Goal: Task Accomplishment & Management: Manage account settings

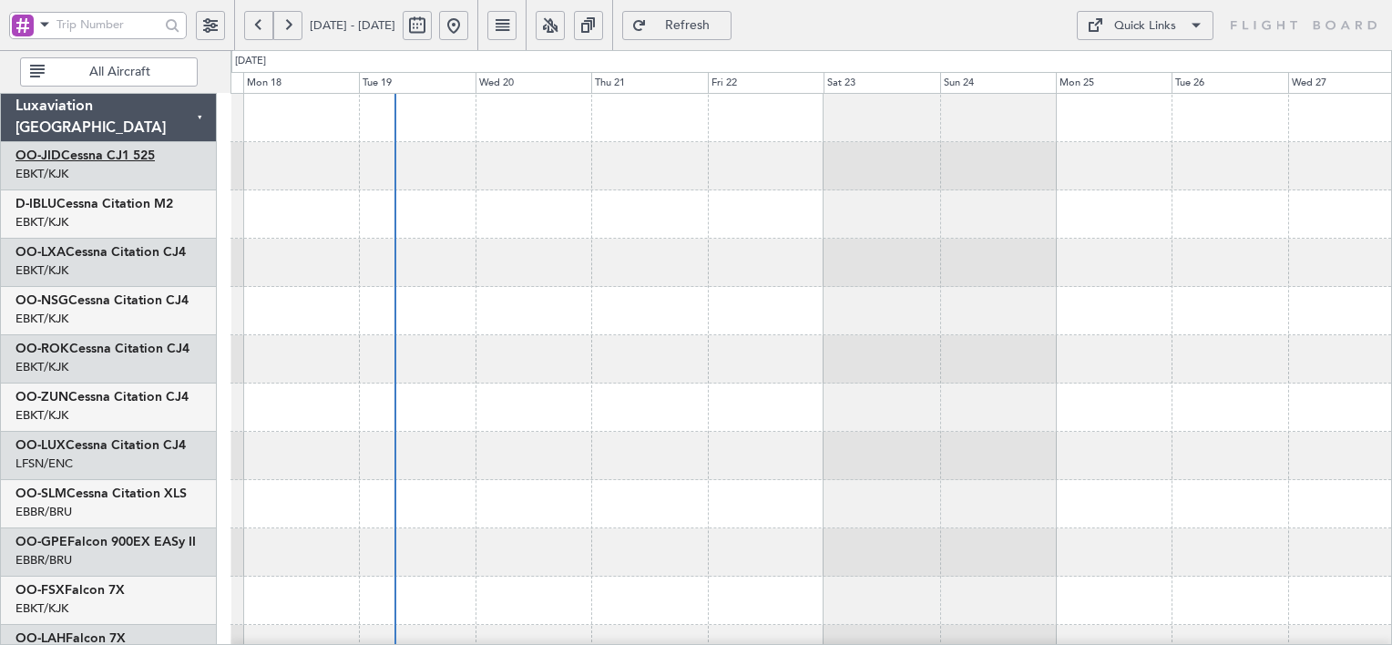
click at [106, 153] on link "OO-JID Cessna CJ1 525" at bounding box center [84, 155] width 139 height 13
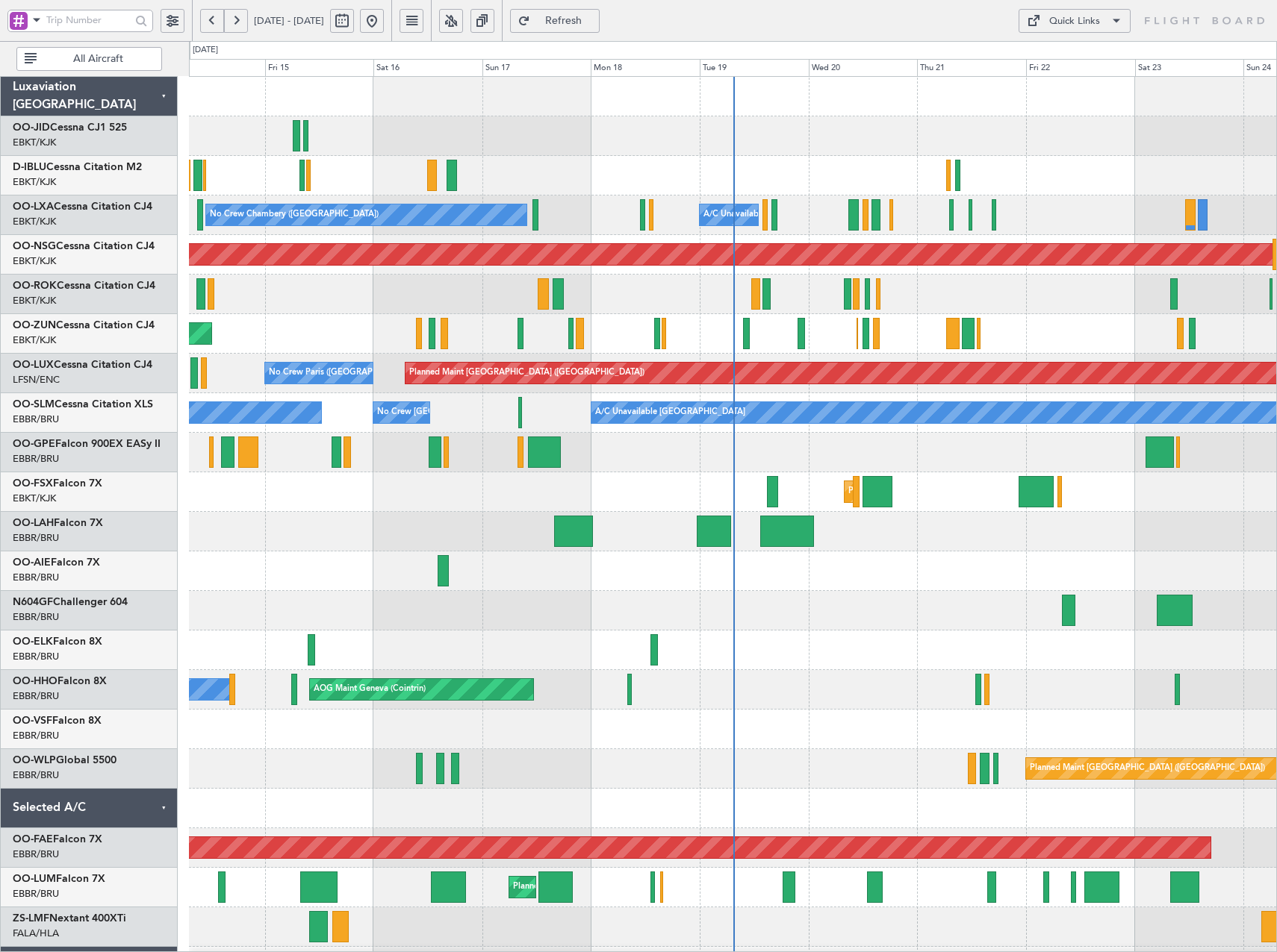
click at [463, 21] on button at bounding box center [451, 20] width 24 height 24
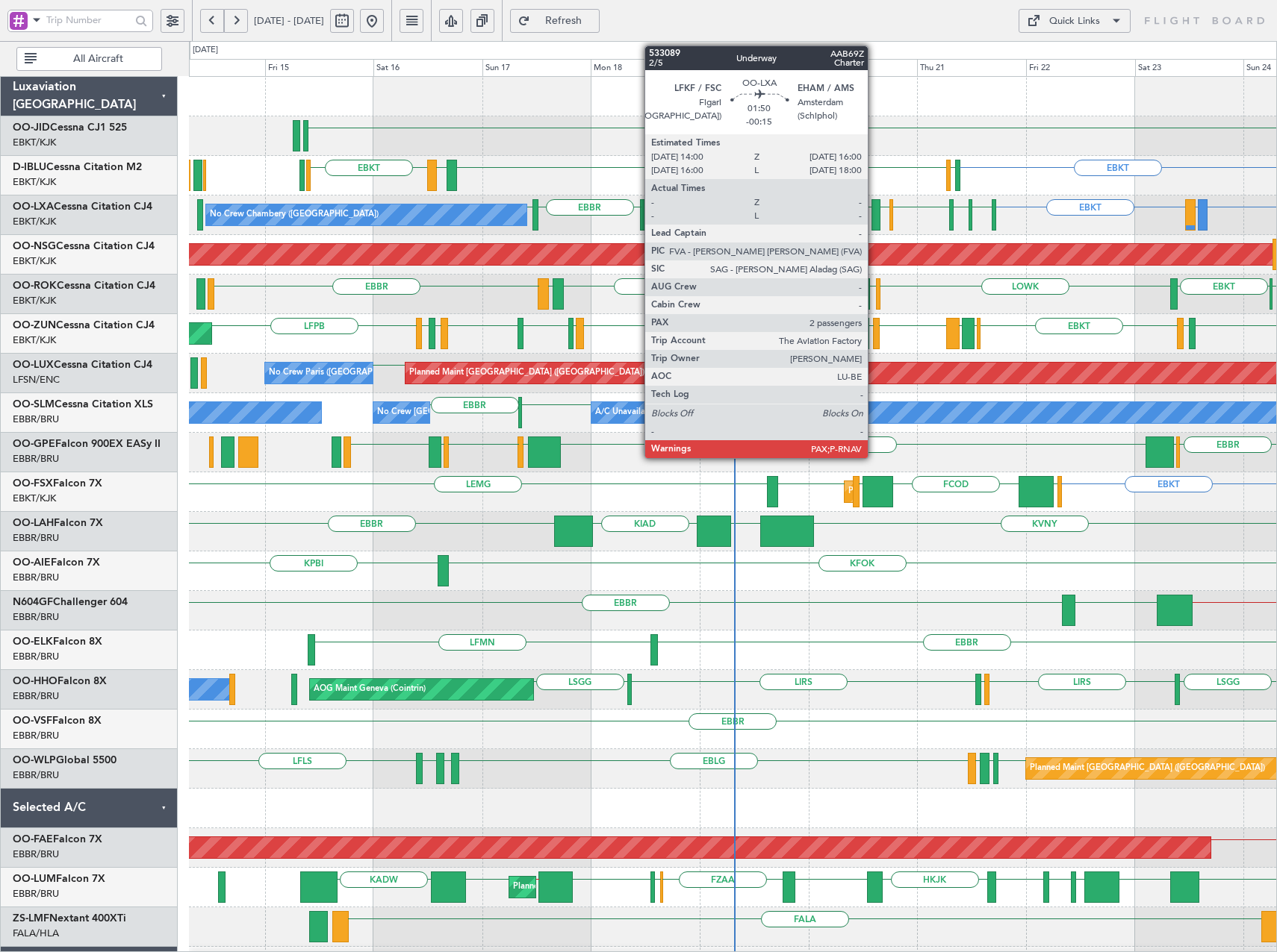
click at [875, 220] on div at bounding box center [876, 215] width 10 height 31
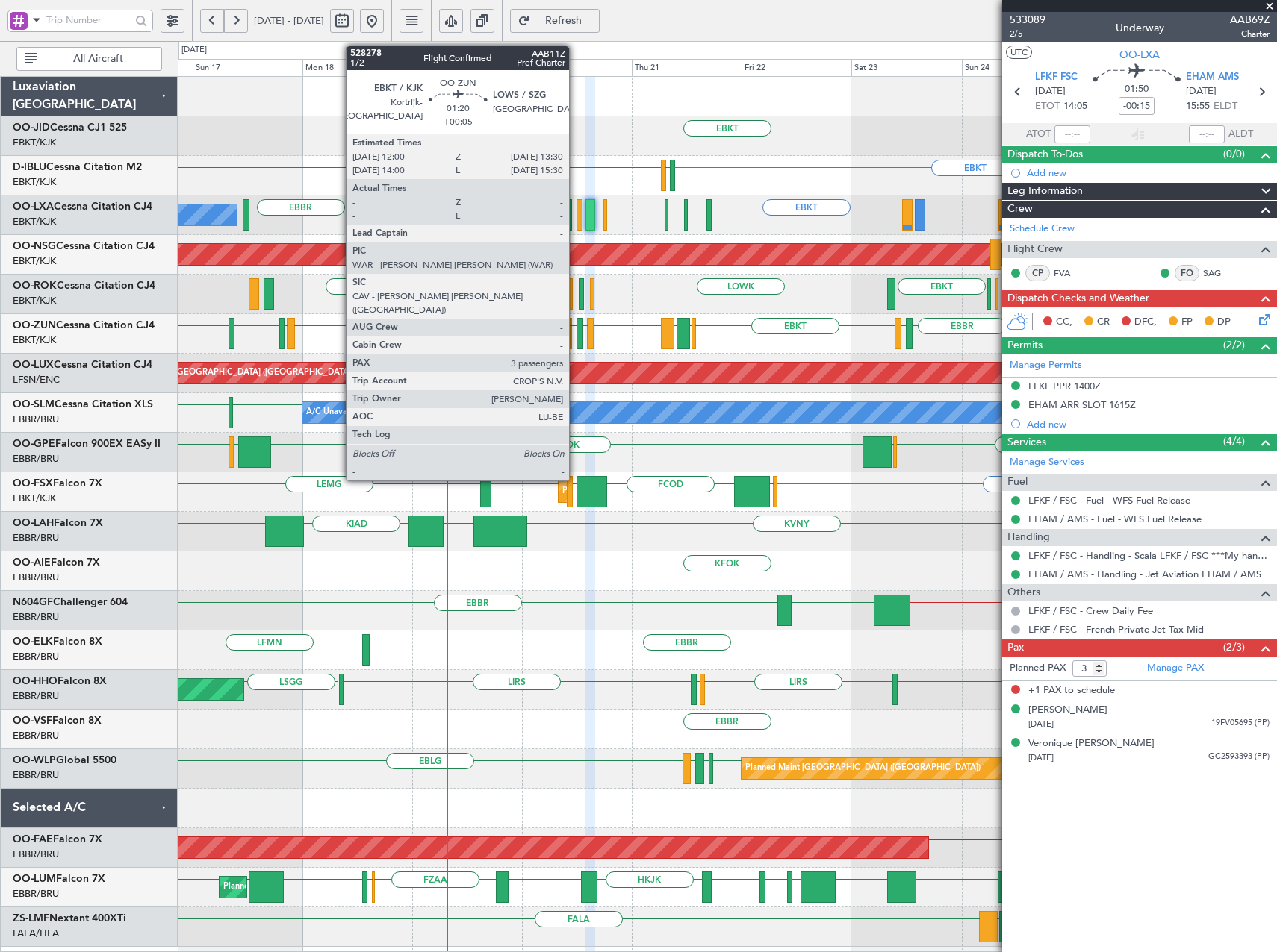
click at [576, 327] on div at bounding box center [579, 333] width 7 height 31
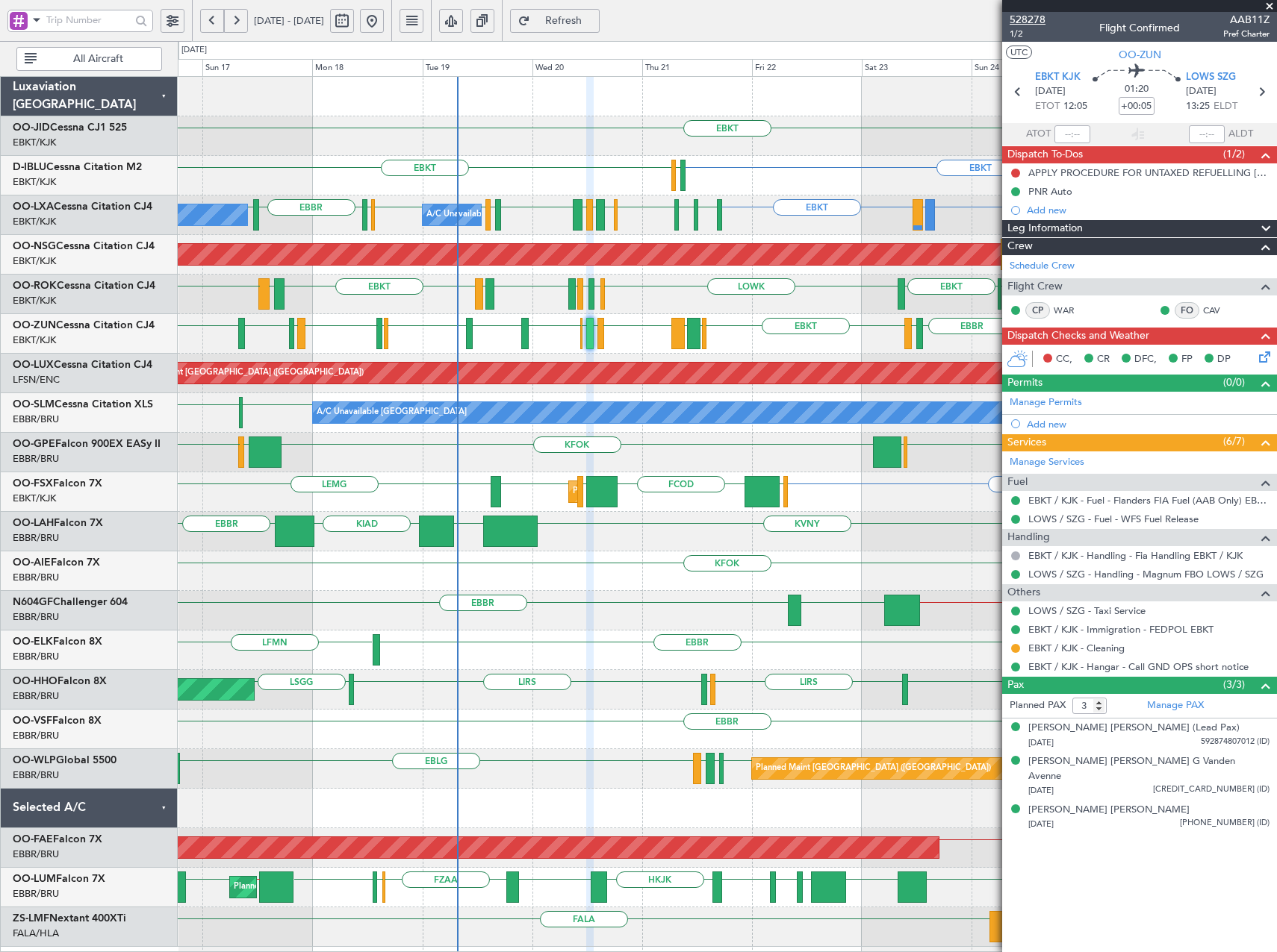
click at [1034, 17] on span "528278" at bounding box center [1028, 20] width 36 height 16
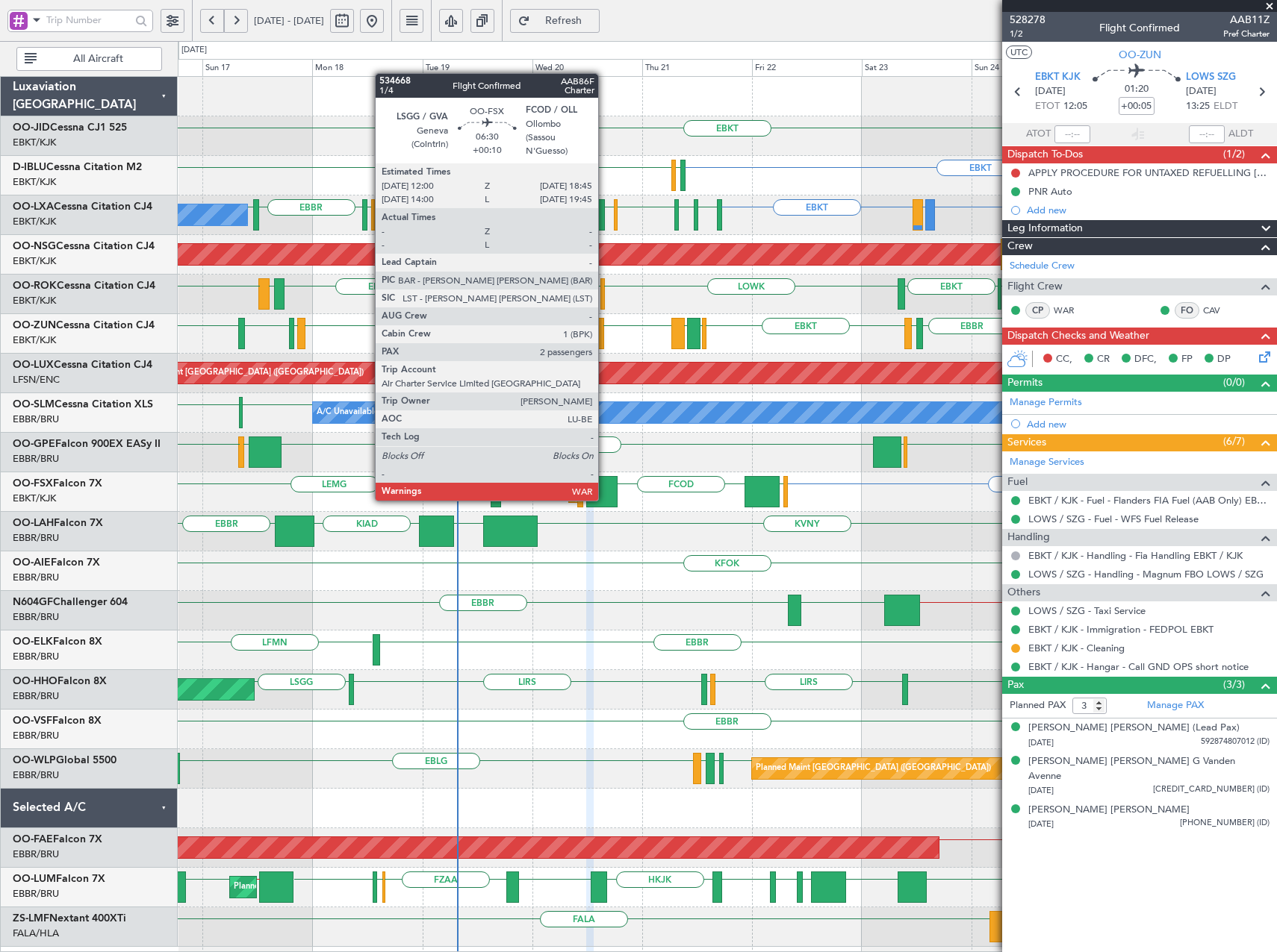
click at [605, 486] on div at bounding box center [602, 492] width 31 height 31
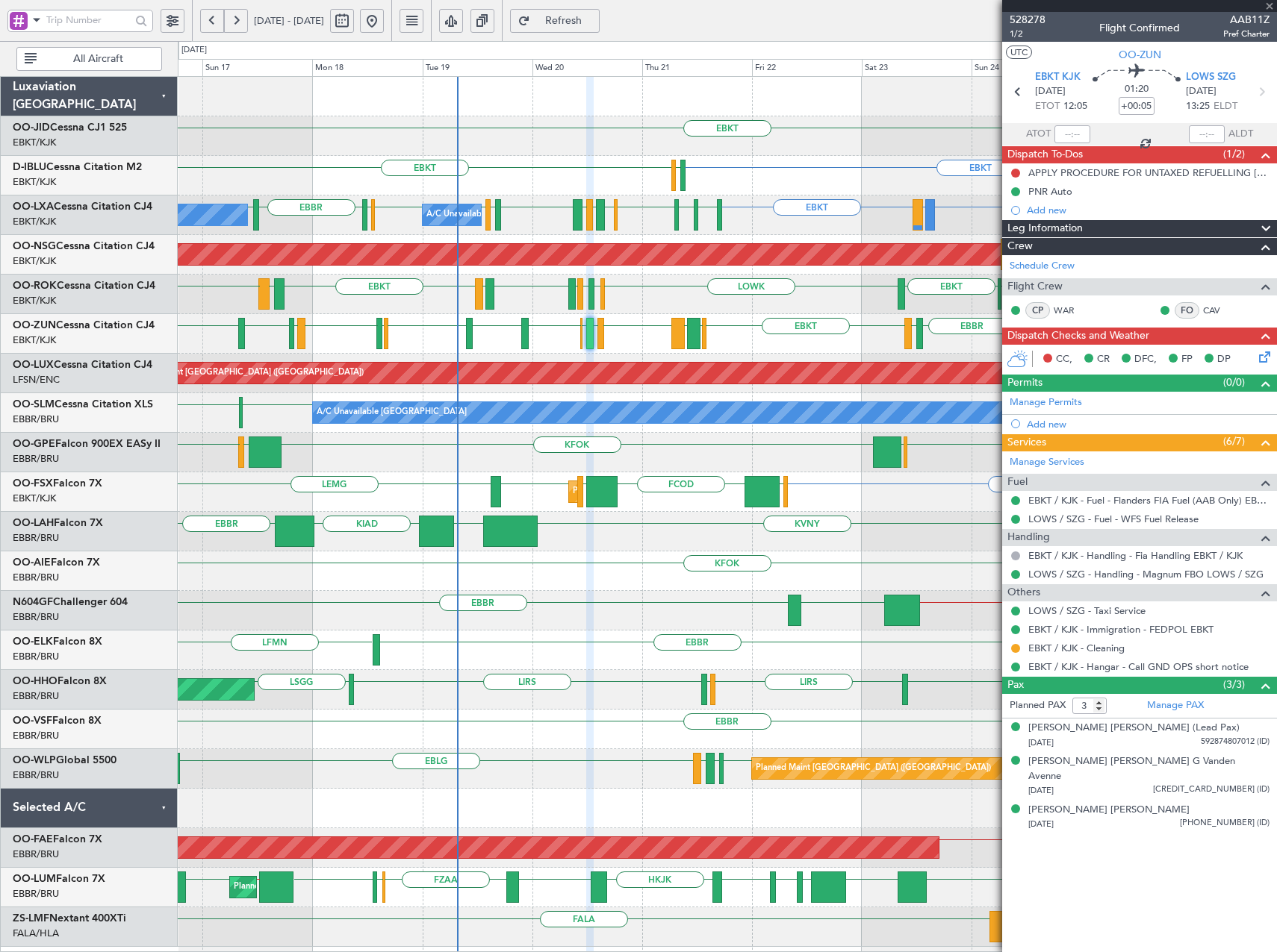
type input "+00:10"
type input "2"
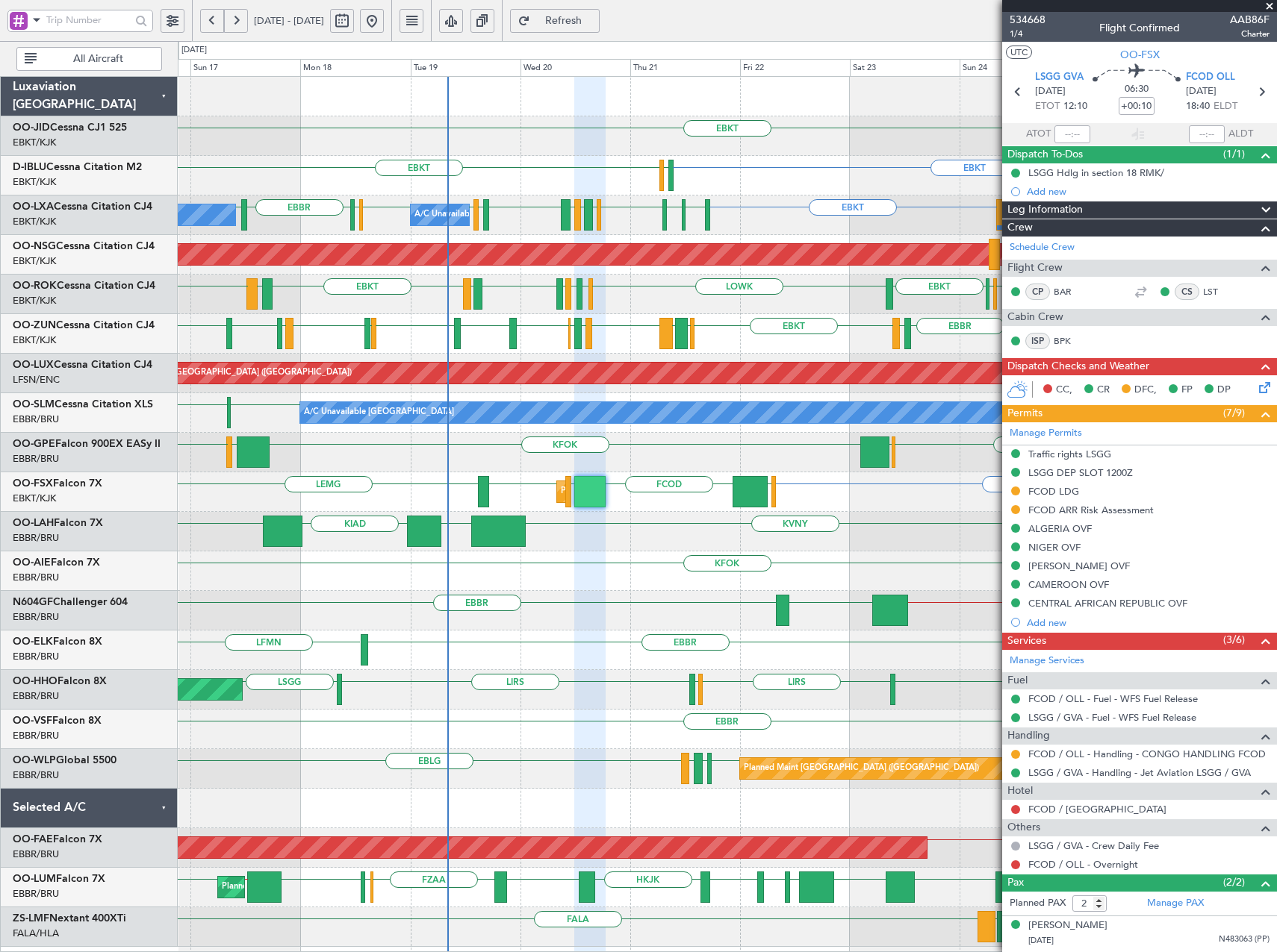
drag, startPoint x: 598, startPoint y: 24, endPoint x: 600, endPoint y: 38, distance: 14.1
click at [594, 24] on span "Refresh" at bounding box center [563, 20] width 61 height 11
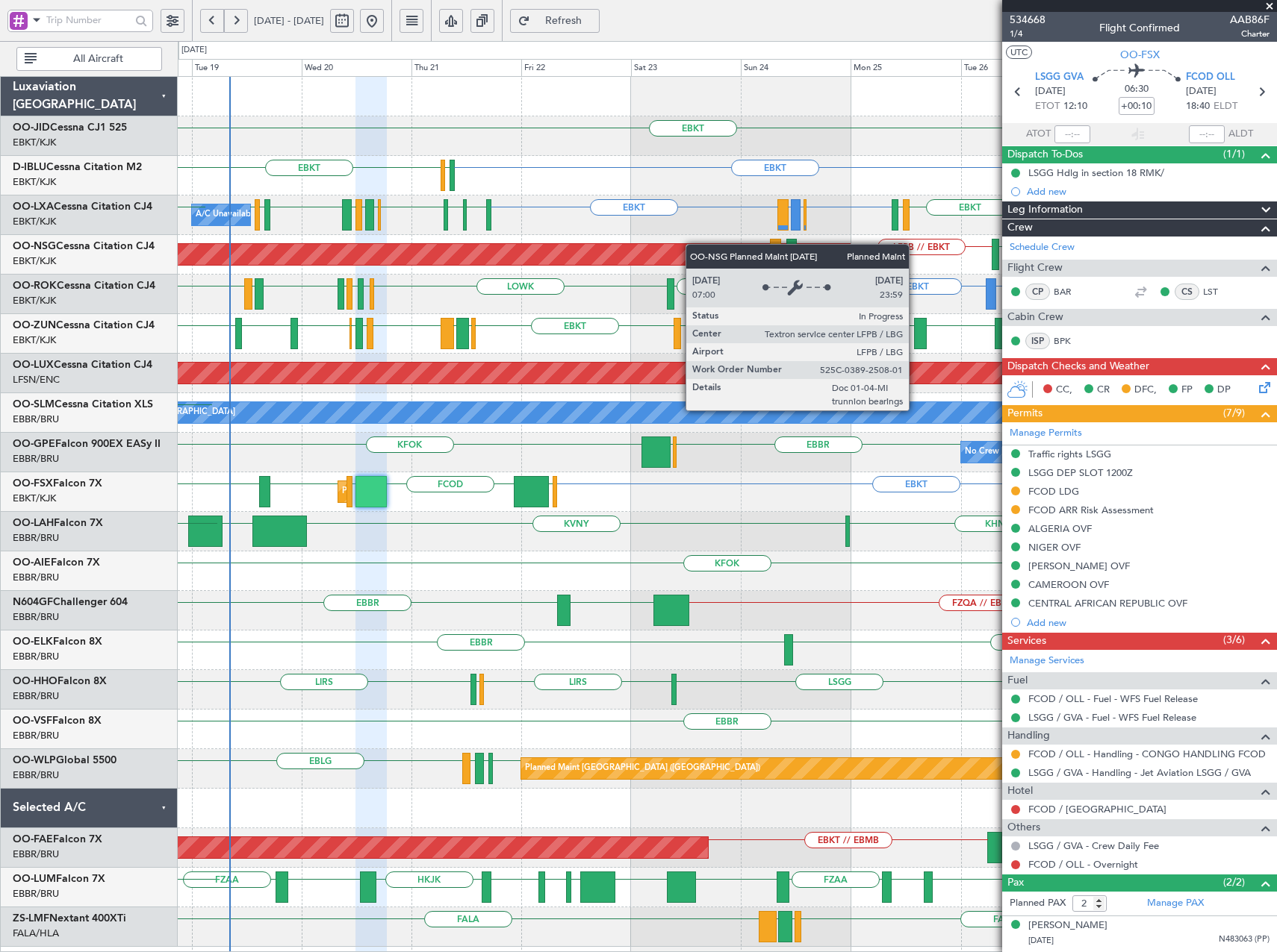
click at [624, 254] on div "EBKT EBKT EGJJ EBKT EBBR or EBKT EBLG or EBKT LIRA or EBKT EBKT EBKT EIDW EDDG …" at bounding box center [727, 512] width 1098 height 870
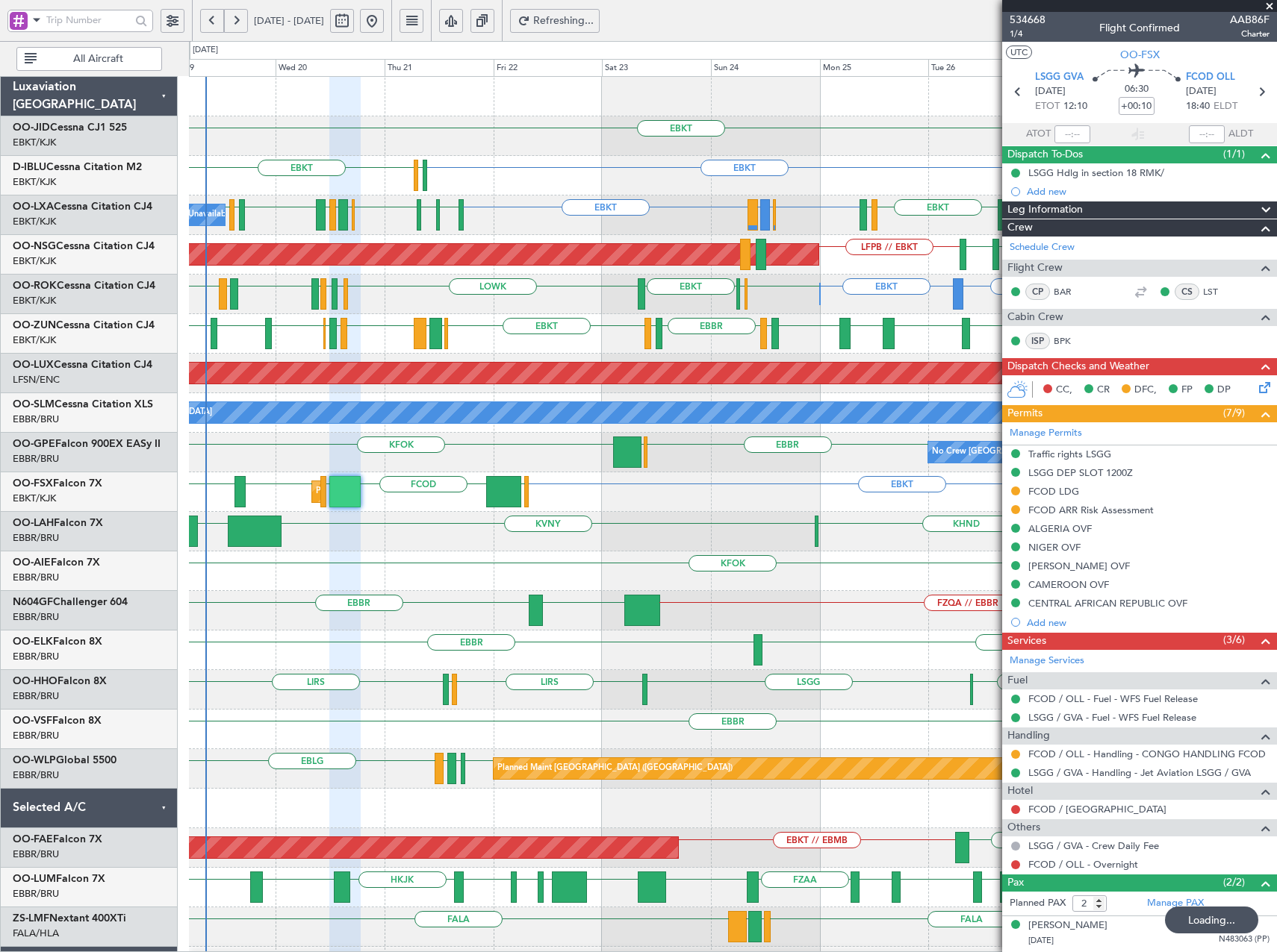
click at [594, 17] on span "Refreshing..." at bounding box center [563, 20] width 61 height 11
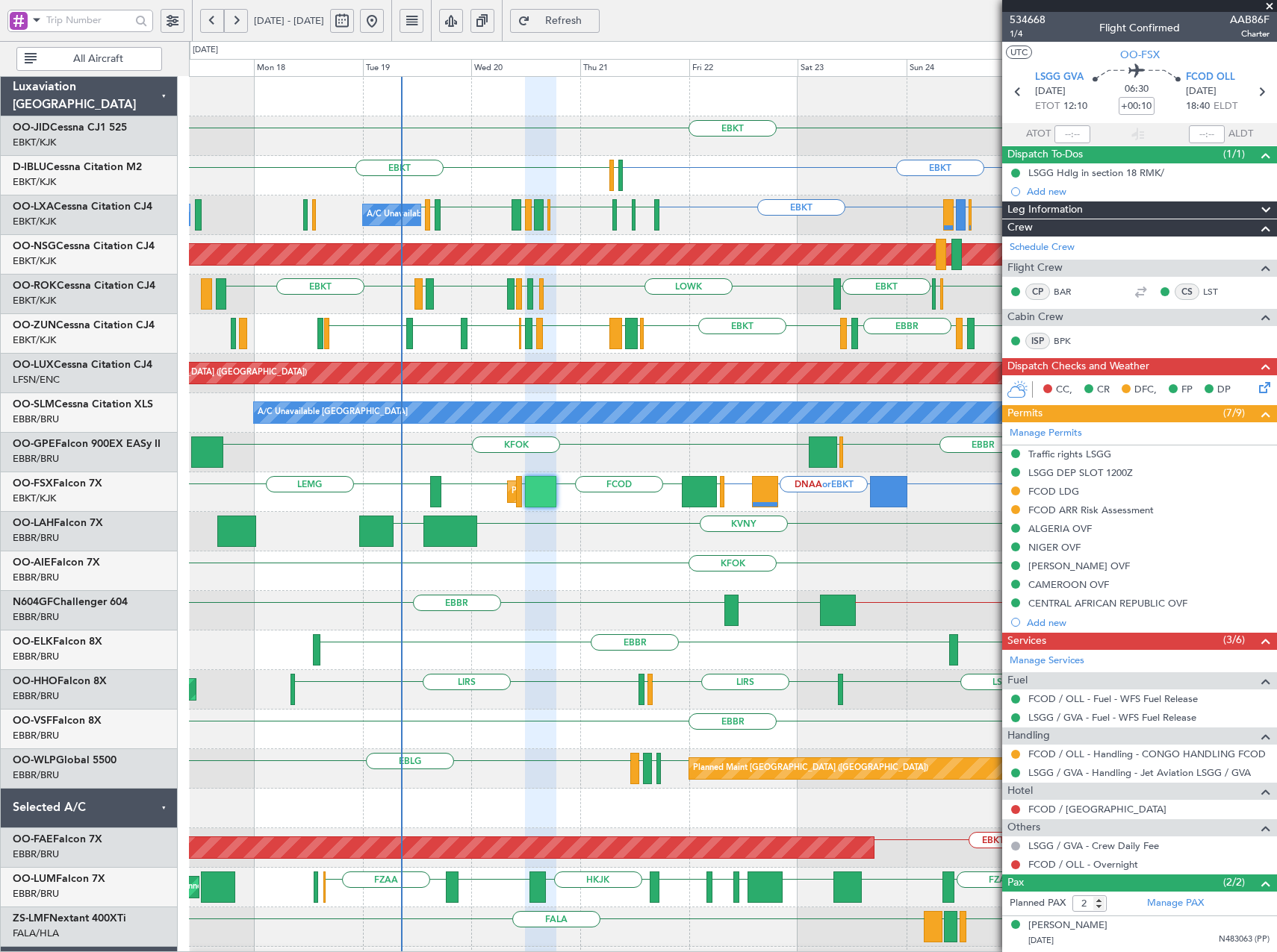
click at [793, 579] on div "EBKT EGNT EBKT EBKT ELLX or EBKT EGJJ EBKT EHAM or EBKT EBKT EBBR or EBKT EBLG …" at bounding box center [732, 551] width 1087 height 950
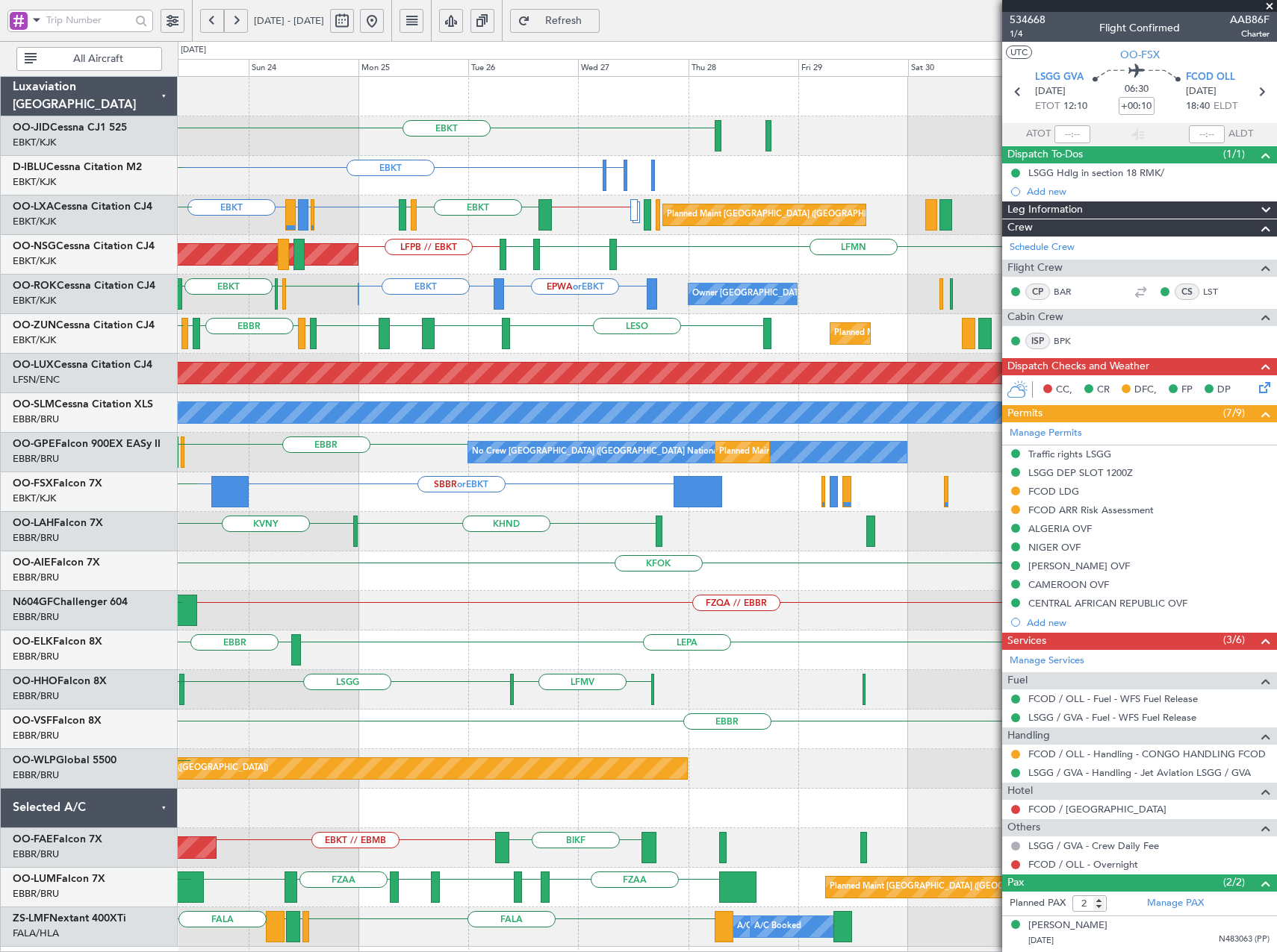
click at [270, 536] on div "KHND KVNY Planned Maint Alton-st Louis (St Louis Regl)" at bounding box center [727, 532] width 1098 height 39
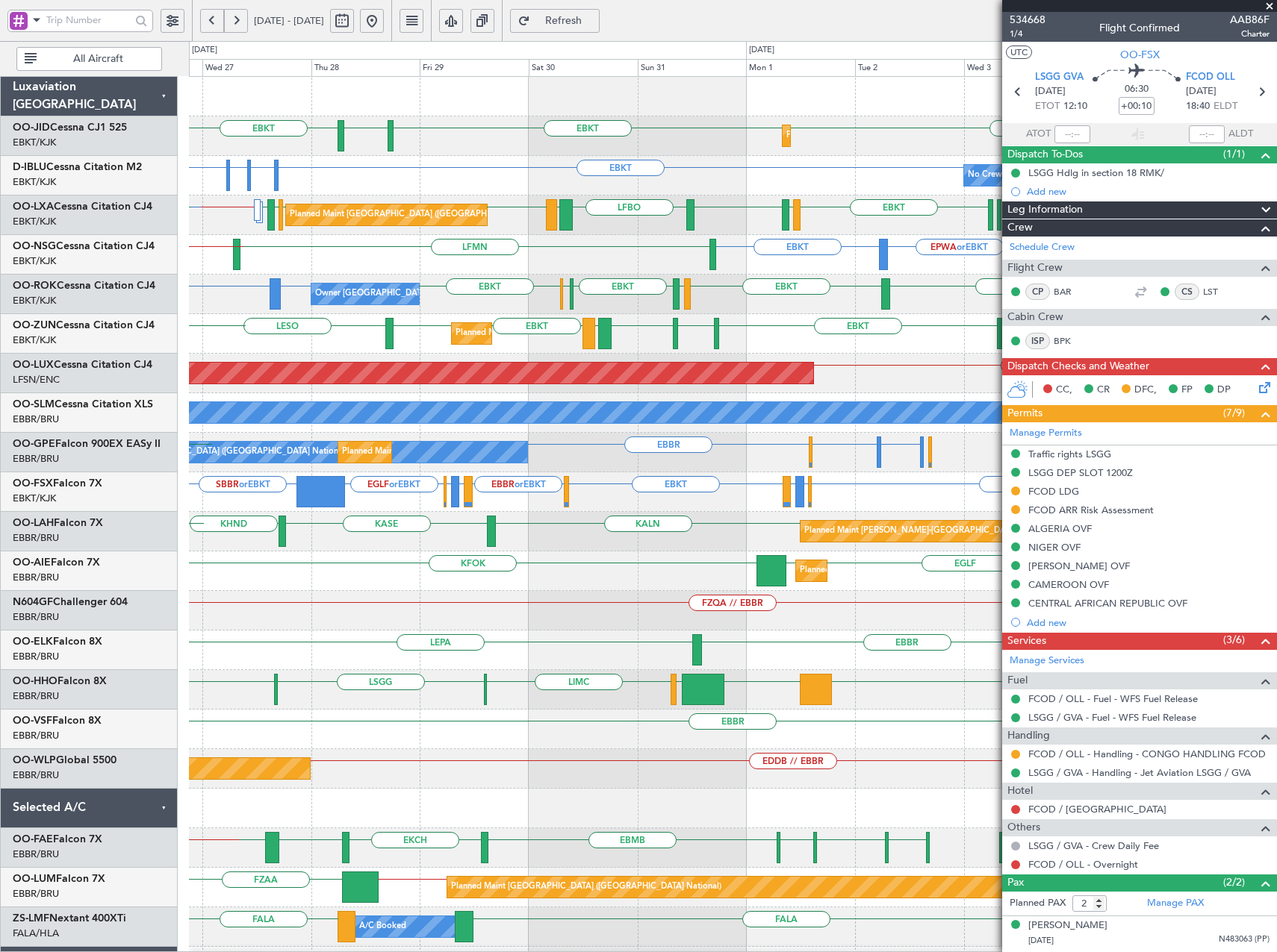
click at [447, 550] on div "KHND KALN KASE Planned Maint Alton-st Louis (St Louis Regl) KVNY" at bounding box center [732, 532] width 1087 height 39
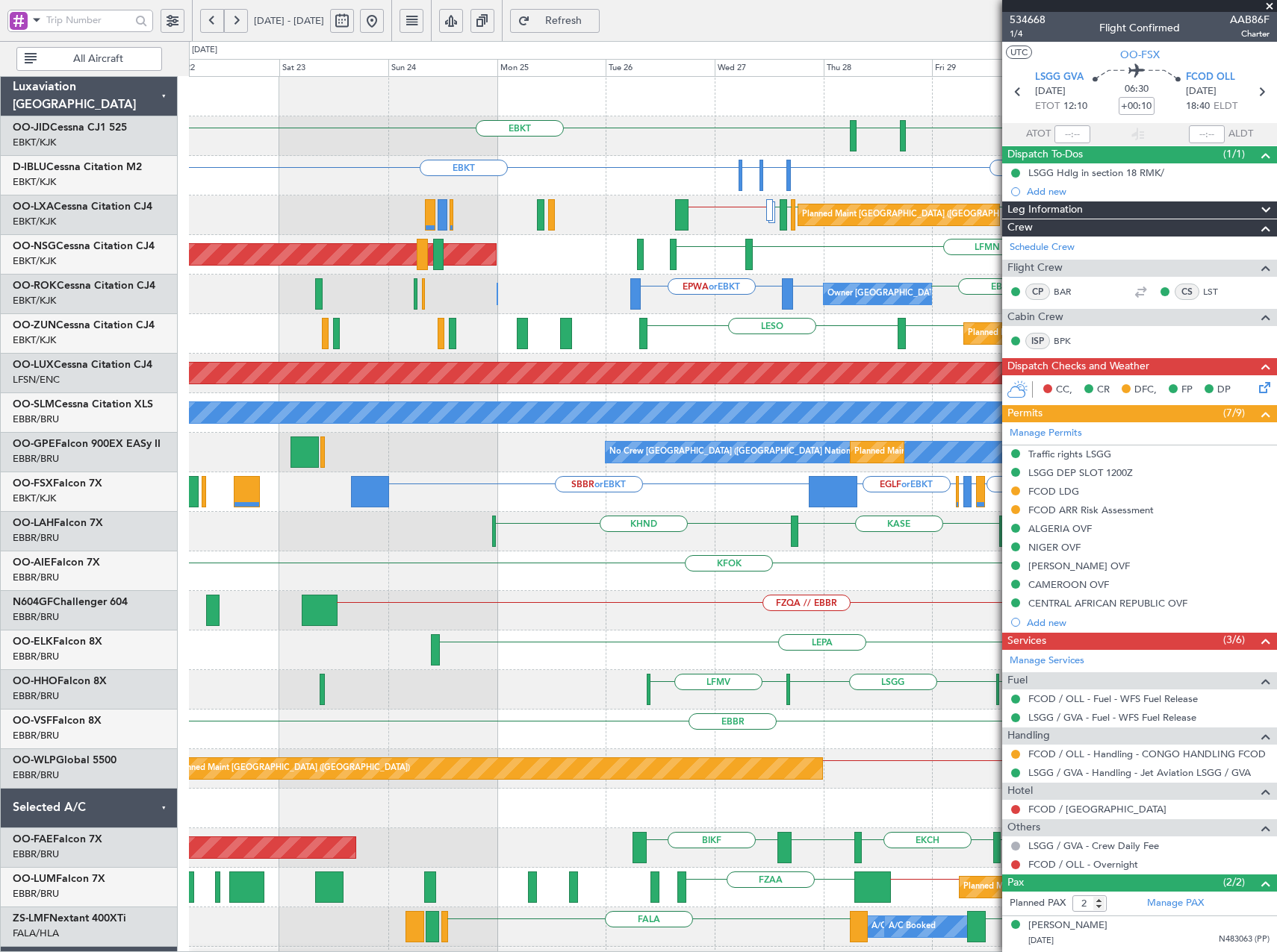
click at [928, 639] on div "EBKT EGNT EBKT Planned Maint Kortrijk-Wevelgem EBKT EBKT EBKT EHAM or EBKT ELLX…" at bounding box center [732, 571] width 1087 height 989
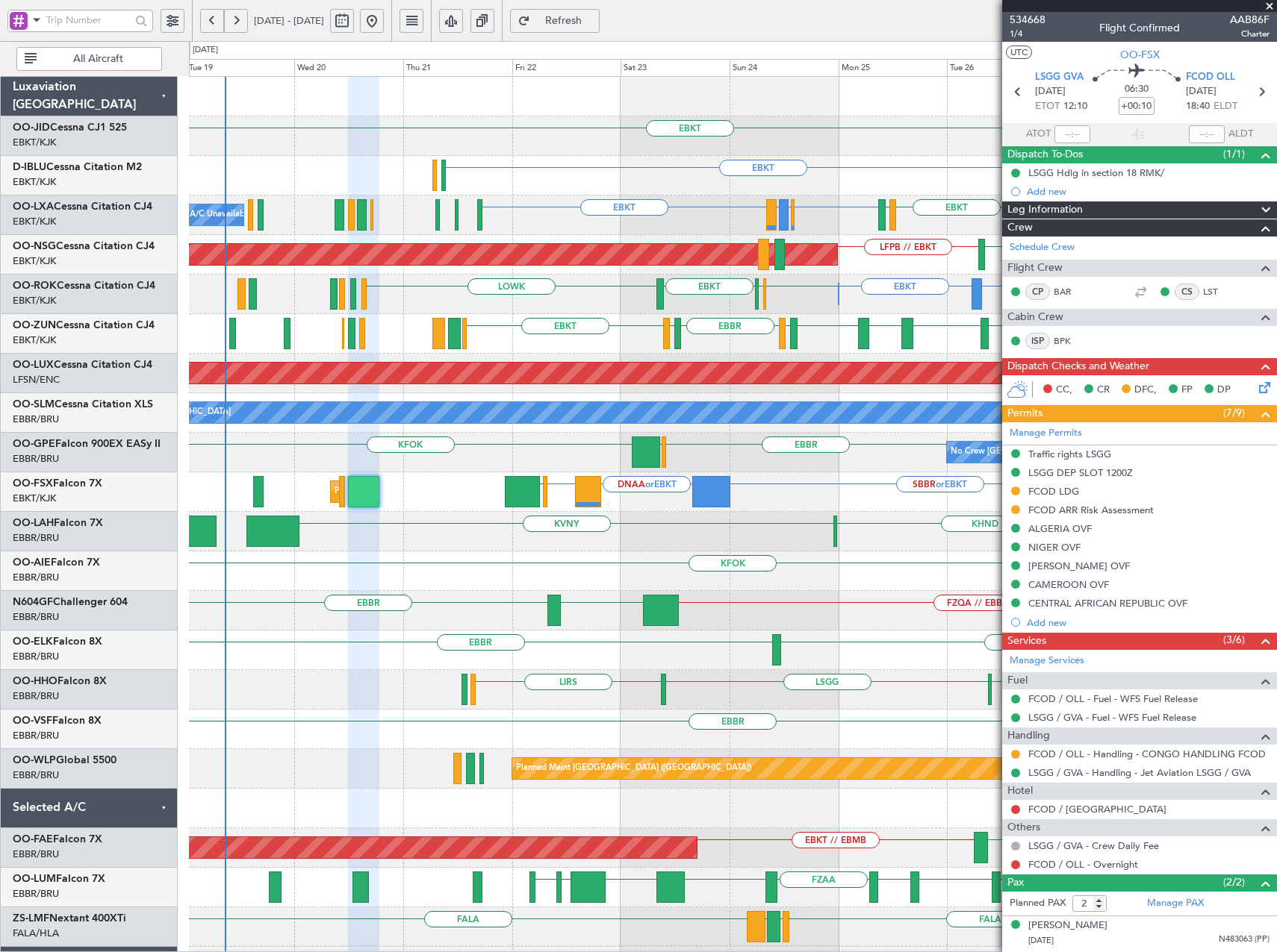
click at [693, 628] on div "EBKT EBKT EGNT EBKT EBKT EHAM or EBKT ELLX or EBKT Planned Maint Brussels (Brus…" at bounding box center [732, 571] width 1087 height 989
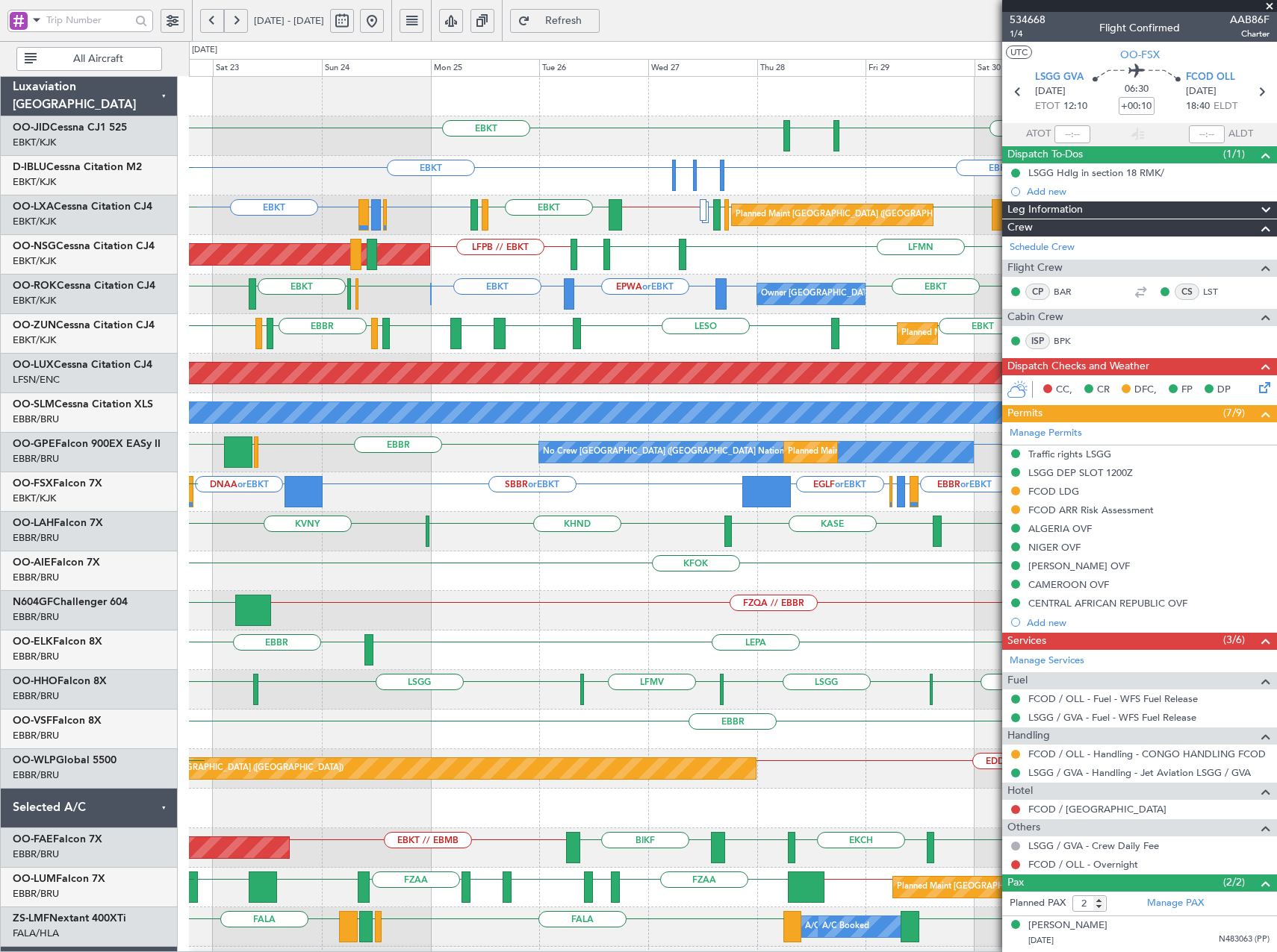
click at [590, 651] on div "LEPA EBBR" at bounding box center [732, 651] width 1087 height 39
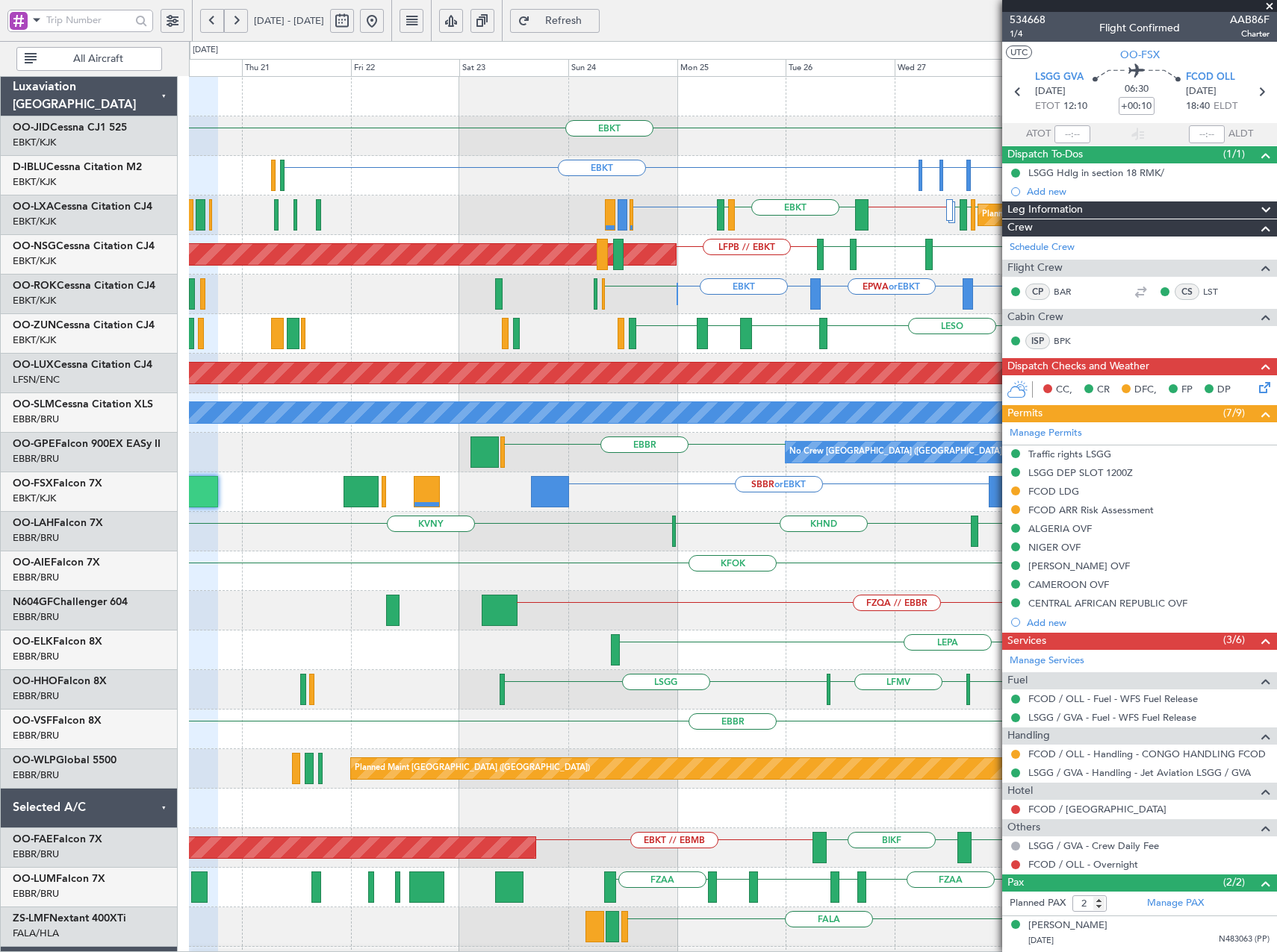
click at [952, 651] on div "EBKT EBKT EGNT Planned Maint Kortrijk-Wevelgem EBKT EBKT EBKT EHAM or EBKT ELLX…" at bounding box center [732, 571] width 1087 height 989
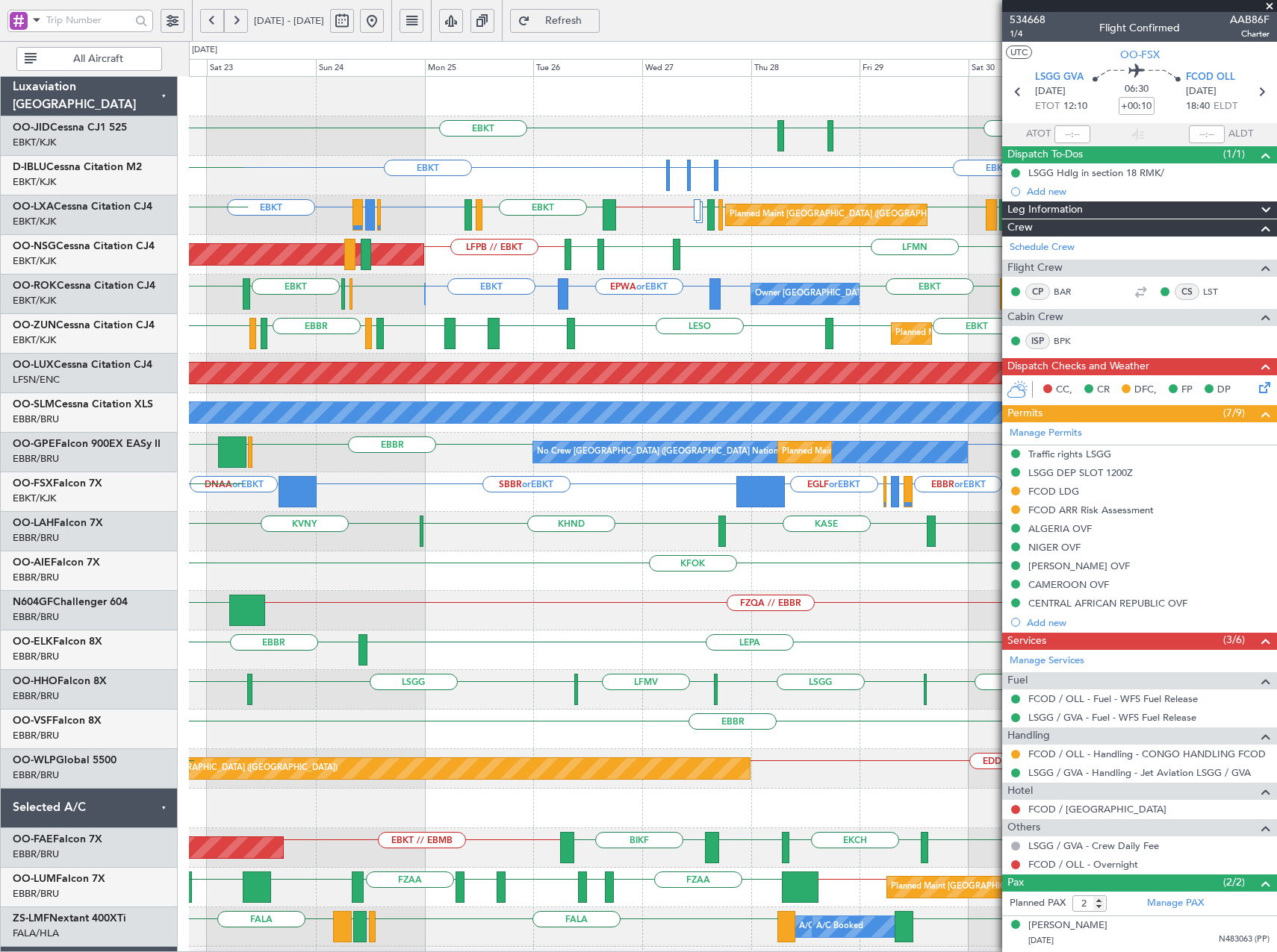
click at [481, 509] on div "SBBR or EBKT DNAA or EBKT EBKT EBBR or EBKT LIRZ or EBKT EBBR or EBKT EGLF or E…" at bounding box center [732, 492] width 1087 height 39
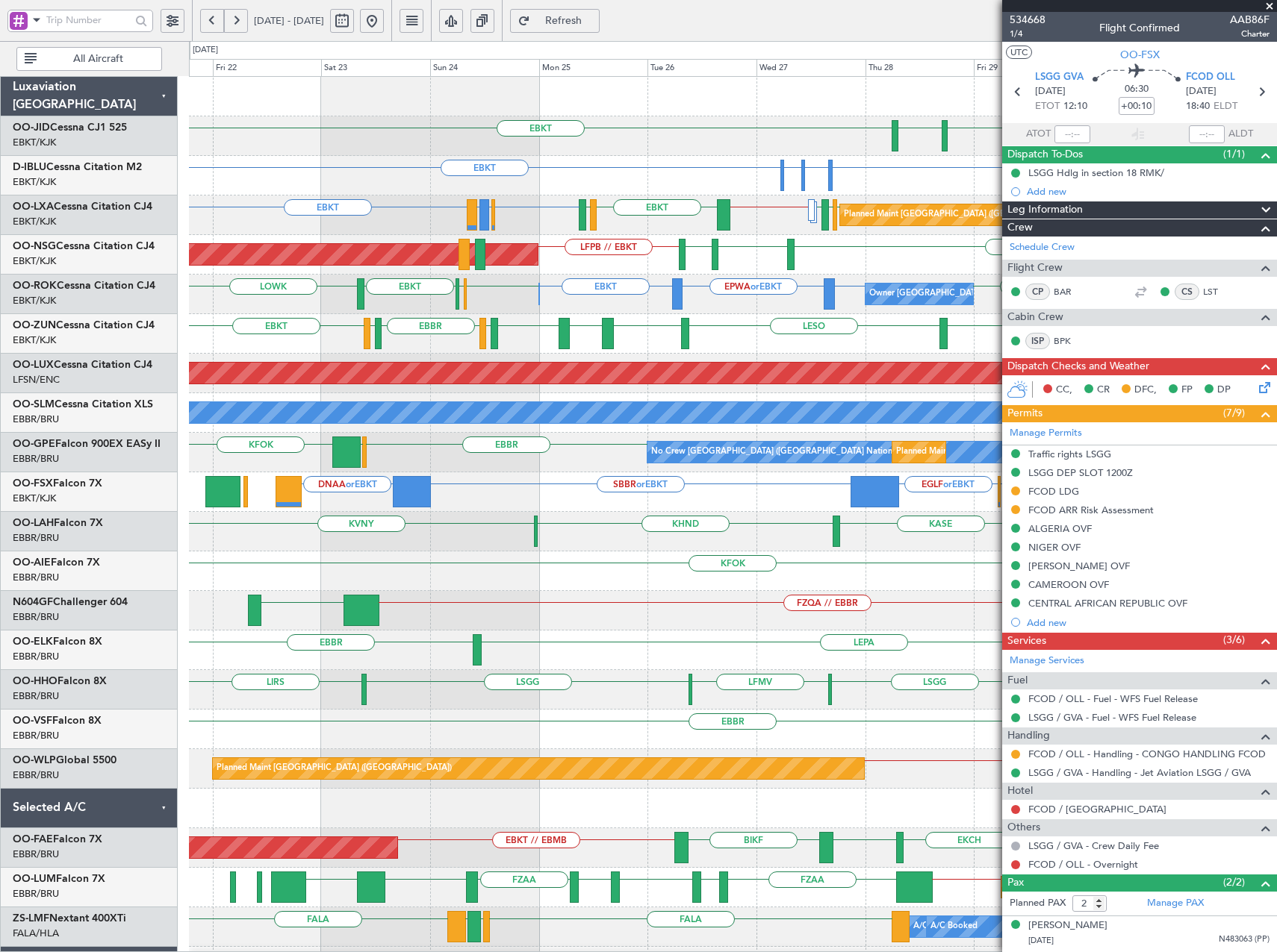
click at [978, 558] on div "EBKT EBKT [GEOGRAPHIC_DATA] Planned Maint [GEOGRAPHIC_DATA]-[GEOGRAPHIC_DATA] E…" at bounding box center [732, 571] width 1087 height 989
click at [1270, 5] on span at bounding box center [1270, 7] width 15 height 13
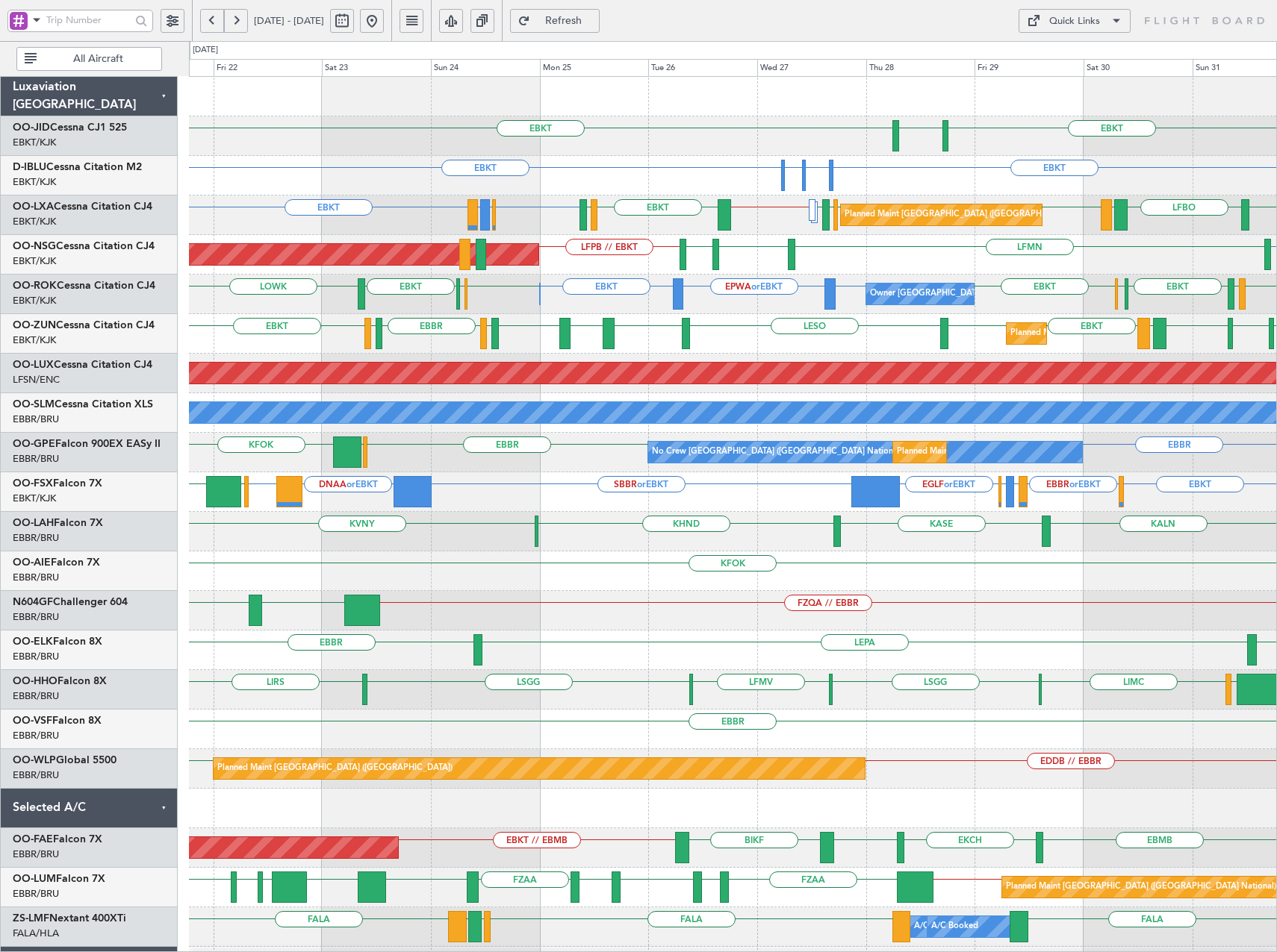
type input "0"
click at [1094, 12] on button "Quick Links" at bounding box center [1075, 20] width 112 height 24
click at [1054, 87] on button "Crew Board" at bounding box center [1075, 93] width 112 height 36
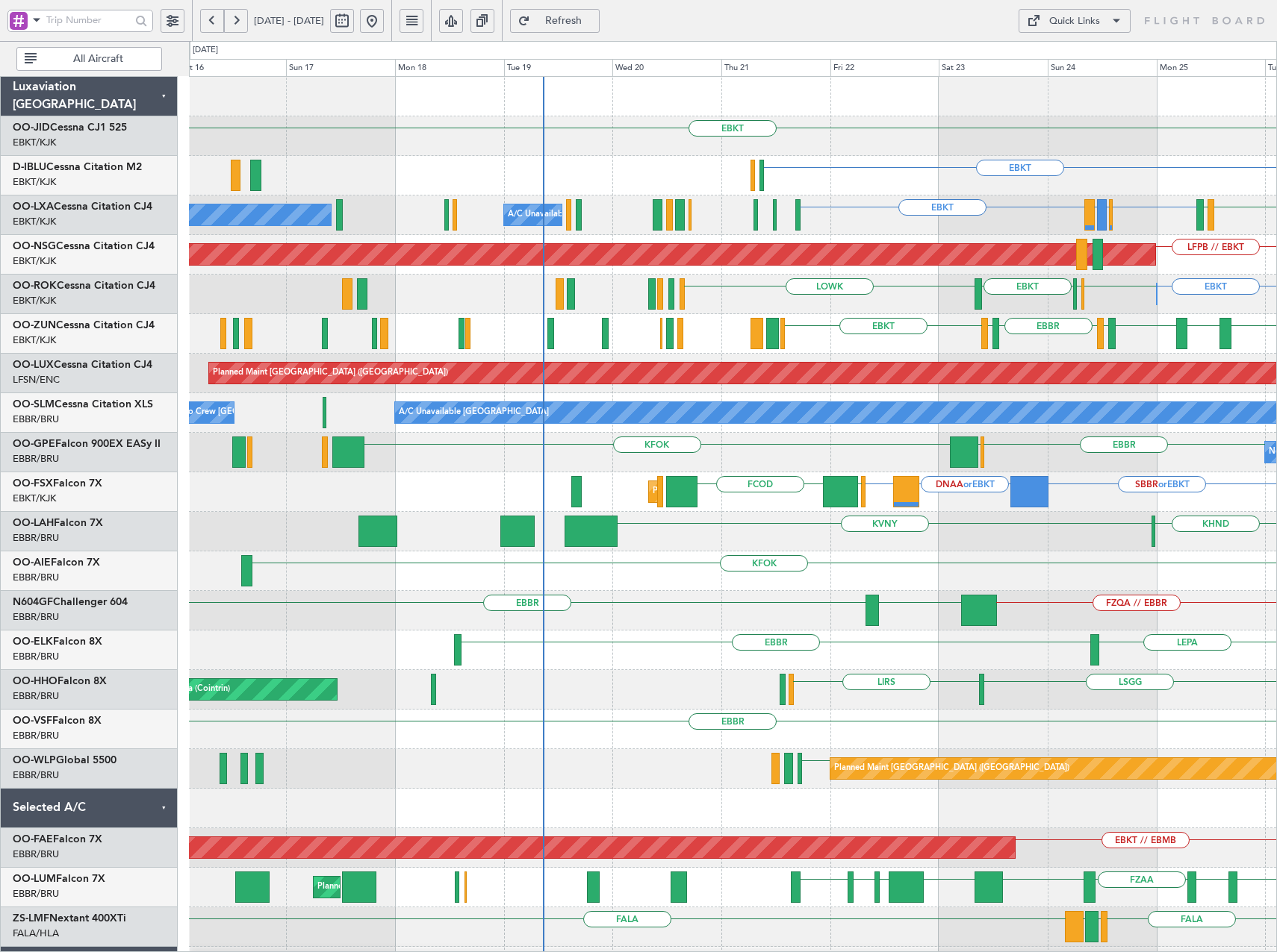
click at [1151, 578] on div "EBKT [GEOGRAPHIC_DATA] EBKT ELLX or EBKT EHAM or EBKT EBKT EBBR or EBKT EBLG or…" at bounding box center [732, 571] width 1087 height 989
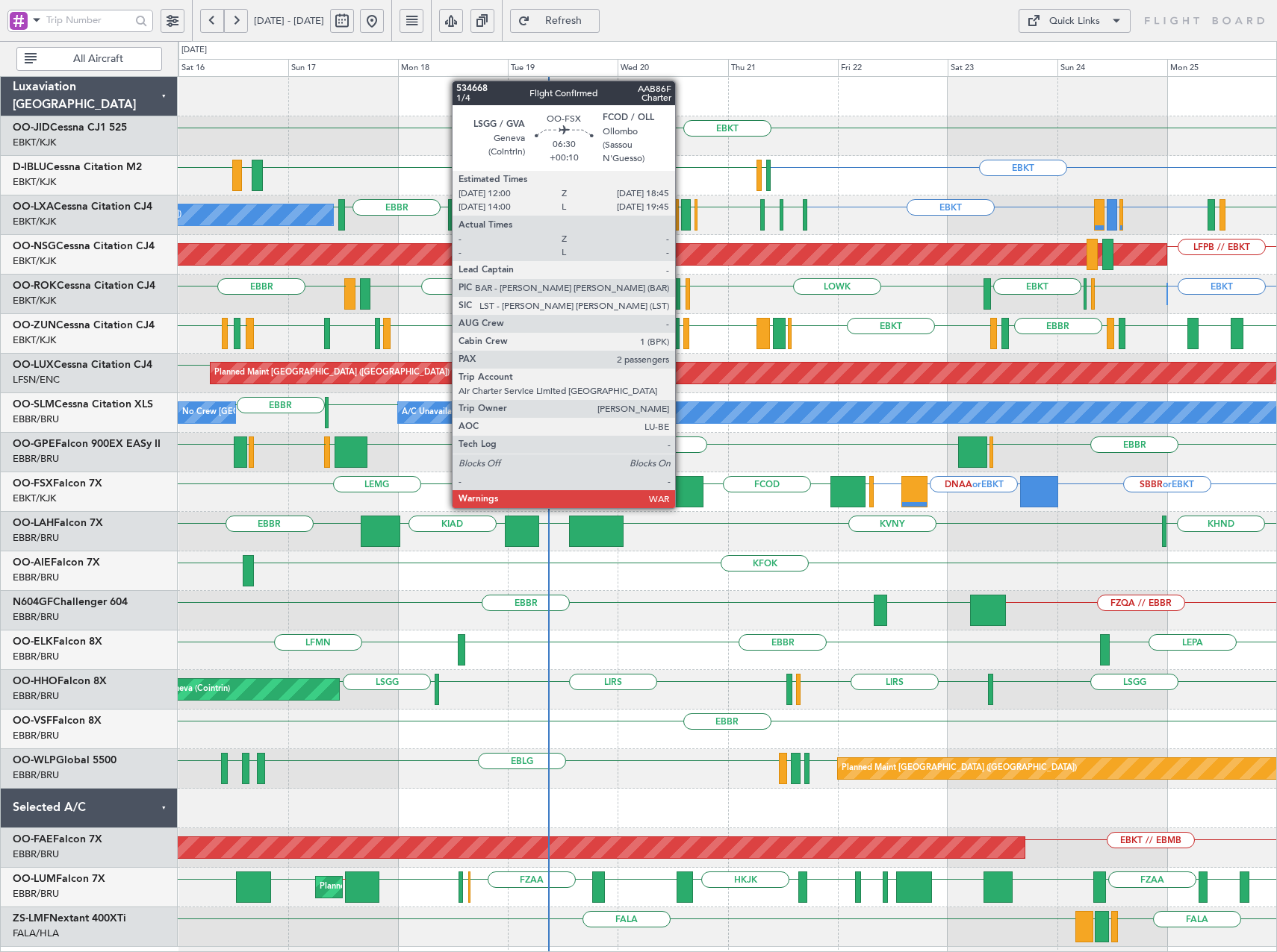
click at [682, 493] on div at bounding box center [688, 492] width 31 height 31
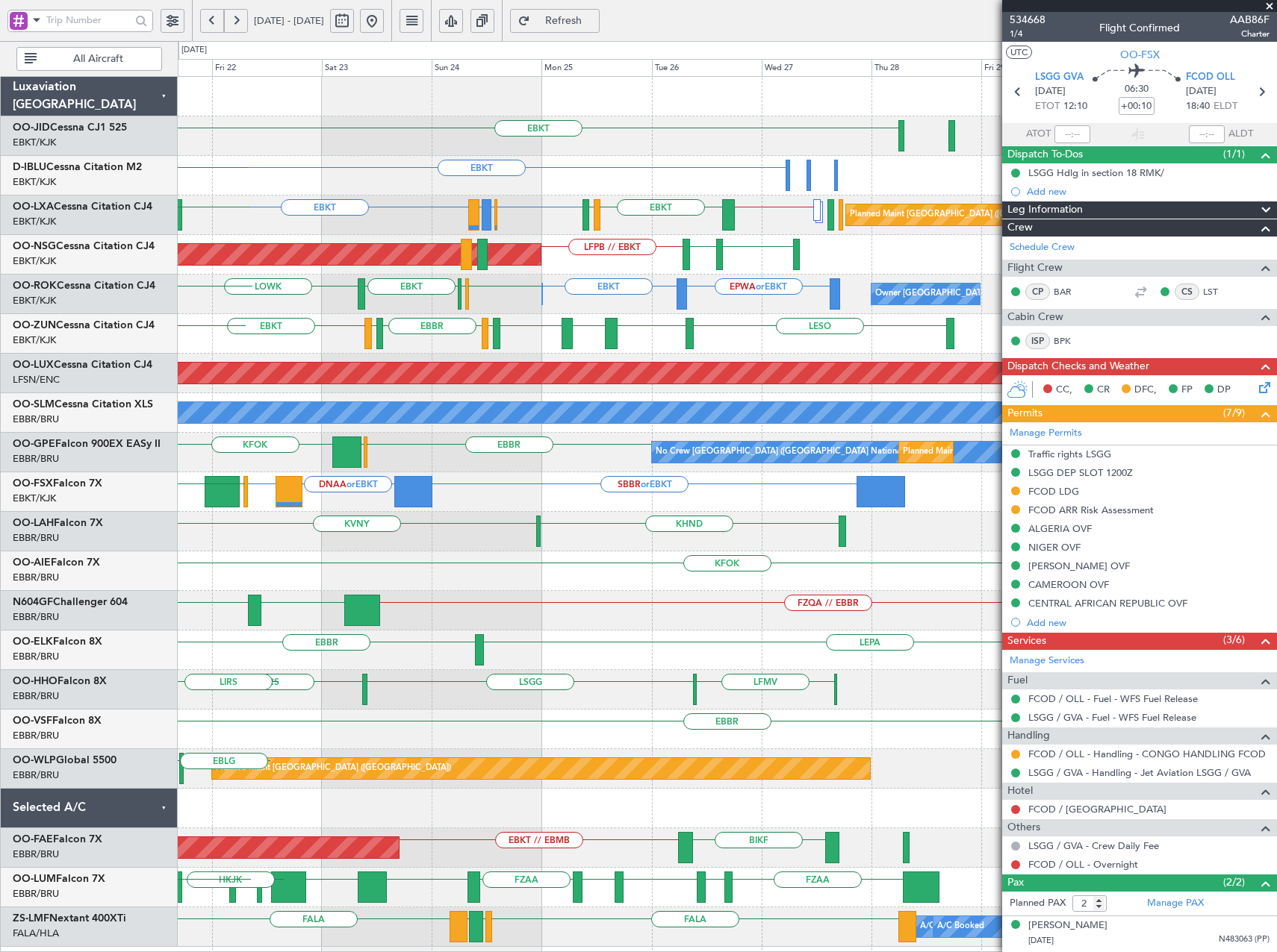
click at [353, 273] on div "LFPB // EBKT EBKT EKEB Planned Maint [GEOGRAPHIC_DATA] ([GEOGRAPHIC_DATA])" at bounding box center [727, 255] width 1098 height 39
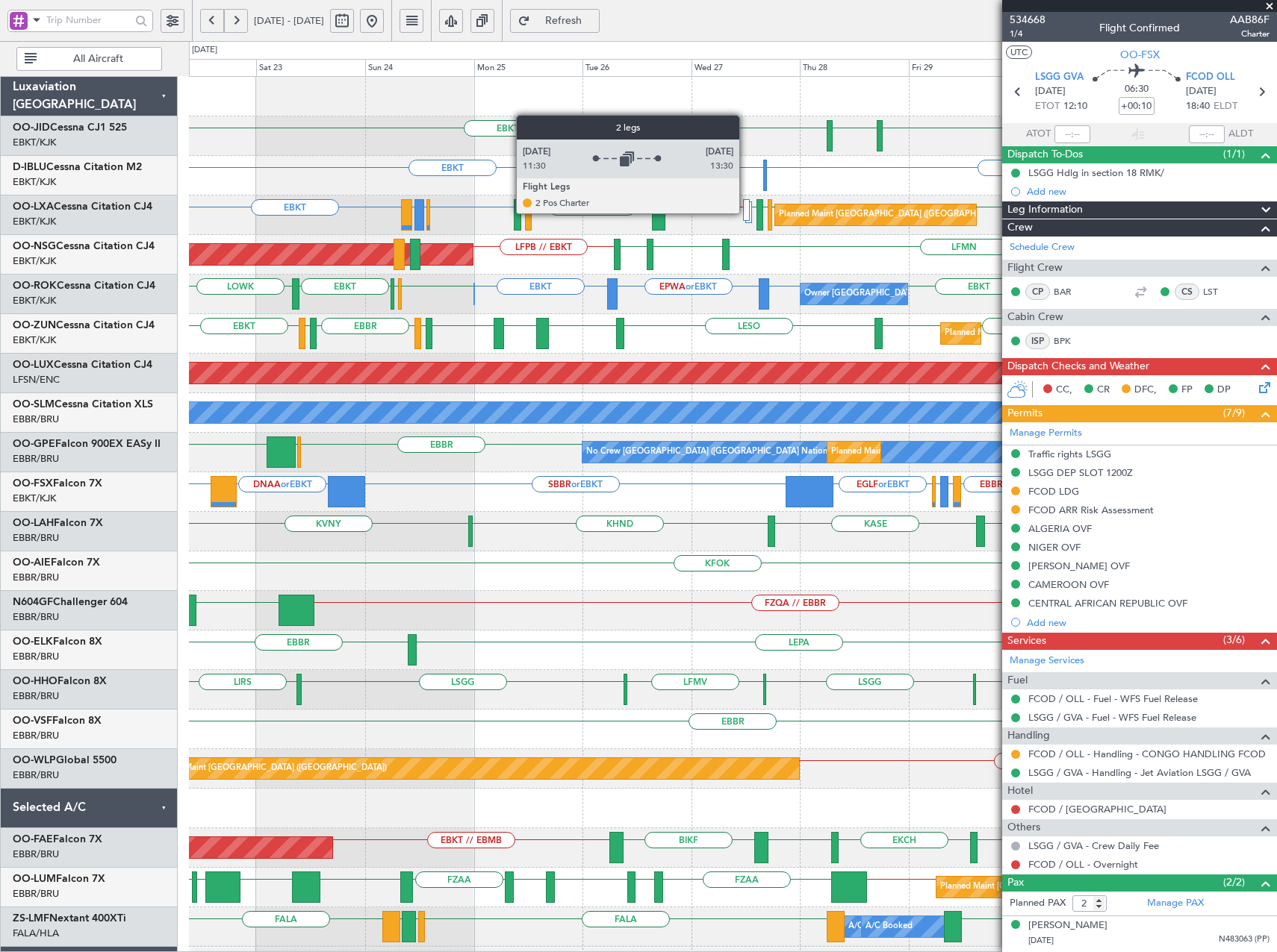
click at [746, 213] on div at bounding box center [746, 210] width 7 height 21
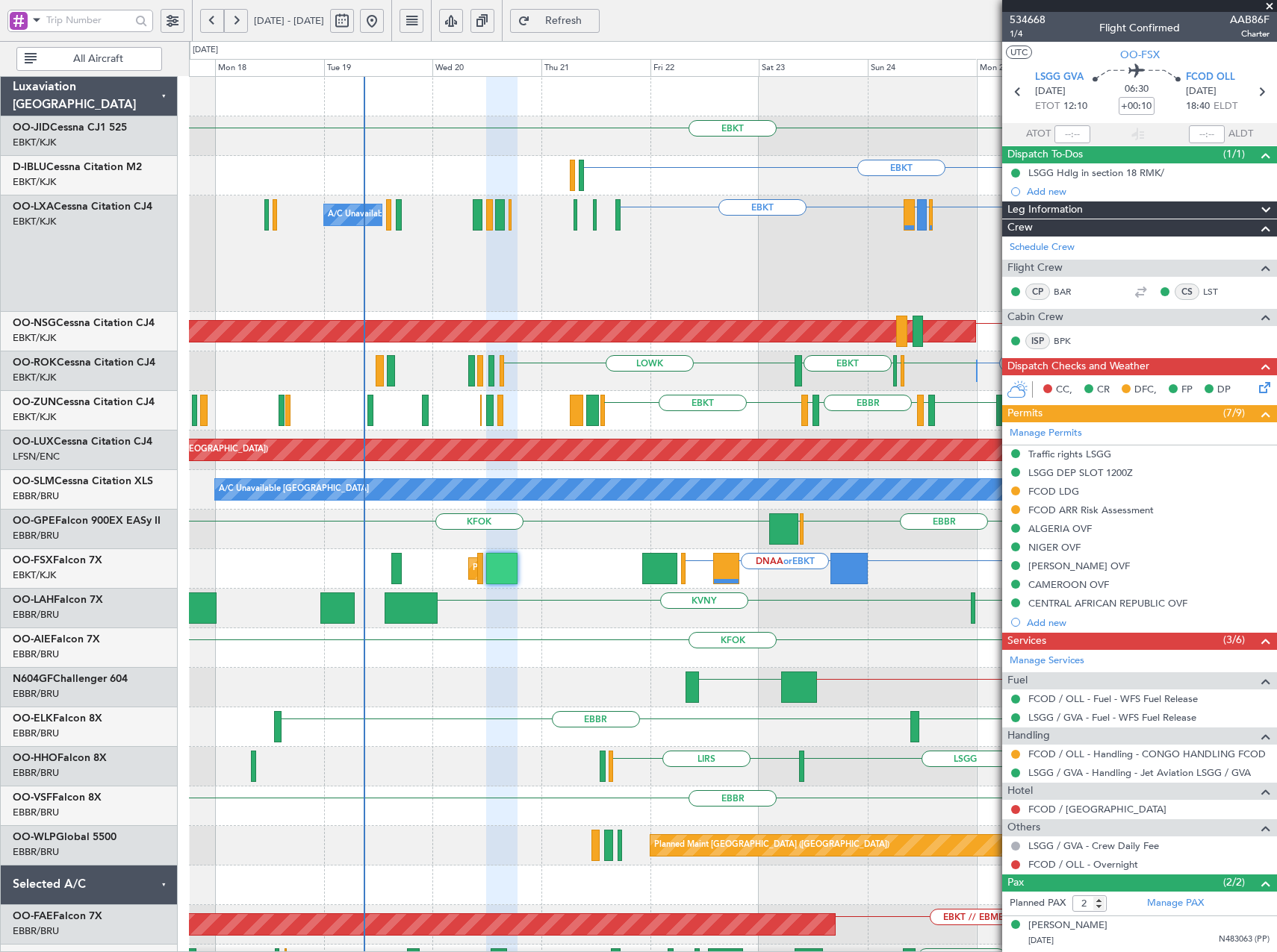
click at [919, 683] on div "EBKT [GEOGRAPHIC_DATA] EBKT EBKT EBKT EHAM or EBKT ELLX or EBKT EBBR or EBKT EB…" at bounding box center [732, 610] width 1087 height 1066
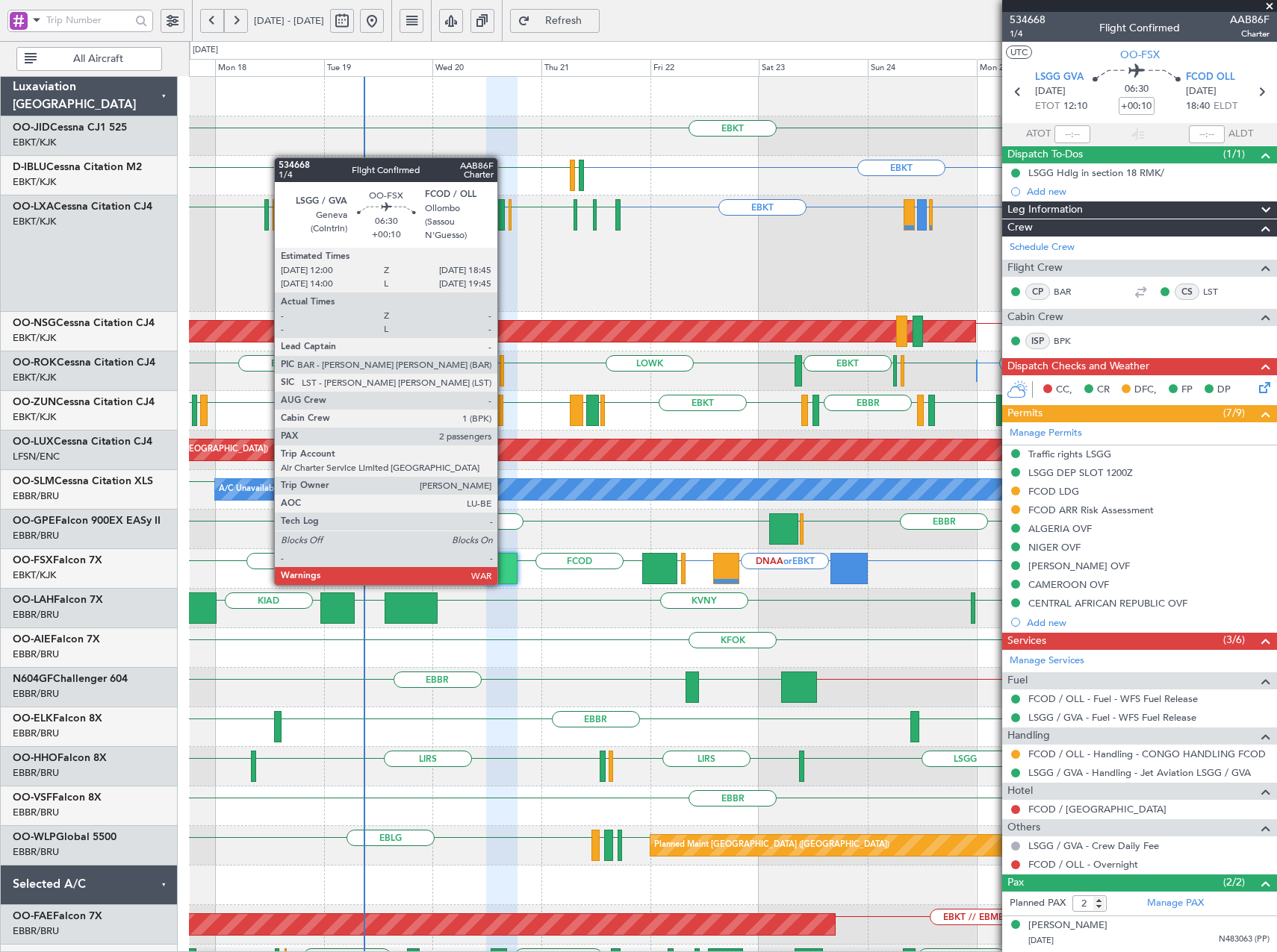
click at [504, 570] on div at bounding box center [501, 569] width 30 height 31
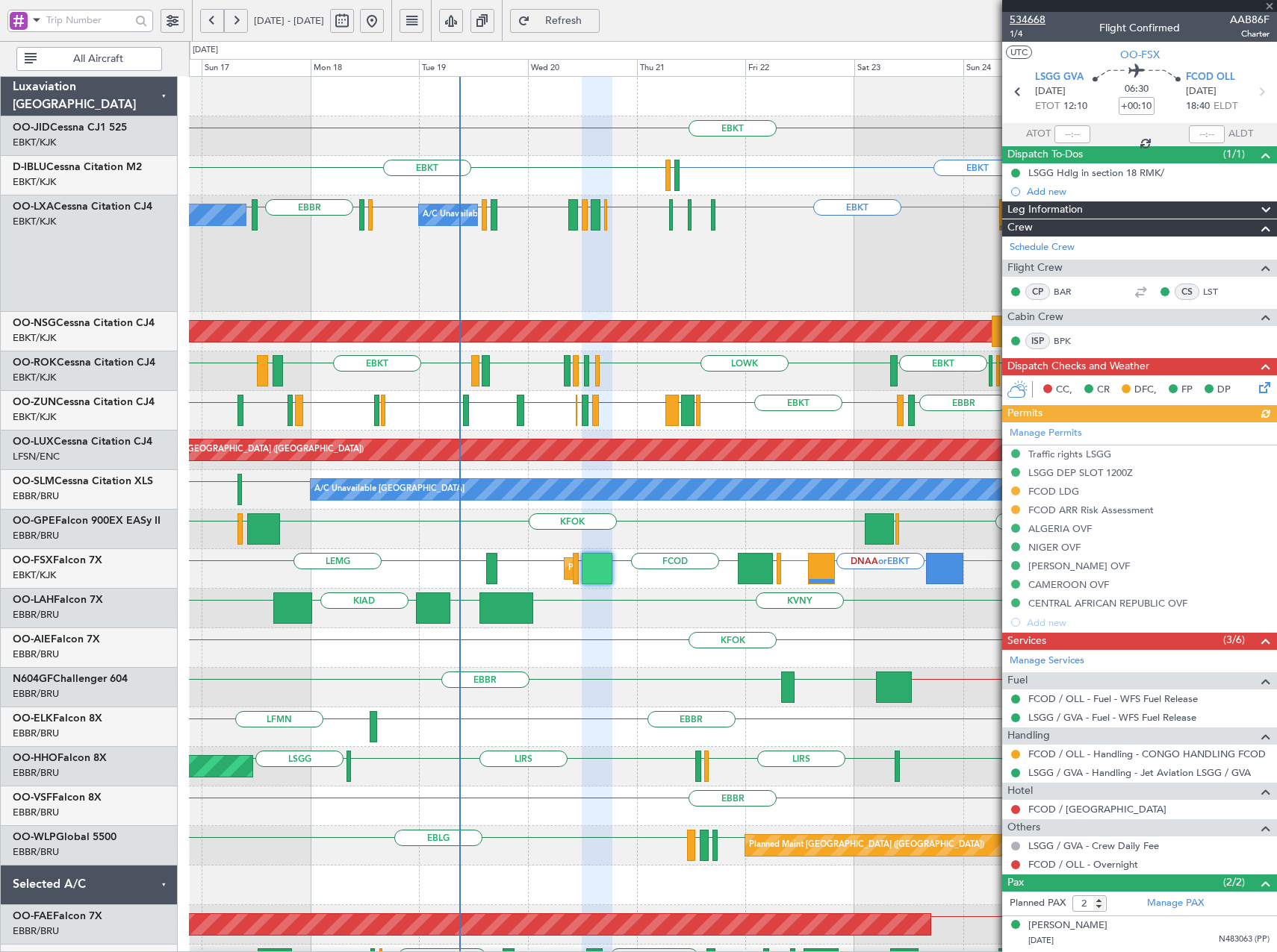
click at [1020, 16] on span "534668" at bounding box center [1028, 20] width 36 height 16
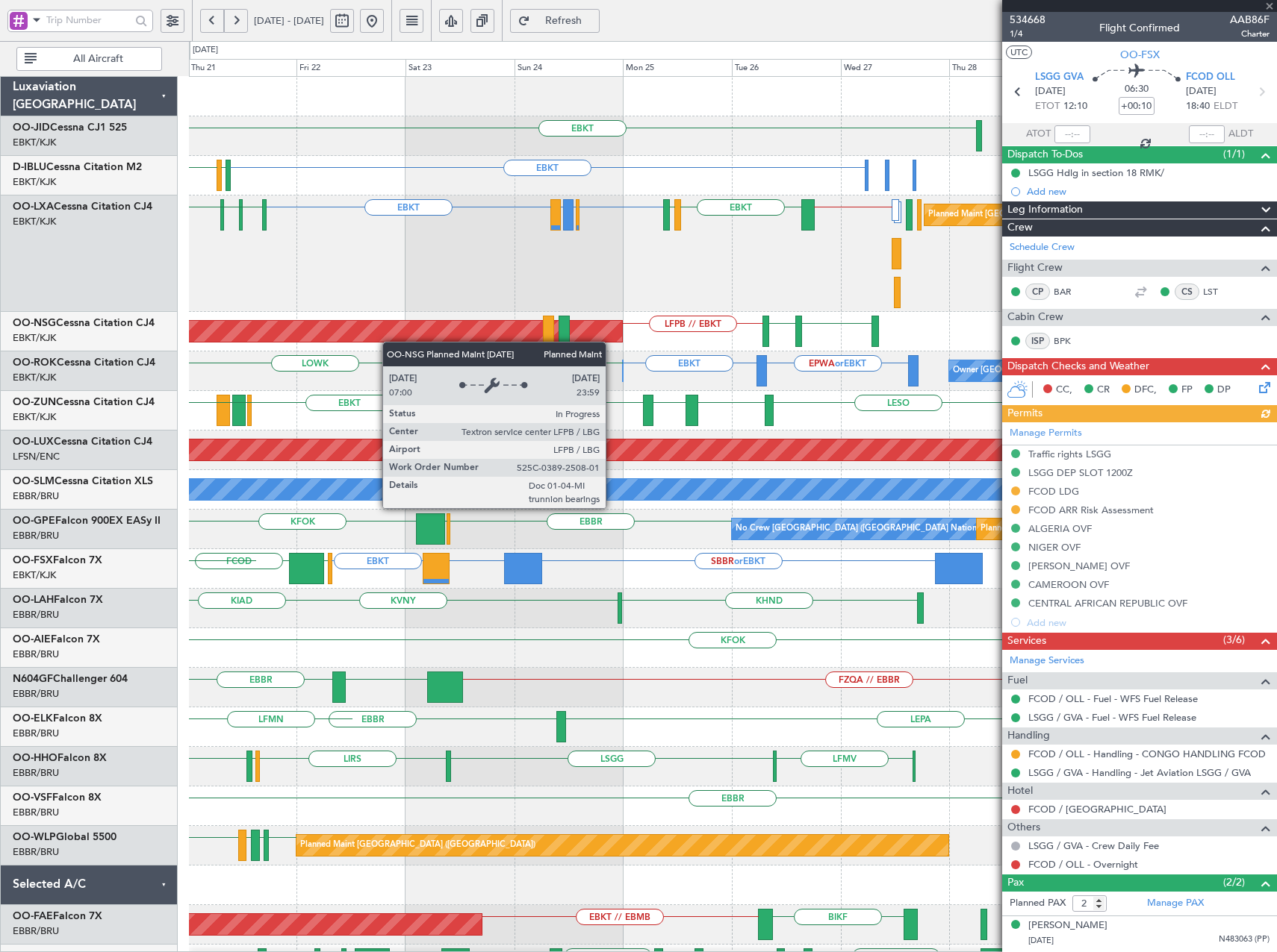
click at [334, 351] on div "EBKT EPWA or EBKT EBKT [GEOGRAPHIC_DATA] EBKT LOWK Owner [GEOGRAPHIC_DATA]-[GEO…" at bounding box center [732, 371] width 1087 height 39
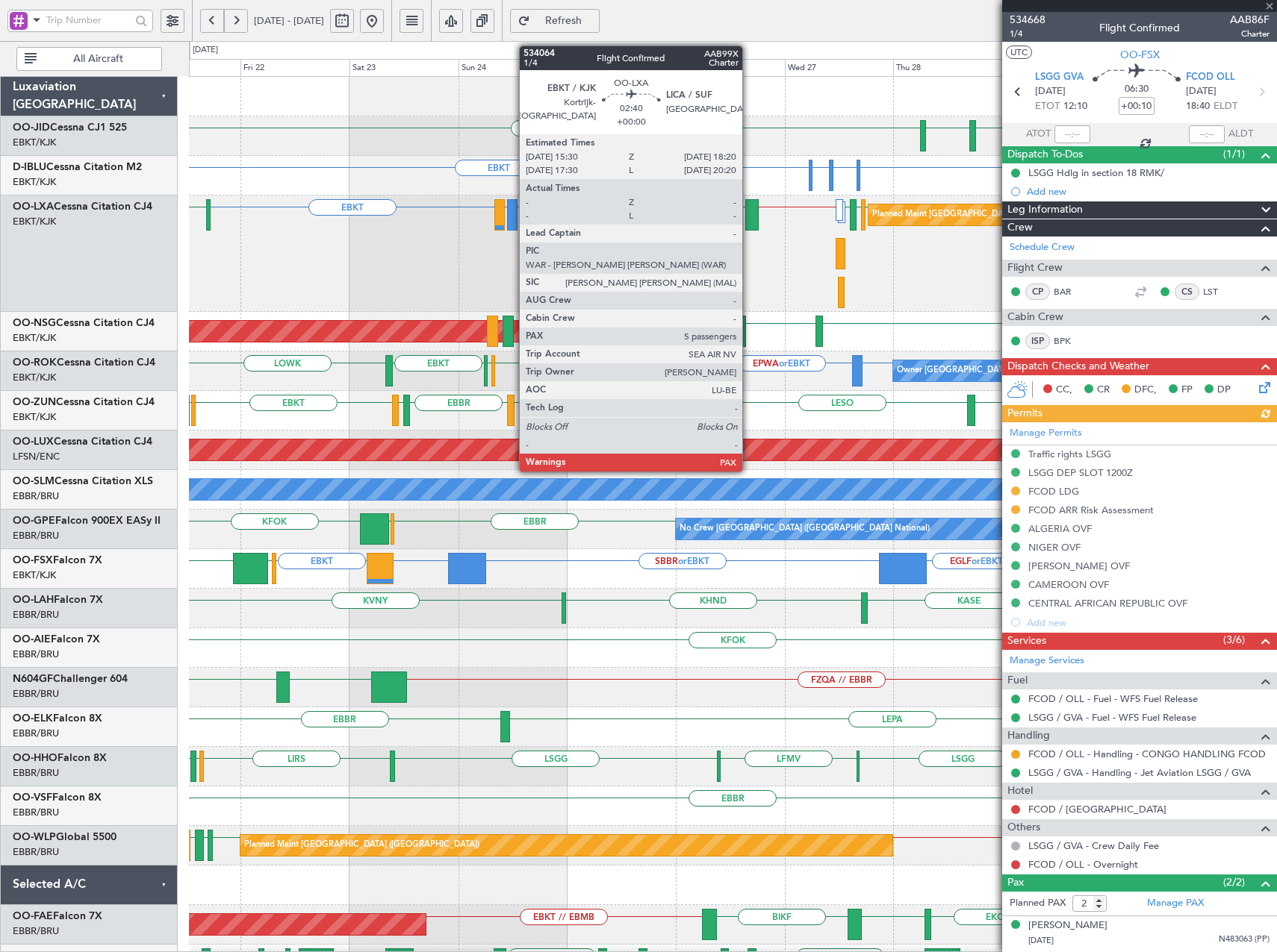
click at [749, 214] on div at bounding box center [752, 215] width 13 height 31
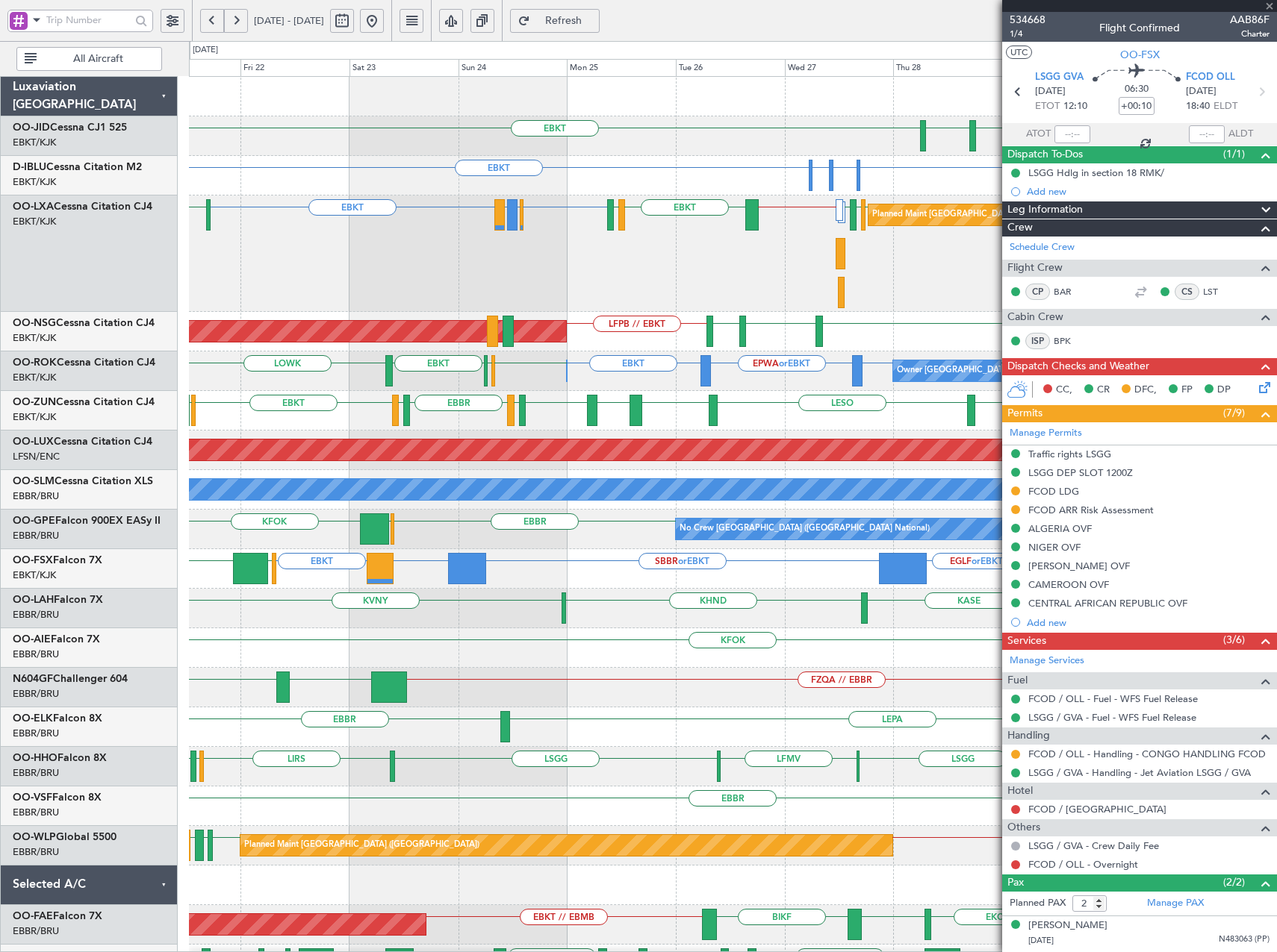
type input "5"
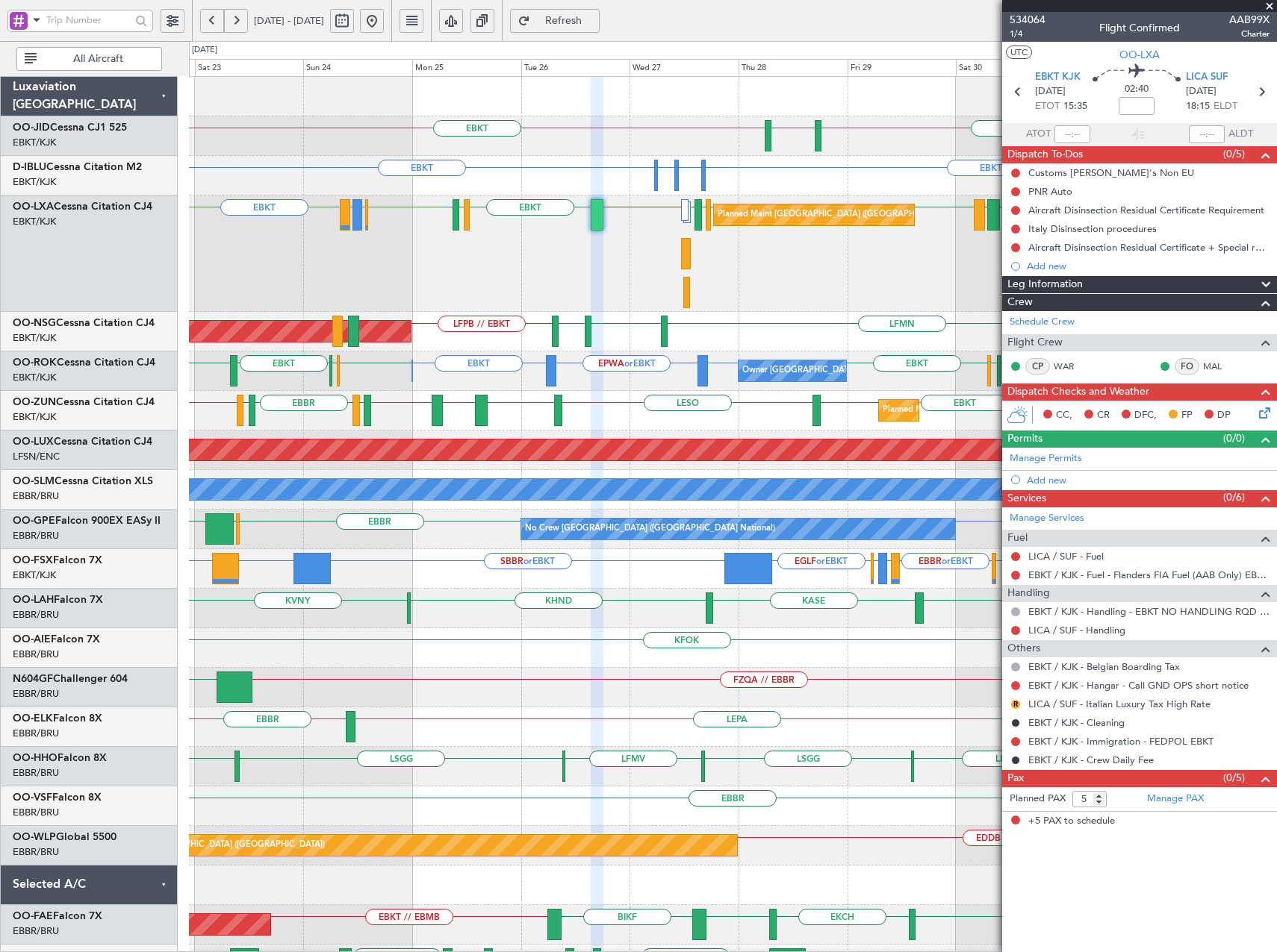
click at [384, 17] on button at bounding box center [371, 20] width 24 height 24
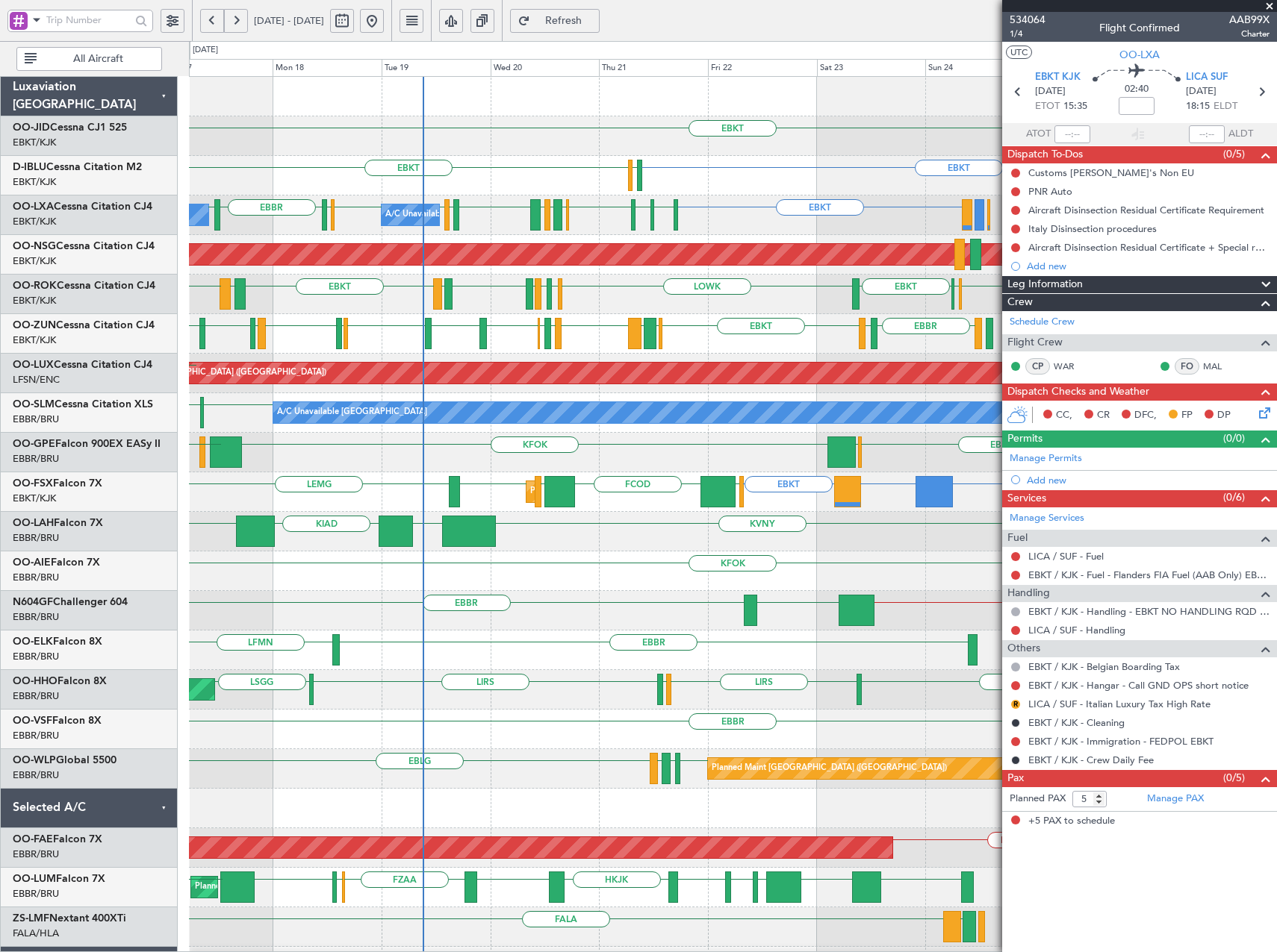
click at [584, 351] on div "EBBR LFBD EBKT EBKT LPCS EGKB LOWS EBKT [GEOGRAPHIC_DATA] EGPF [GEOGRAPHIC_DATA…" at bounding box center [732, 334] width 1087 height 39
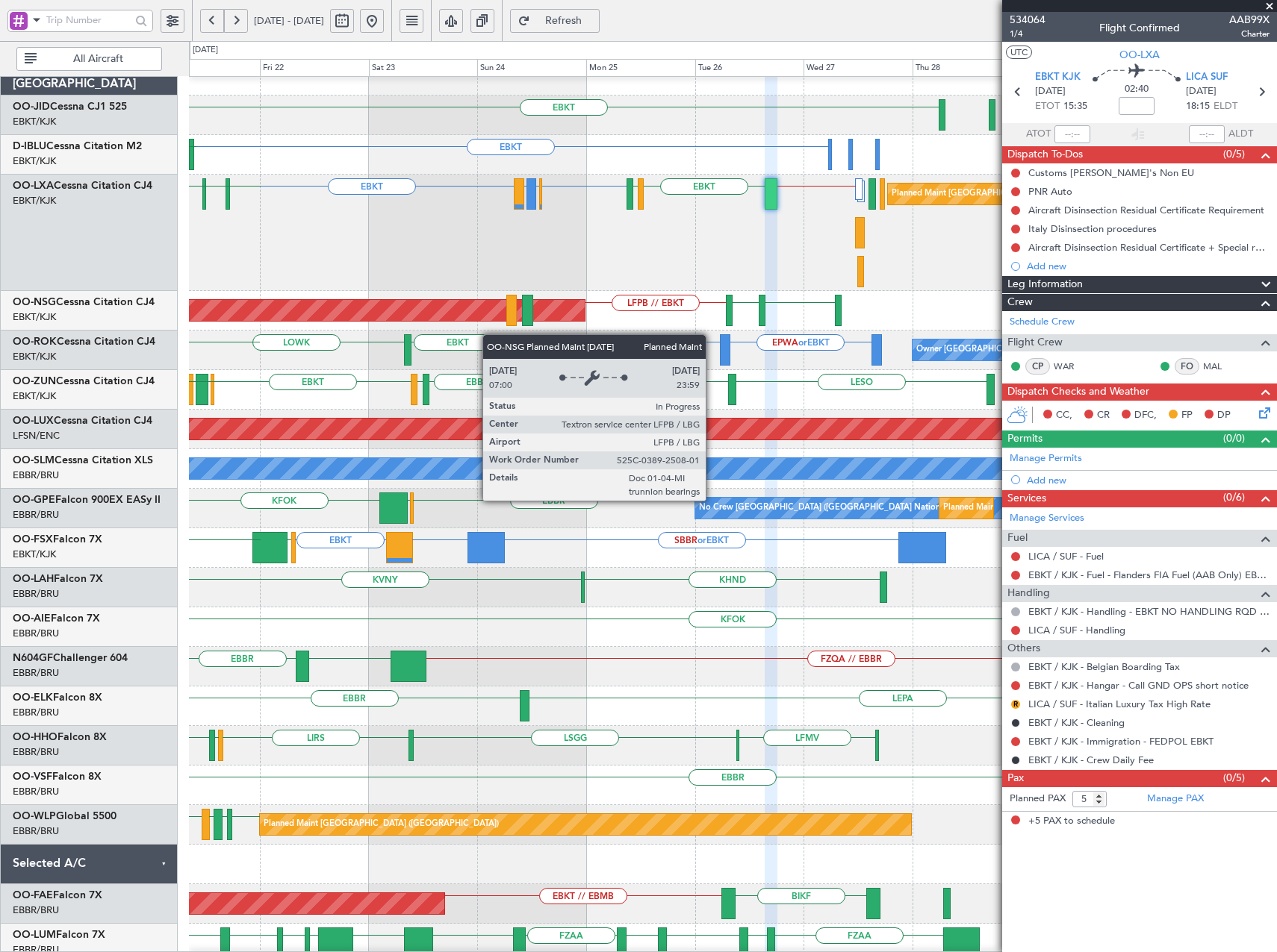
click at [315, 315] on div "EBKT Planned Maint [GEOGRAPHIC_DATA]-[GEOGRAPHIC_DATA] EBKT EGJJ EBKT EBBR or E…" at bounding box center [732, 529] width 1087 height 947
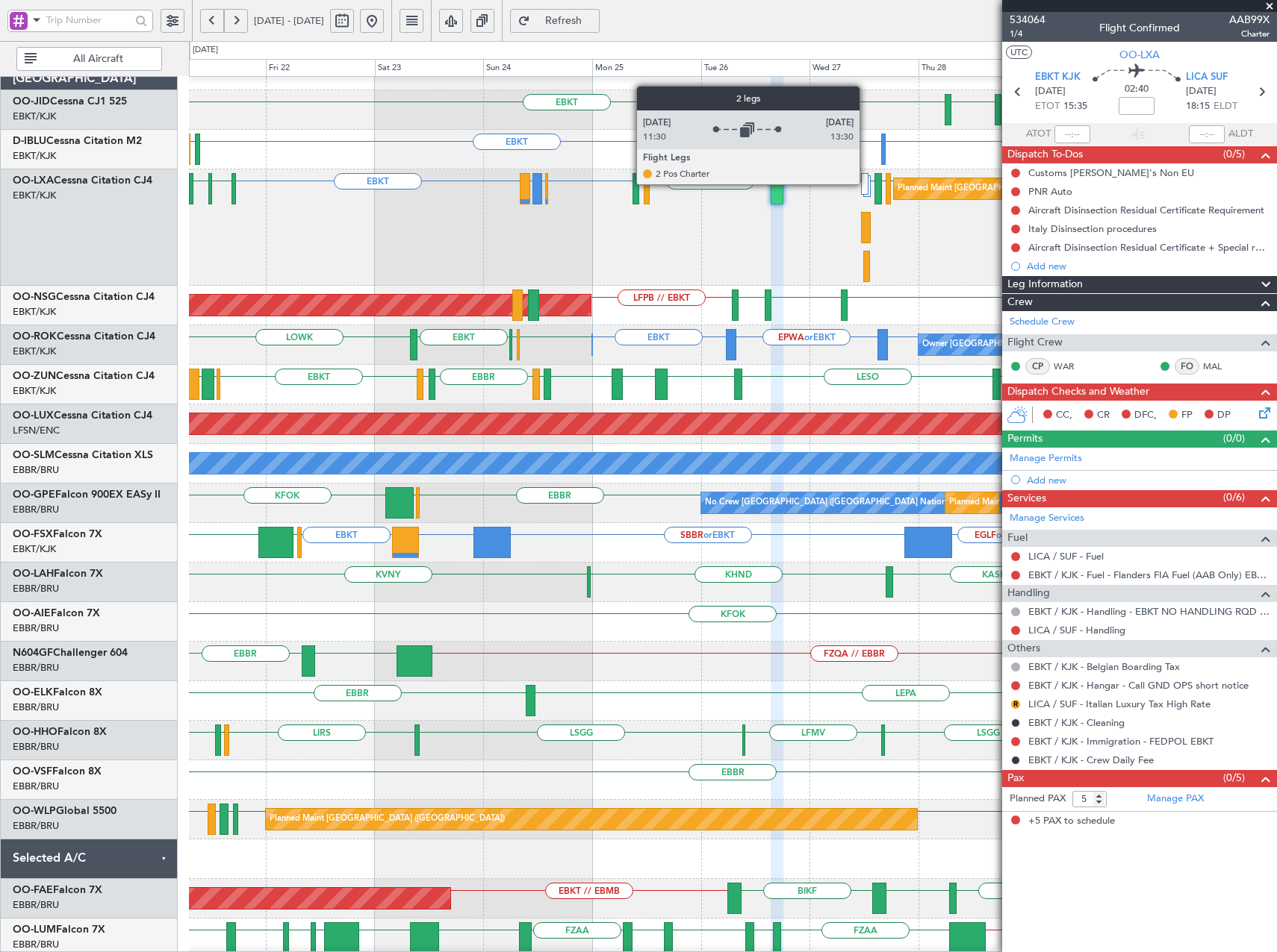
click at [866, 184] on div at bounding box center [864, 184] width 7 height 21
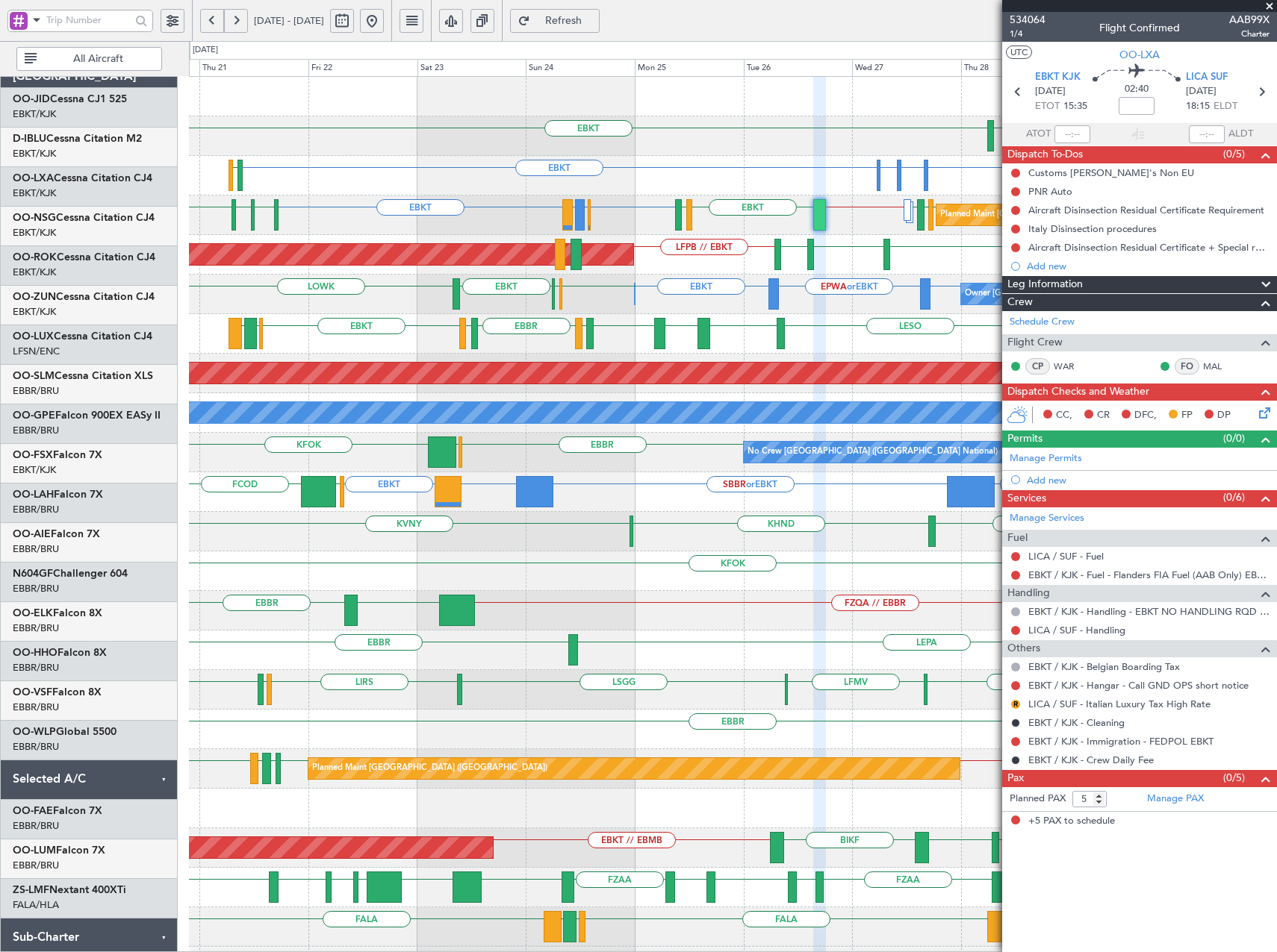
scroll to position [0, 0]
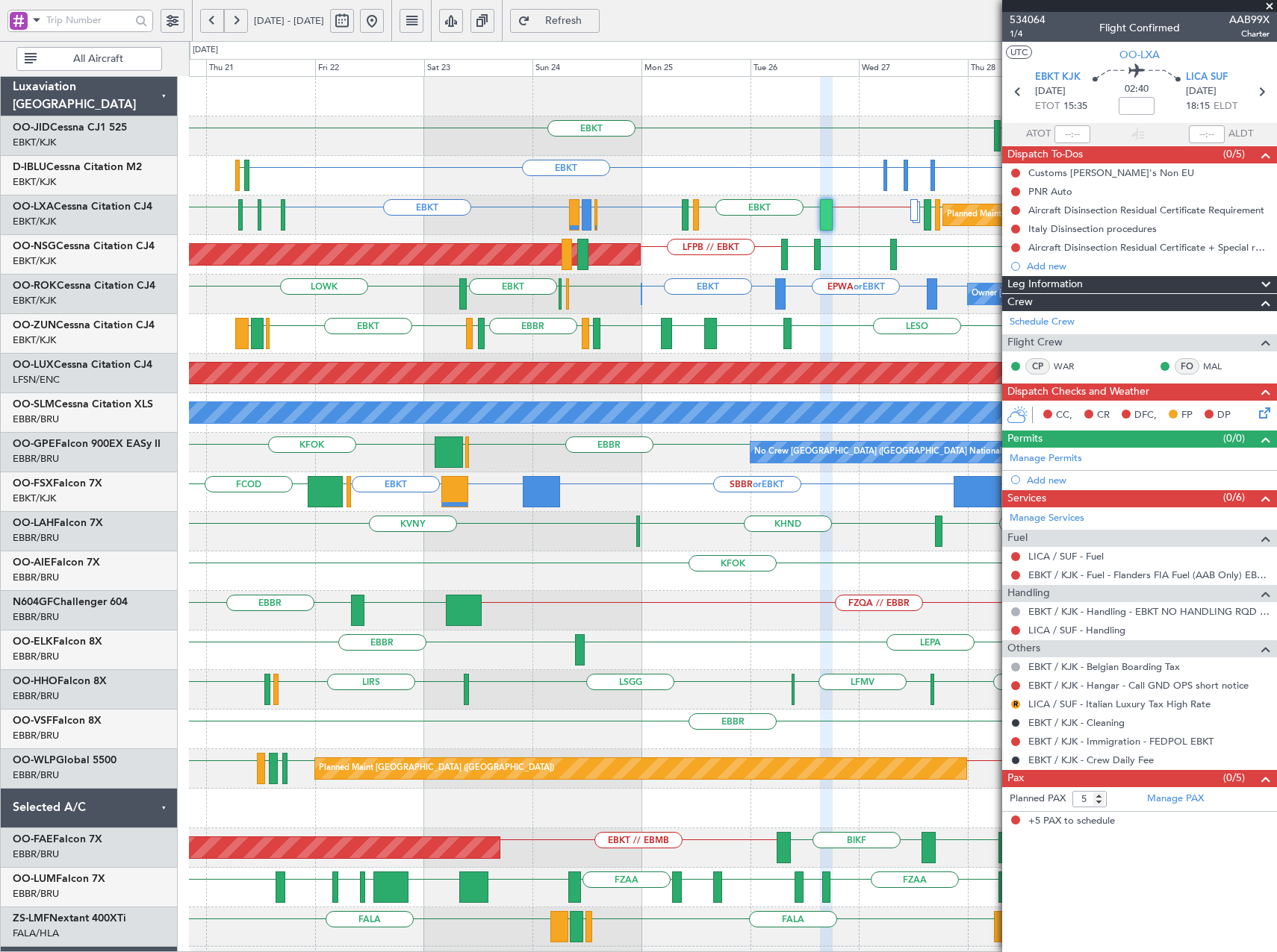
click at [542, 310] on div "EBKT EPWA or EBKT EBKT EBKT [GEOGRAPHIC_DATA] EBKT EBKT [GEOGRAPHIC_DATA] EBKT …" at bounding box center [732, 294] width 1087 height 39
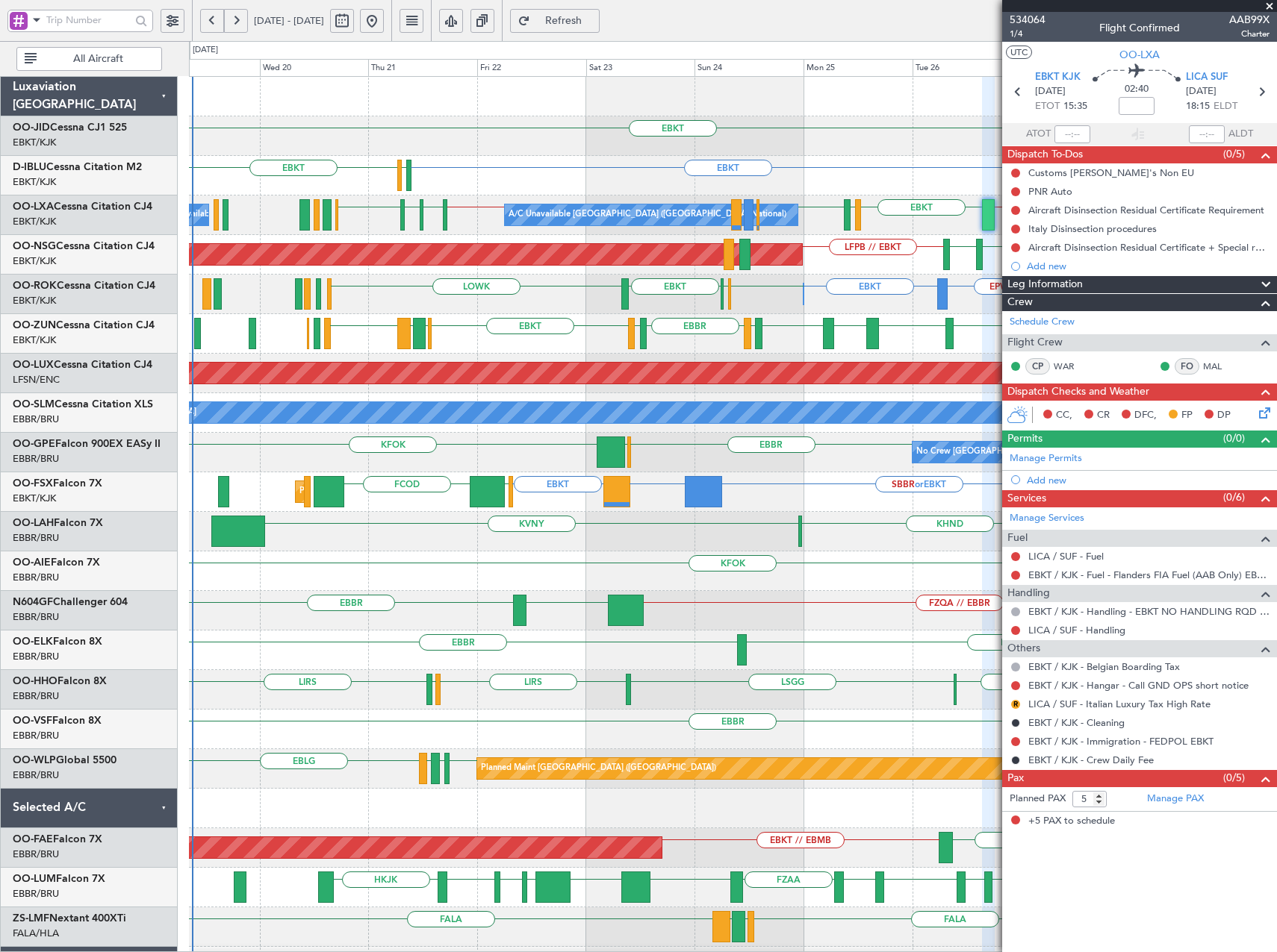
click at [549, 316] on div "EBKT EBKT [GEOGRAPHIC_DATA] EBKT EBKT EHAM or EBKT ELLX or EBKT EGJJ EBKT EBKT …" at bounding box center [732, 551] width 1087 height 950
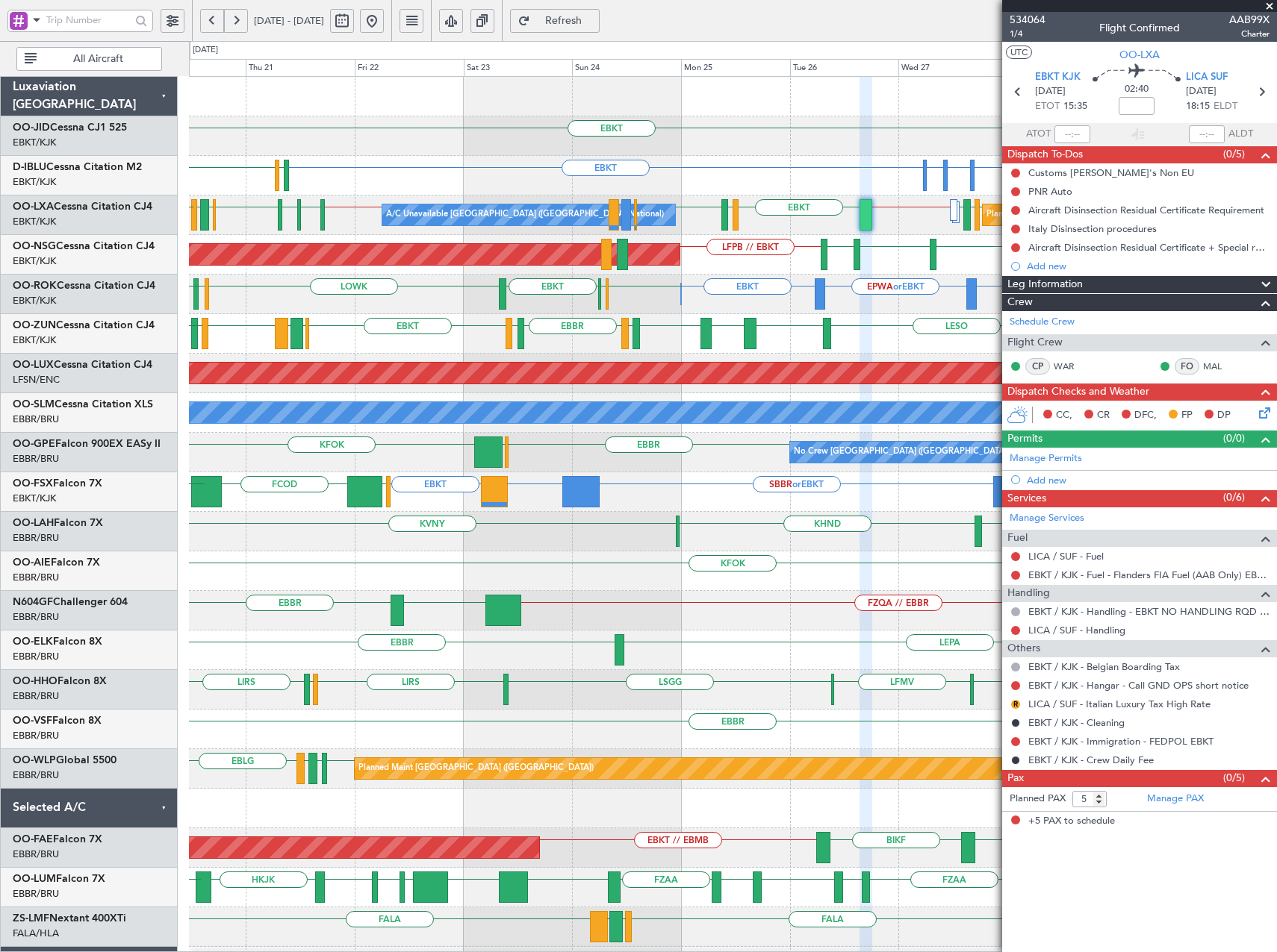
click at [672, 288] on div "Owner [GEOGRAPHIC_DATA]-[GEOGRAPHIC_DATA] Owner [GEOGRAPHIC_DATA]-[GEOGRAPHIC_D…" at bounding box center [732, 294] width 1087 height 39
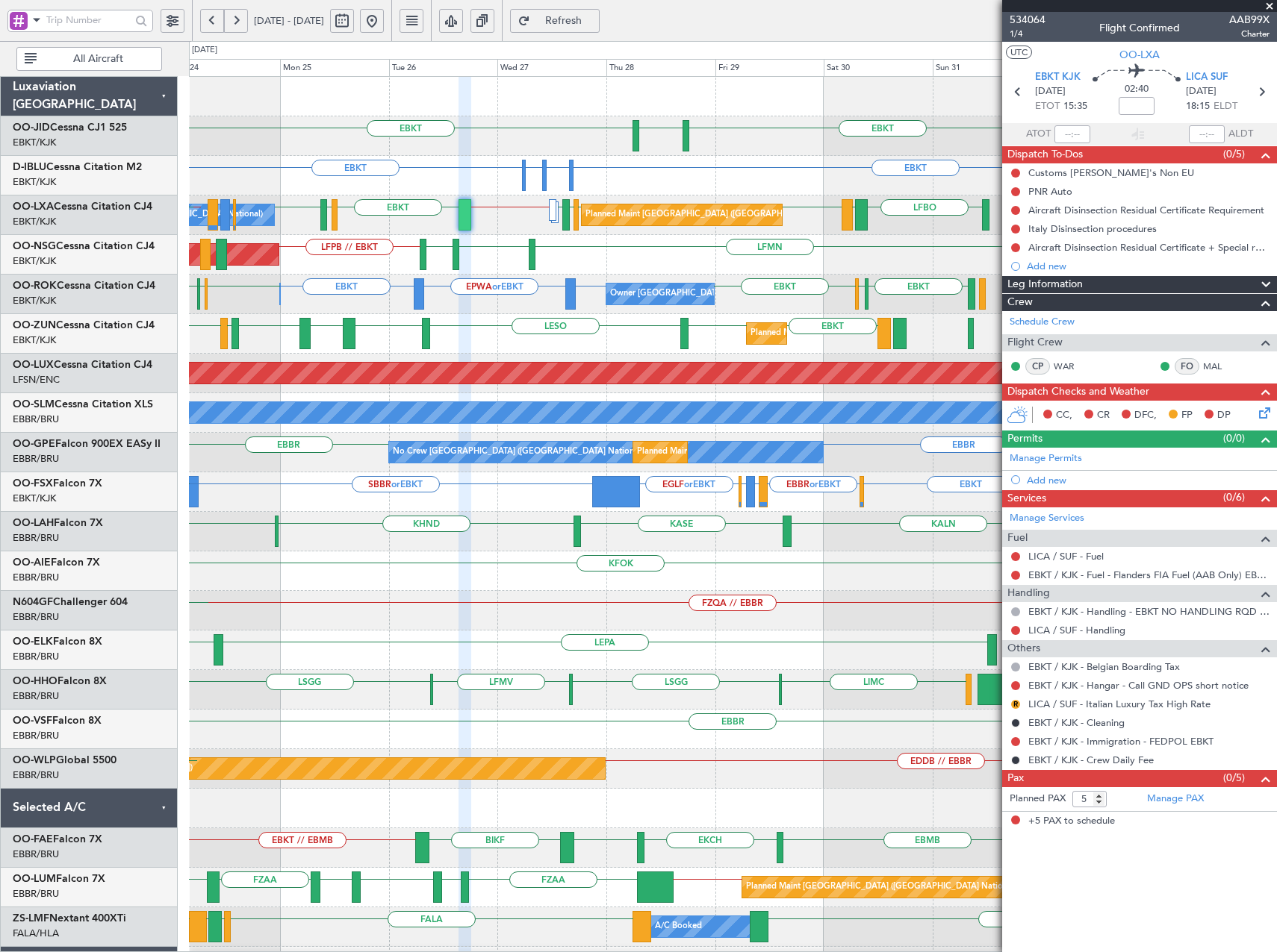
click at [451, 289] on div "EBKT EBKT [GEOGRAPHIC_DATA] Planned Maint [GEOGRAPHIC_DATA]-[GEOGRAPHIC_DATA] E…" at bounding box center [732, 551] width 1087 height 950
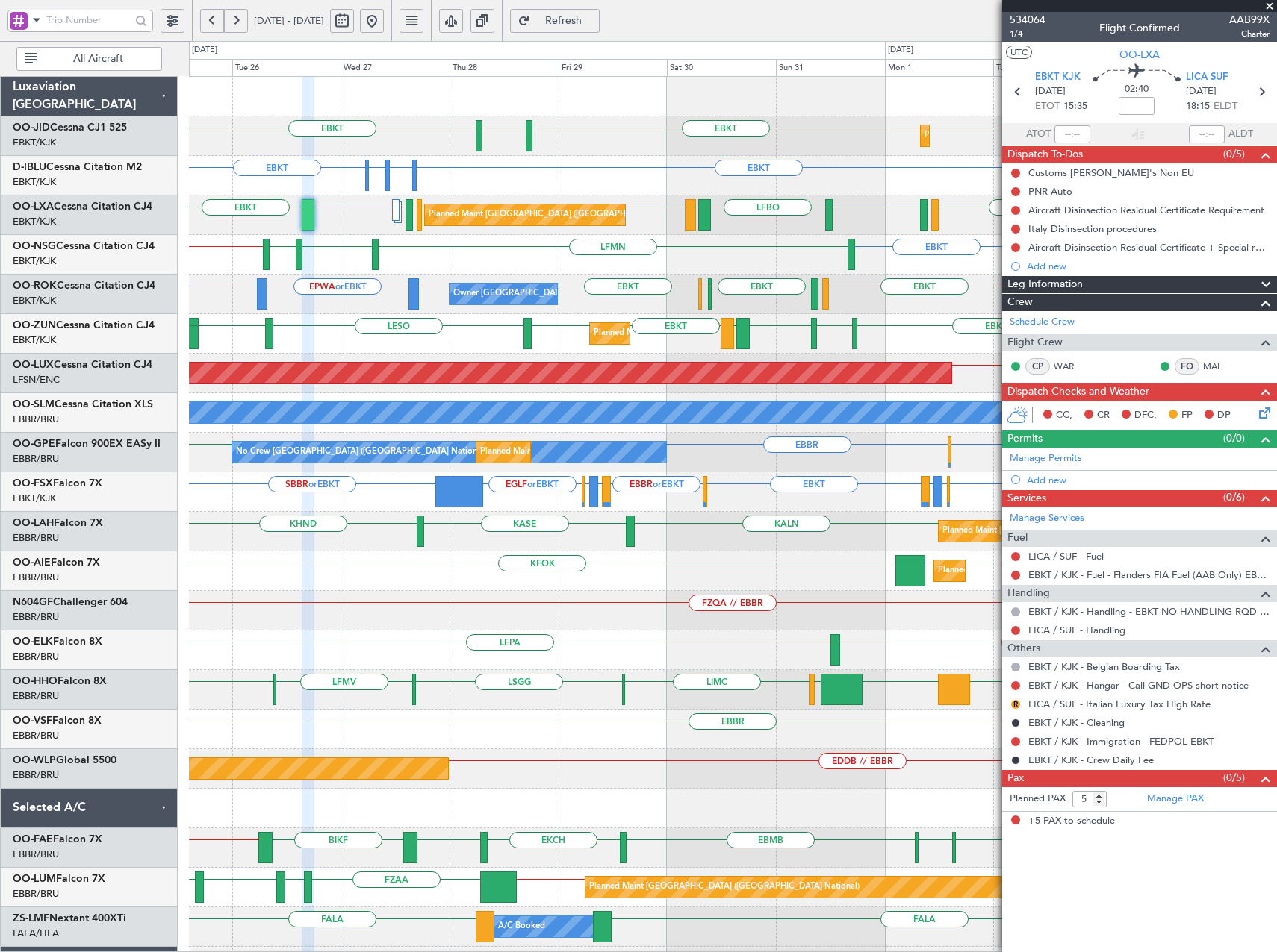
click at [752, 261] on div "EPWA or EBKT EBKT LFPB // EBKT LFMN EBKT EKEB Planned Maint [GEOGRAPHIC_DATA] (…" at bounding box center [732, 255] width 1087 height 39
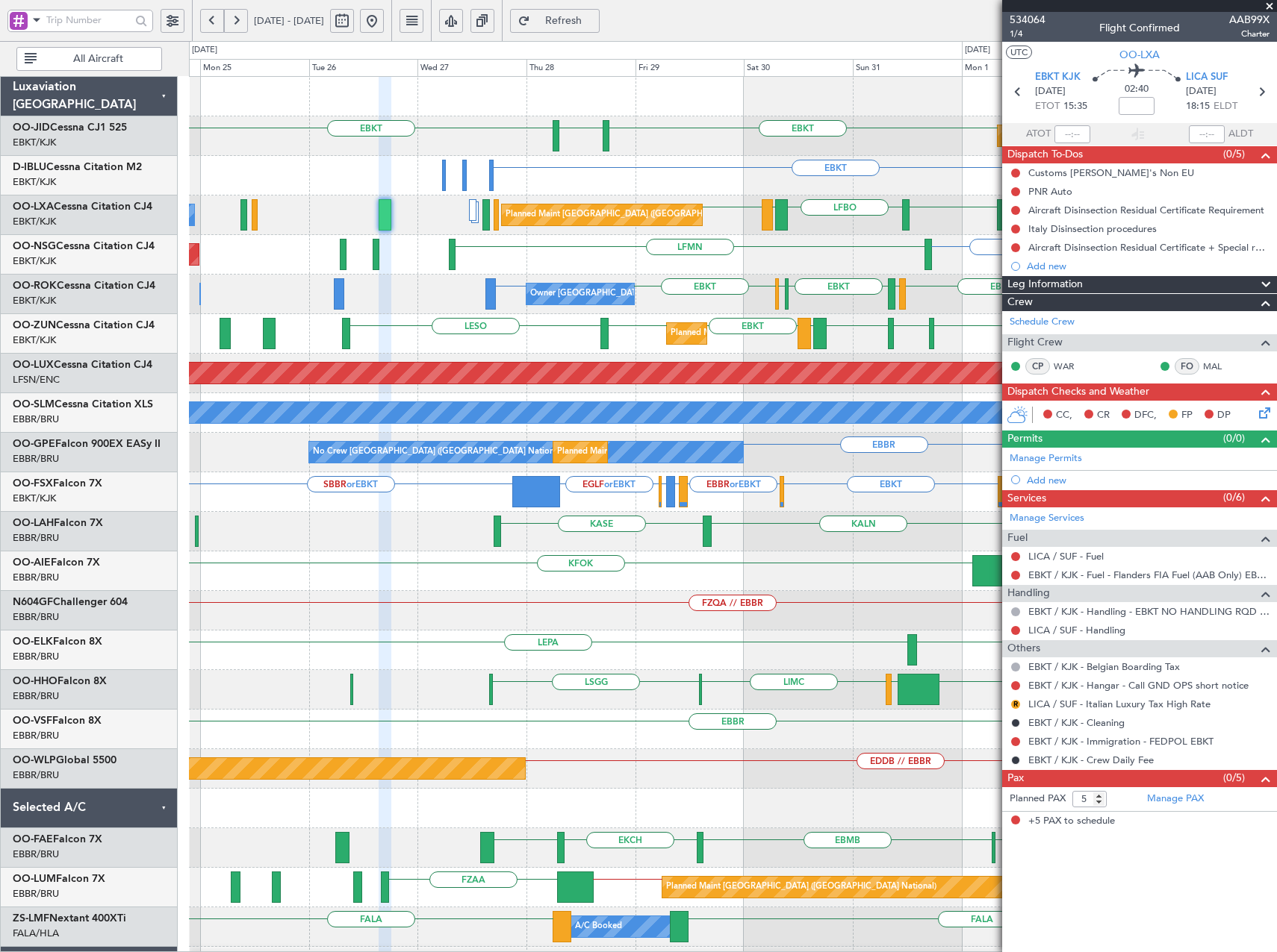
click at [615, 267] on div "Planned Maint Kortrijk-[GEOGRAPHIC_DATA] EBKT EBKT EBKT [GEOGRAPHIC_DATA] No Cr…" at bounding box center [732, 571] width 1087 height 989
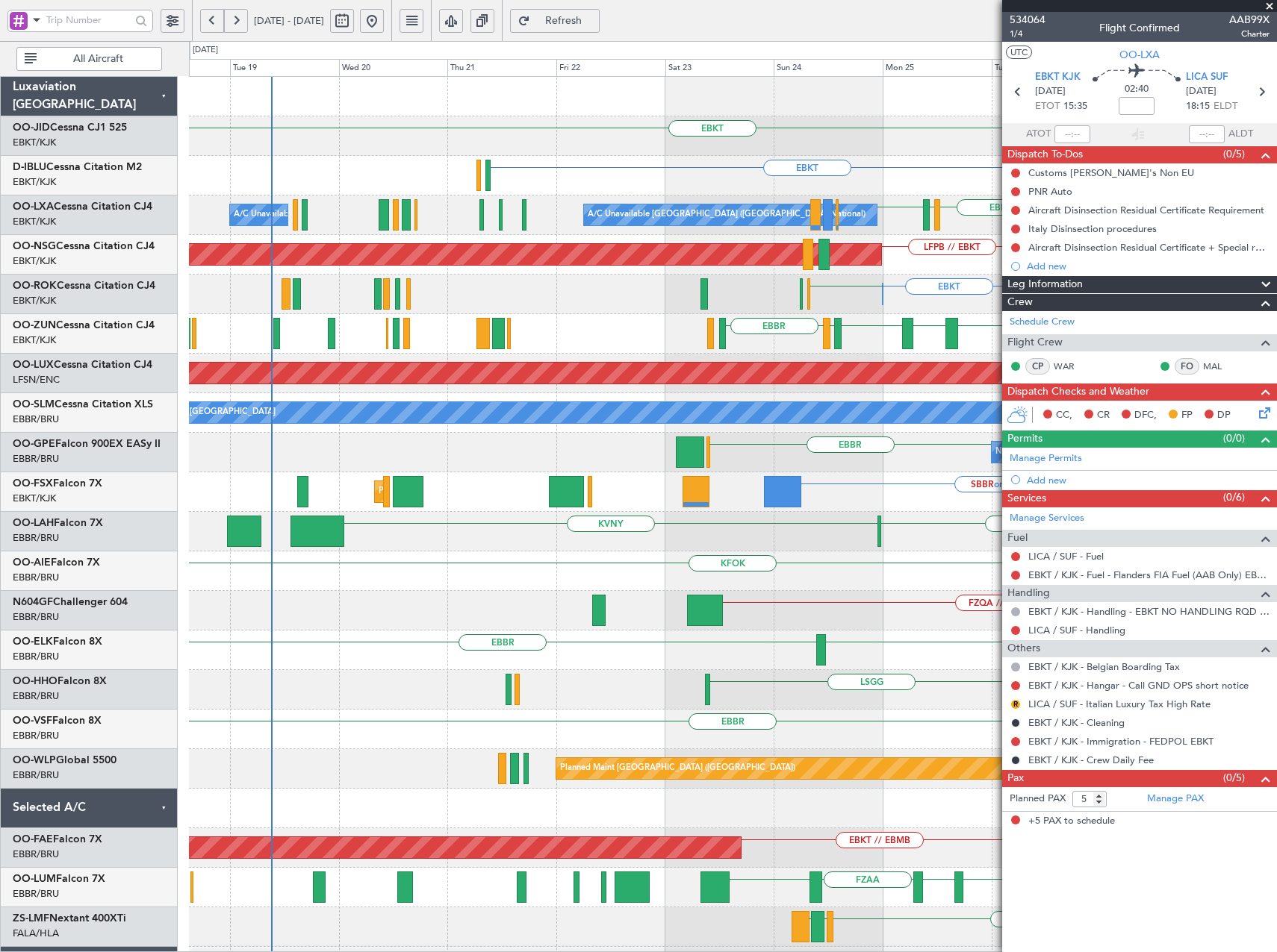
click at [981, 588] on div "EBKT [GEOGRAPHIC_DATA] EBKT EBKT ELLX or EBKT EHAM or EBKT EBKT A/C Unavailable…" at bounding box center [732, 571] width 1087 height 989
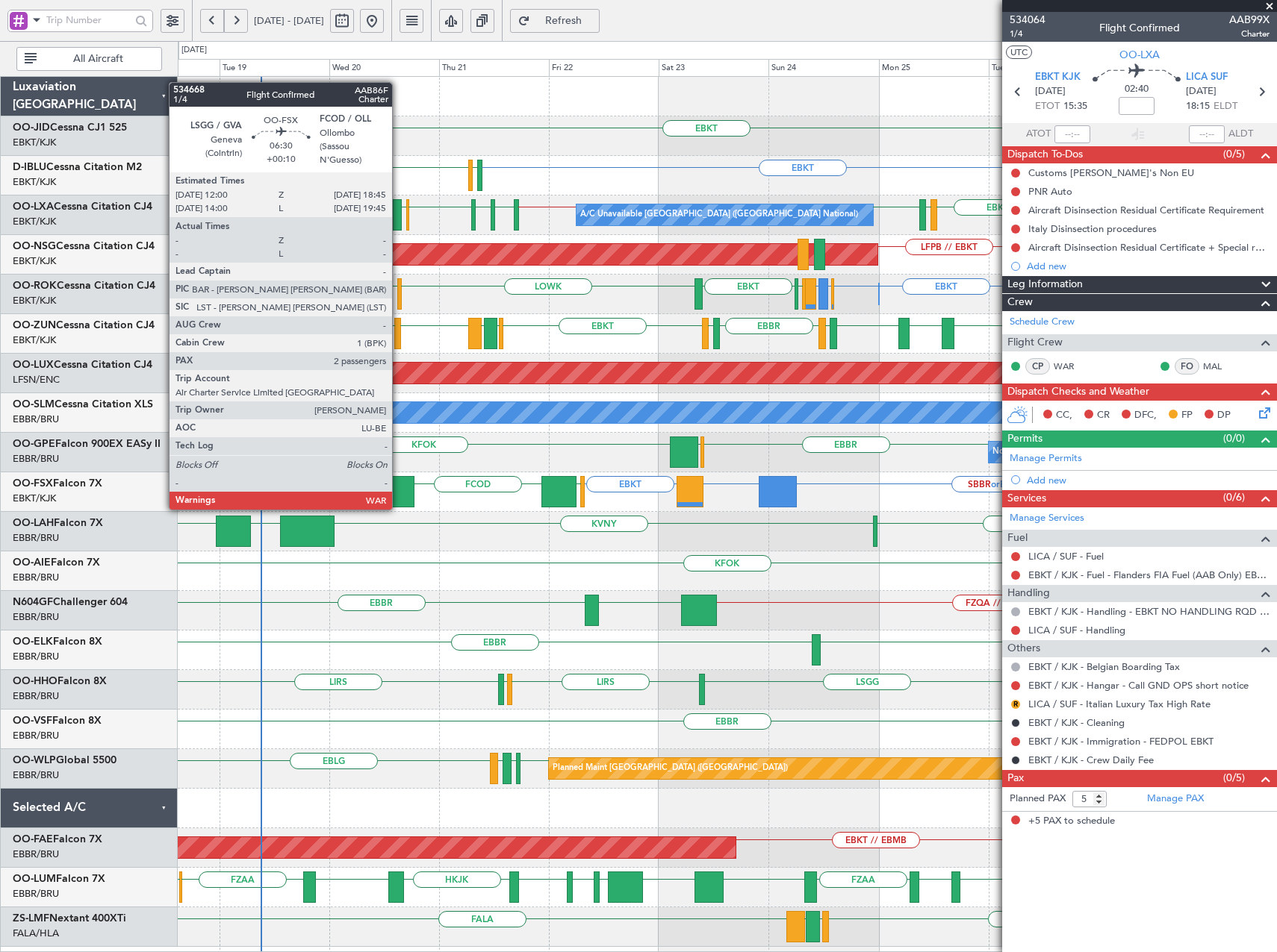
click at [398, 495] on div at bounding box center [398, 492] width 31 height 31
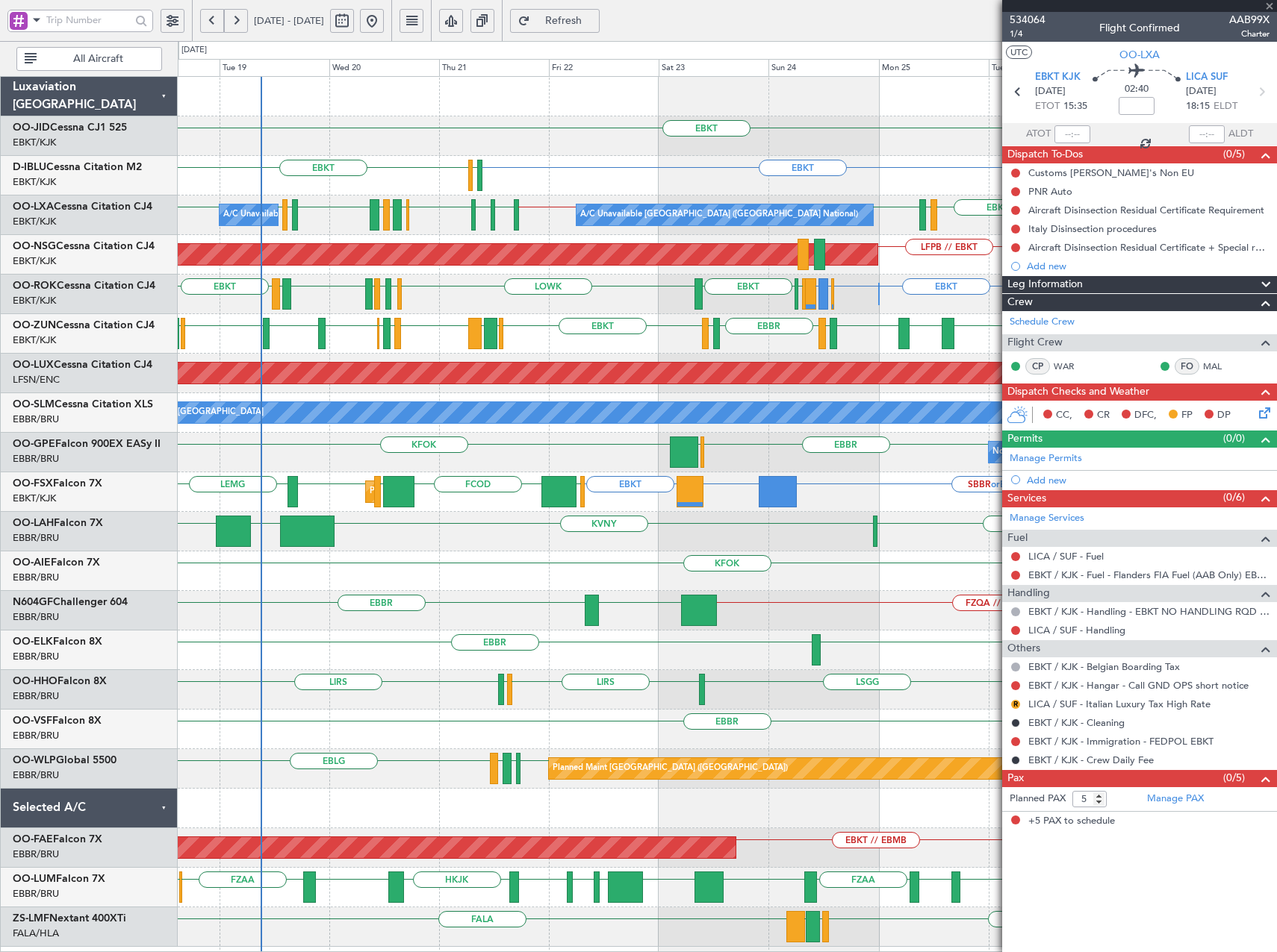
type input "+00:10"
type input "2"
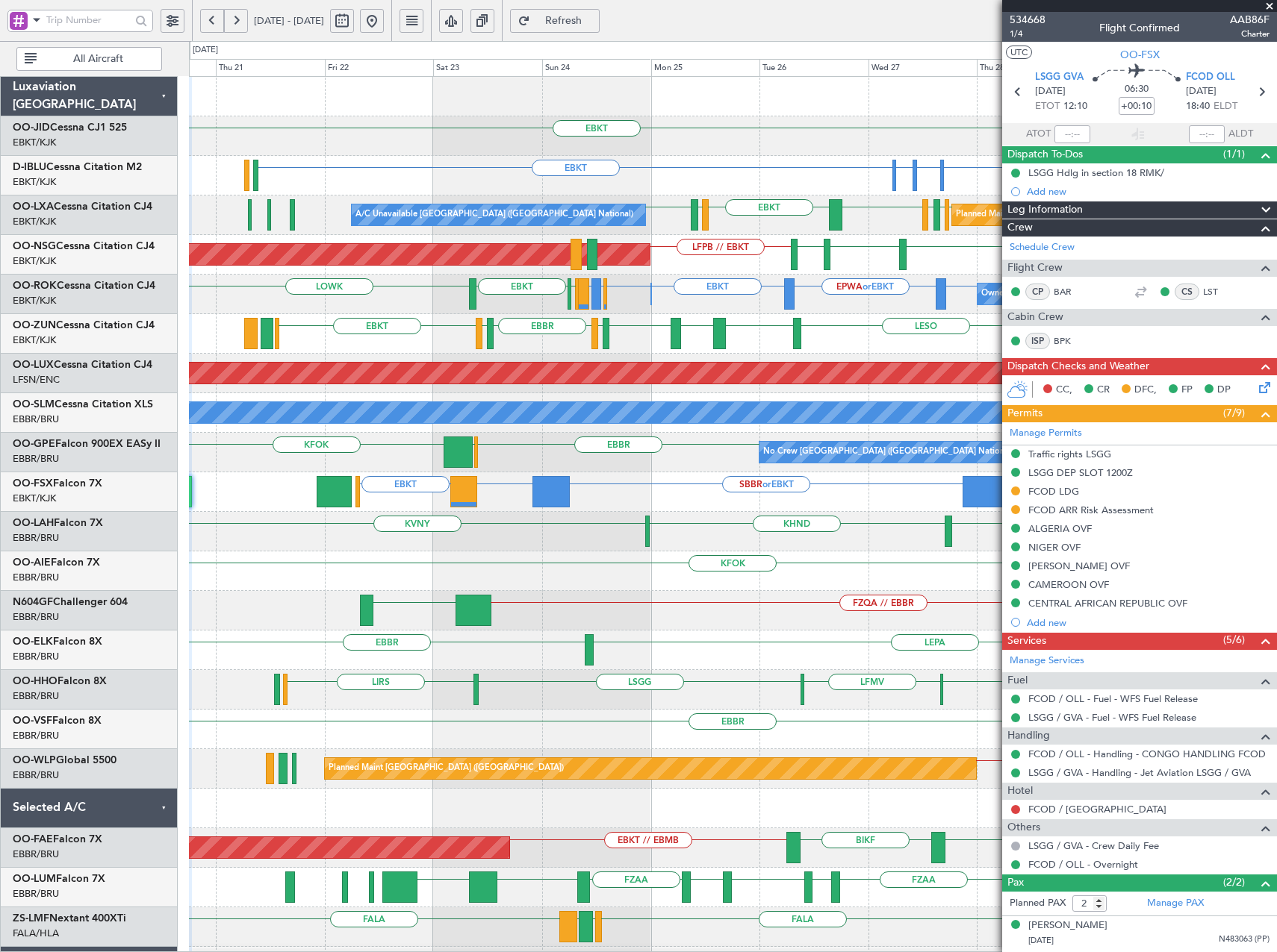
click at [752, 602] on div "EBKT EBKT [GEOGRAPHIC_DATA] Planned Maint [GEOGRAPHIC_DATA]-[GEOGRAPHIC_DATA] E…" at bounding box center [732, 571] width 1087 height 989
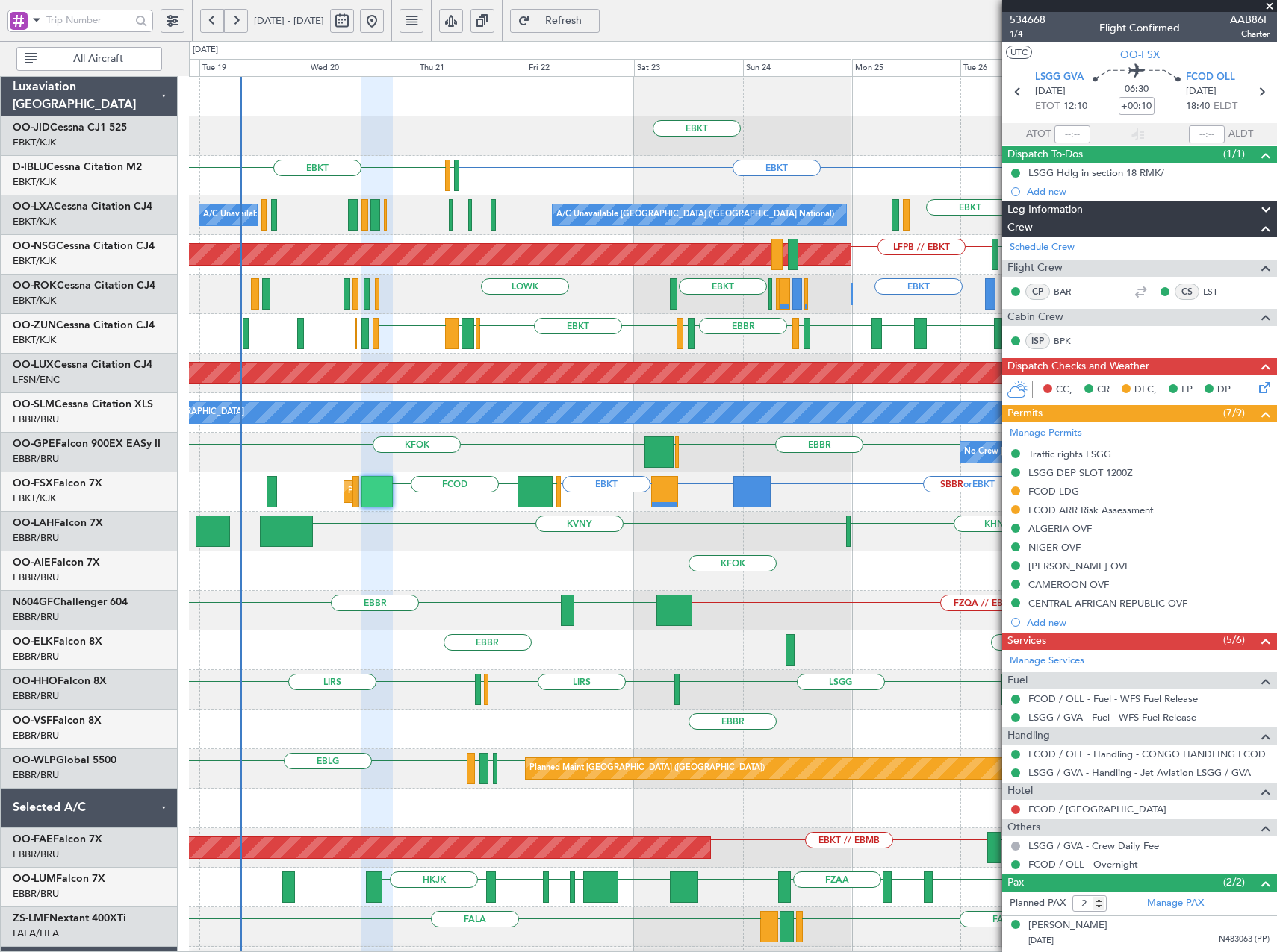
click at [579, 572] on div "EBKT EBKT [GEOGRAPHIC_DATA] EBKT EBKT EHAM or EBKT ELLX or EBKT EBKT EGJJ A/C U…" at bounding box center [732, 551] width 1087 height 950
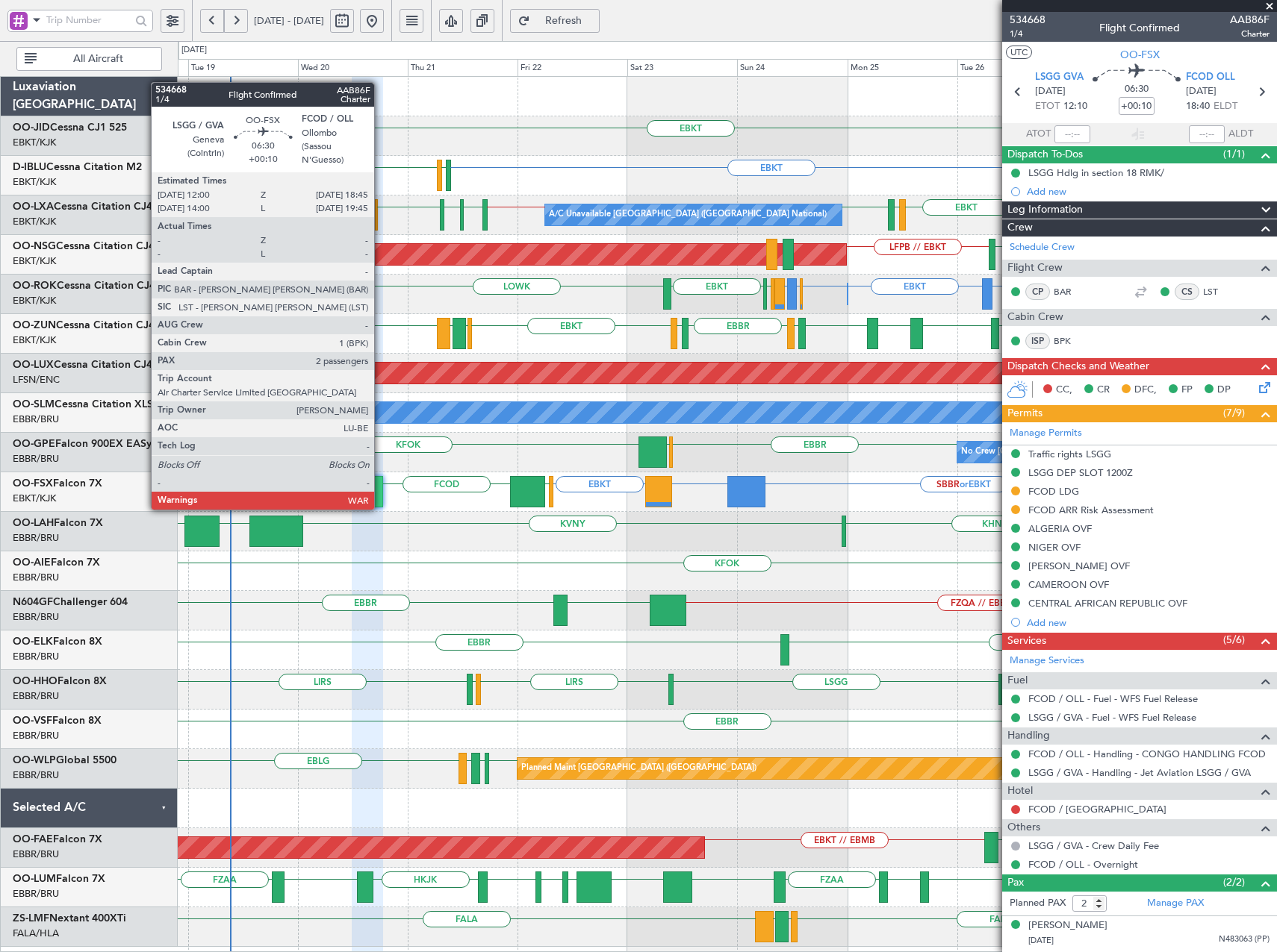
click at [382, 495] on div at bounding box center [367, 492] width 31 height 31
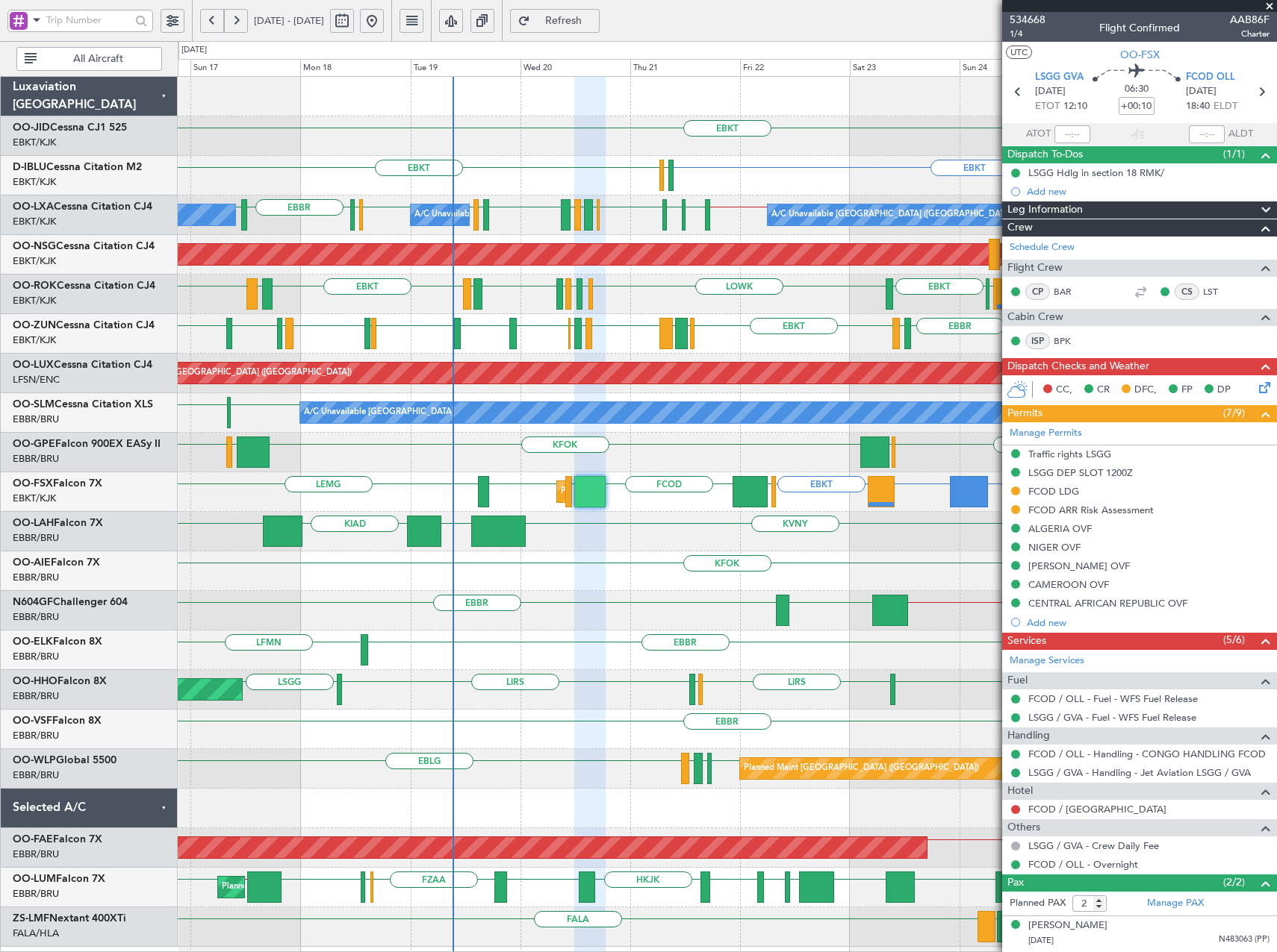
click at [594, 20] on span "Refresh" at bounding box center [563, 20] width 61 height 11
click at [1028, 20] on span "534668" at bounding box center [1028, 20] width 36 height 16
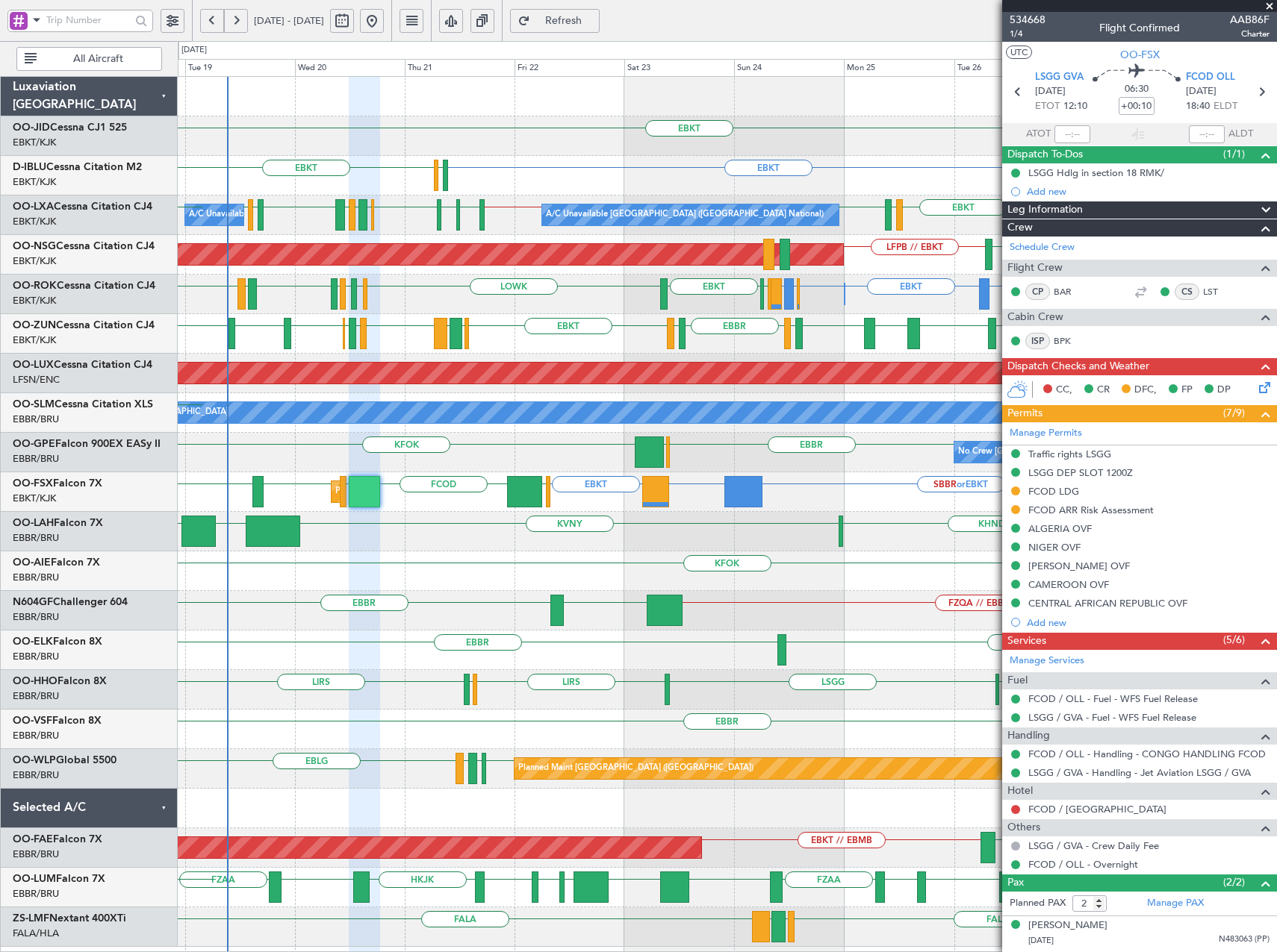
click at [577, 535] on div "KHND KVNY [GEOGRAPHIC_DATA] KIAD [GEOGRAPHIC_DATA]" at bounding box center [727, 532] width 1098 height 39
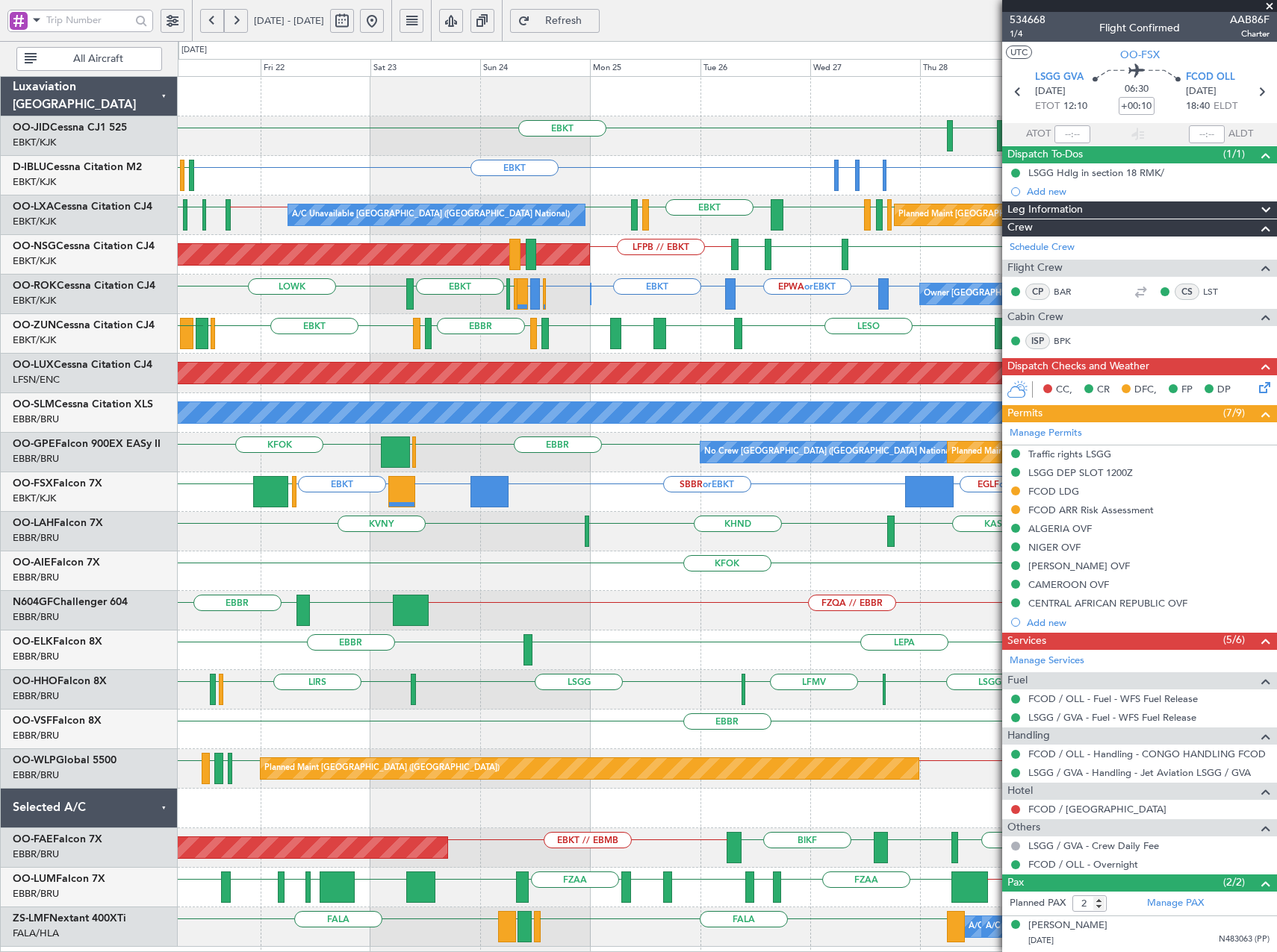
click at [559, 533] on div "KASE KHND KVNY [GEOGRAPHIC_DATA] Planned [GEOGRAPHIC_DATA][PERSON_NAME]-[GEOGRA…" at bounding box center [727, 532] width 1098 height 39
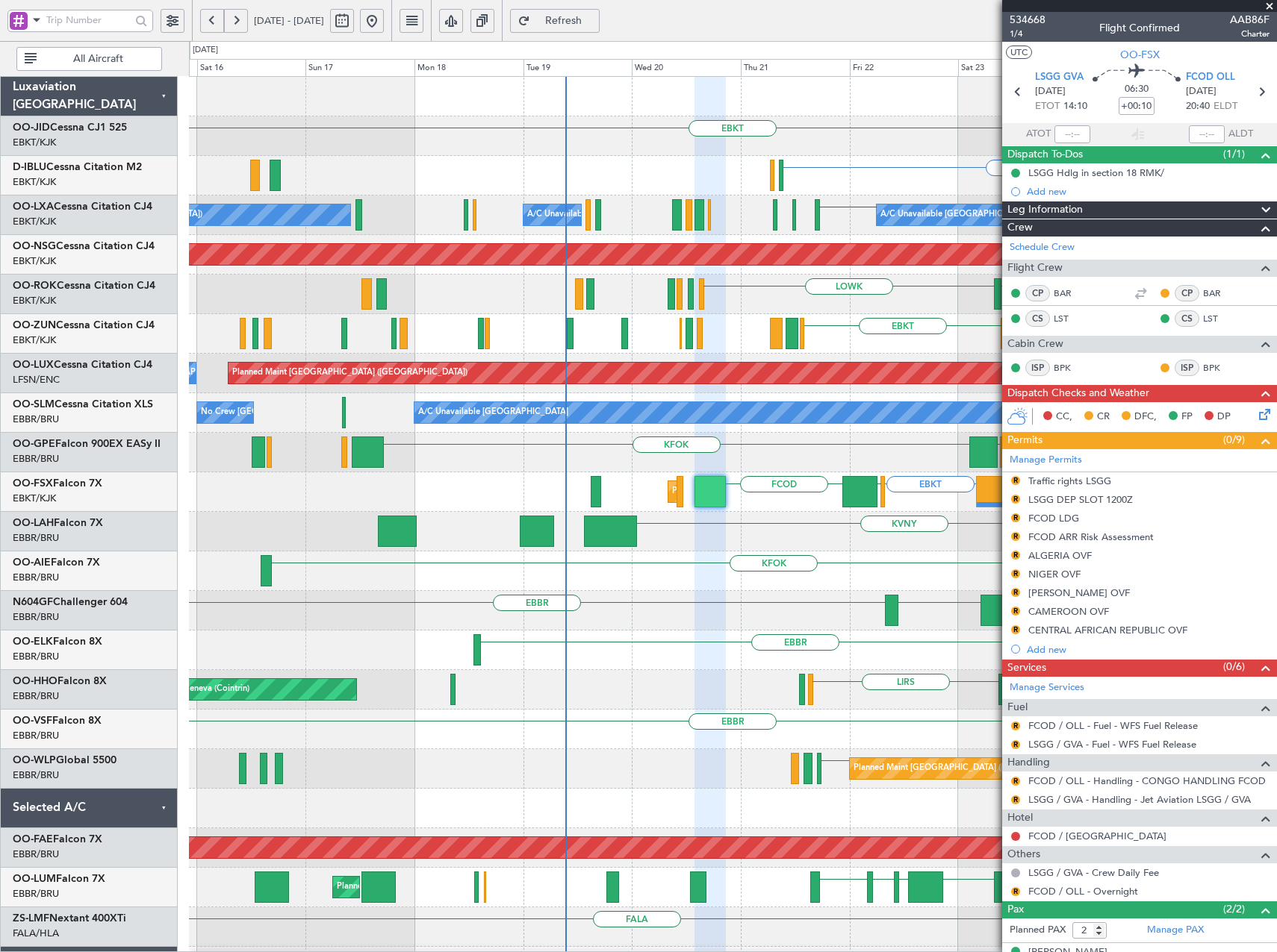
click at [1034, 187] on fb-app "21 Aug 2025 - 31 Aug 2025 Refresh Quick Links All Aircraft EBKT EGNT EBKT ELLX …" at bounding box center [638, 486] width 1277 height 935
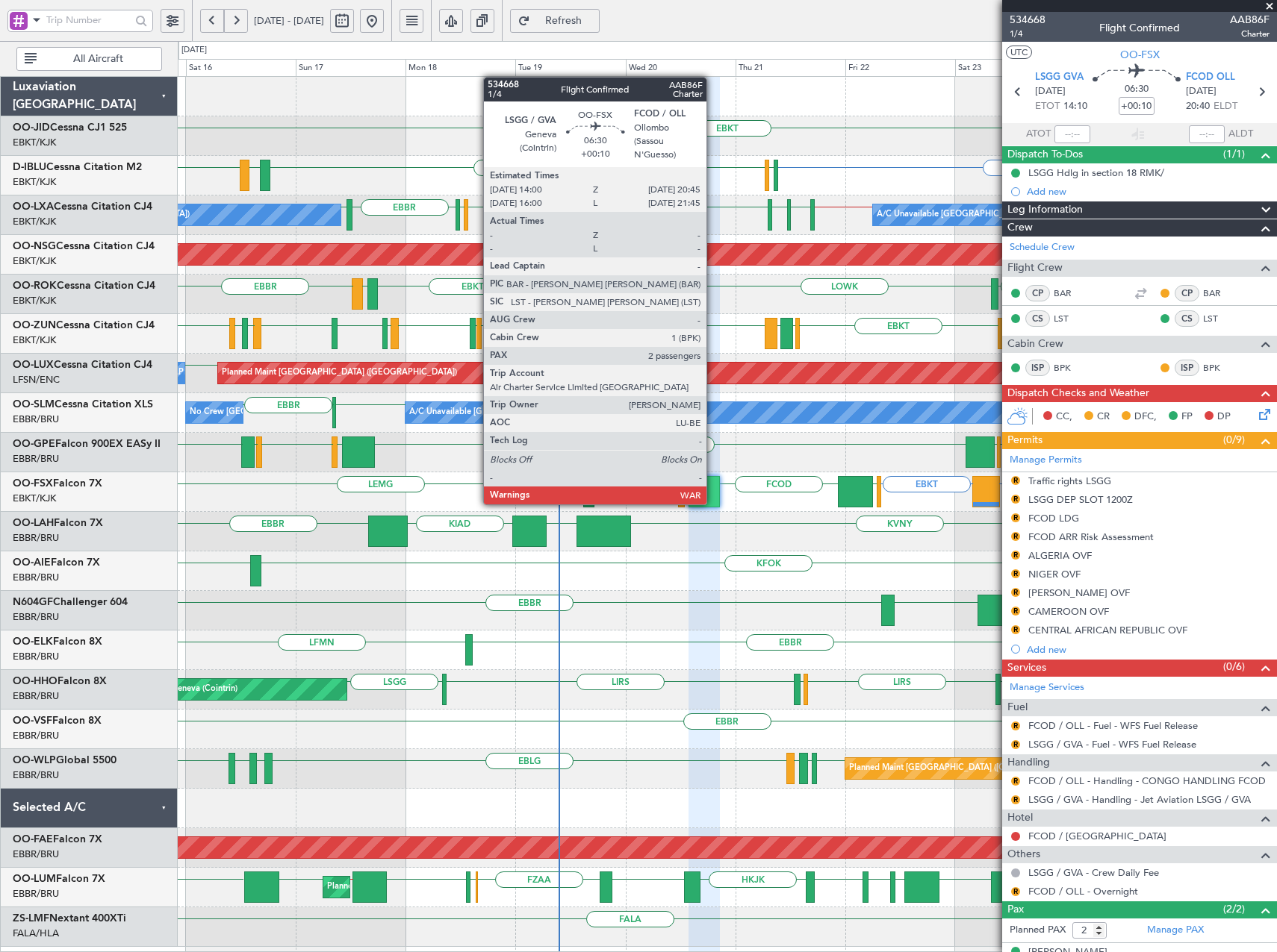
click at [712, 488] on div at bounding box center [704, 492] width 31 height 31
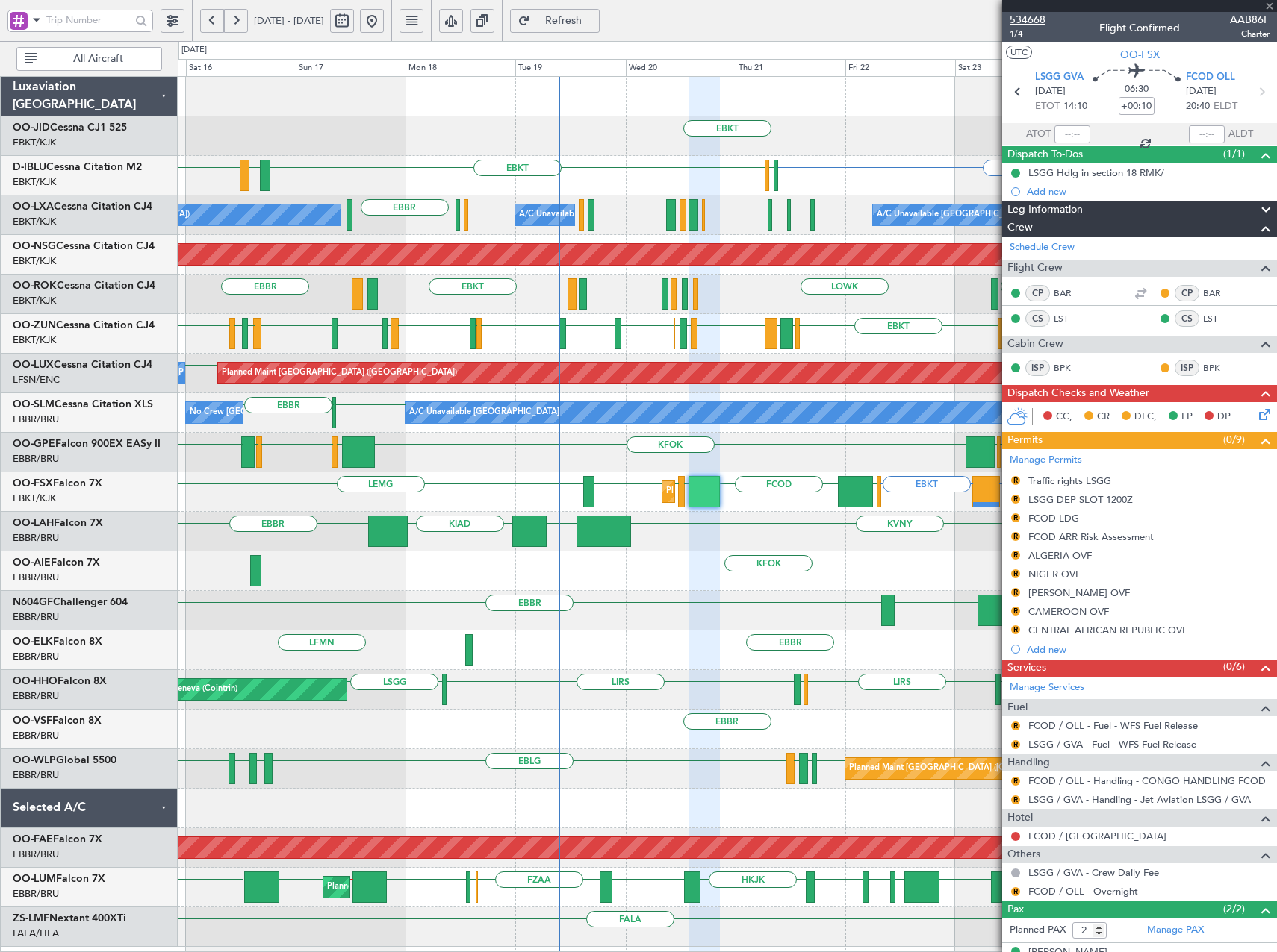
click at [1031, 16] on span "534668" at bounding box center [1028, 20] width 36 height 16
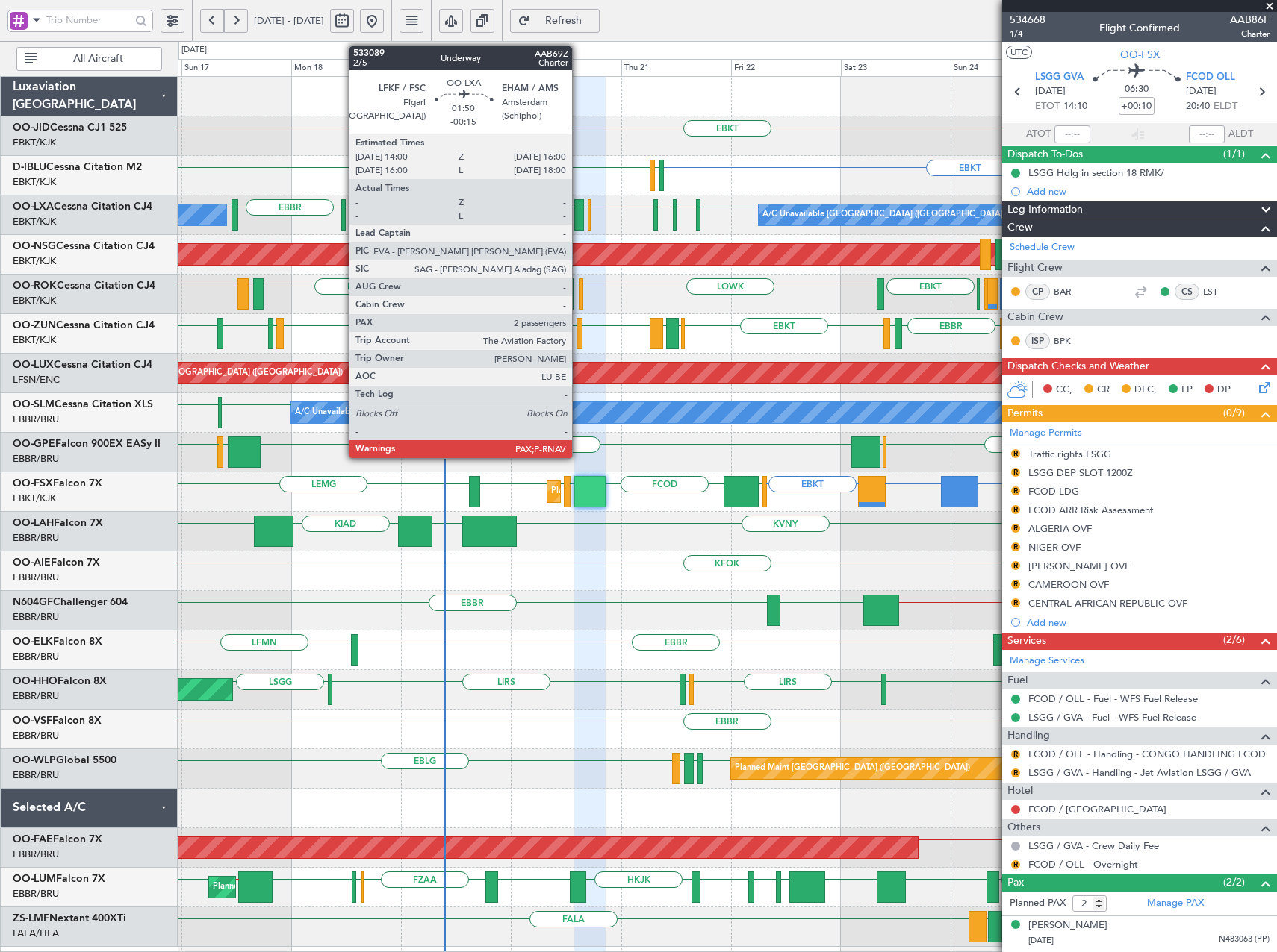
click at [579, 214] on div at bounding box center [579, 215] width 10 height 31
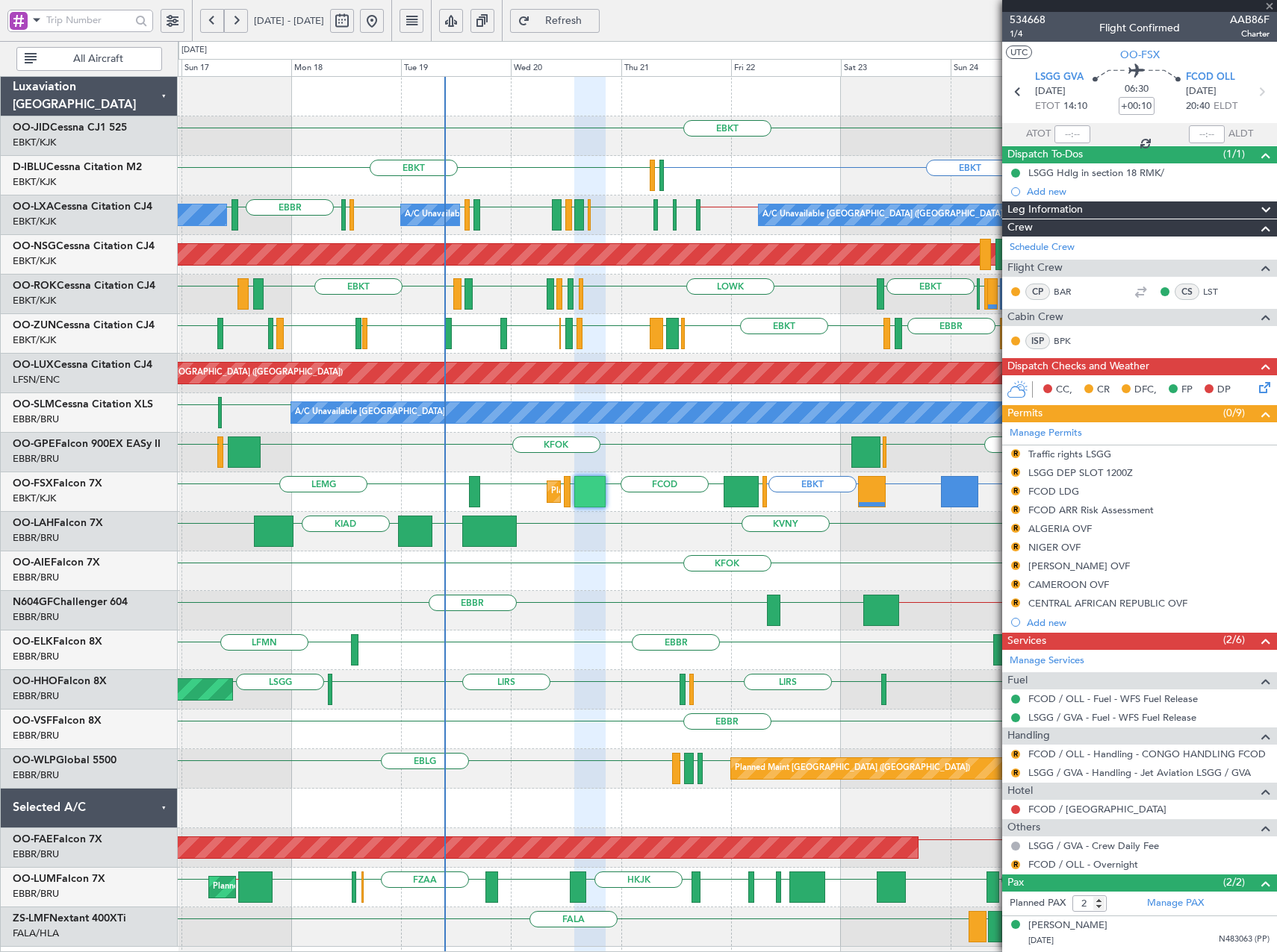
type input "-00:15"
type input "3"
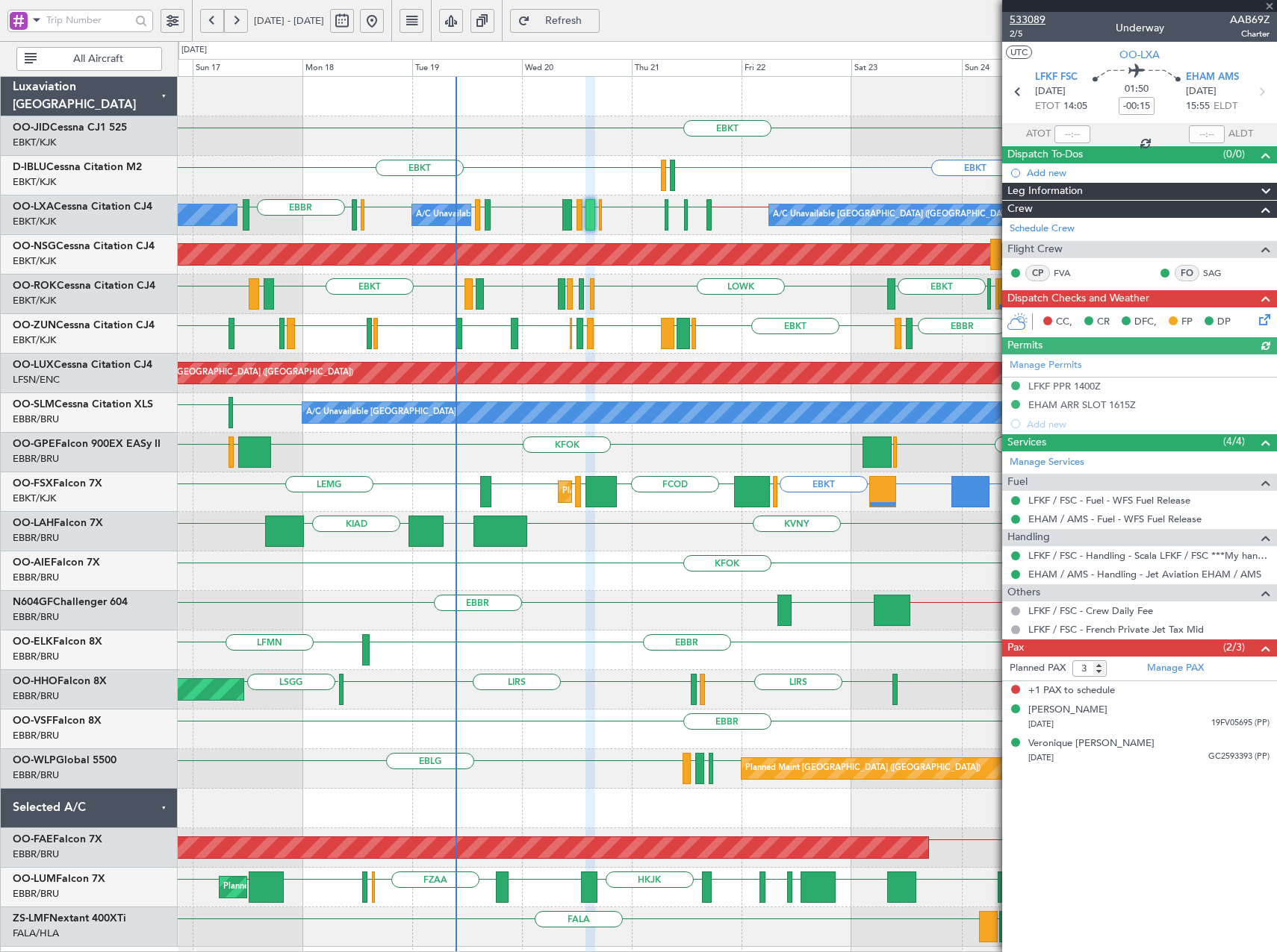
click at [1031, 19] on span "533089" at bounding box center [1028, 20] width 36 height 16
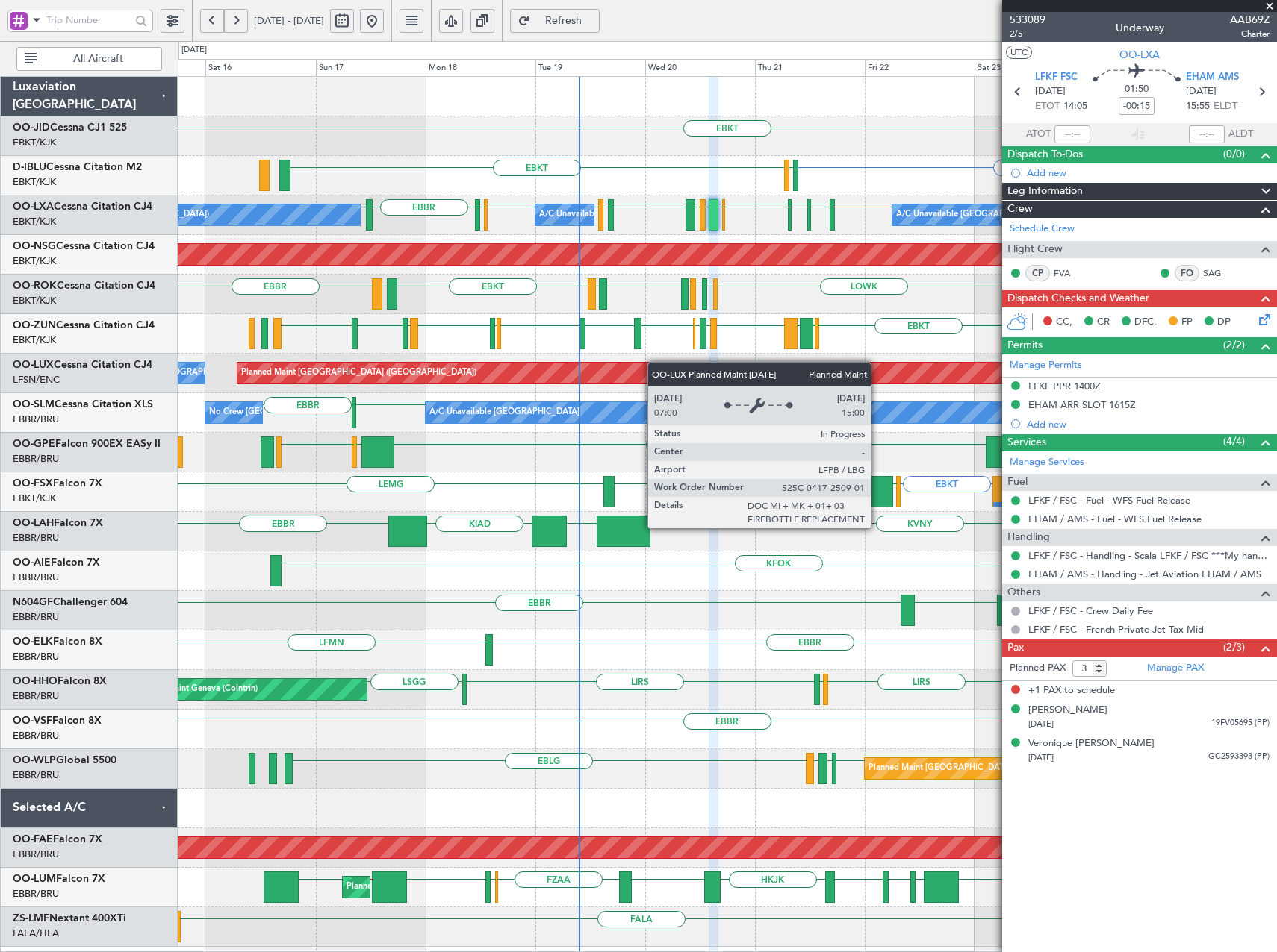
click at [592, 379] on div "EBKT EBKT EGJJ EBKT A/C Unavailable Brussels (Brussels National) No Crew Chambe…" at bounding box center [727, 512] width 1098 height 870
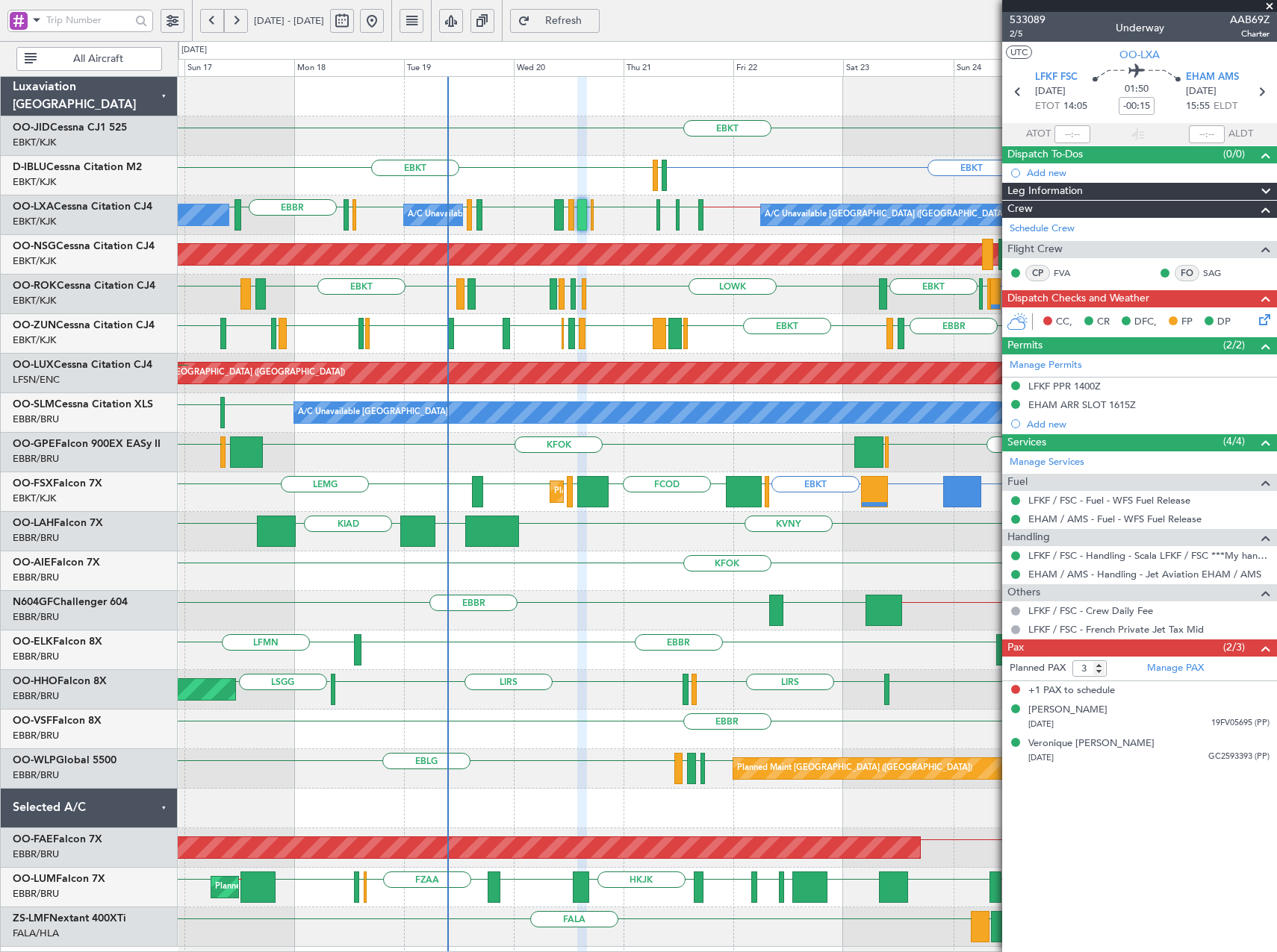
click at [726, 334] on div "EBKT EBKT EGJJ EBKT LFKF EBKT A/C Unavailable Brussels (Brussels National) No C…" at bounding box center [727, 512] width 1098 height 870
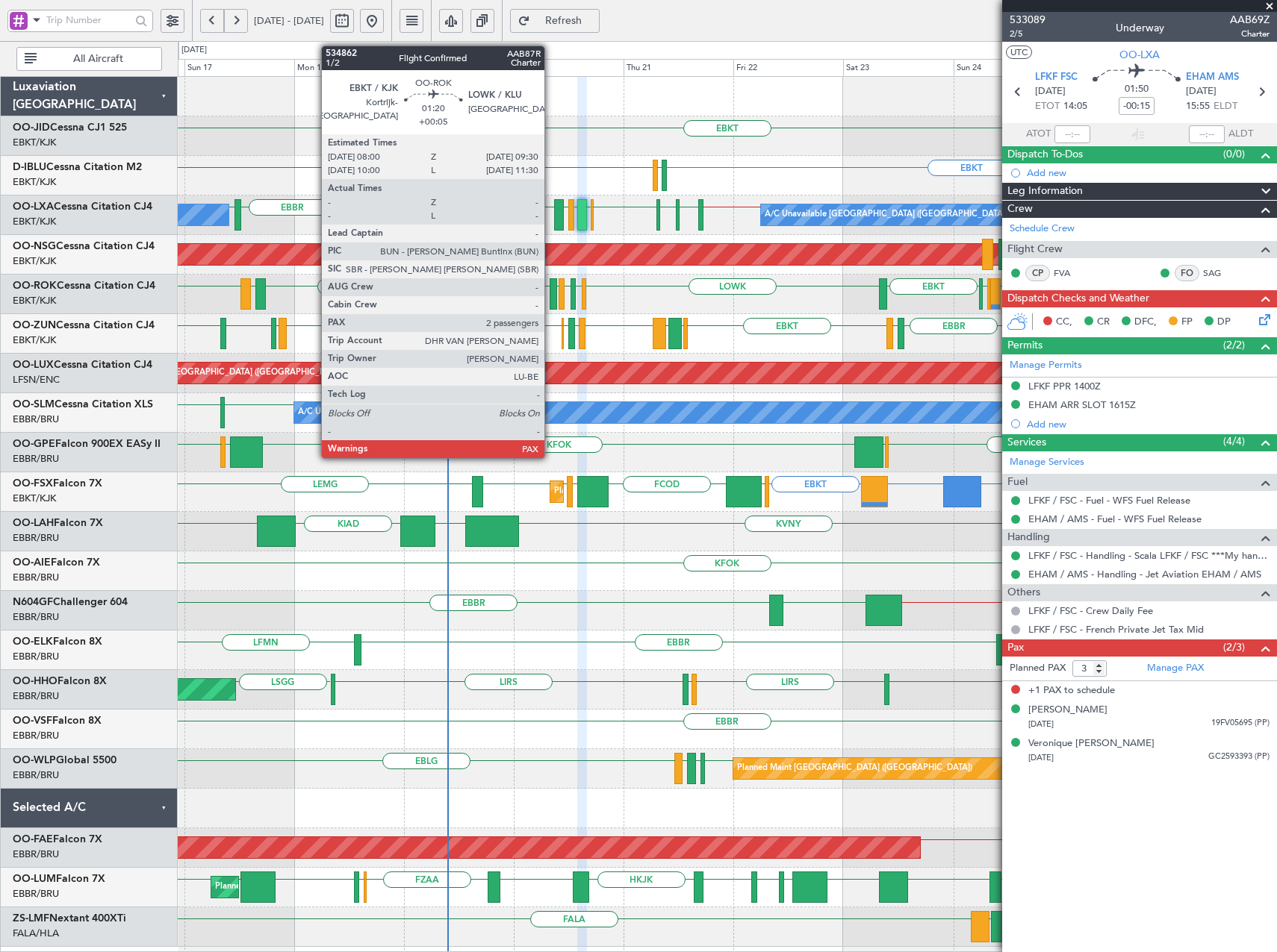
click at [551, 289] on div at bounding box center [553, 294] width 7 height 31
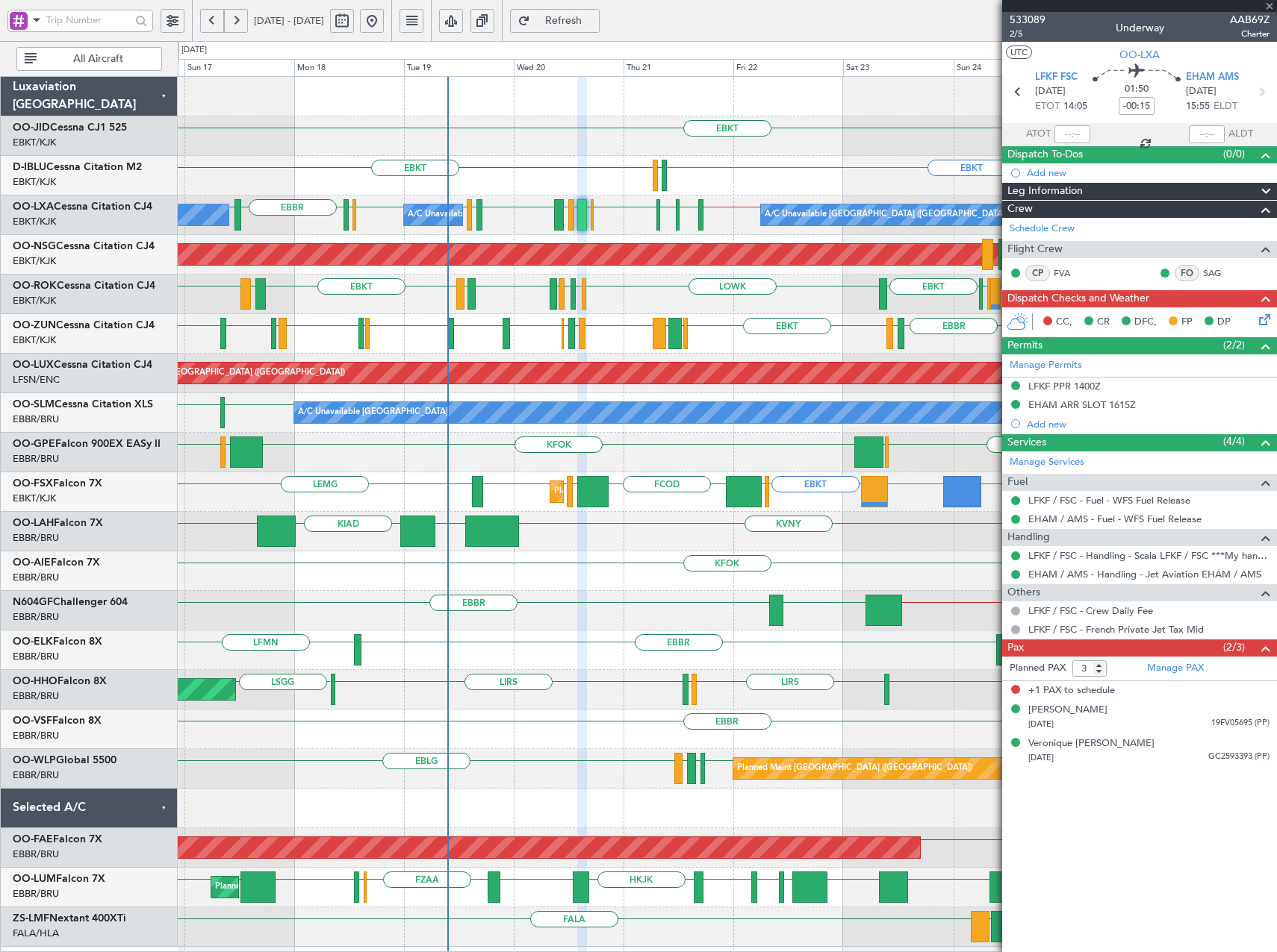
type input "+00:05"
type input "2"
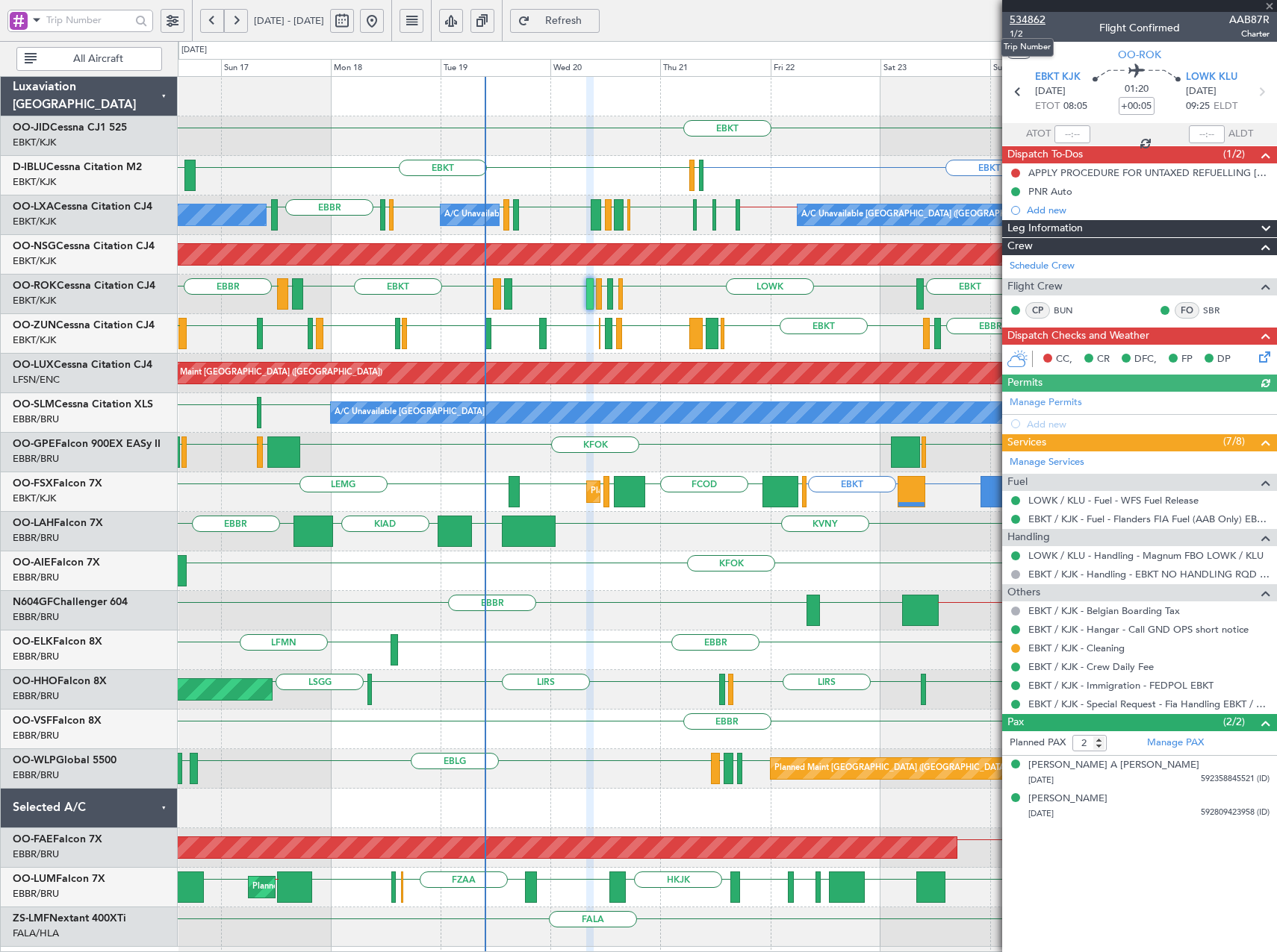
click at [1023, 24] on span "534862" at bounding box center [1028, 20] width 36 height 16
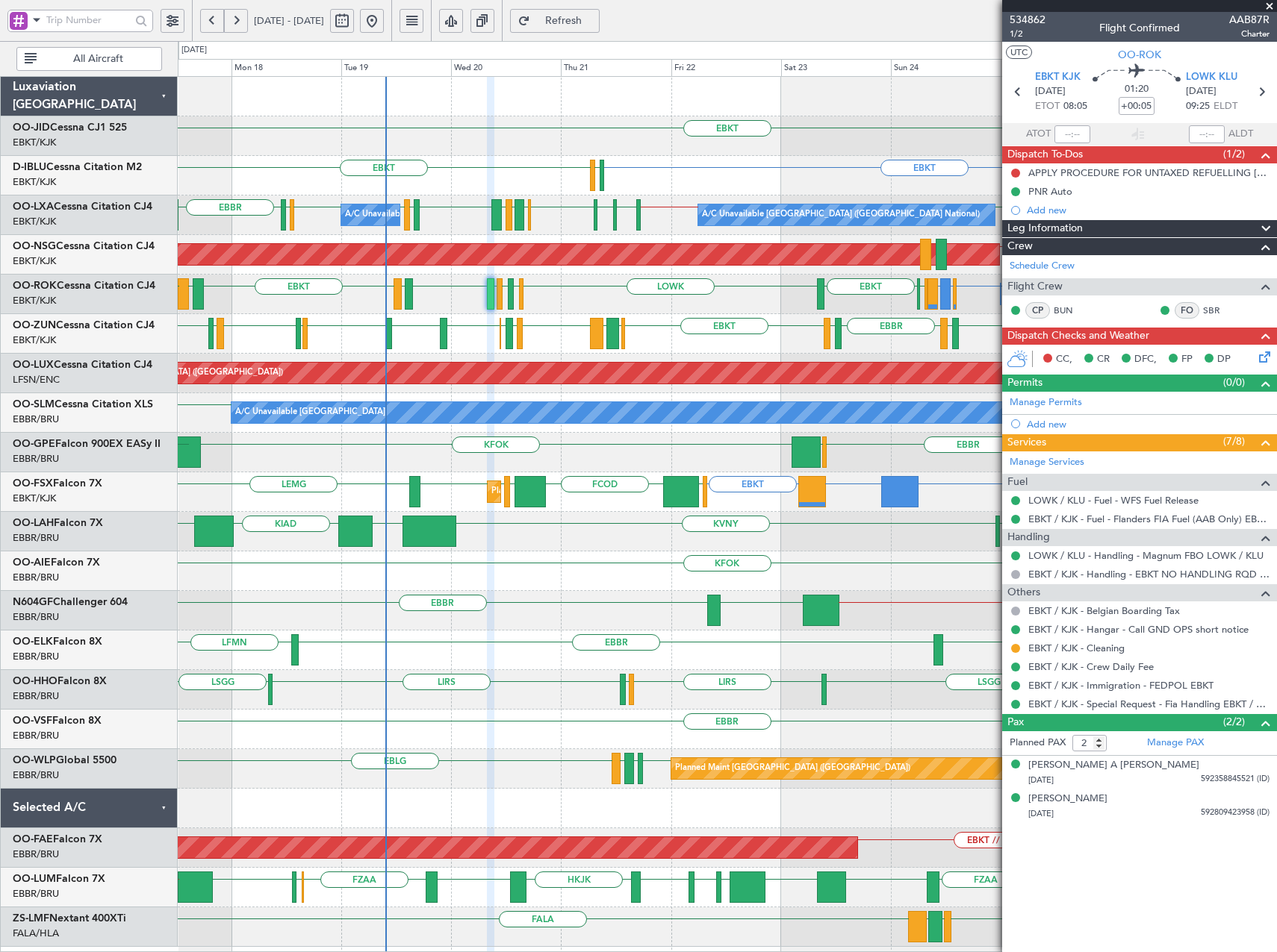
click at [603, 306] on div "EBKT EBBR or EBKT EBLG or EBKT LIRA or EBKT EPWA or EBKT EBBR EHAM EBKT LOWK LI…" at bounding box center [727, 294] width 1098 height 39
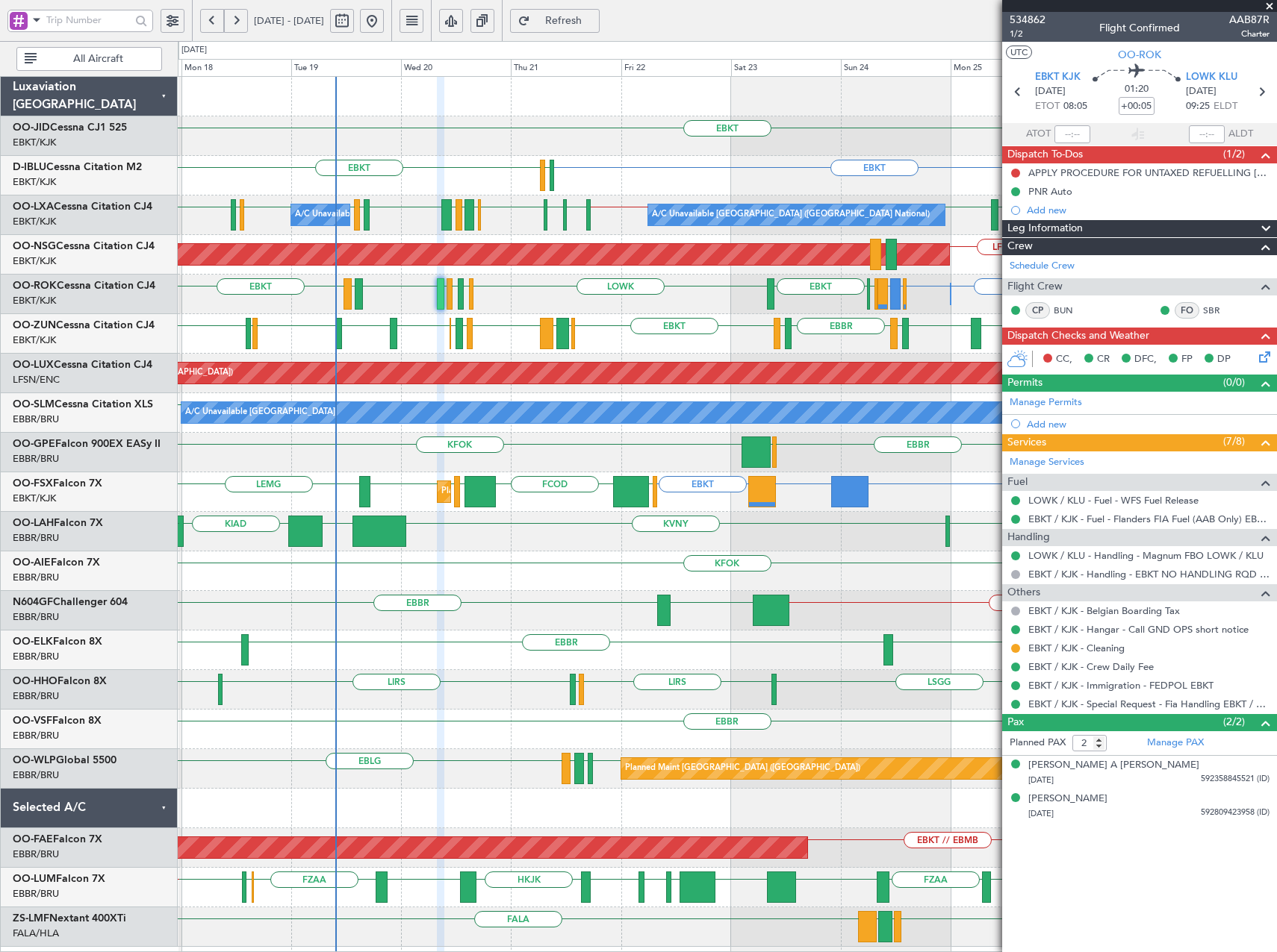
click at [702, 311] on div "Owner Kortrijk-Wevelgem EBKT EBBR or EBKT EBLG or EBKT LIRA or EBKT EPWA or EBK…" at bounding box center [727, 294] width 1098 height 39
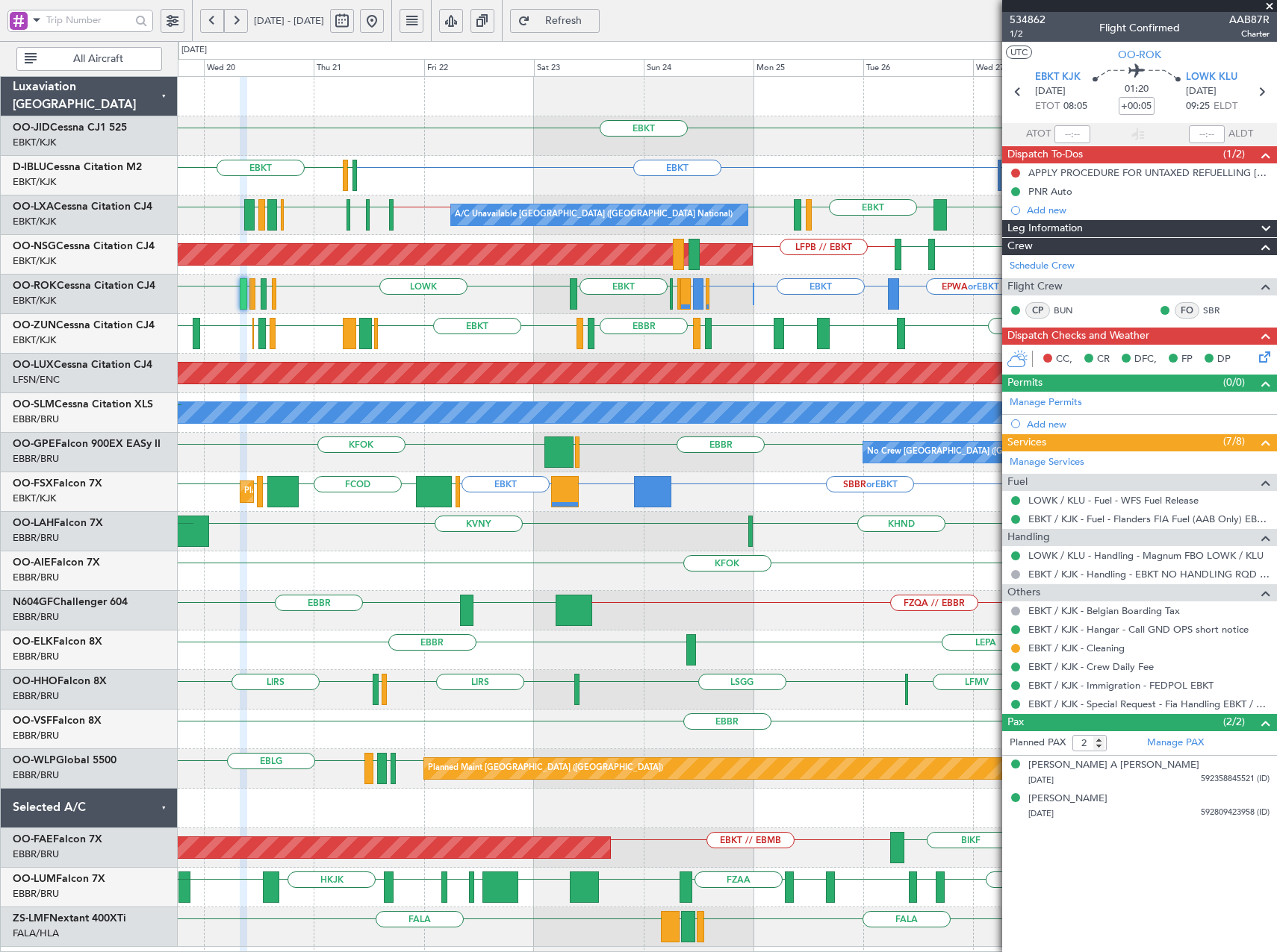
click at [539, 307] on div "Owner Kortrijk-Wevelgem EBKT EBBR or EBKT EBLG or EBKT LIRA or EBKT EBKT EPWA o…" at bounding box center [727, 294] width 1098 height 39
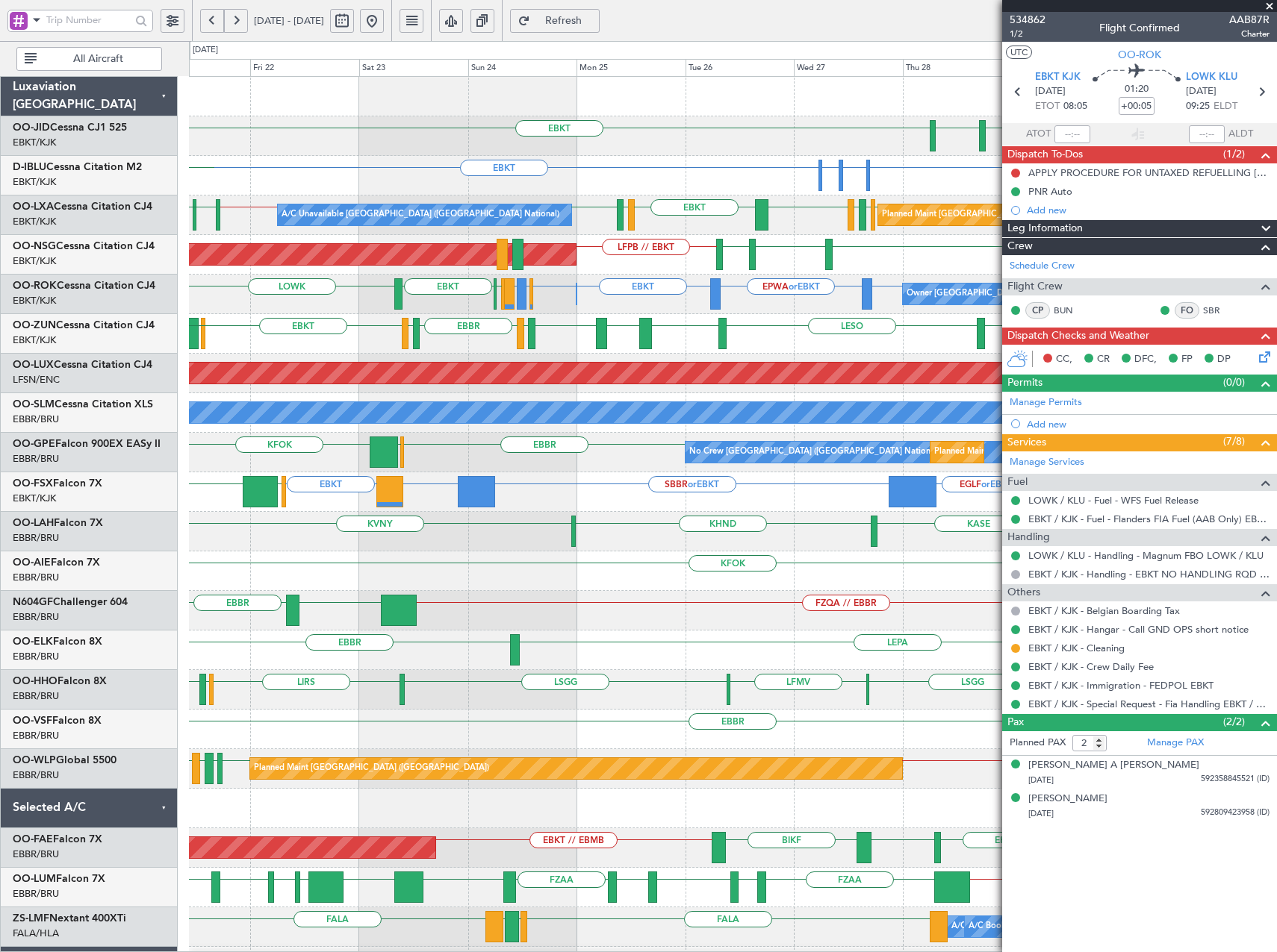
click at [709, 232] on div "A/C Unavailable Brussels (Brussels National) Planned Maint Brussels (Brussels N…" at bounding box center [732, 215] width 1087 height 39
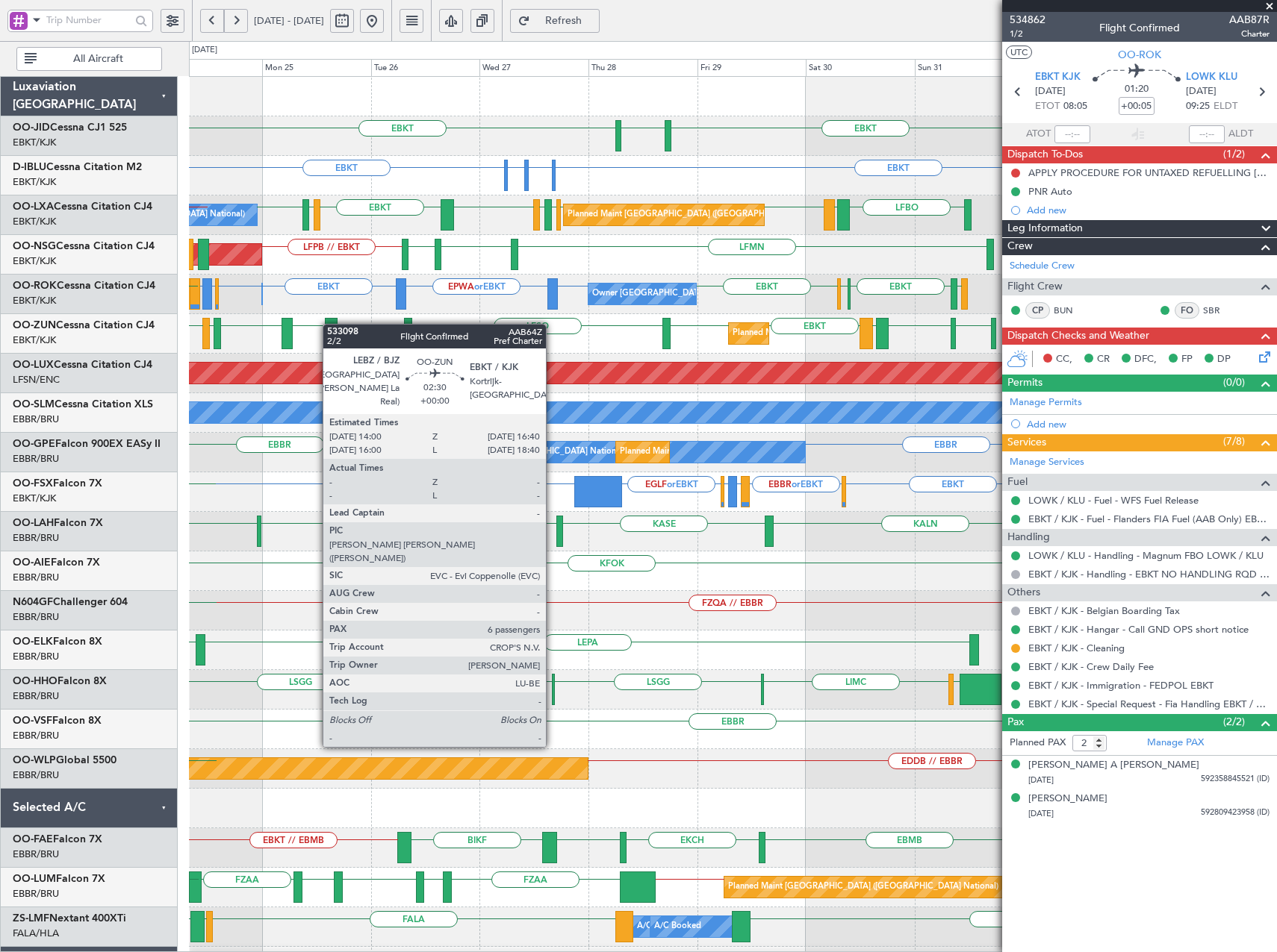
click at [330, 324] on div "EBKT EBKT EGNT Planned Maint Kortrijk-Wevelgem EBKT EBKT EHAM or EBKT ELLX or E…" at bounding box center [732, 551] width 1087 height 950
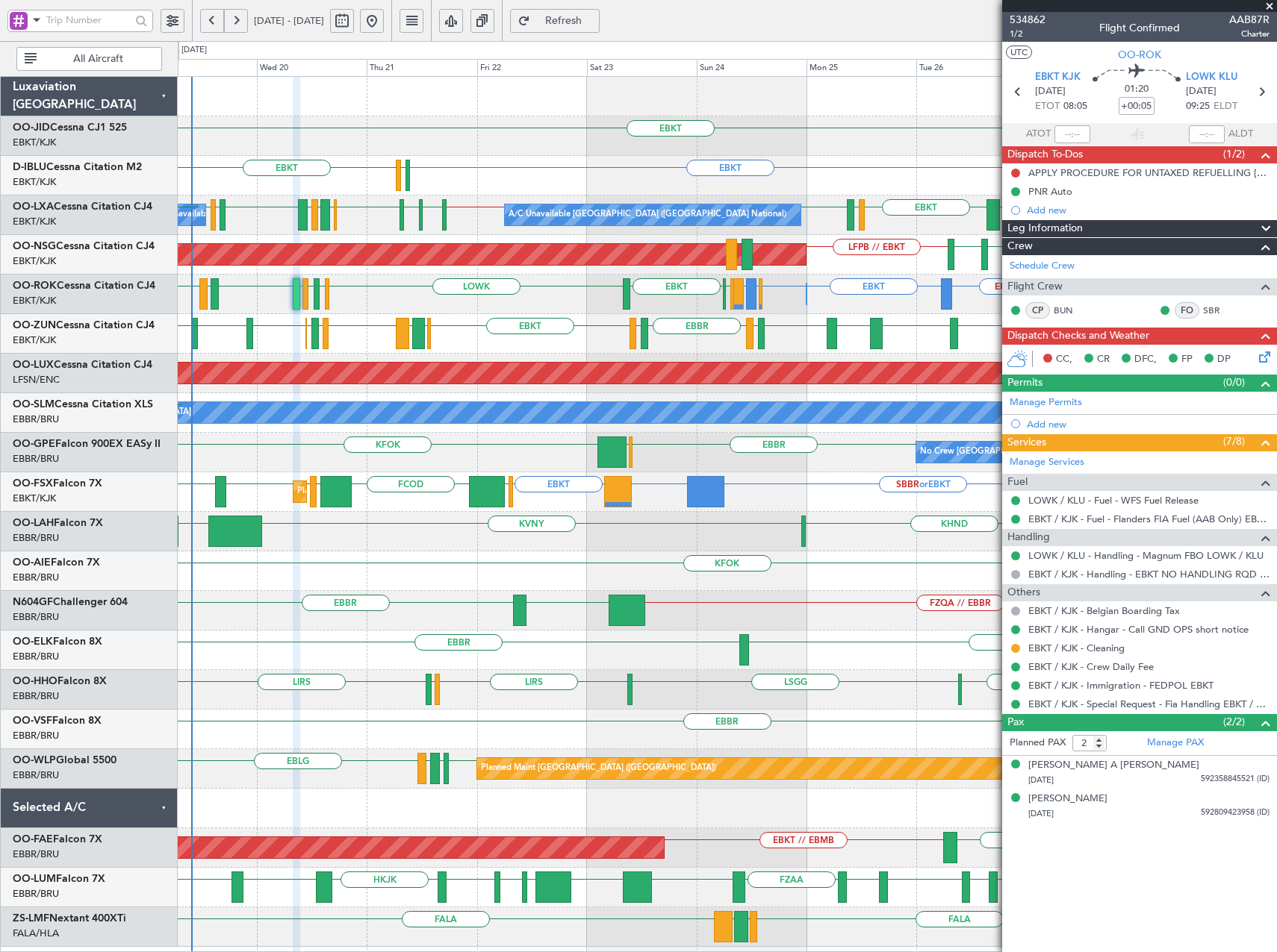
click at [529, 311] on div "EBKT EBBR or EBKT EBLG or EBKT LIRA or EBKT EBKT EPWA or EBKT EHAM EBKT LOWK LI…" at bounding box center [727, 294] width 1098 height 39
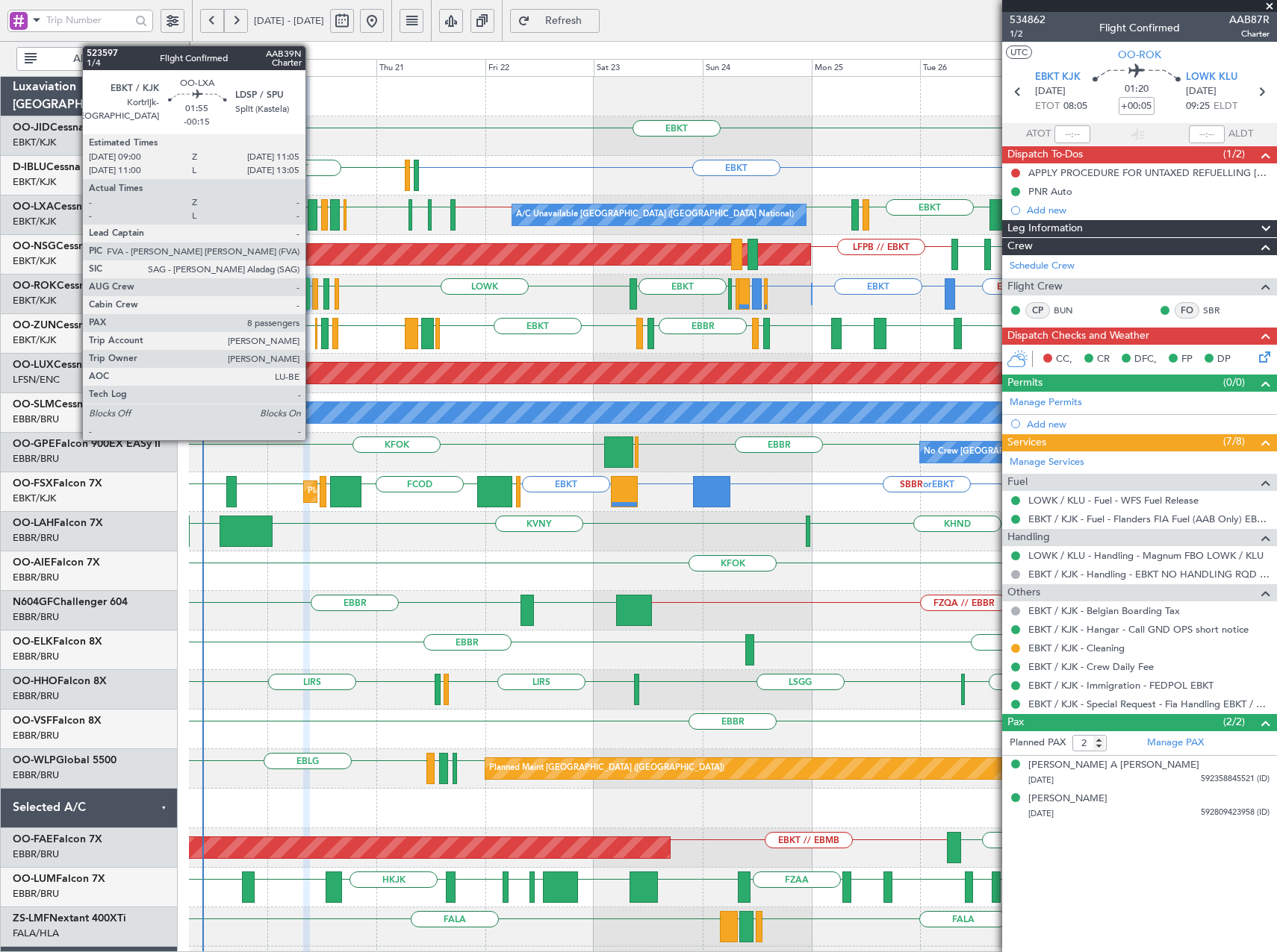
click at [312, 215] on div at bounding box center [312, 215] width 10 height 31
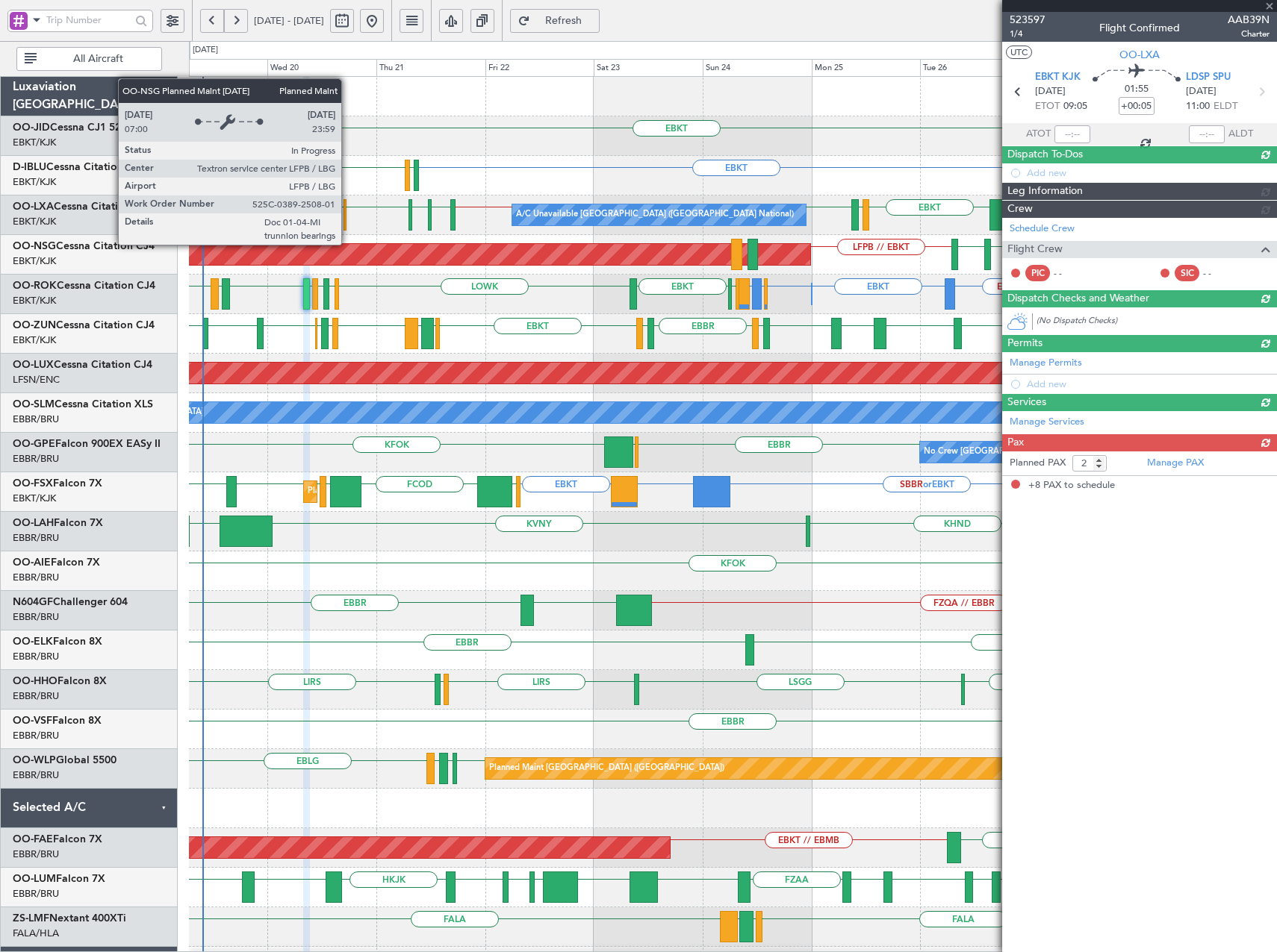
type input "-00:15"
type input "8"
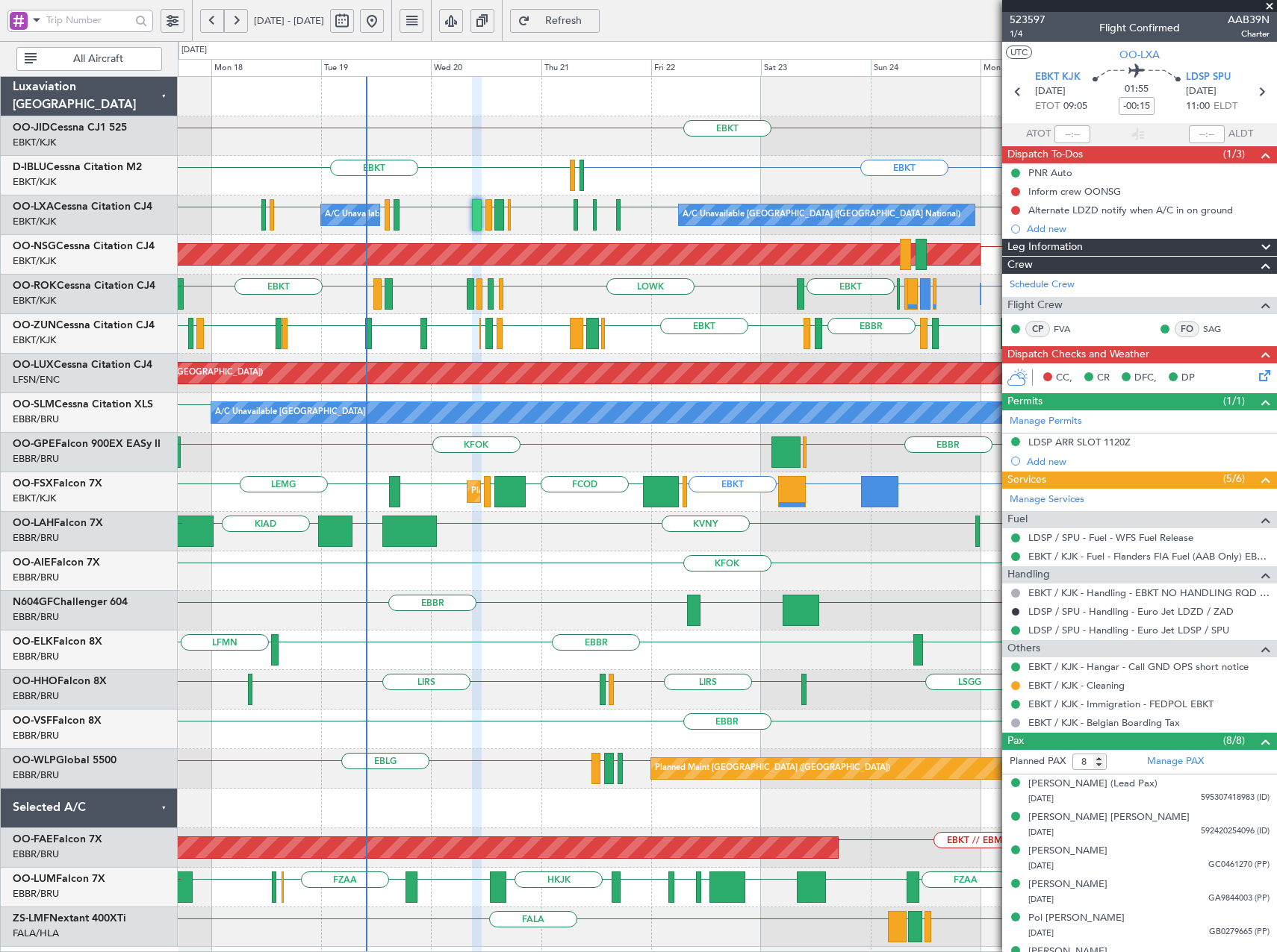
click at [708, 325] on div "EBKT LEBZ EBKT LOWS EBBR LFBD EBKT EGKB LPCS LESO EBKT LOWS EBKT EBBR EGPF EBBR…" at bounding box center [727, 334] width 1098 height 39
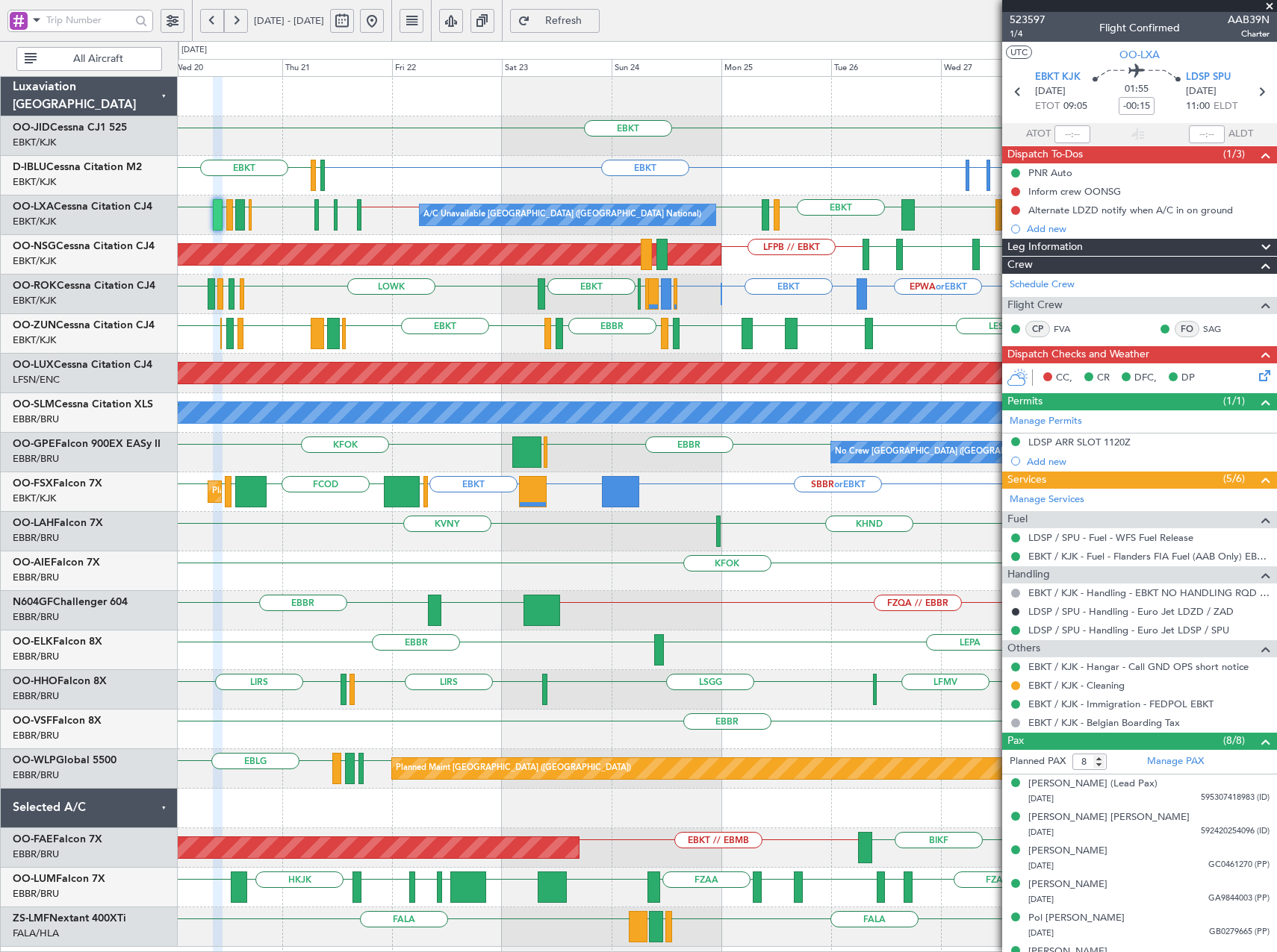
click at [534, 303] on div "Owner Kortrijk-Wevelgem EBKT EBBR or EBKT EBLG or EBKT LIRA or EBKT EPWA or EBK…" at bounding box center [727, 294] width 1098 height 39
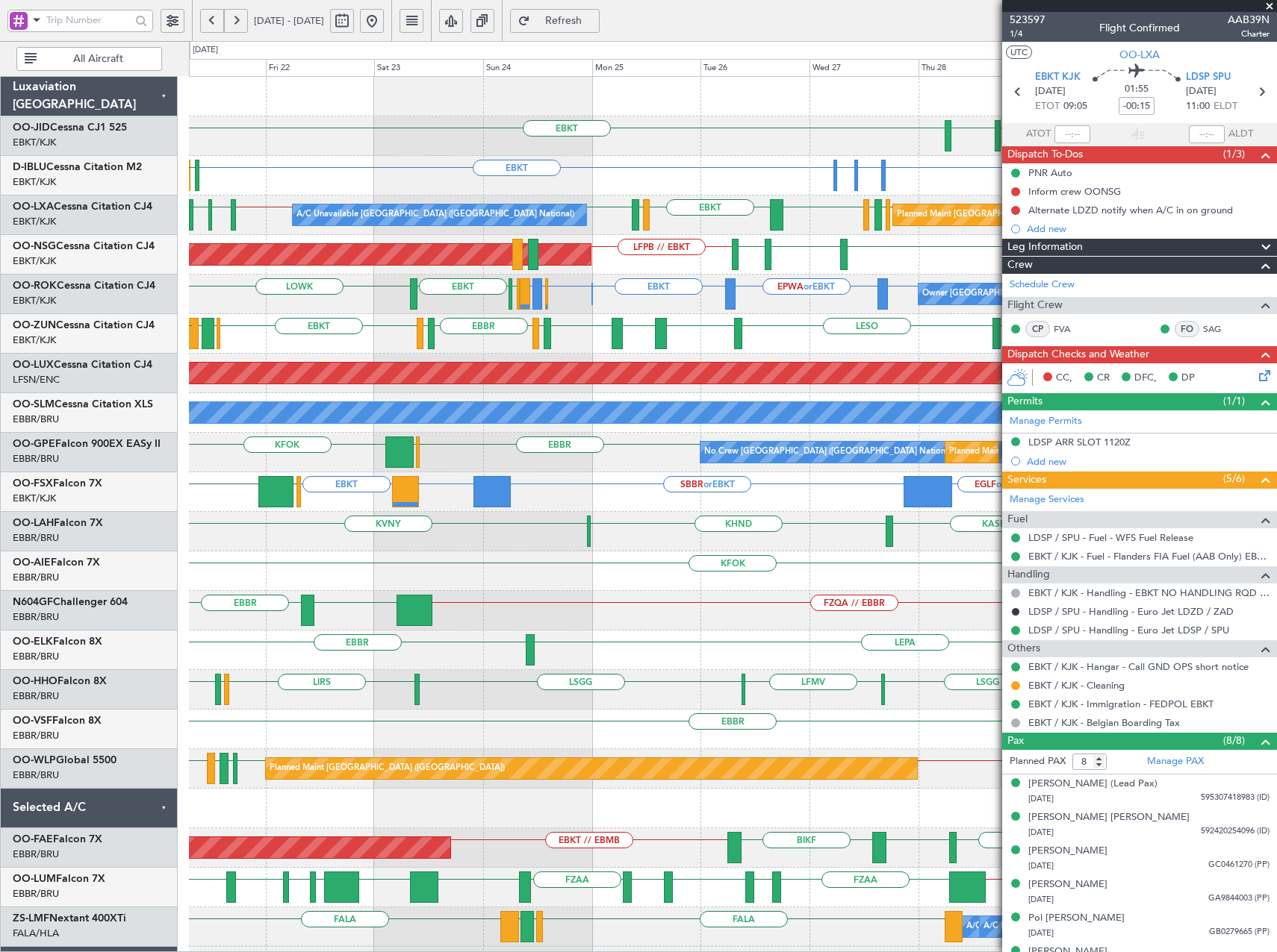
click at [614, 306] on div "Owner Kortrijk-Wevelgem Owner Kortrijk-Wevelgem EBKT EBBR or EBKT EBLG or EBKT …" at bounding box center [732, 294] width 1087 height 39
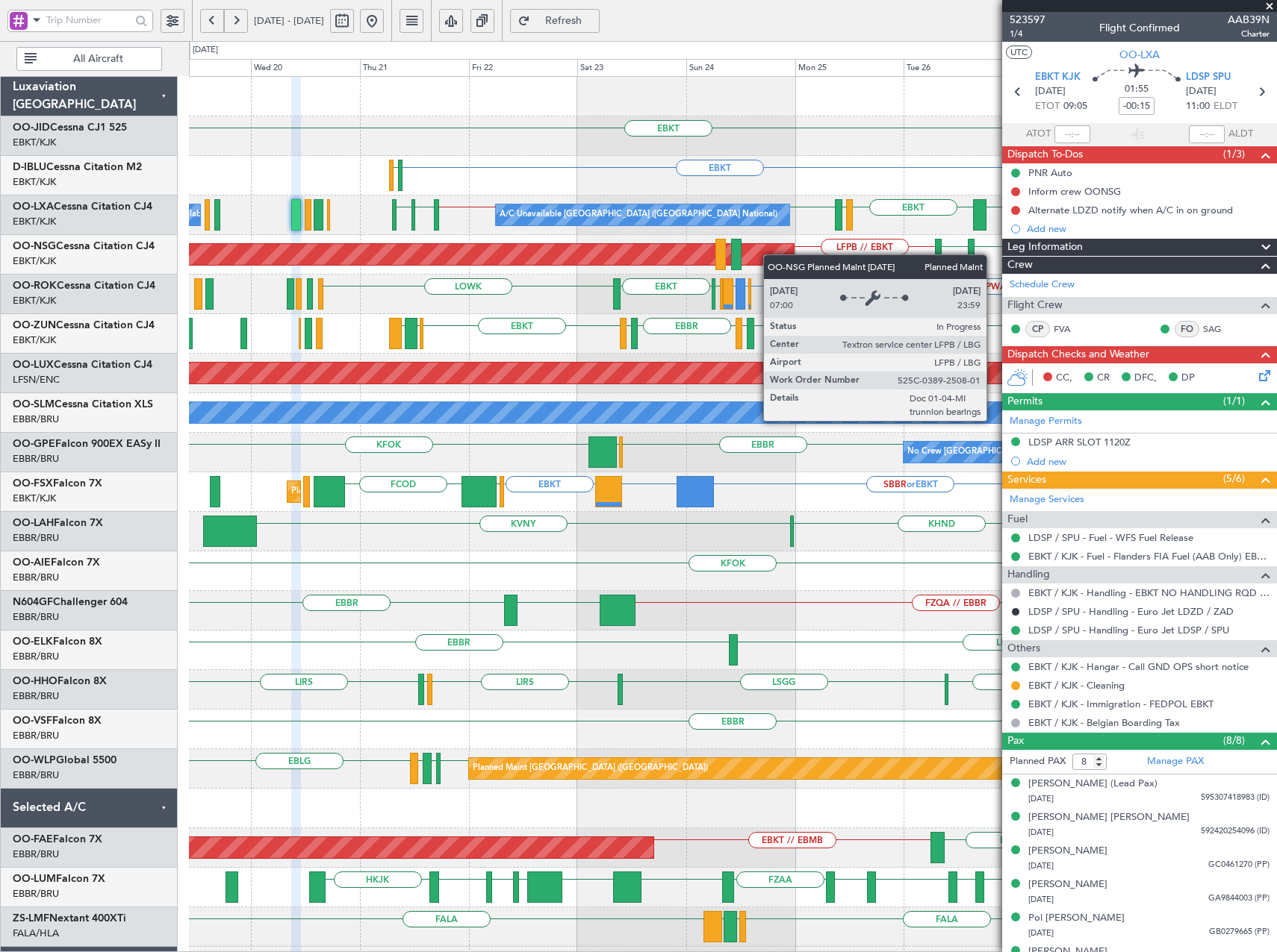
click at [770, 255] on div "EBKT EBKT EGNT EBKT EBKT EHAM or EBKT ELLX or EBKT EGJJ A/C Unavailable Brussel…" at bounding box center [732, 551] width 1087 height 950
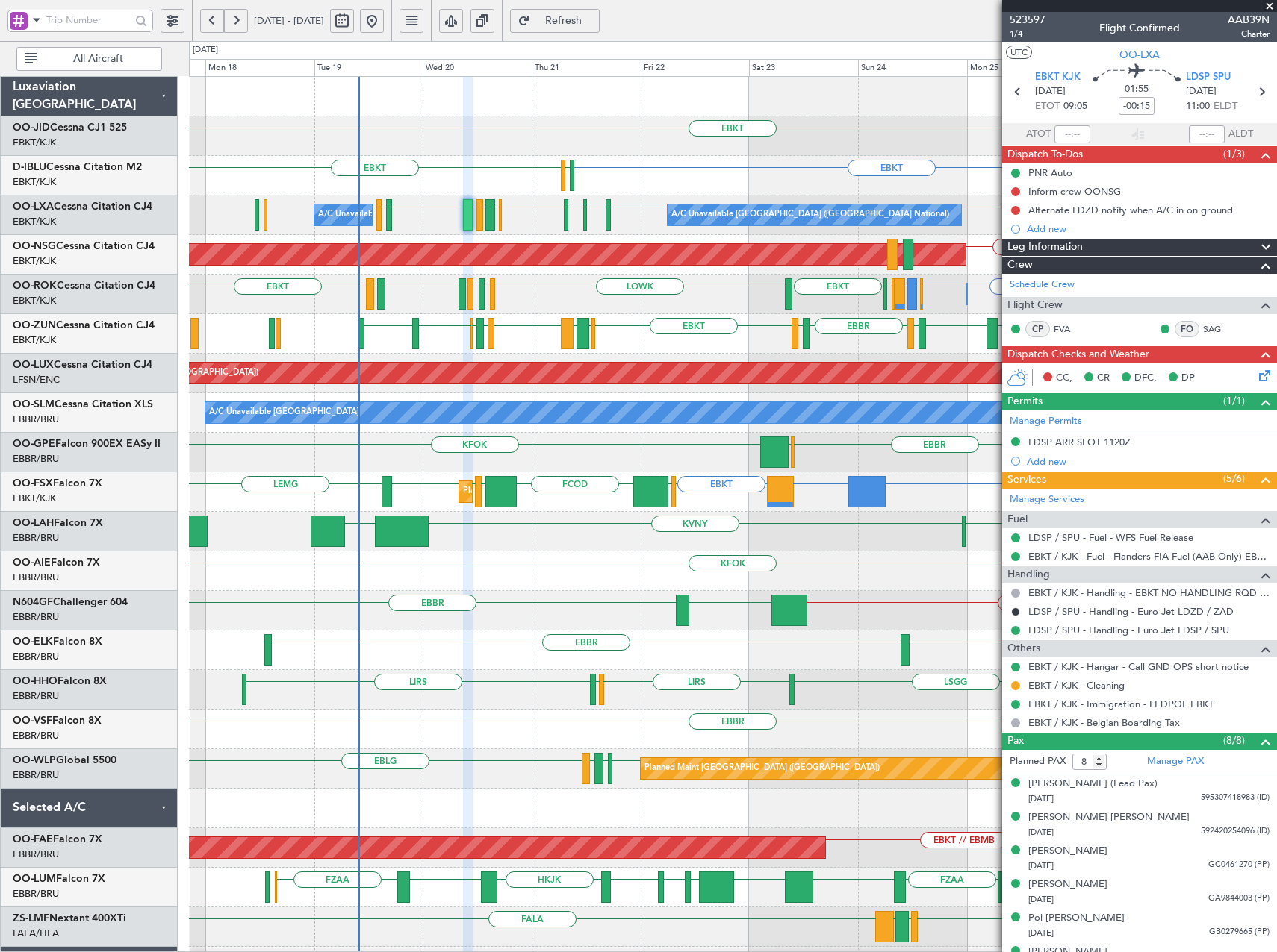
click at [529, 308] on div "Owner Kortrijk-Wevelgem EBKT EBBR or EBKT EBLG or EBKT LIRA or EBKT EBKT EPWA o…" at bounding box center [732, 294] width 1087 height 39
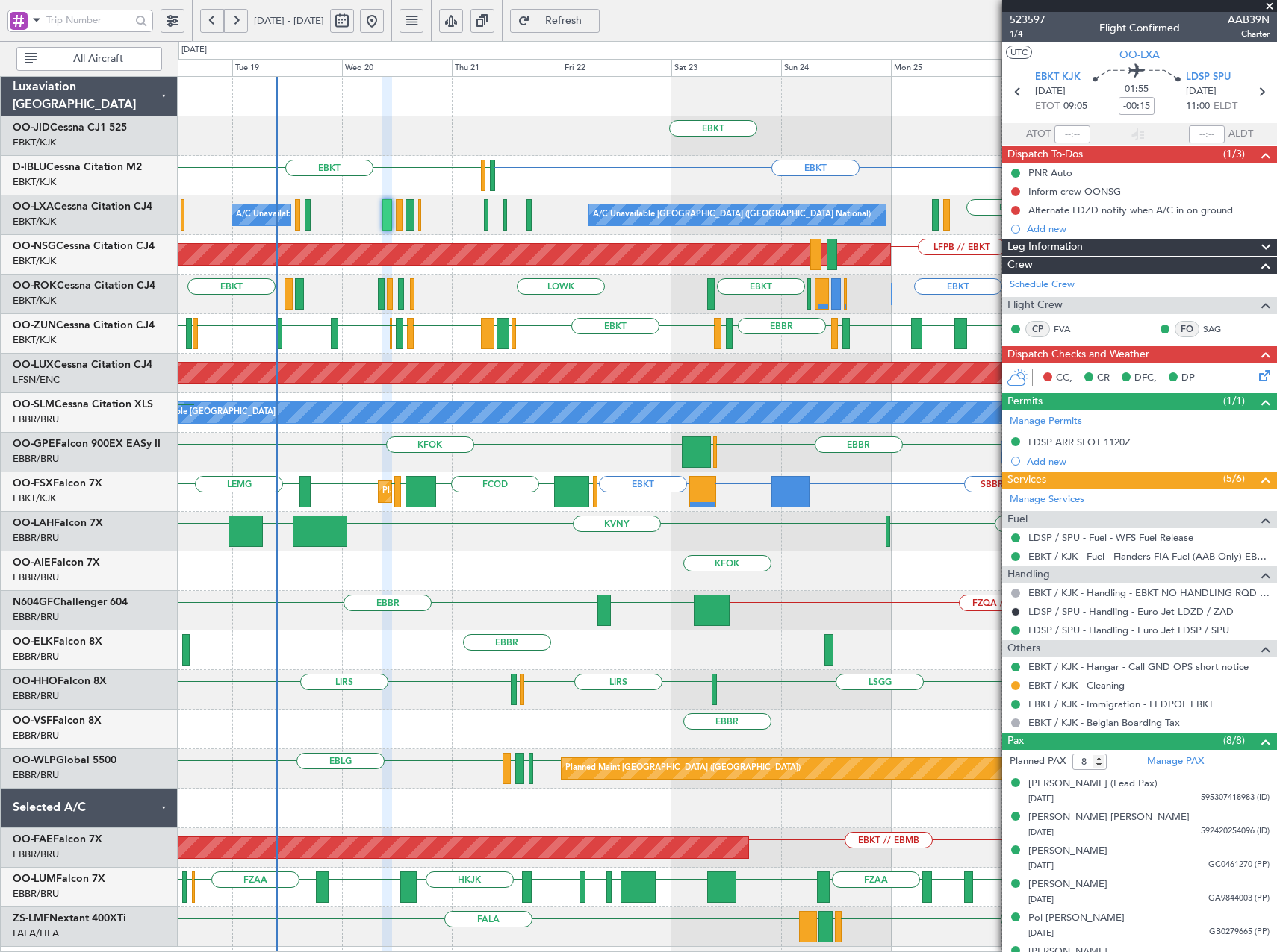
click at [659, 298] on div "Owner Kortrijk-Wevelgem EBKT EBBR or EBKT EBLG or EBKT LIRA or EBKT EBKT EPWA o…" at bounding box center [727, 294] width 1098 height 39
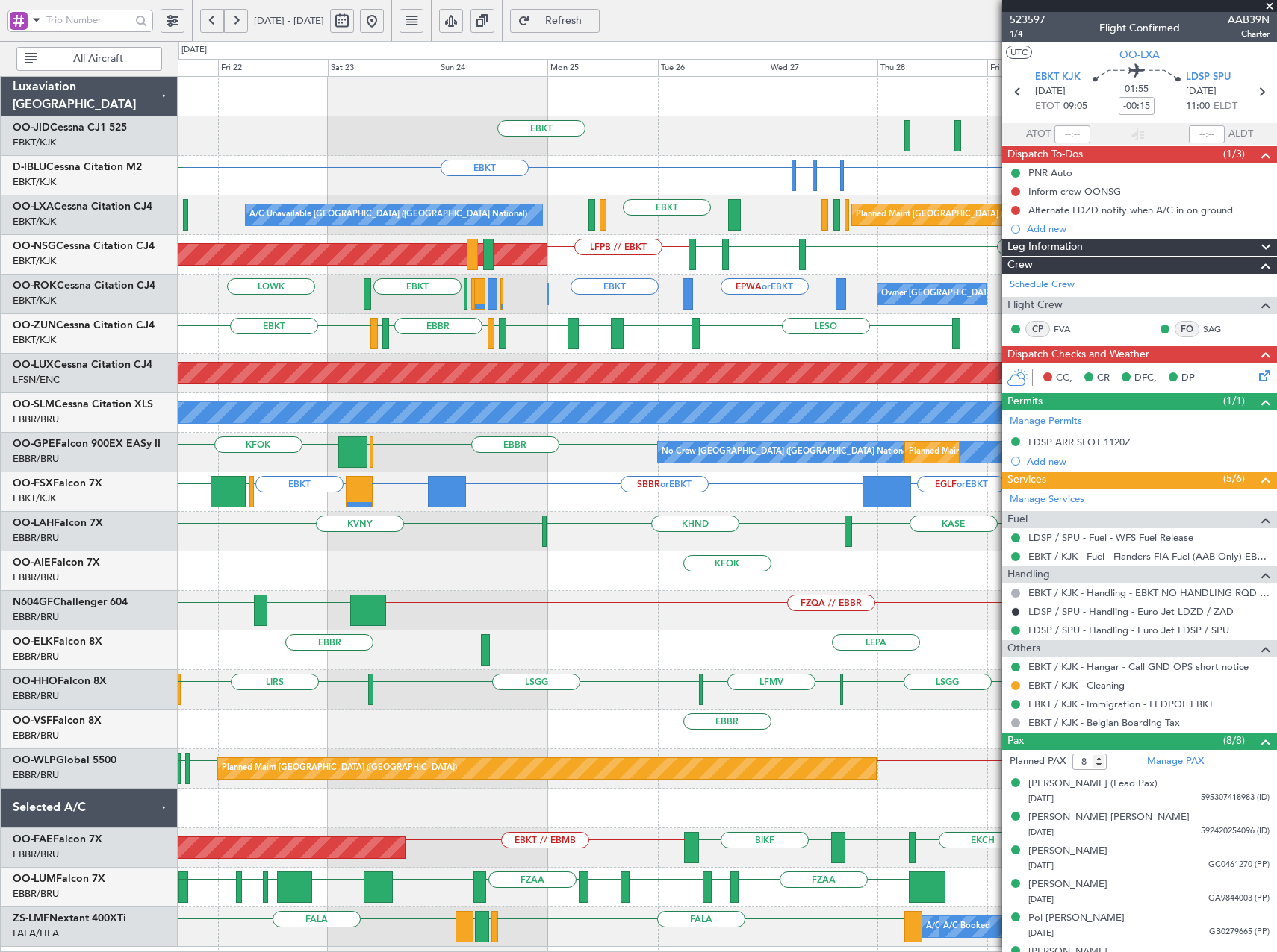
click at [544, 319] on div "EBKT EGNT Planned Maint Kortrijk-Wevelgem EBKT EBKT EHAM or EBKT ELLX or EBKT E…" at bounding box center [727, 512] width 1098 height 870
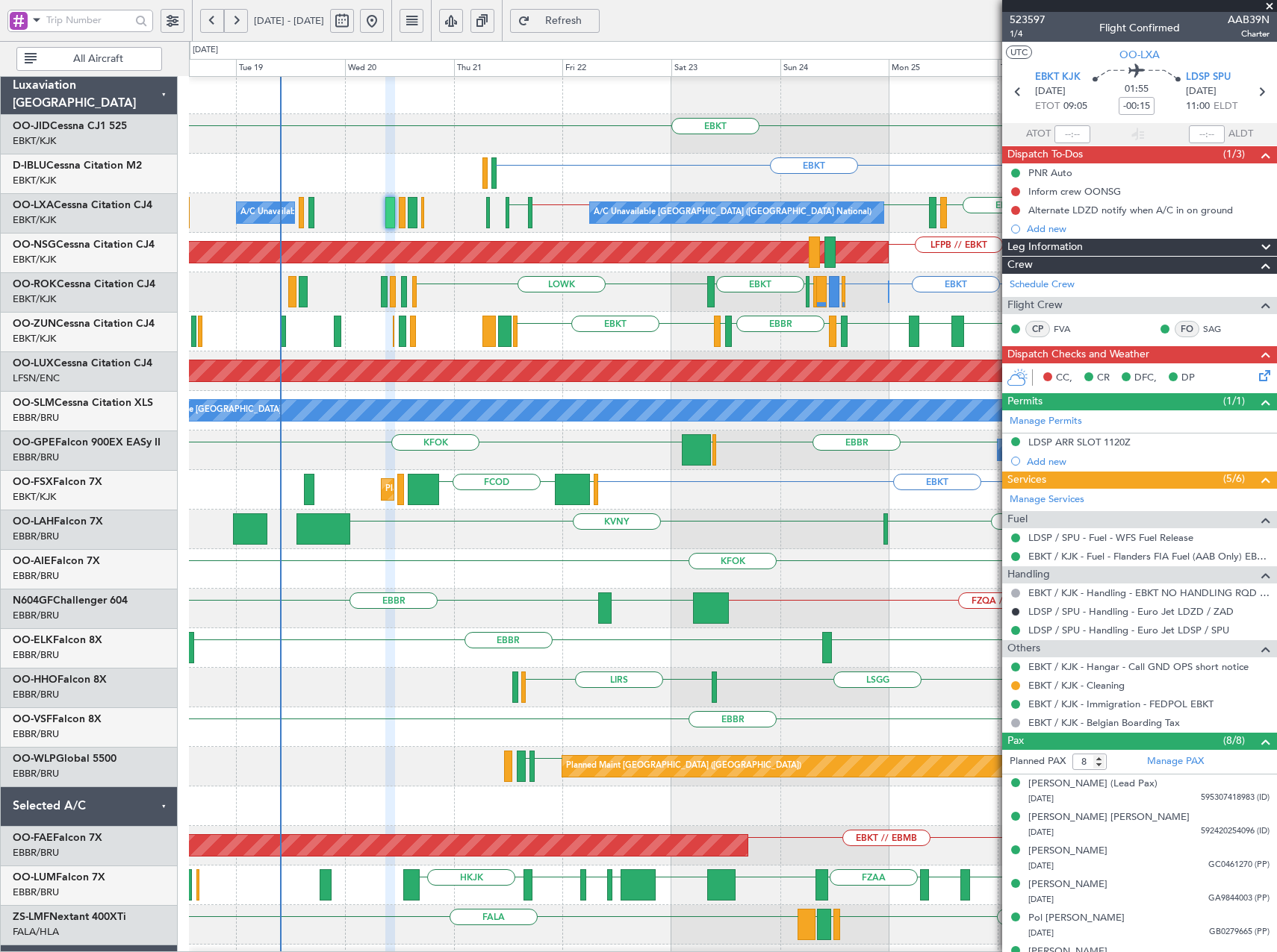
click at [910, 271] on div "LFPB // EBKT LFMN EBKT EKEB Planned Maint Paris (Le Bourget)" at bounding box center [732, 252] width 1087 height 39
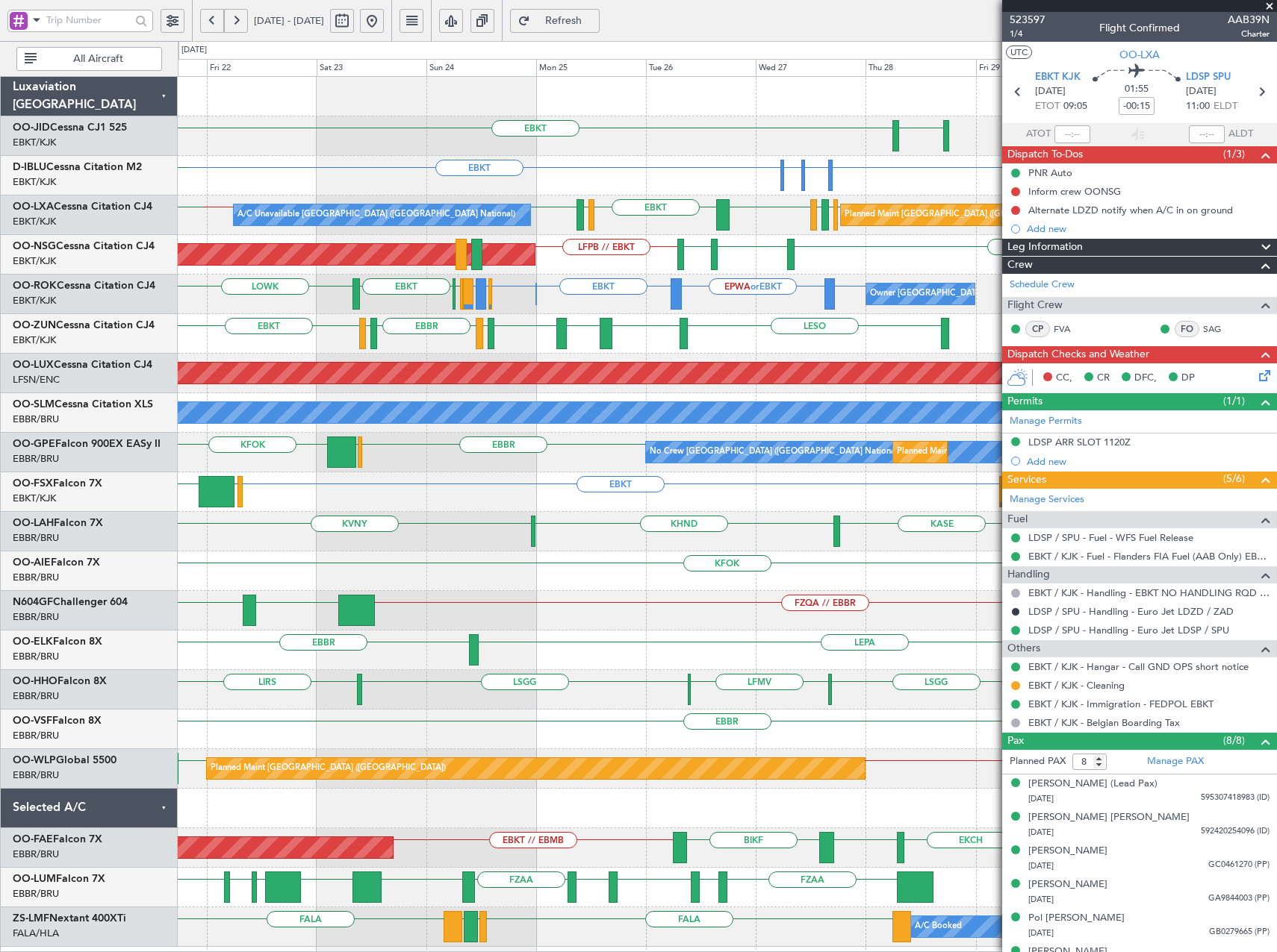
click at [524, 313] on div "Owner Kortrijk-Wevelgem Owner Kortrijk-Wevelgem EBKT EBBR or EBKT EBLG or EBKT …" at bounding box center [727, 294] width 1098 height 39
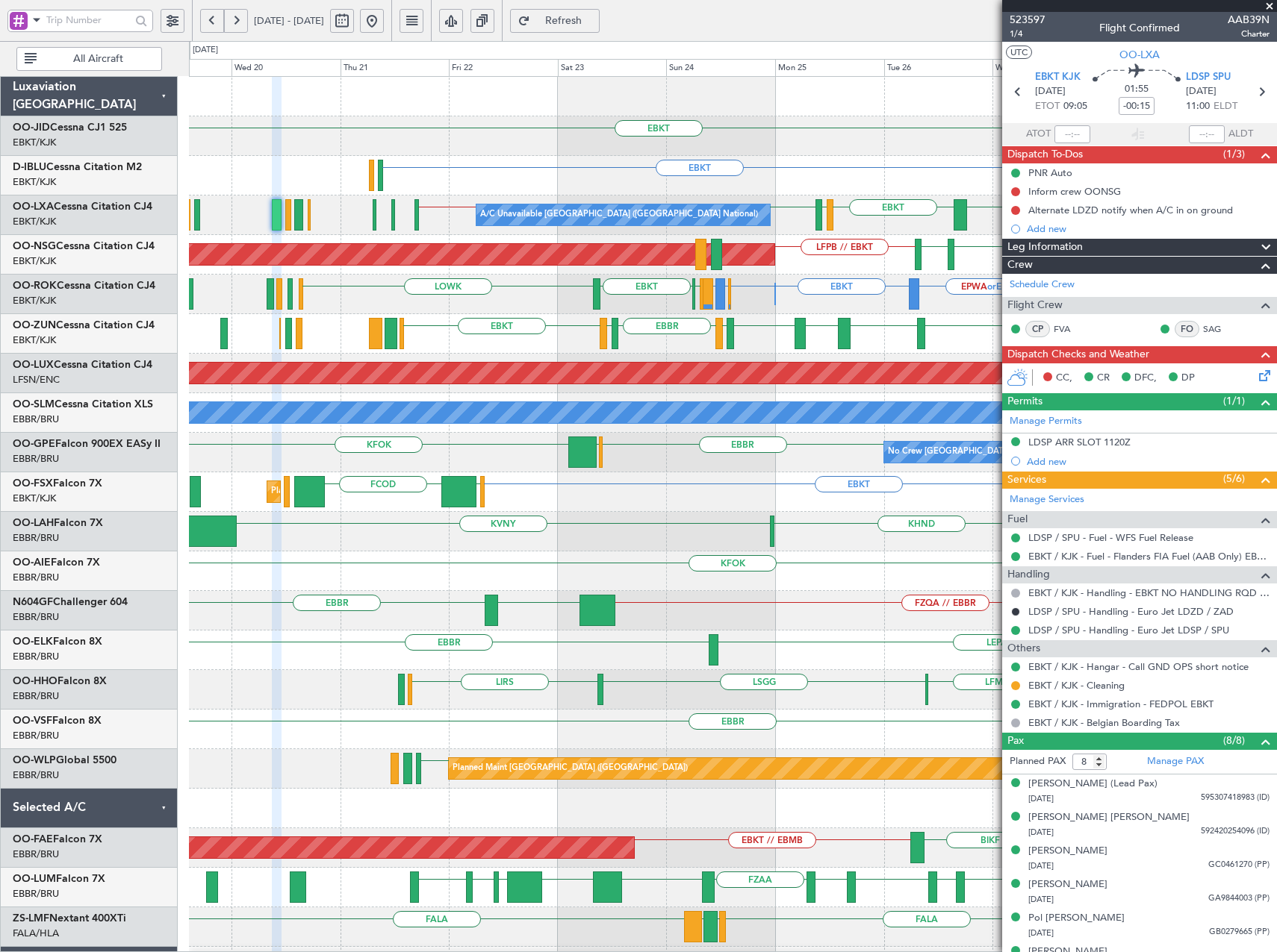
click at [861, 201] on div "EBKT EBKT EGNT EBKT EBKT EHAM or EBKT ELLX or EBKT A/C Unavailable Brussels (Br…" at bounding box center [732, 571] width 1087 height 989
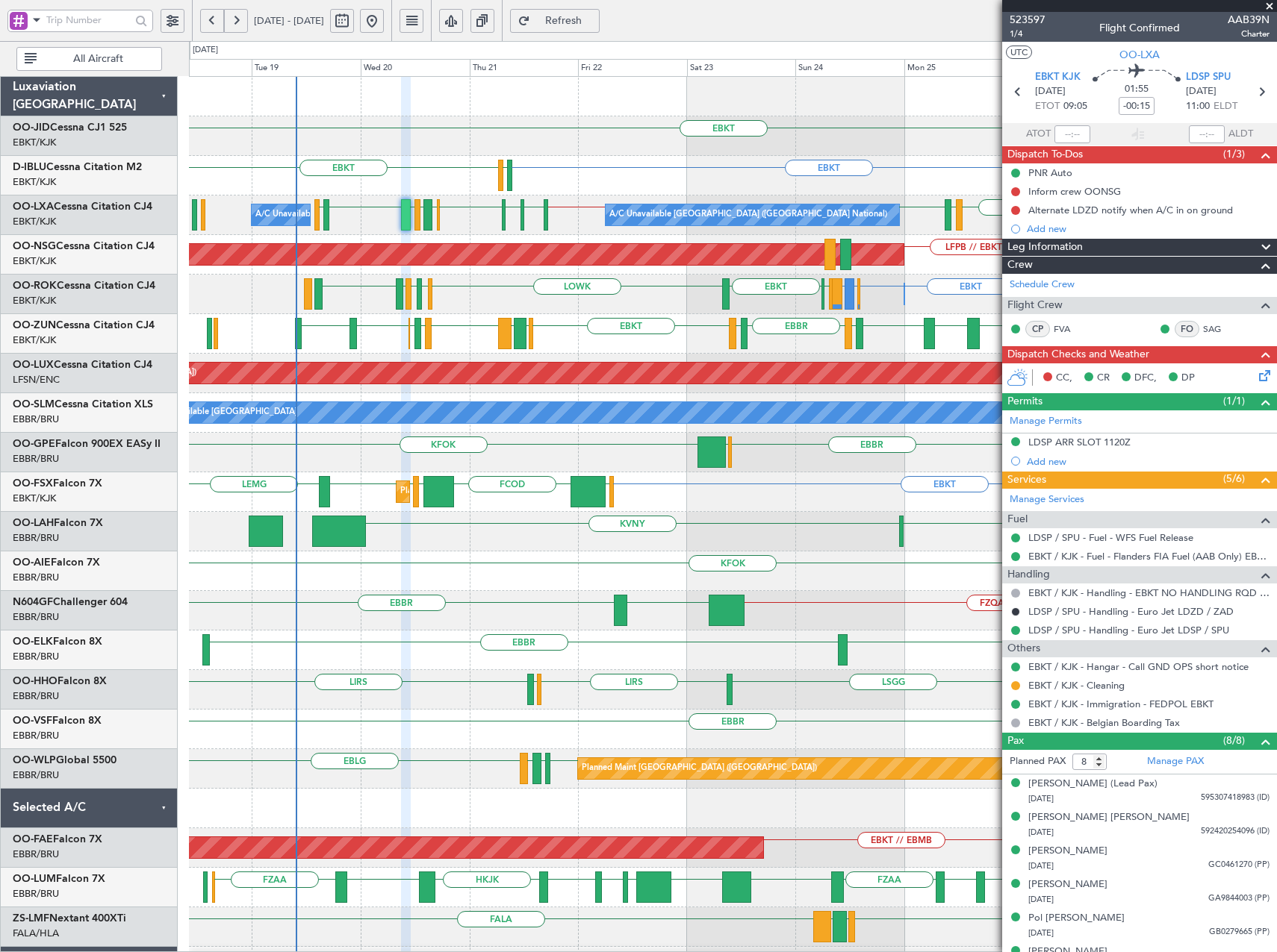
click at [580, 155] on div "EBKT EGNT EBKT" at bounding box center [732, 136] width 1087 height 39
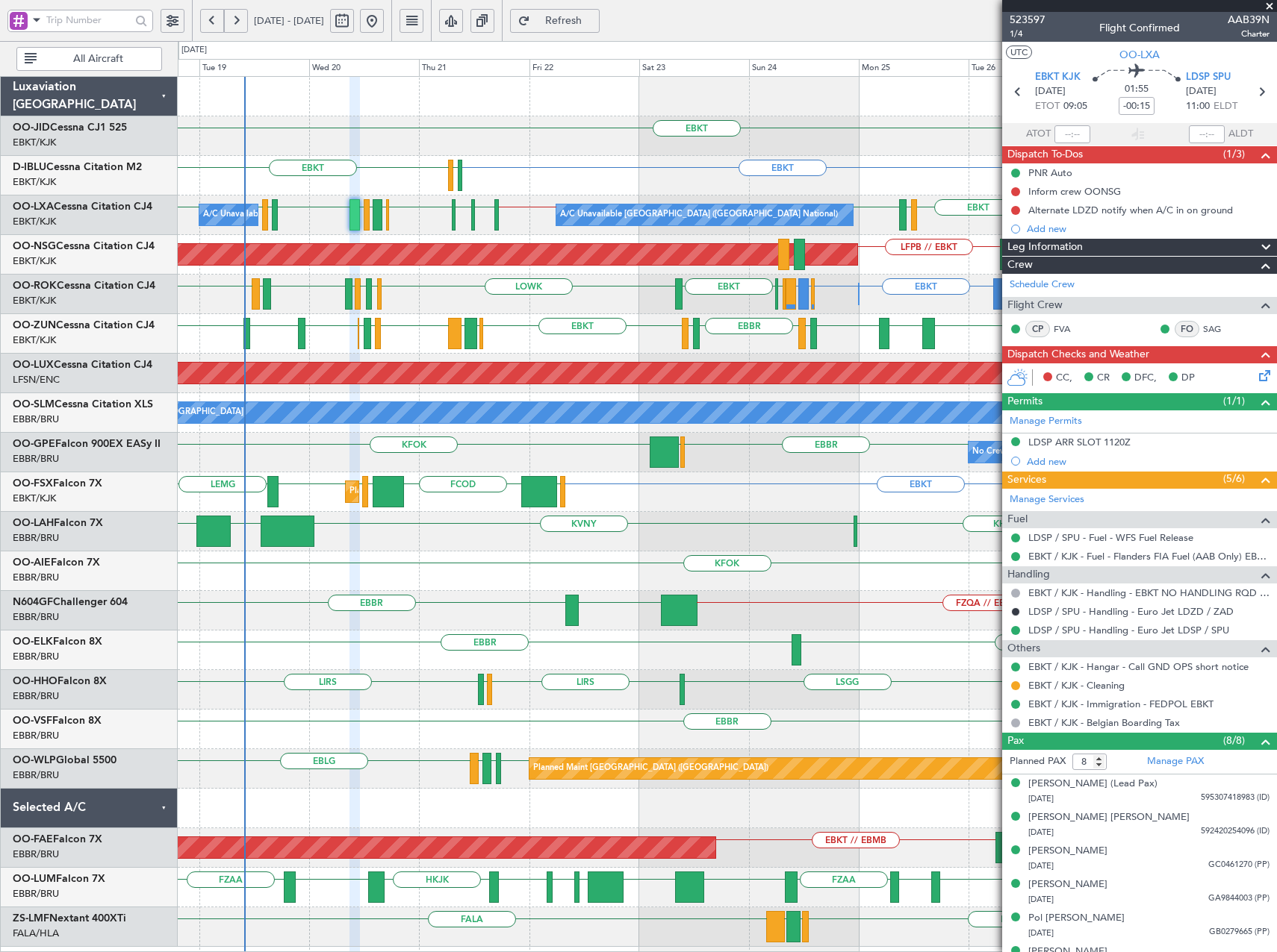
click at [838, 320] on div "EBKT EGNT EBKT EBKT EHAM or EBKT ELLX or EBKT EBKT EGJJ A/C Unavailable Brussel…" at bounding box center [727, 512] width 1098 height 870
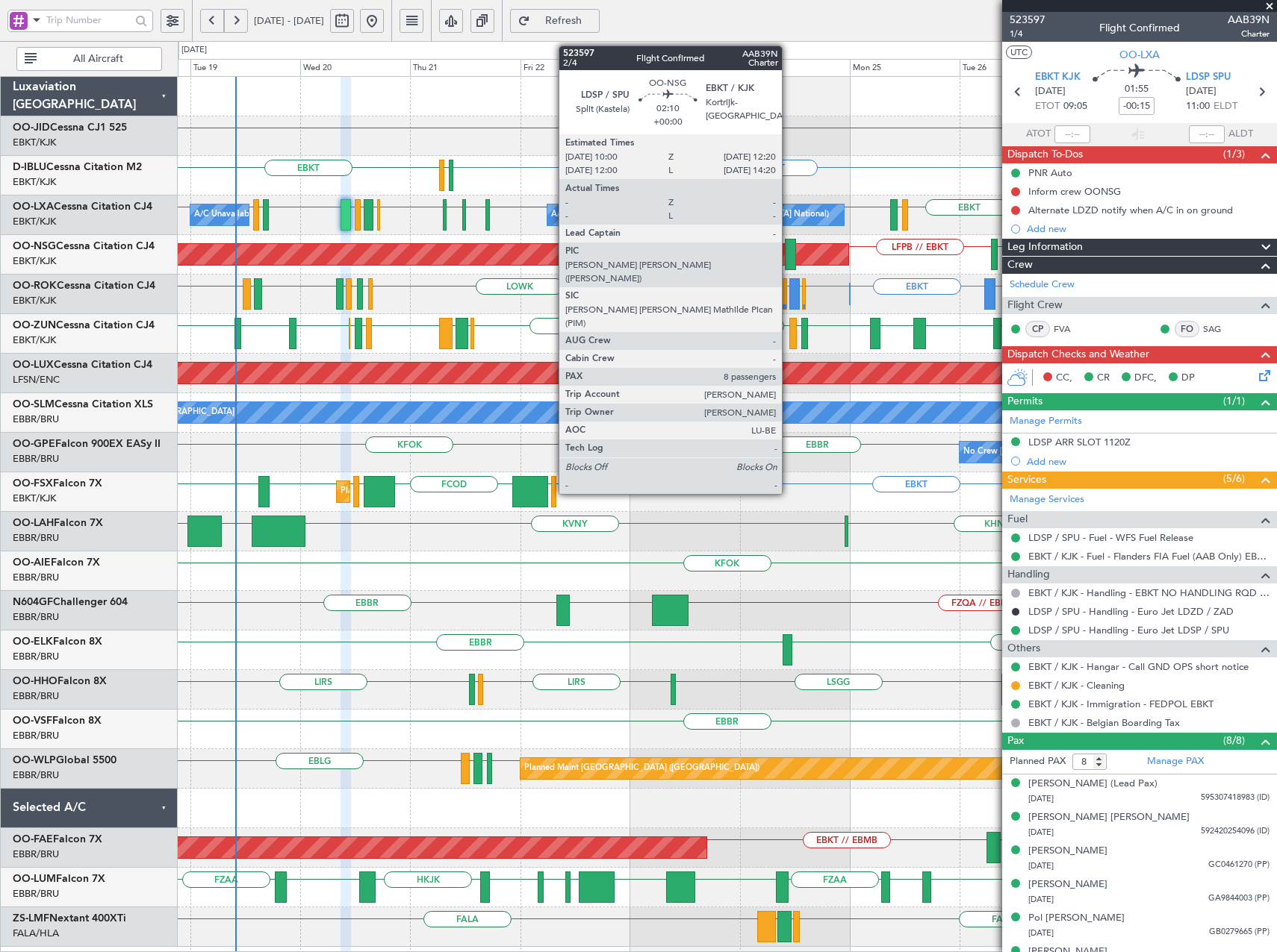
click at [788, 257] on div at bounding box center [791, 255] width 11 height 31
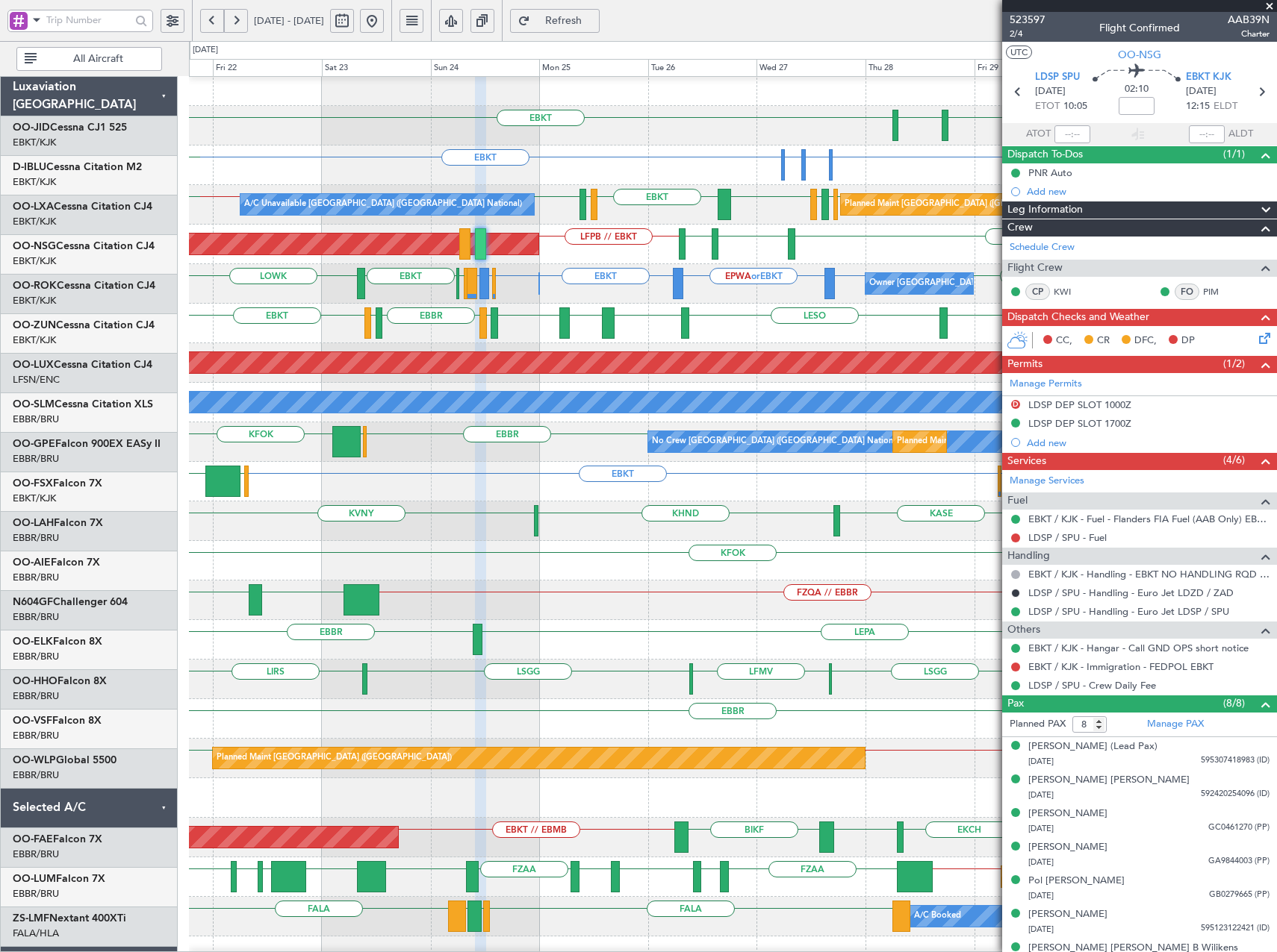
scroll to position [12, 0]
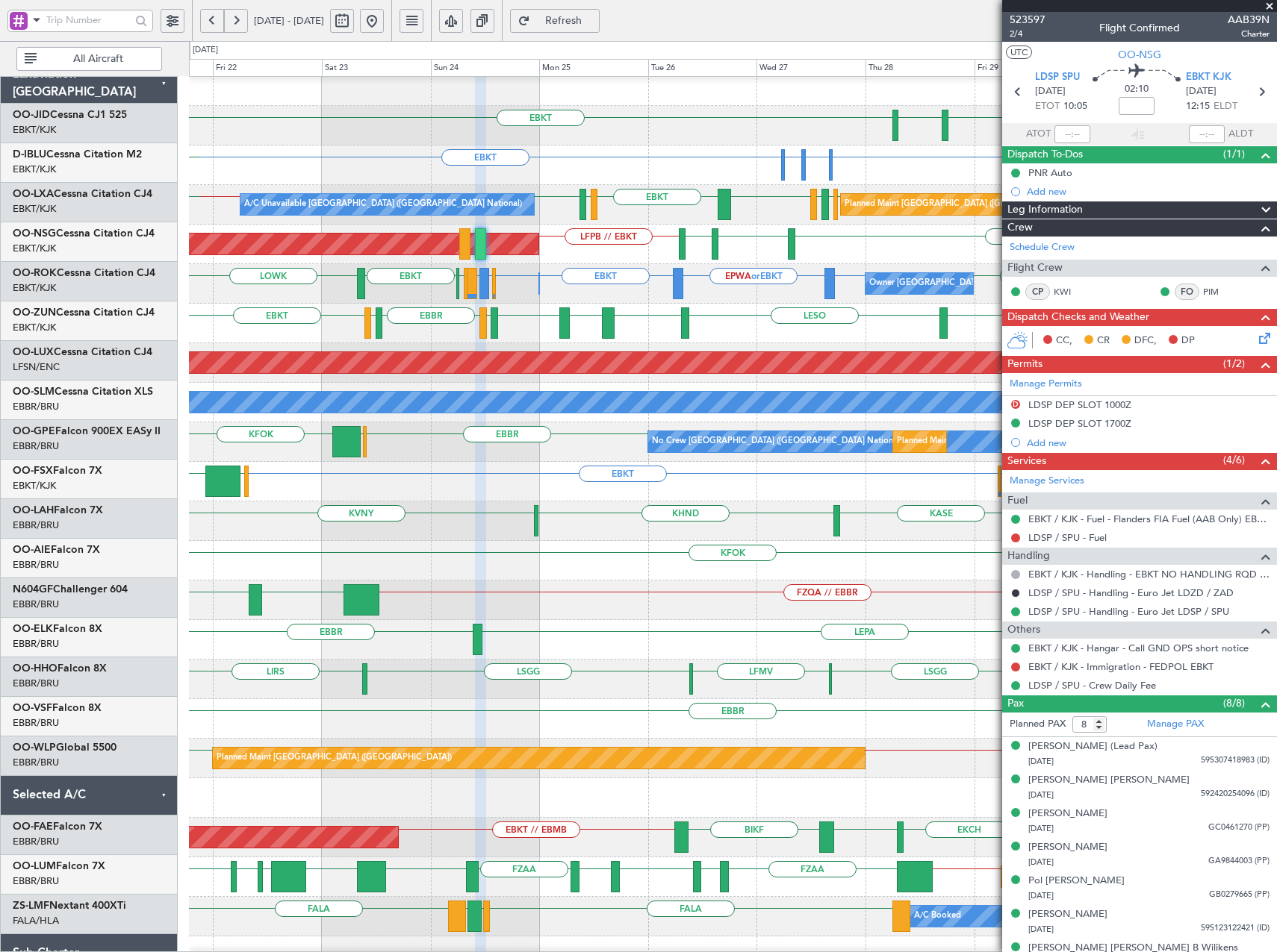
click at [730, 247] on div "Planned Maint Paris (Le Bourget) LFPB // EBKT LFMN EBKT EKEB" at bounding box center [732, 244] width 1087 height 39
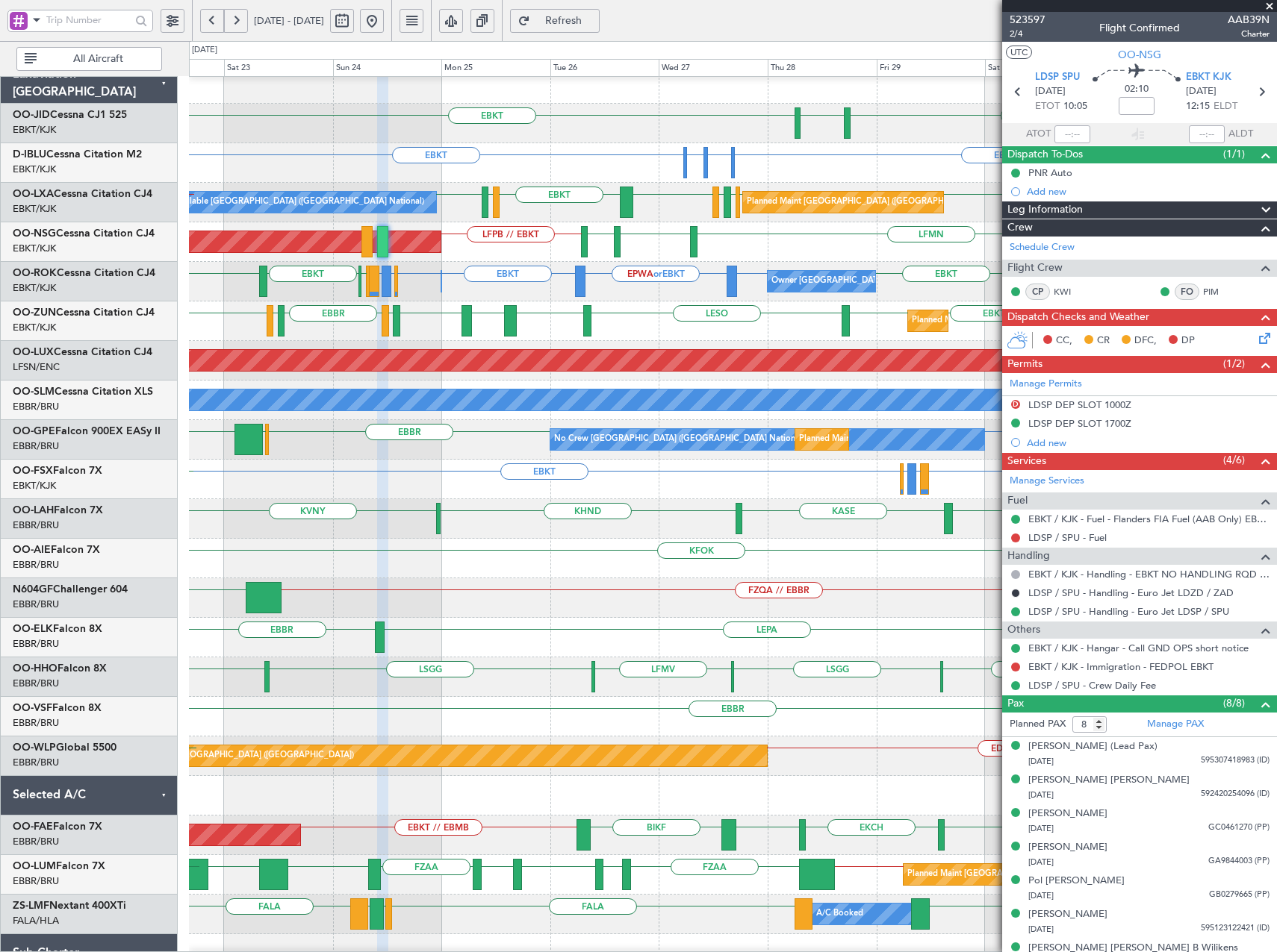
click at [639, 240] on div "Planned Maint Paris (Le Bourget) EBKT LFPB // EBKT LFMN EBKT EKEB" at bounding box center [732, 242] width 1087 height 39
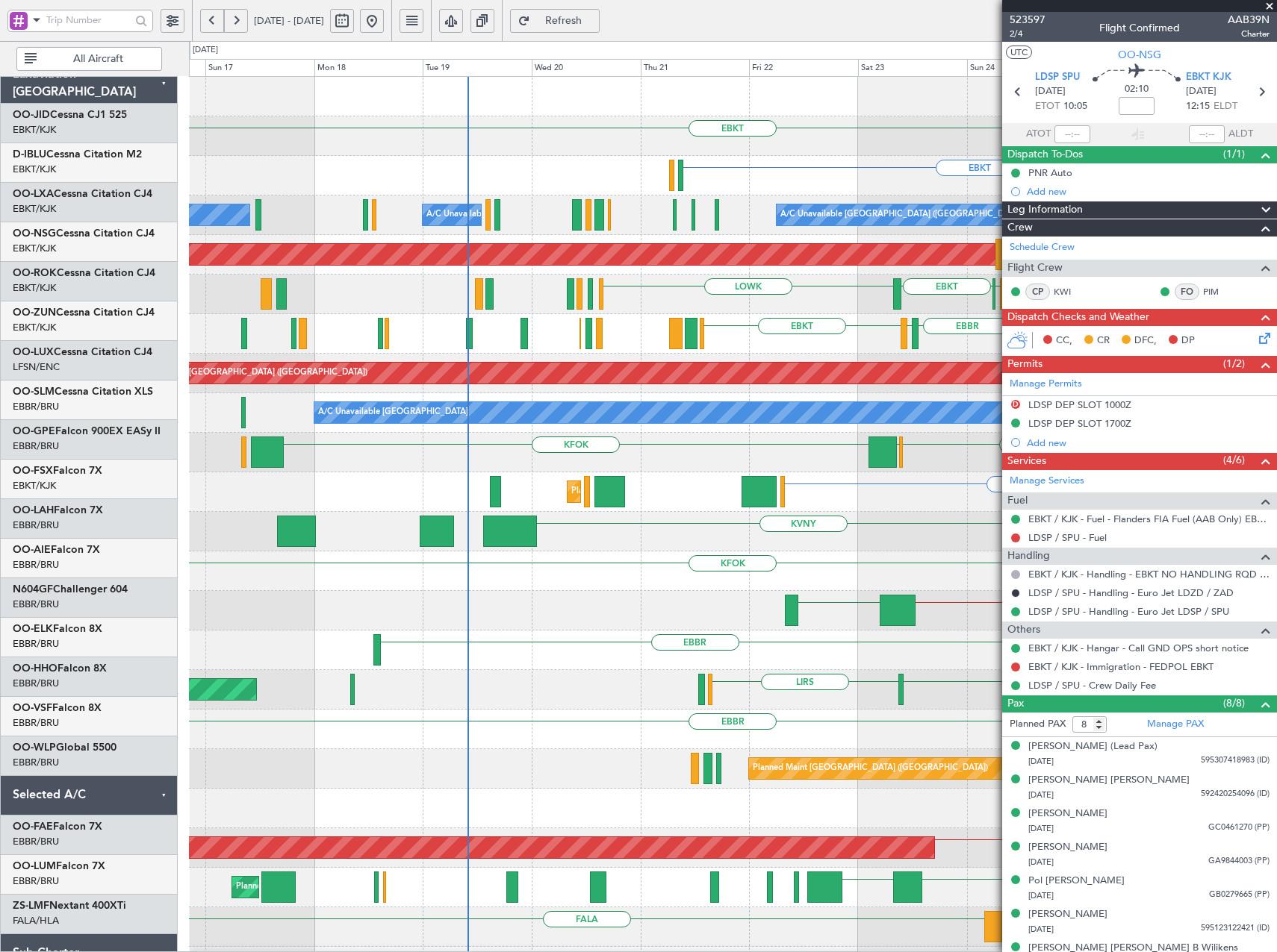
scroll to position [0, 0]
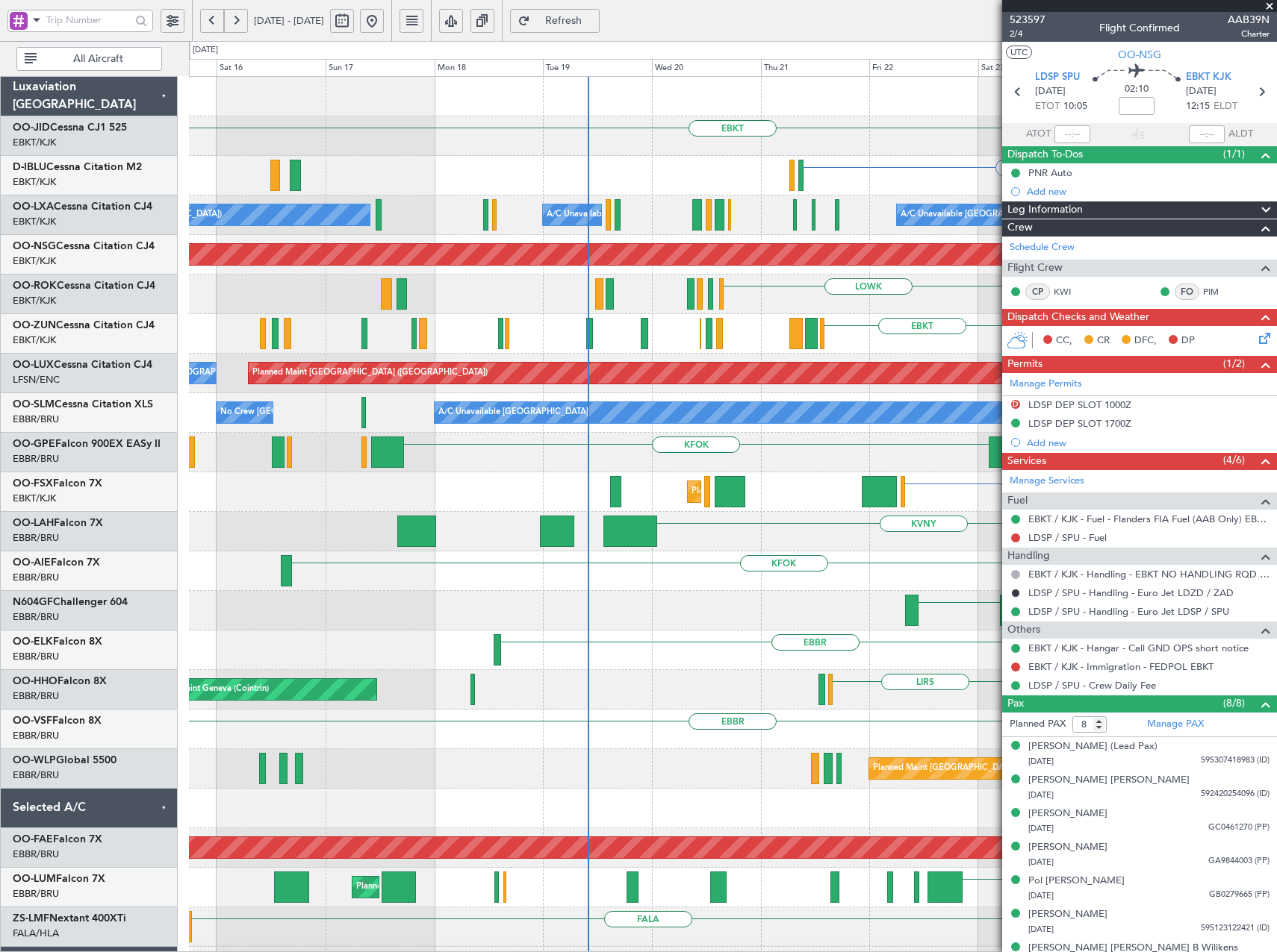
click at [1057, 256] on fb-app "22 Aug 2025 - 01 Sep 2025 Refresh Quick Links All Aircraft EBKT EBKT ELLX or EB…" at bounding box center [638, 486] width 1277 height 935
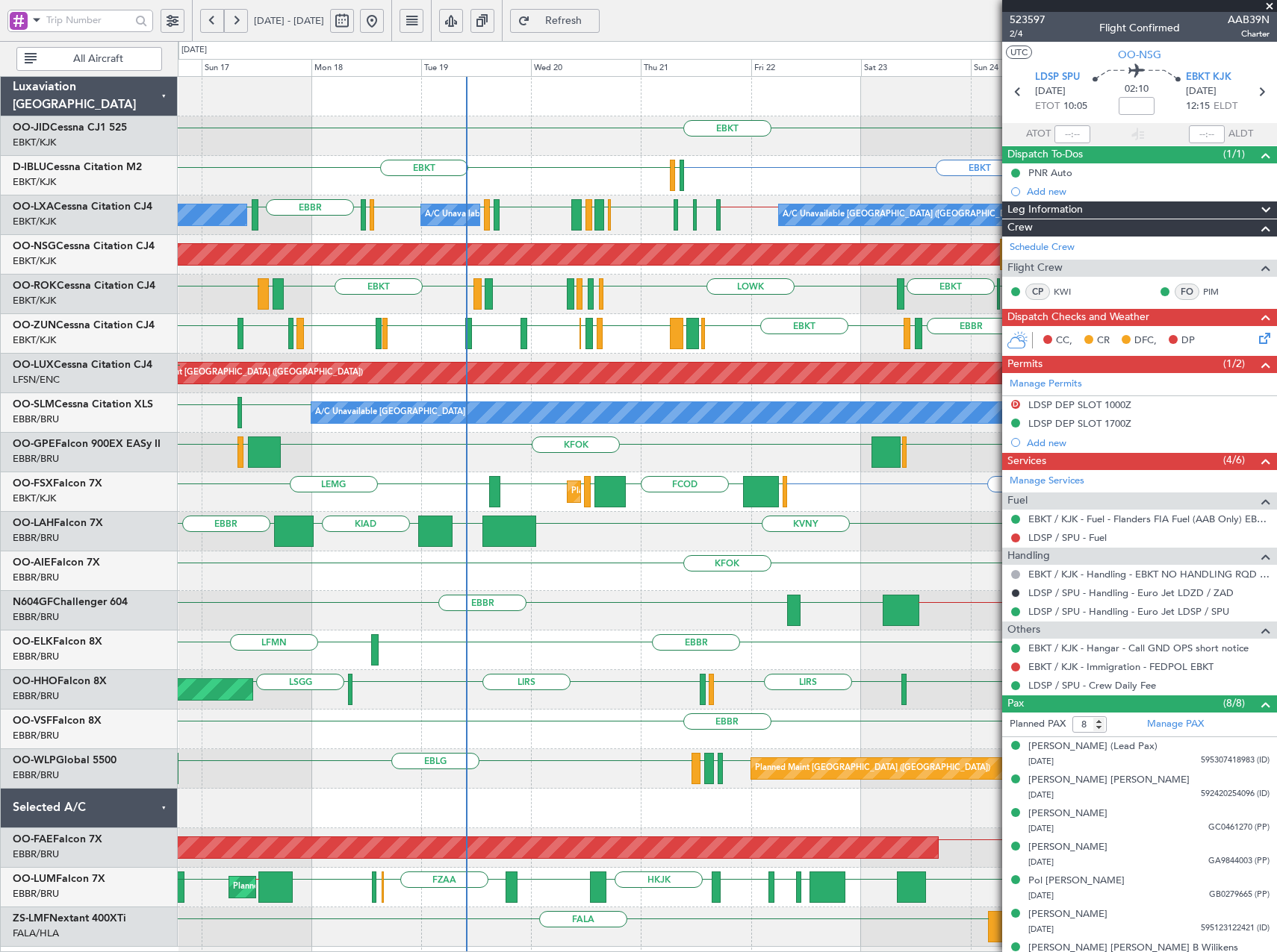
click at [687, 311] on div "Owner Kortrijk-Wevelgem EBKT EBBR or EBKT EBLG or EBKT LIRA or EBKT EBBR LOWK L…" at bounding box center [727, 294] width 1098 height 39
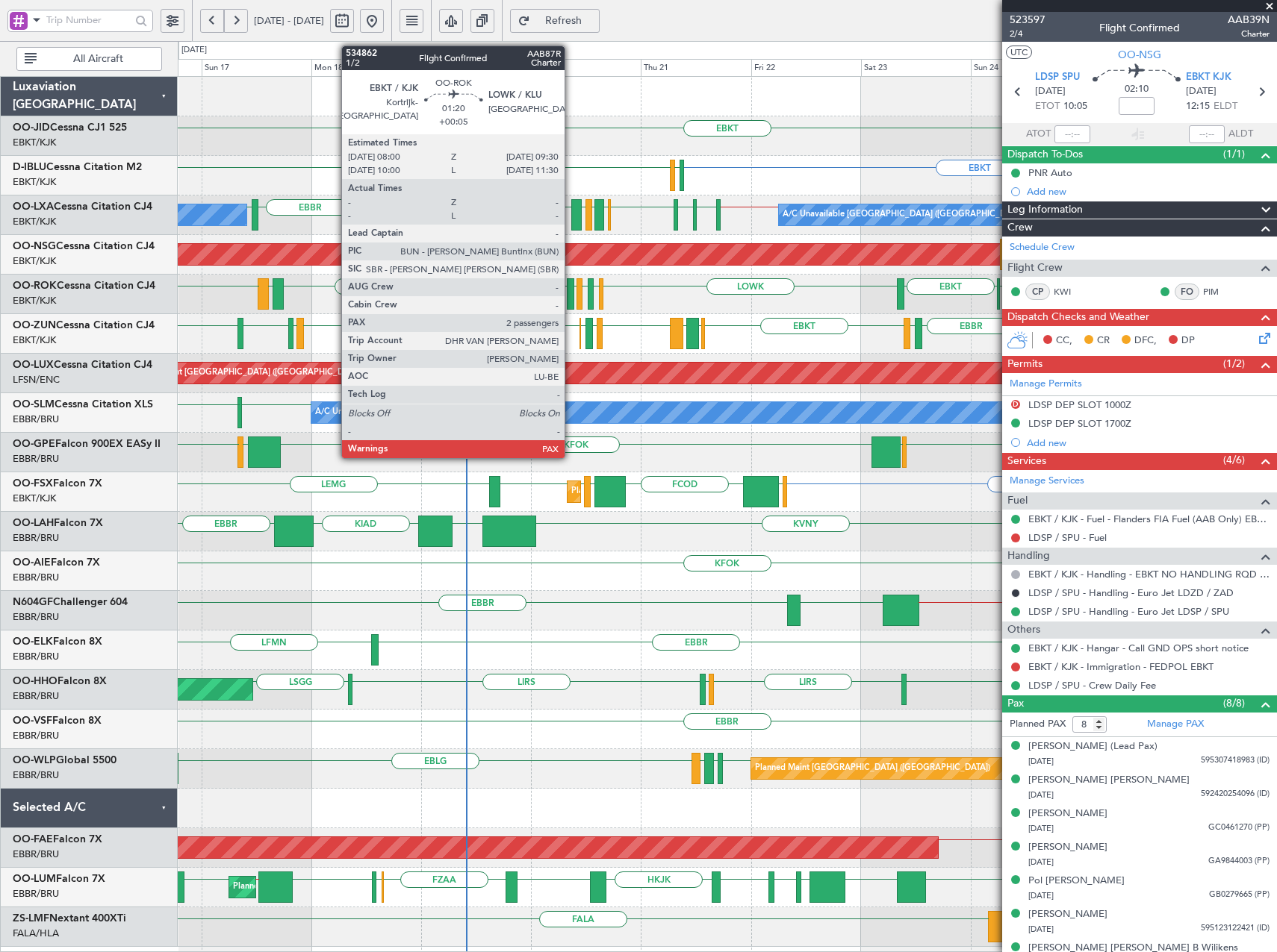
click at [571, 294] on div at bounding box center [570, 294] width 7 height 31
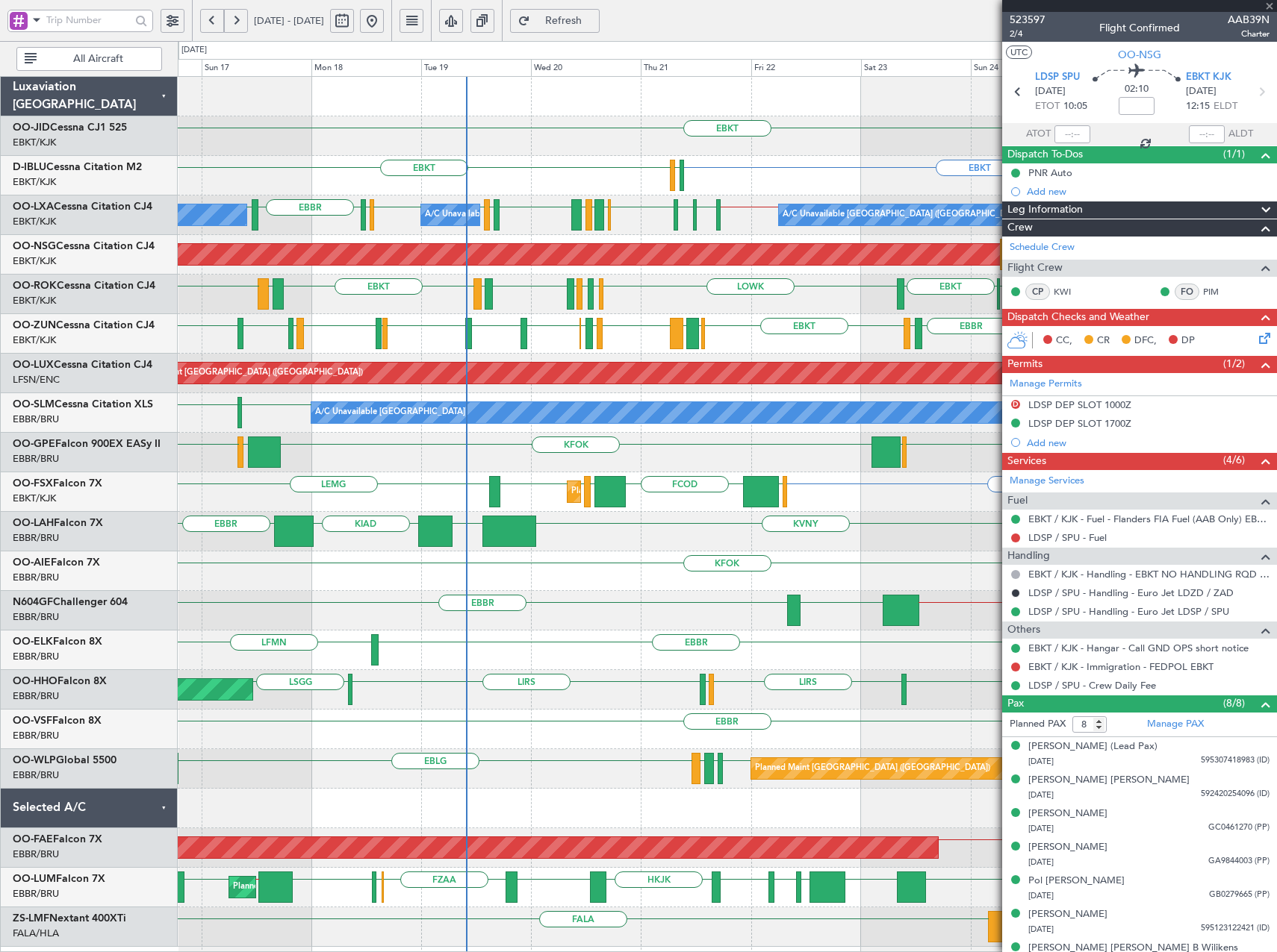
type input "+00:05"
type input "2"
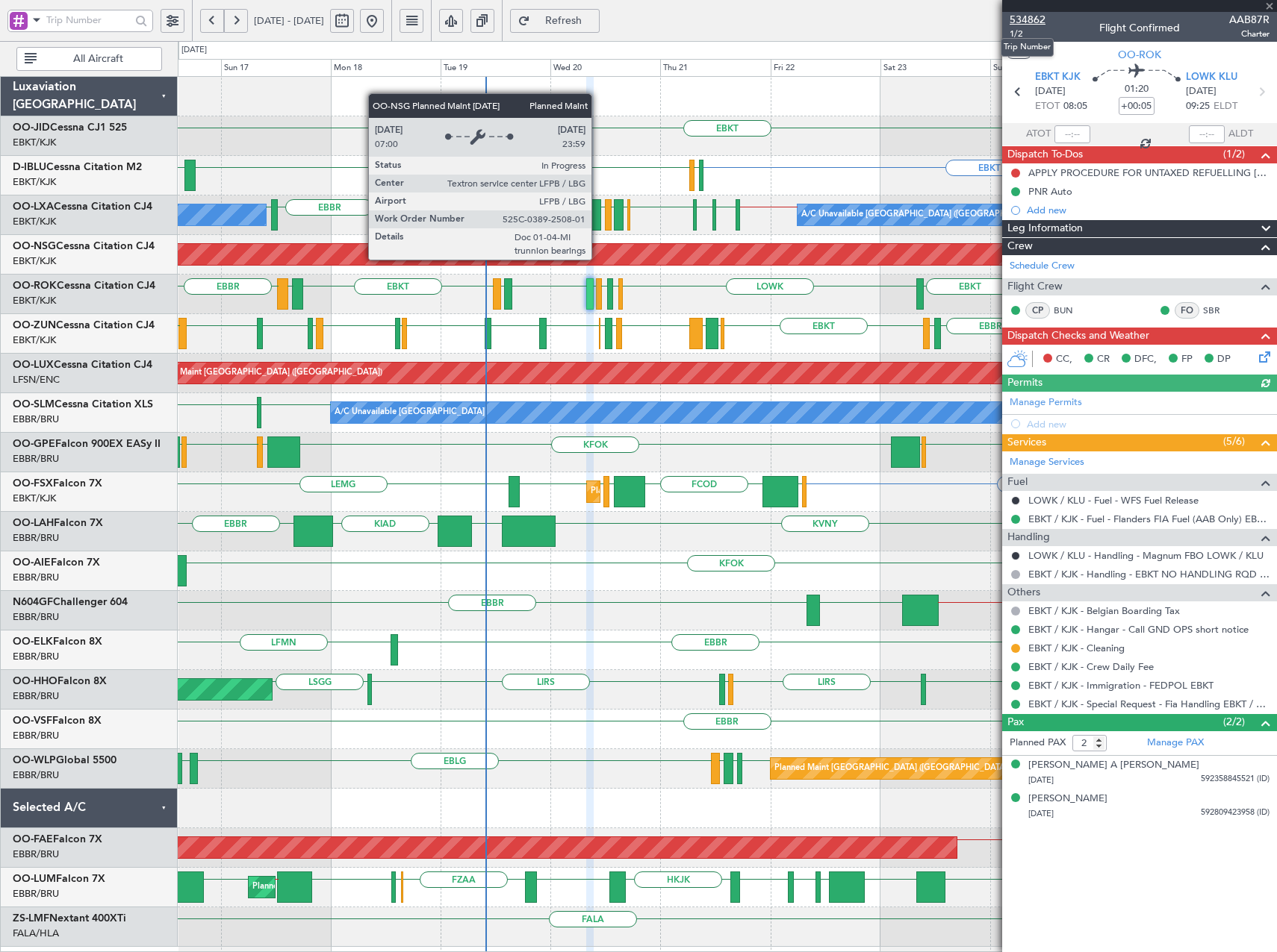
click at [1029, 22] on span "534862" at bounding box center [1028, 20] width 36 height 16
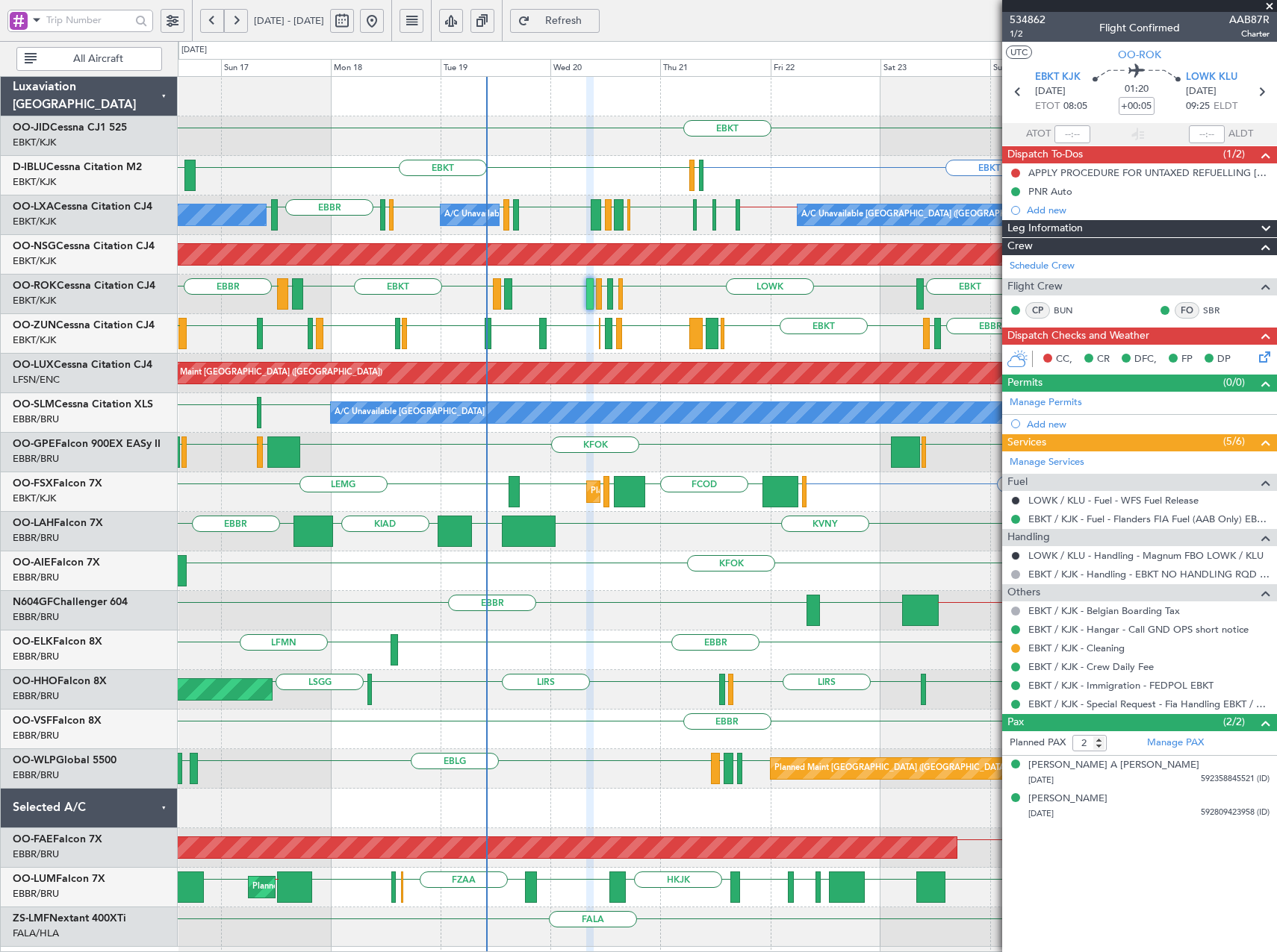
click at [579, 13] on button "Refresh" at bounding box center [554, 20] width 89 height 24
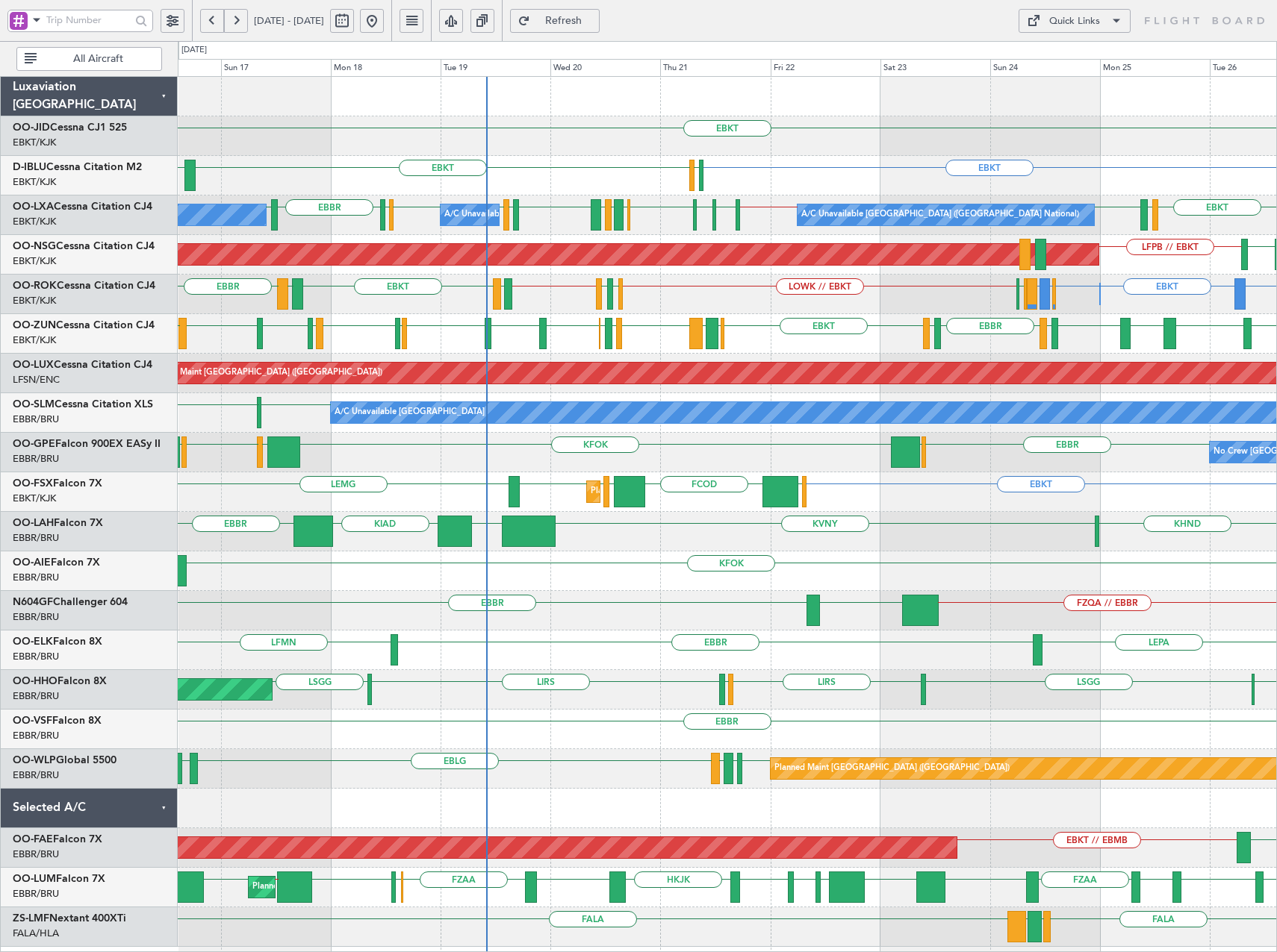
click at [584, 215] on div "EBKT EIDW EBBR EBKT // EBBR EDDG EDVK EBKT EHAM LFKF LDSP EBKT LOWI EBBR EBBR L…" at bounding box center [727, 215] width 1098 height 39
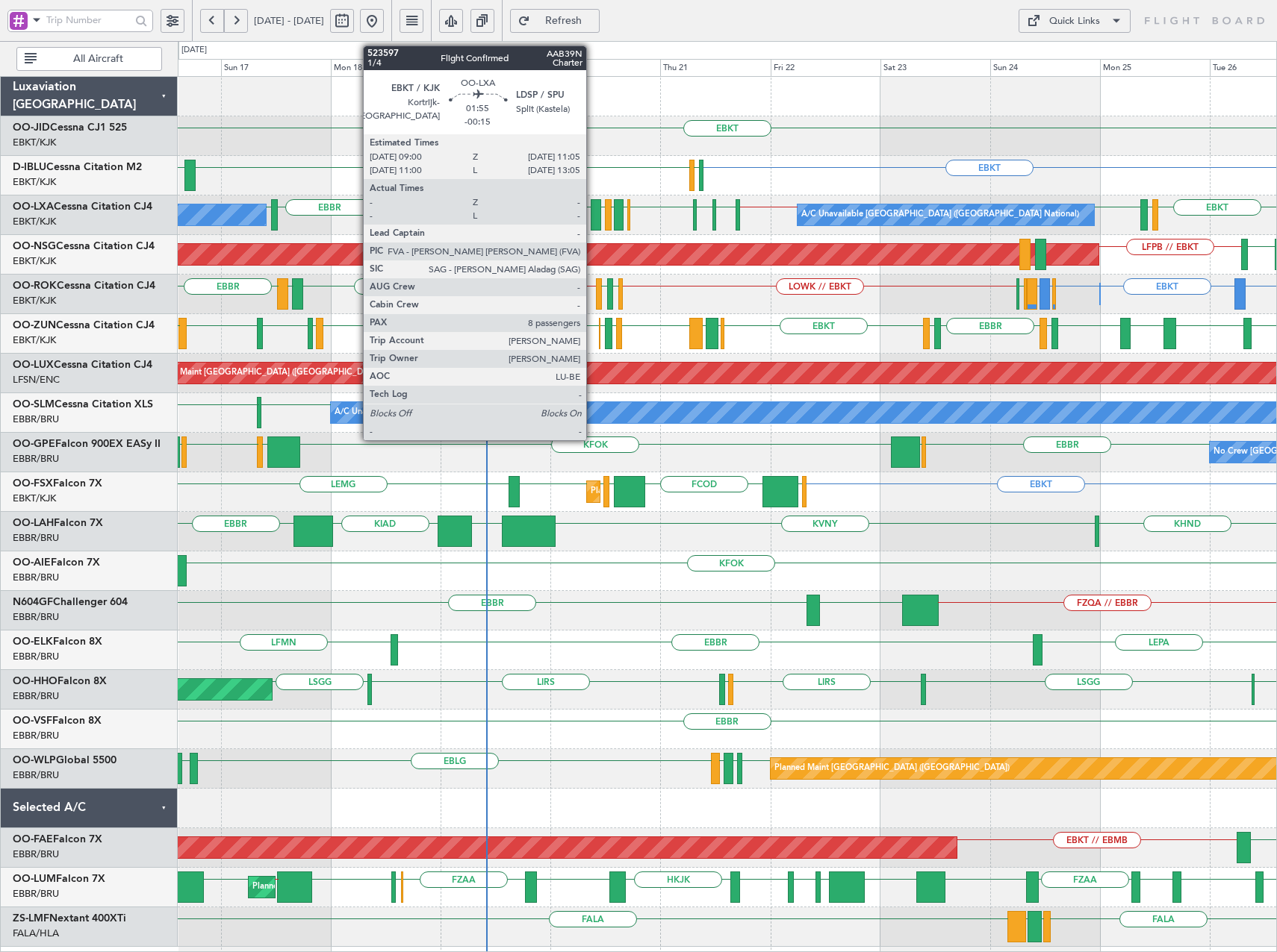
click at [593, 218] on div at bounding box center [596, 215] width 10 height 31
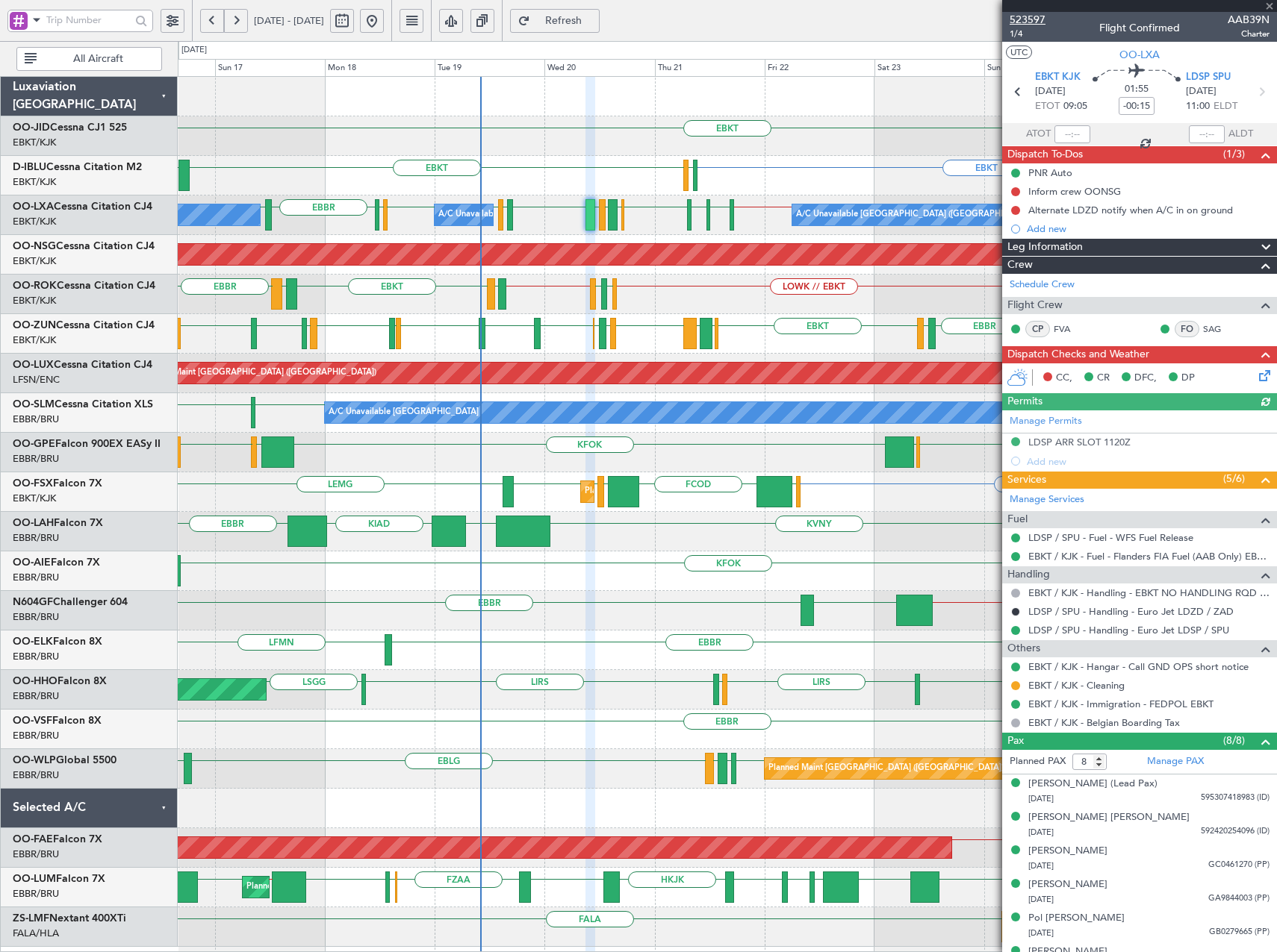
click at [1031, 22] on span "523597" at bounding box center [1028, 20] width 36 height 16
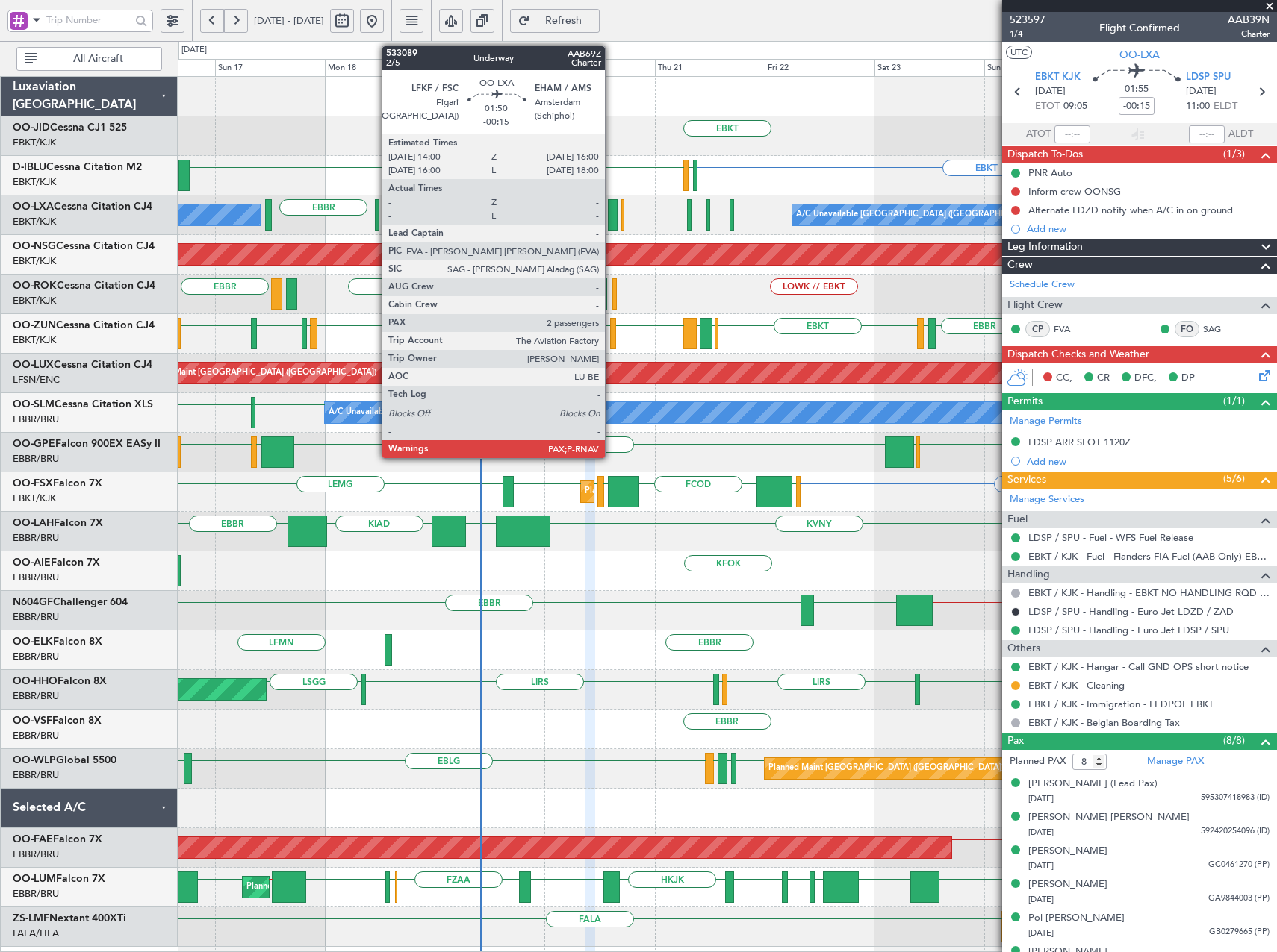
click at [611, 215] on div at bounding box center [613, 215] width 10 height 31
type input "3"
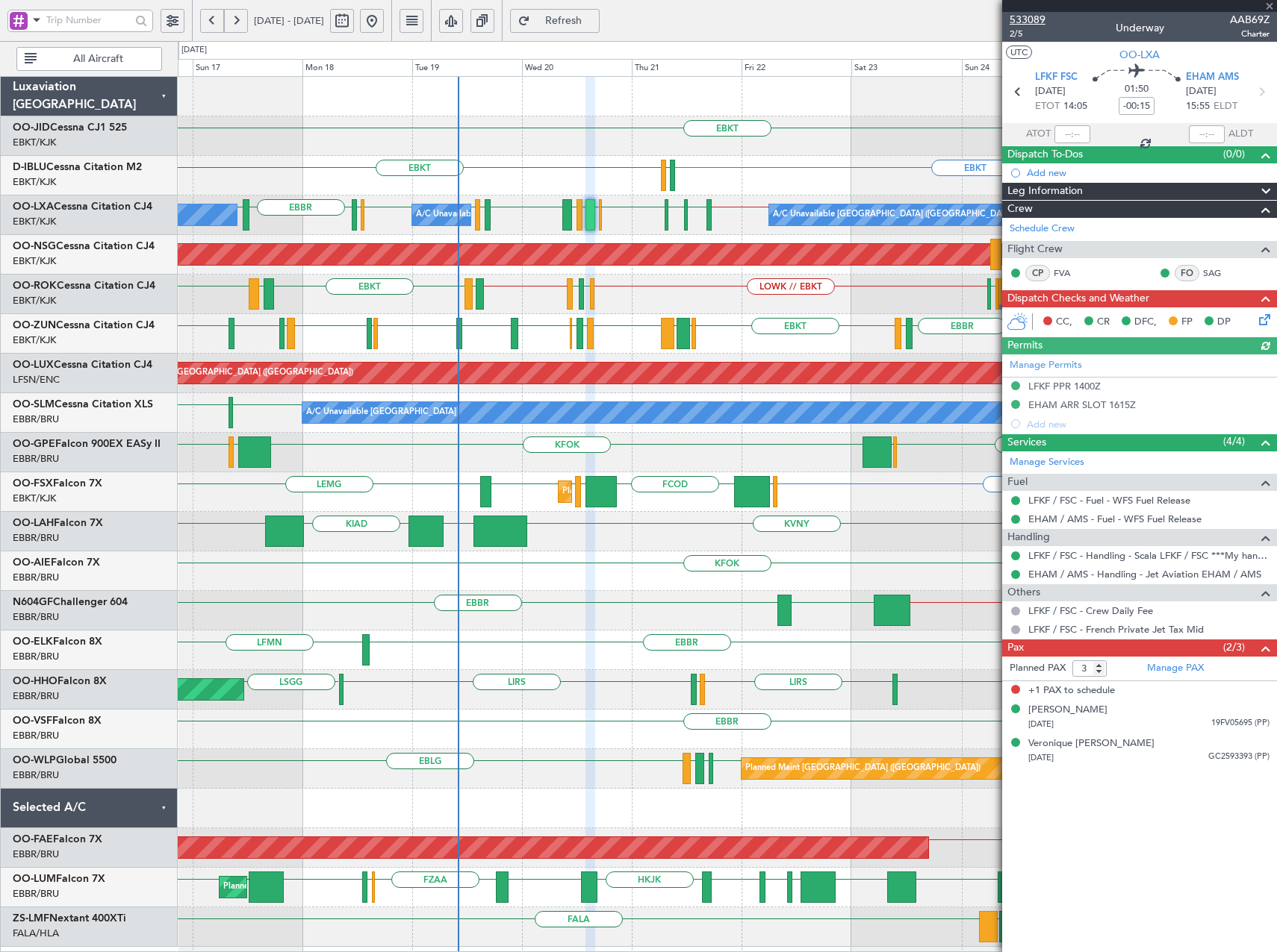
click at [1038, 21] on span "533089" at bounding box center [1028, 20] width 36 height 16
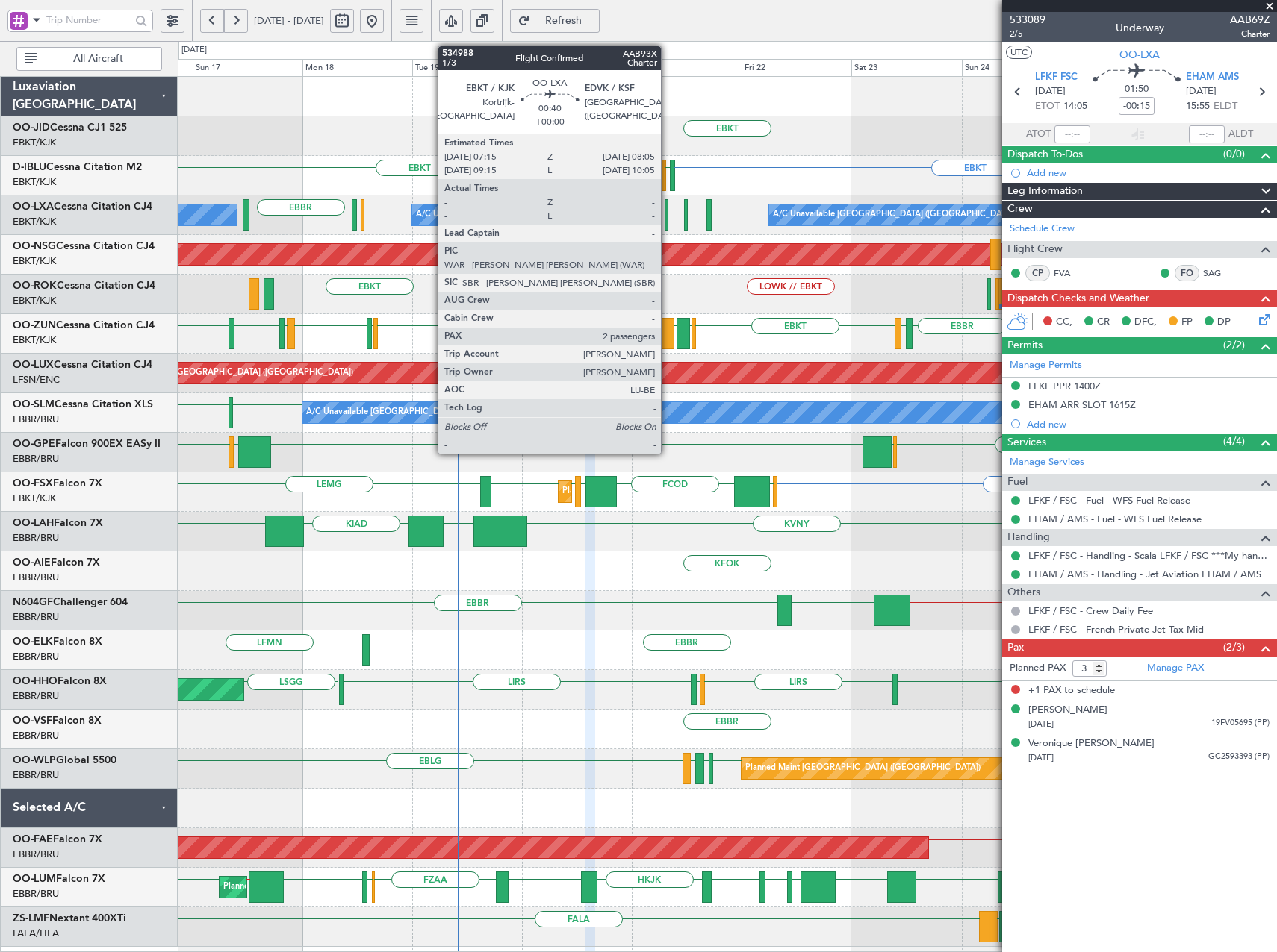
click at [667, 215] on div at bounding box center [666, 215] width 4 height 31
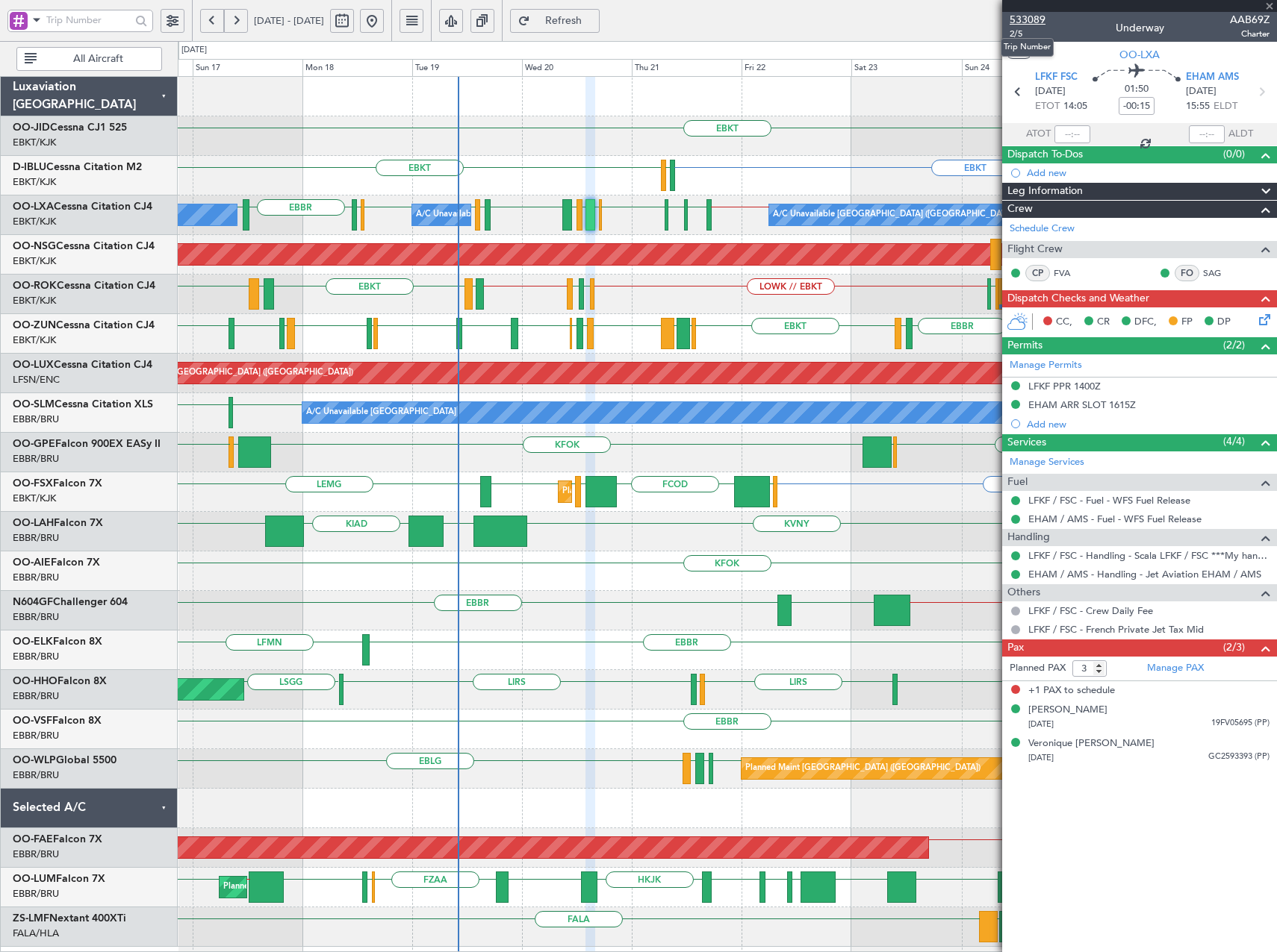
type input "2"
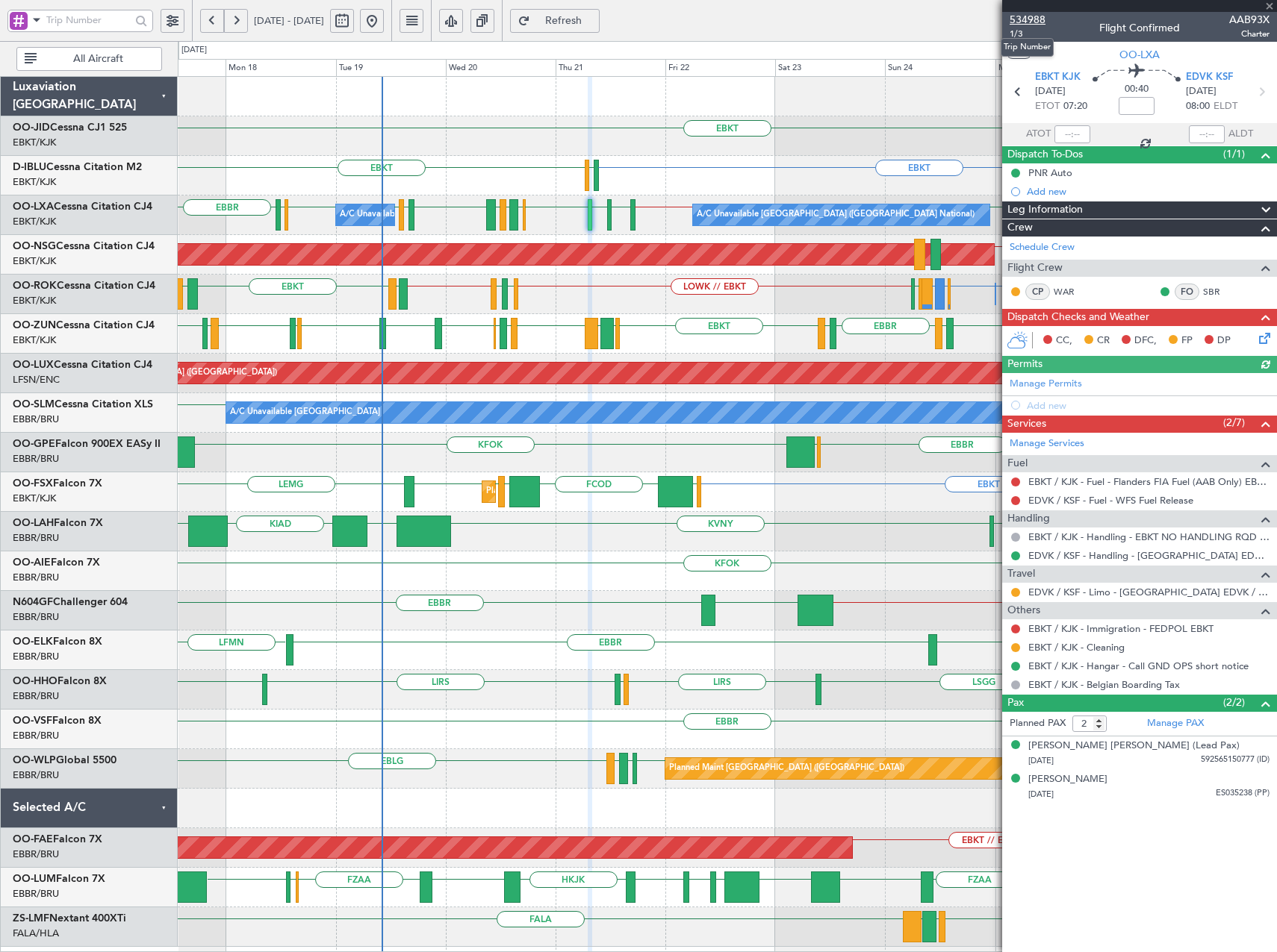
click at [1043, 21] on span "534988" at bounding box center [1028, 20] width 36 height 16
click at [594, 26] on span "Refresh" at bounding box center [563, 20] width 61 height 11
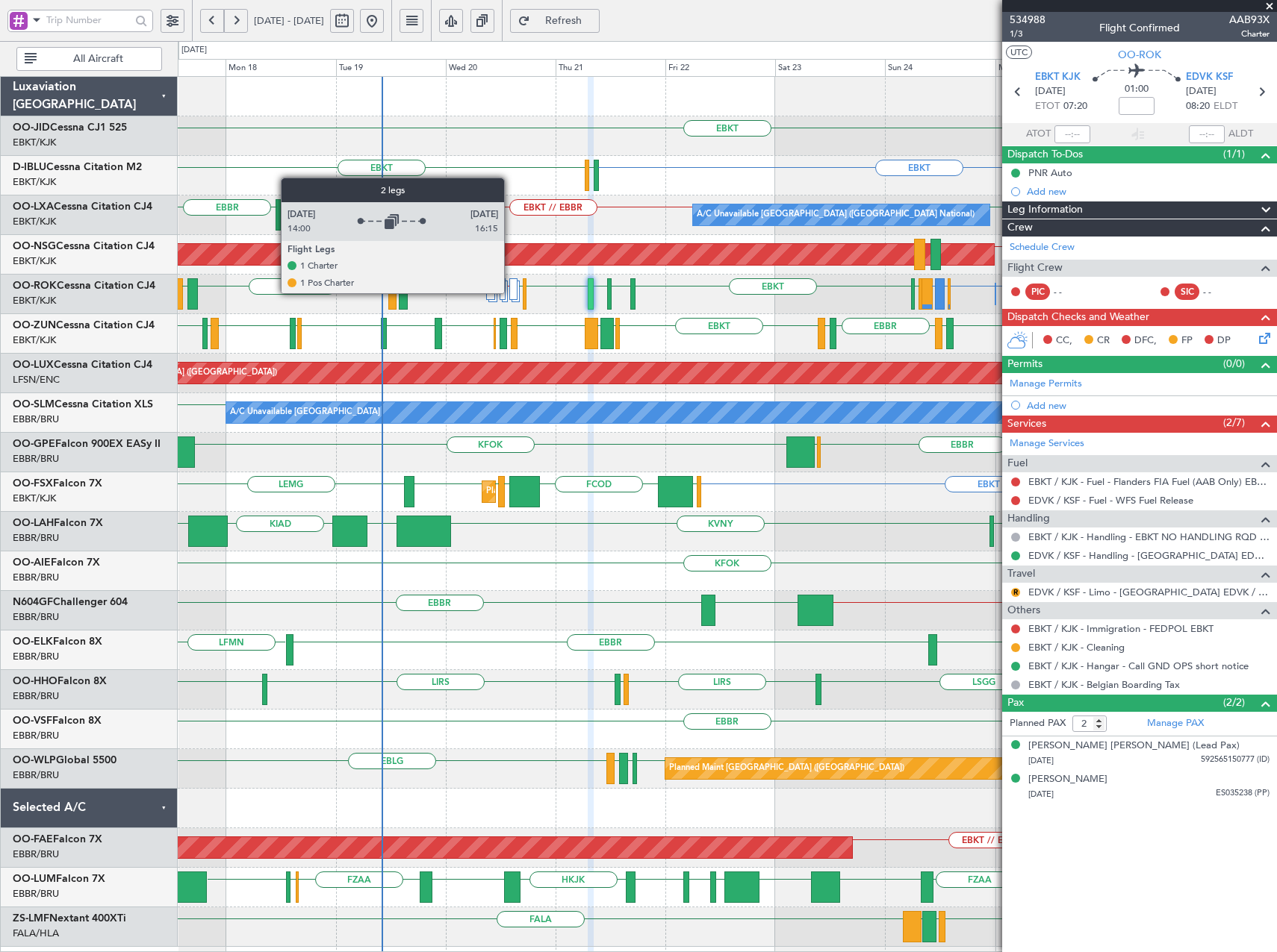
click at [511, 292] on div at bounding box center [513, 289] width 8 height 21
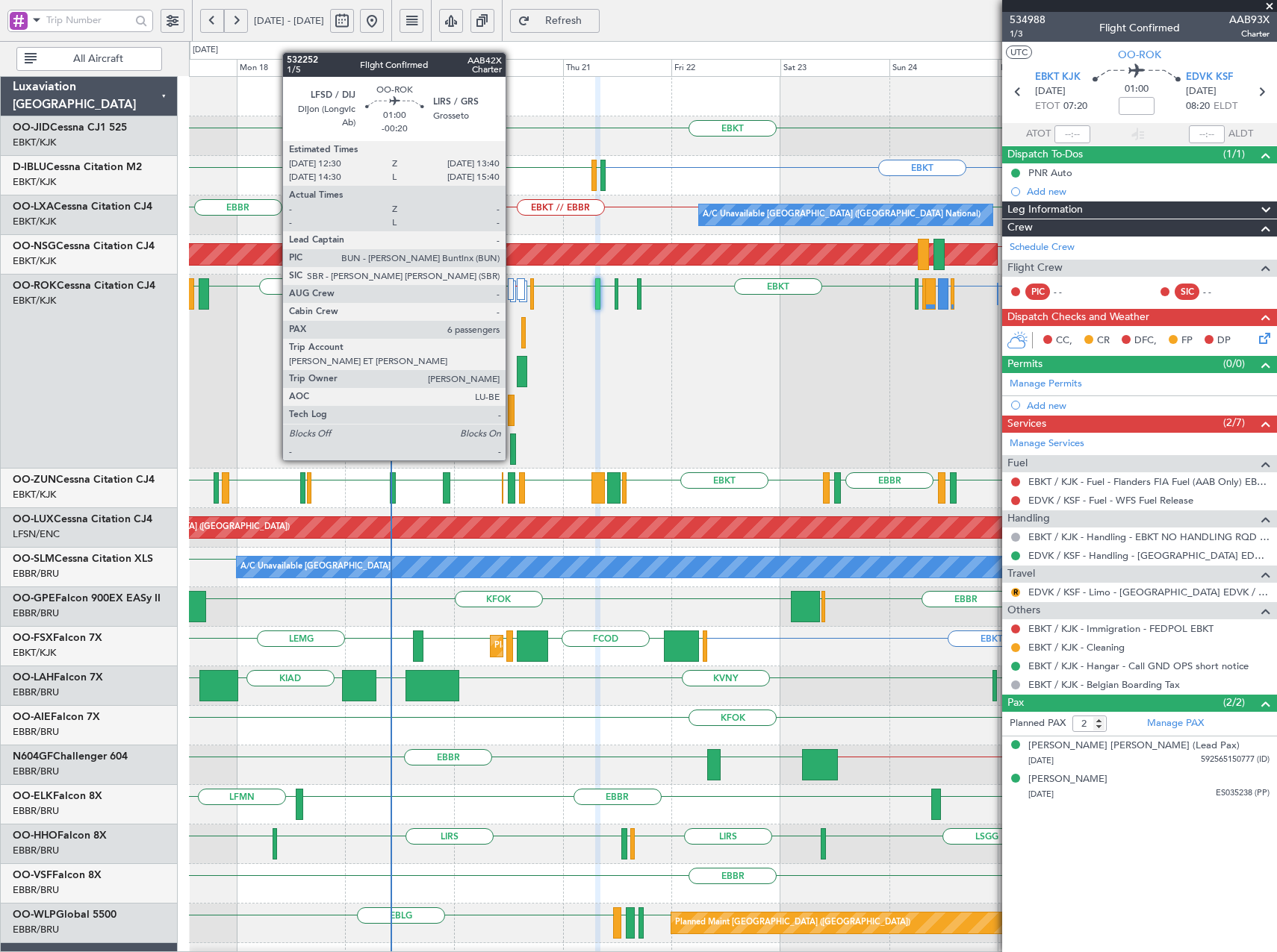
click at [512, 446] on div at bounding box center [512, 449] width 6 height 31
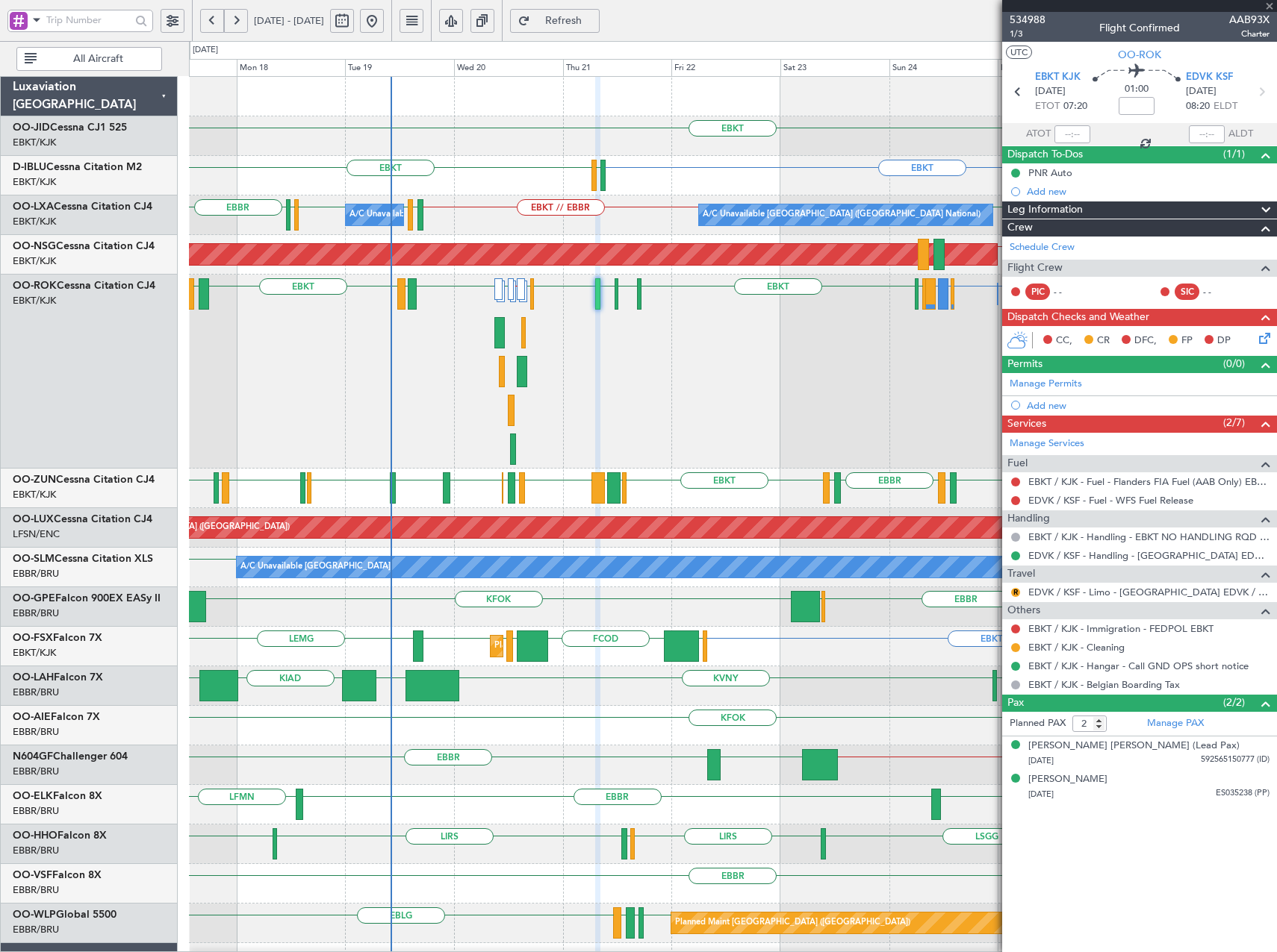
type input "-00:20"
type input "6"
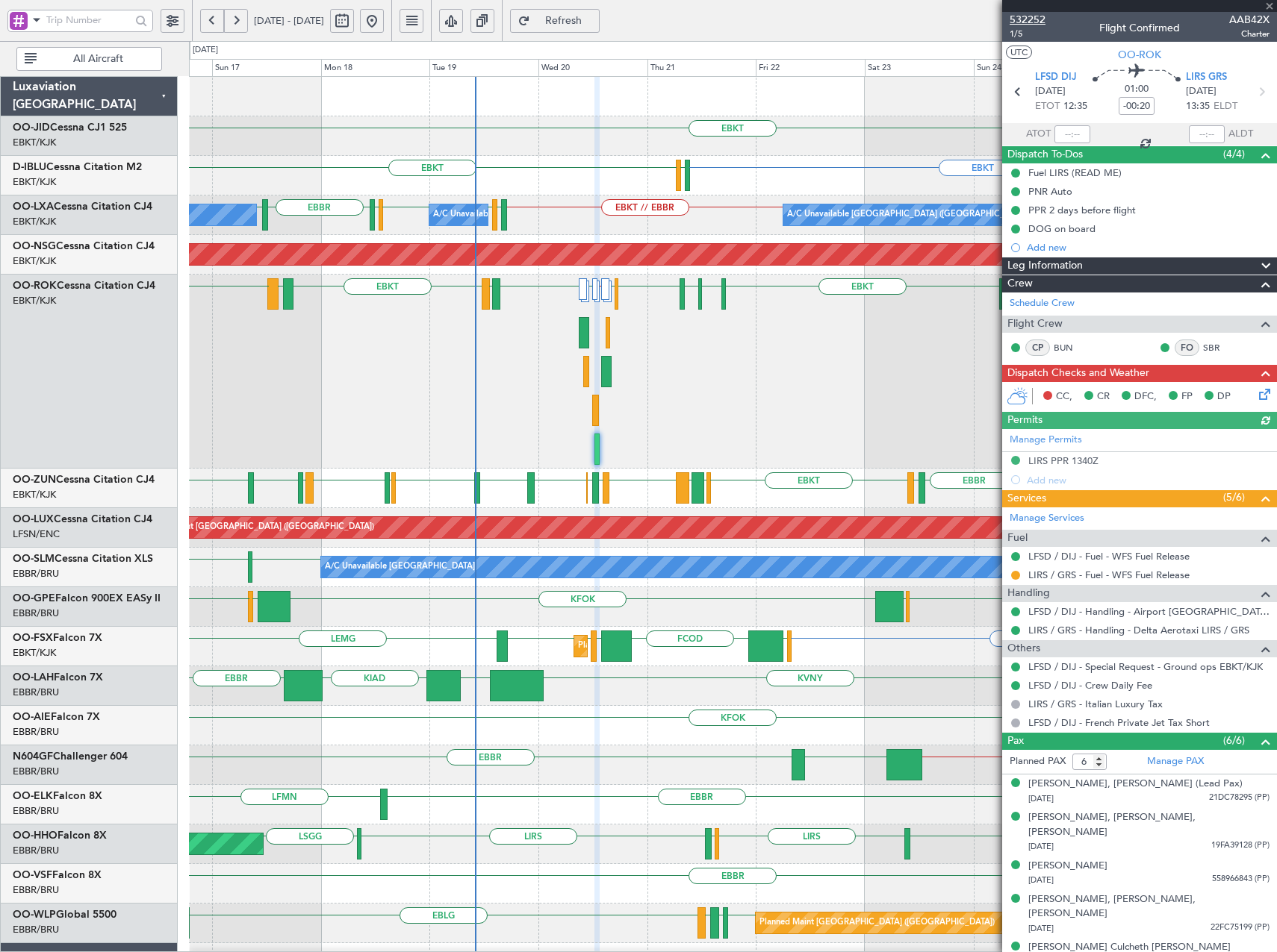
click at [1035, 19] on span "532252" at bounding box center [1028, 20] width 36 height 16
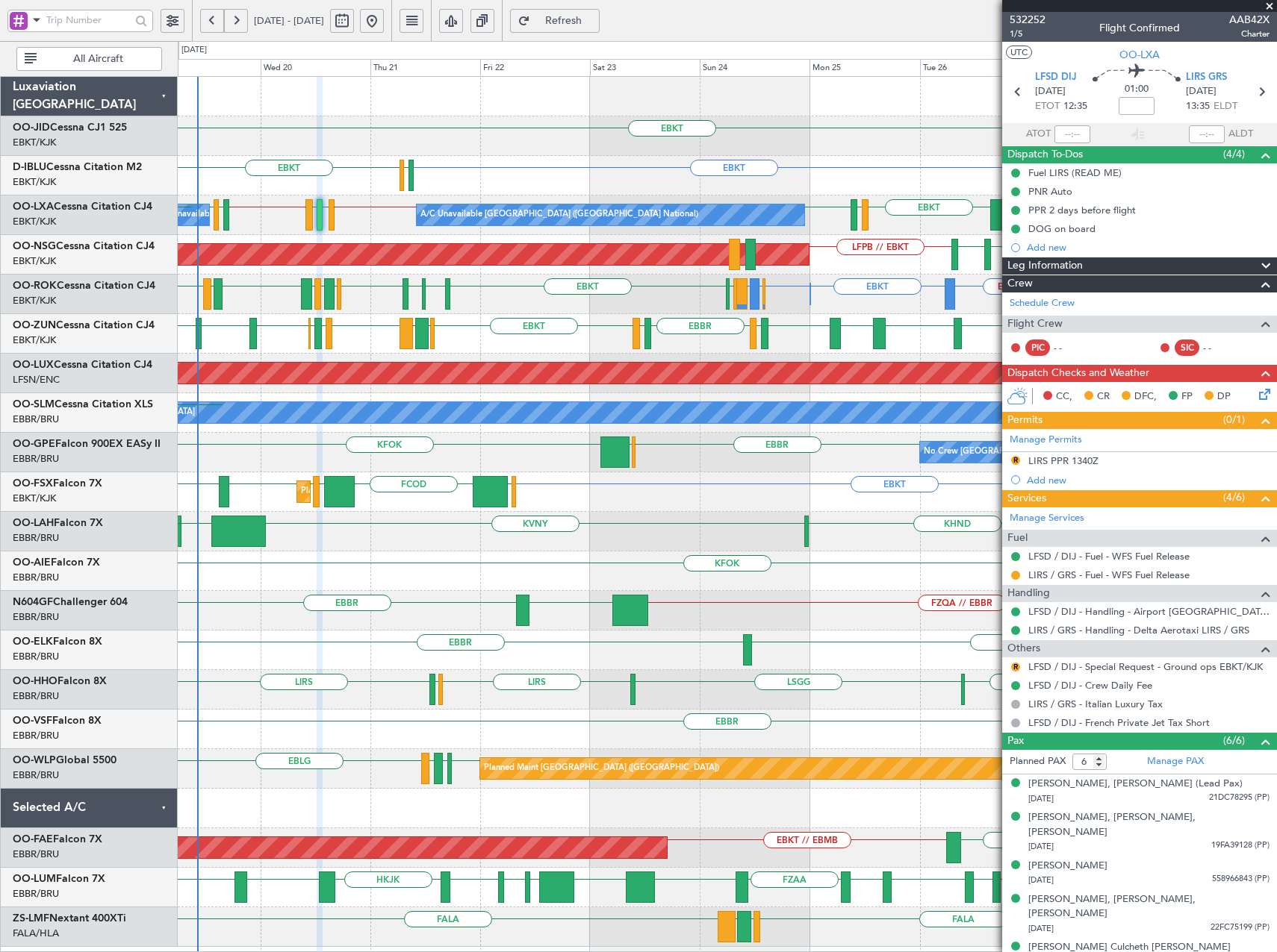
click at [489, 273] on div "EBKT EBKT EBKT EGJJ LOWK // EBBR LIRS LFSD EBKT // LOWK LOWI EBBR EBKT EIDW EBB…" at bounding box center [727, 512] width 1098 height 870
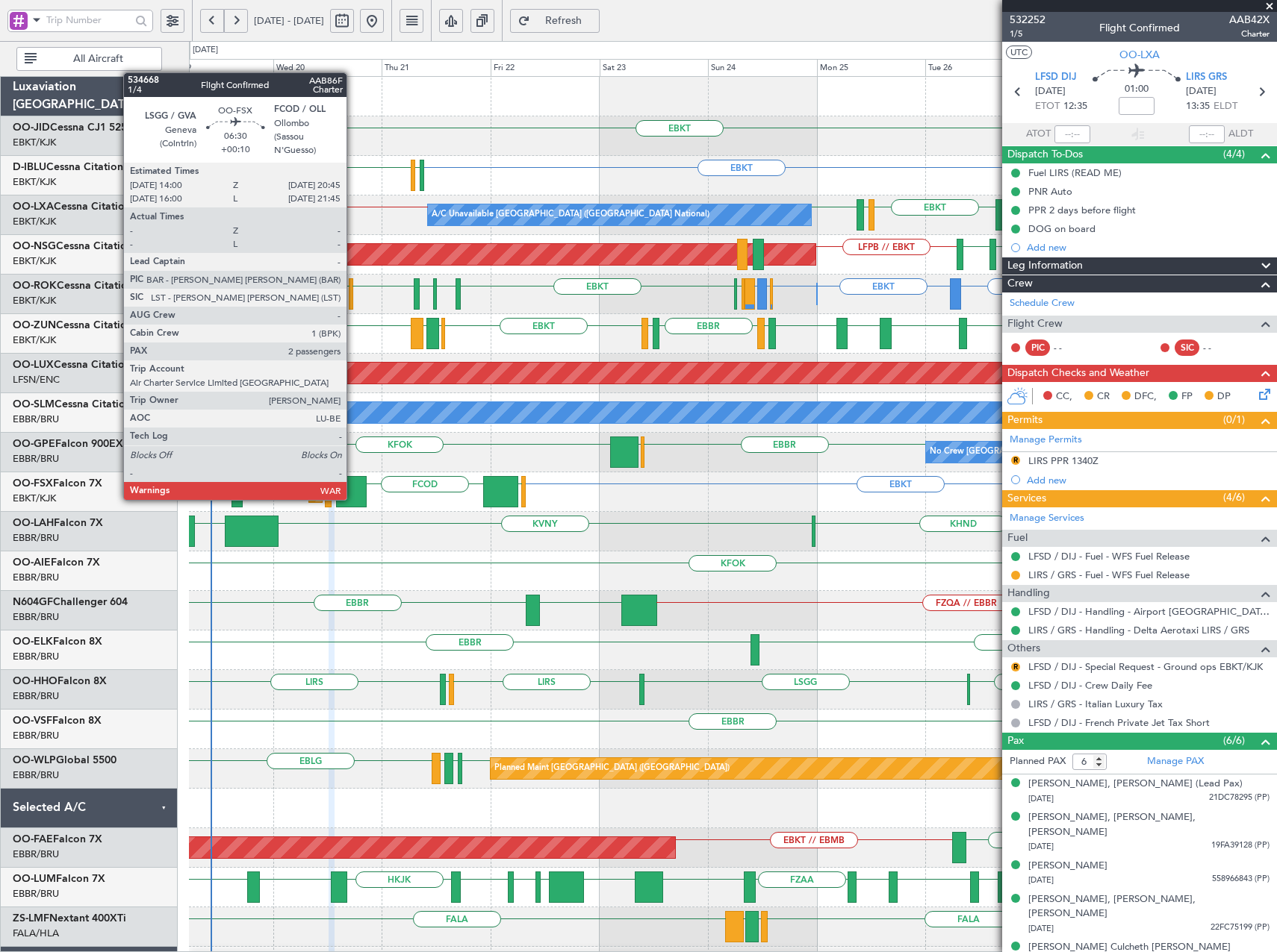
click at [353, 485] on div at bounding box center [351, 492] width 30 height 31
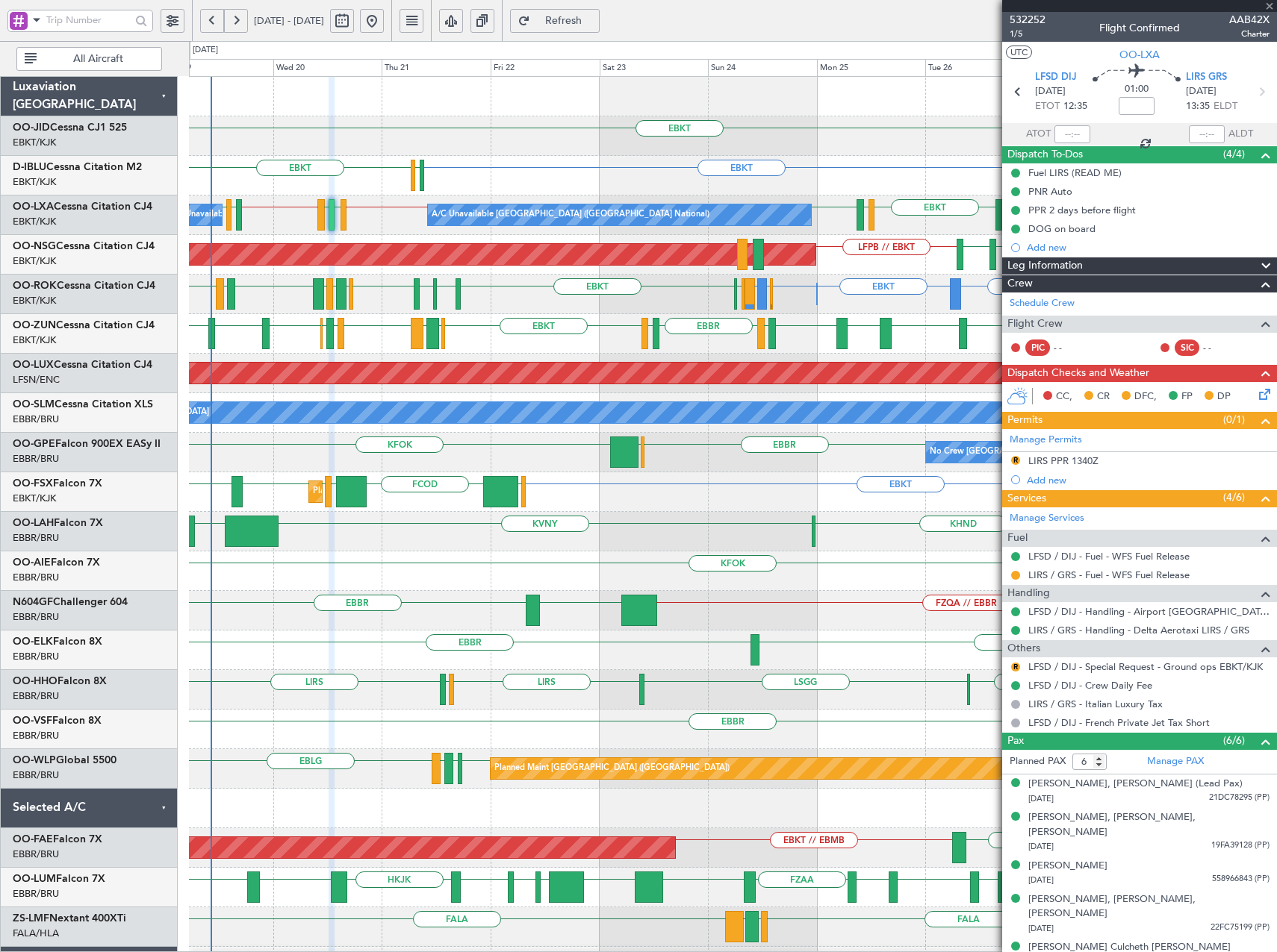
type input "+00:10"
type input "2"
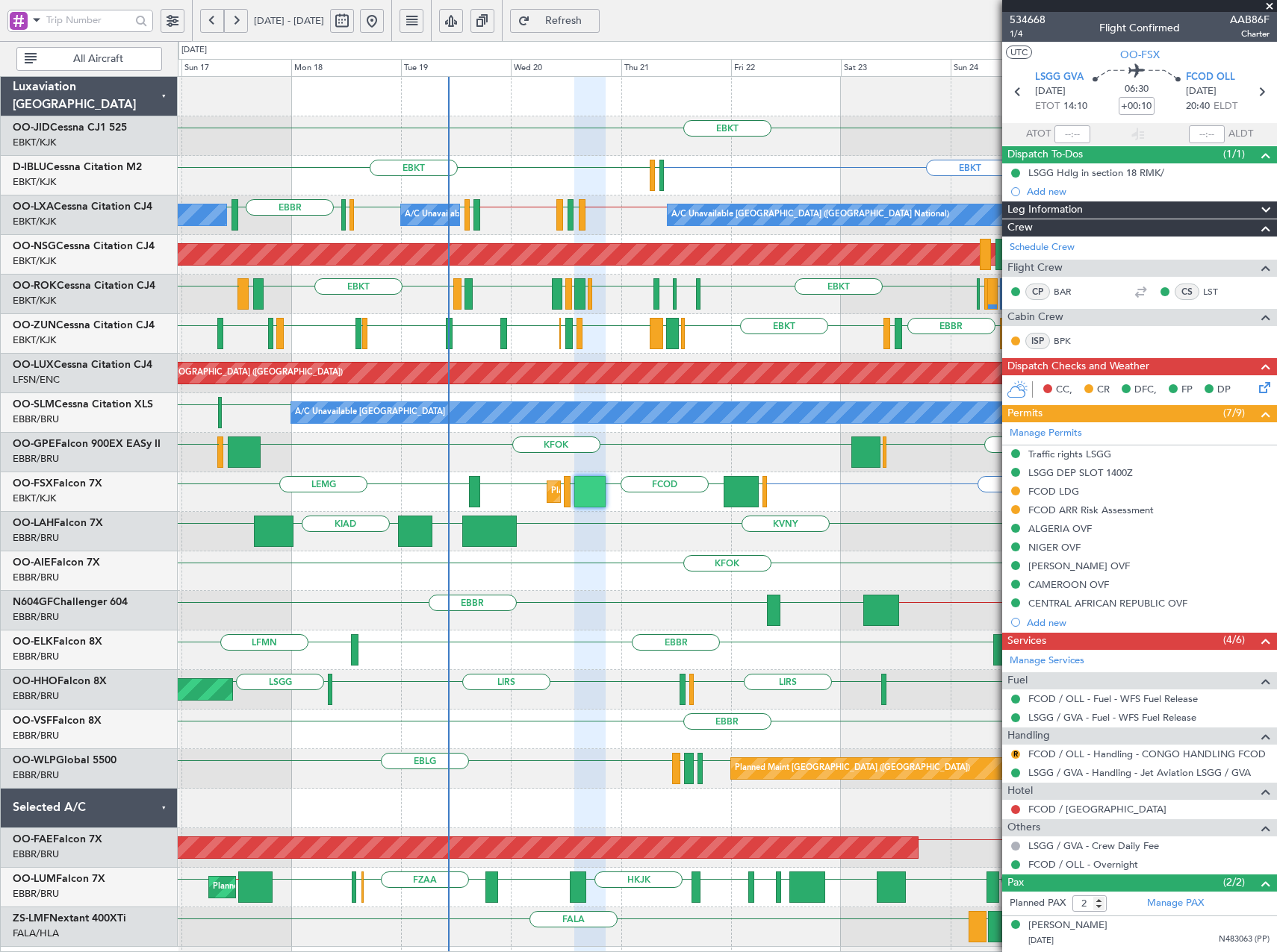
click at [587, 17] on span "Refresh" at bounding box center [563, 20] width 61 height 11
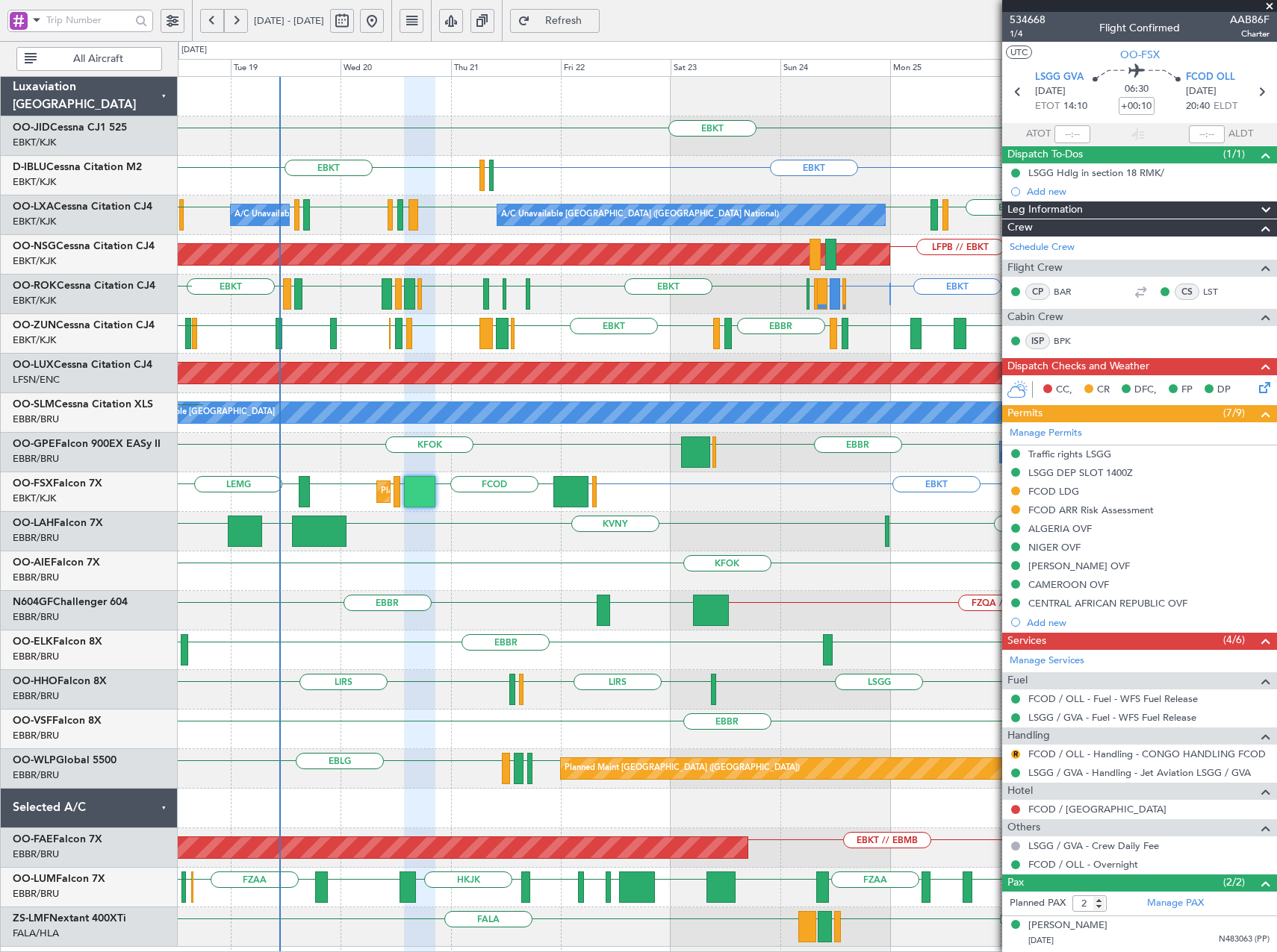
click at [584, 300] on div "EPWA or EBKT EBKT EBBR or EBKT EBLG or EBKT LIRA or EBKT EHAM EBKT EDDG EDVK EB…" at bounding box center [727, 294] width 1098 height 39
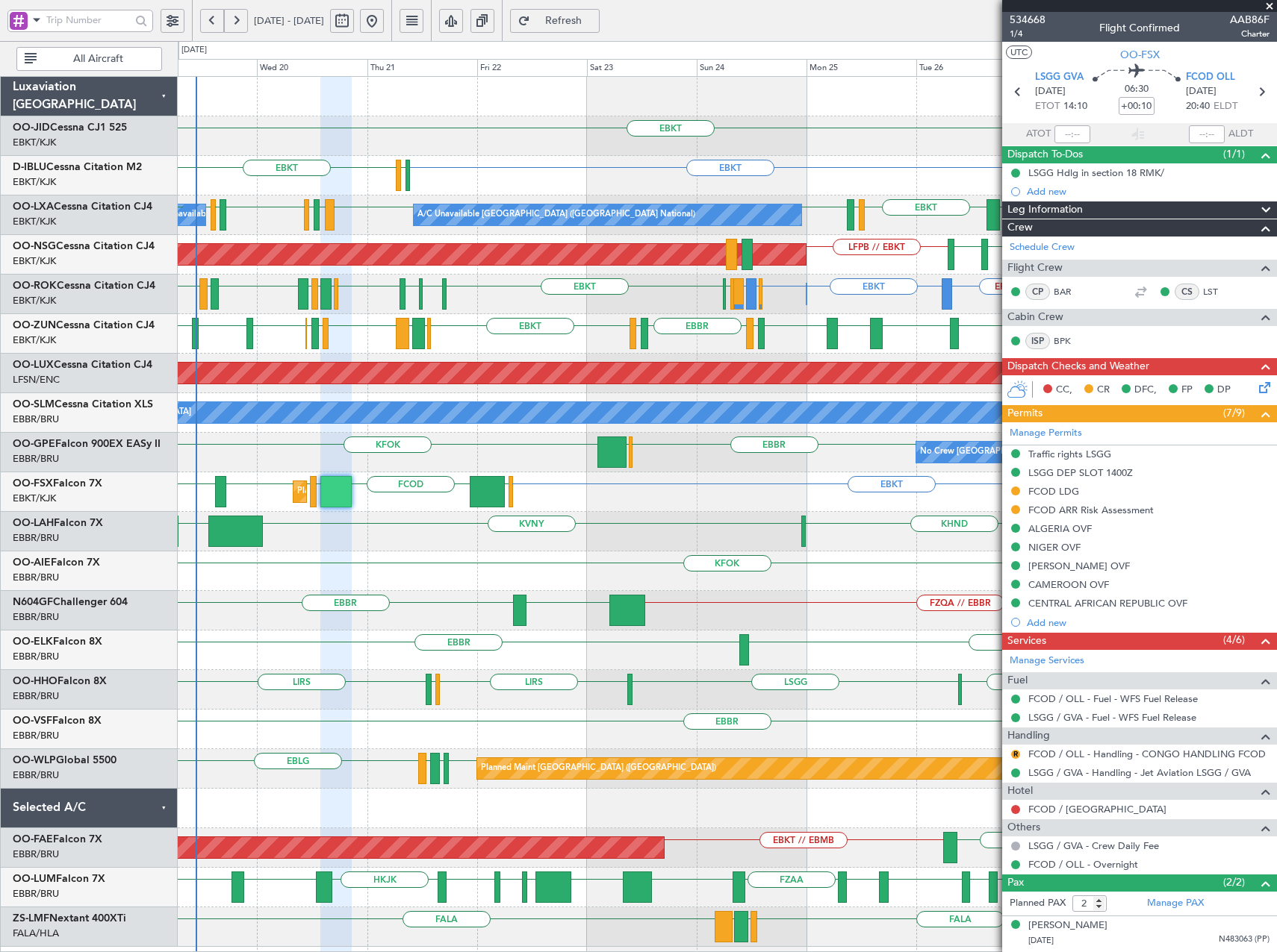
click at [545, 298] on div "Owner Kortrijk-Wevelgem Owner Kortrijk-Wevelgem EBKT EPWA or EBKT EBKT EBBR or …" at bounding box center [727, 294] width 1098 height 39
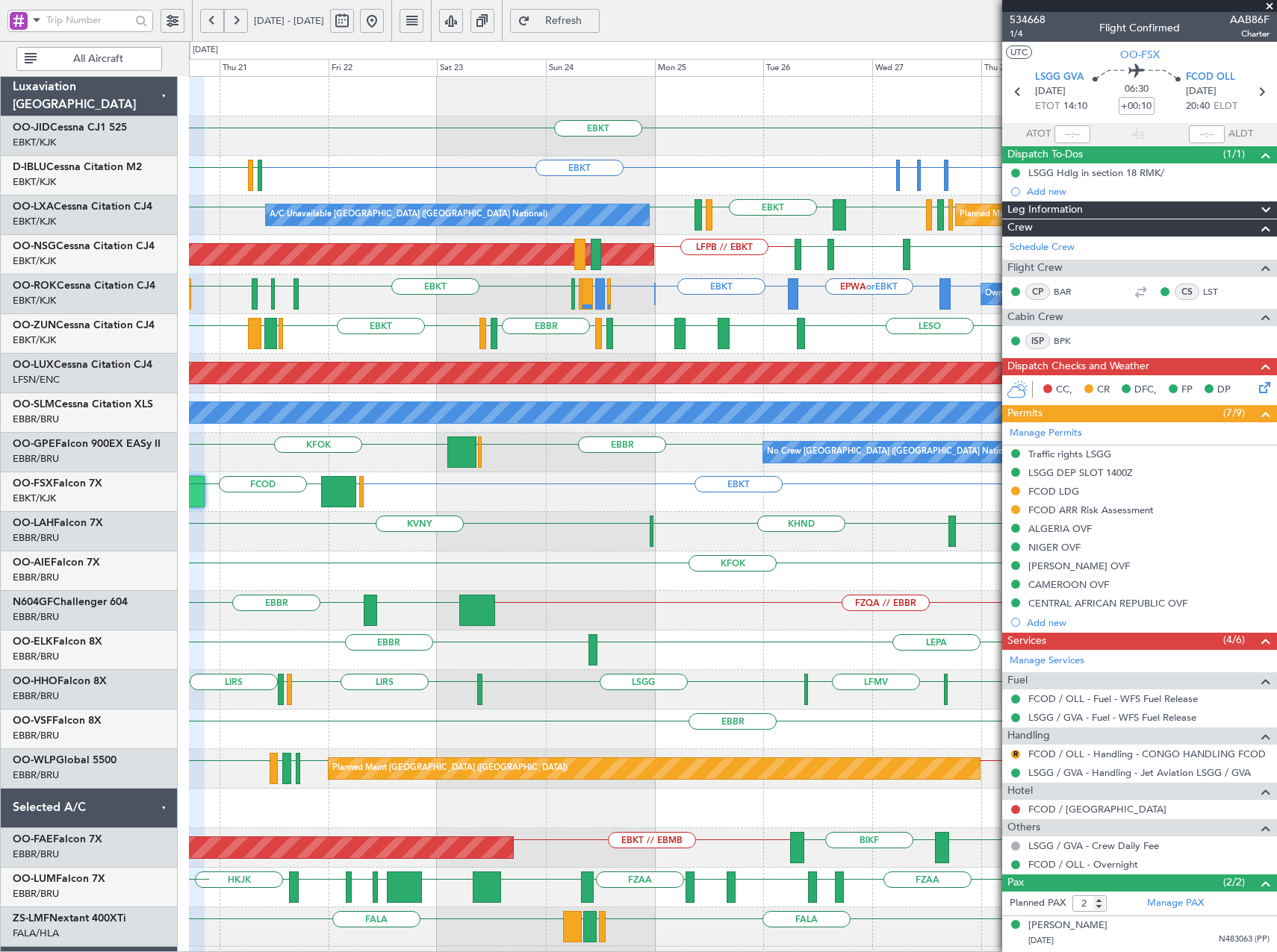
click at [515, 319] on div "EBKT EBKT EGNT Planned Maint Kortrijk-Wevelgem EBKT EHAM or EBKT ELLX or EBKT E…" at bounding box center [732, 551] width 1087 height 950
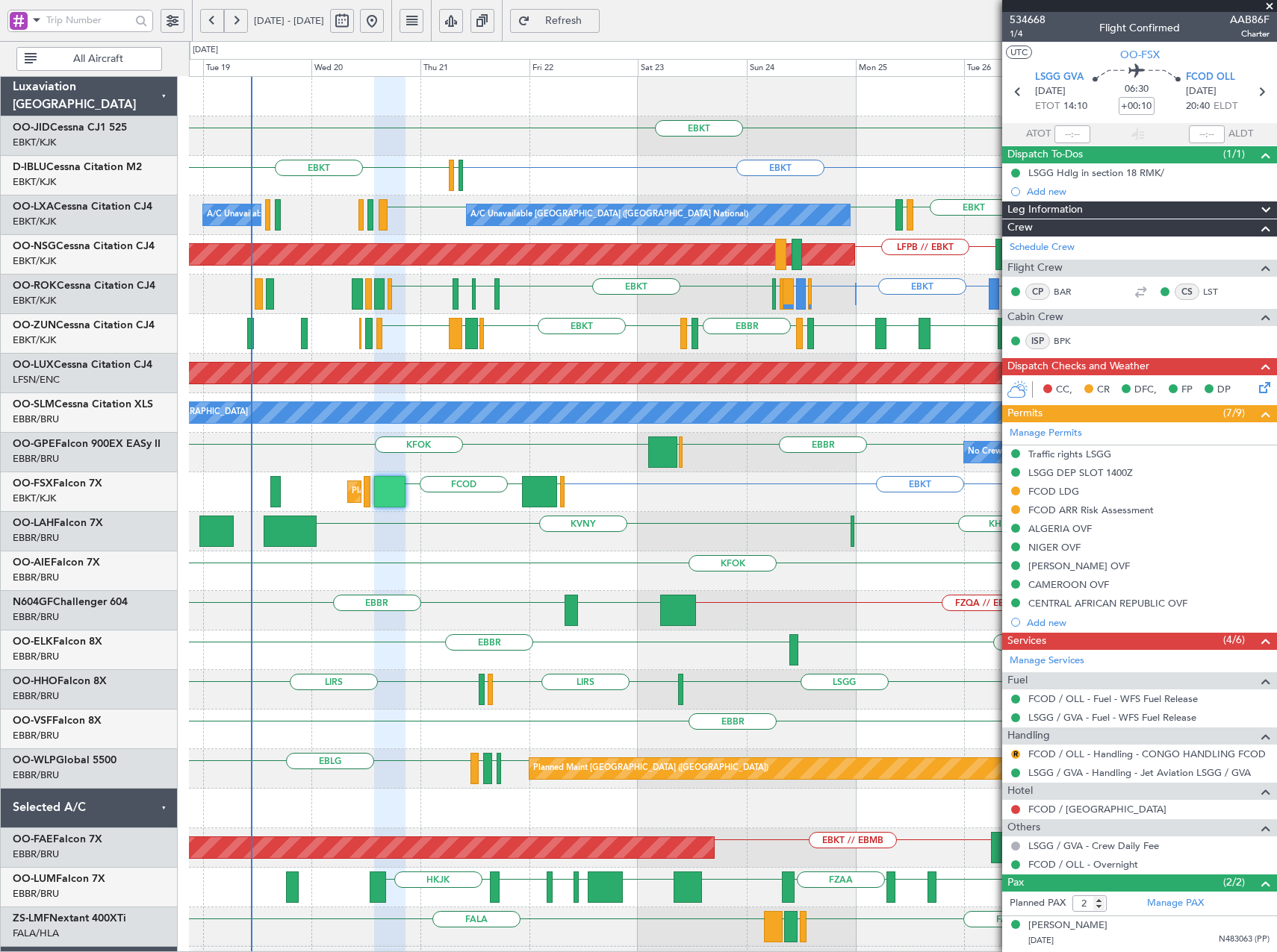
click at [597, 319] on div "EBKT EBKT EGNT EBKT EHAM or EBKT ELLX or EBKT EBKT EGJJ EBKT A/C Unavailable Br…" at bounding box center [732, 551] width 1087 height 950
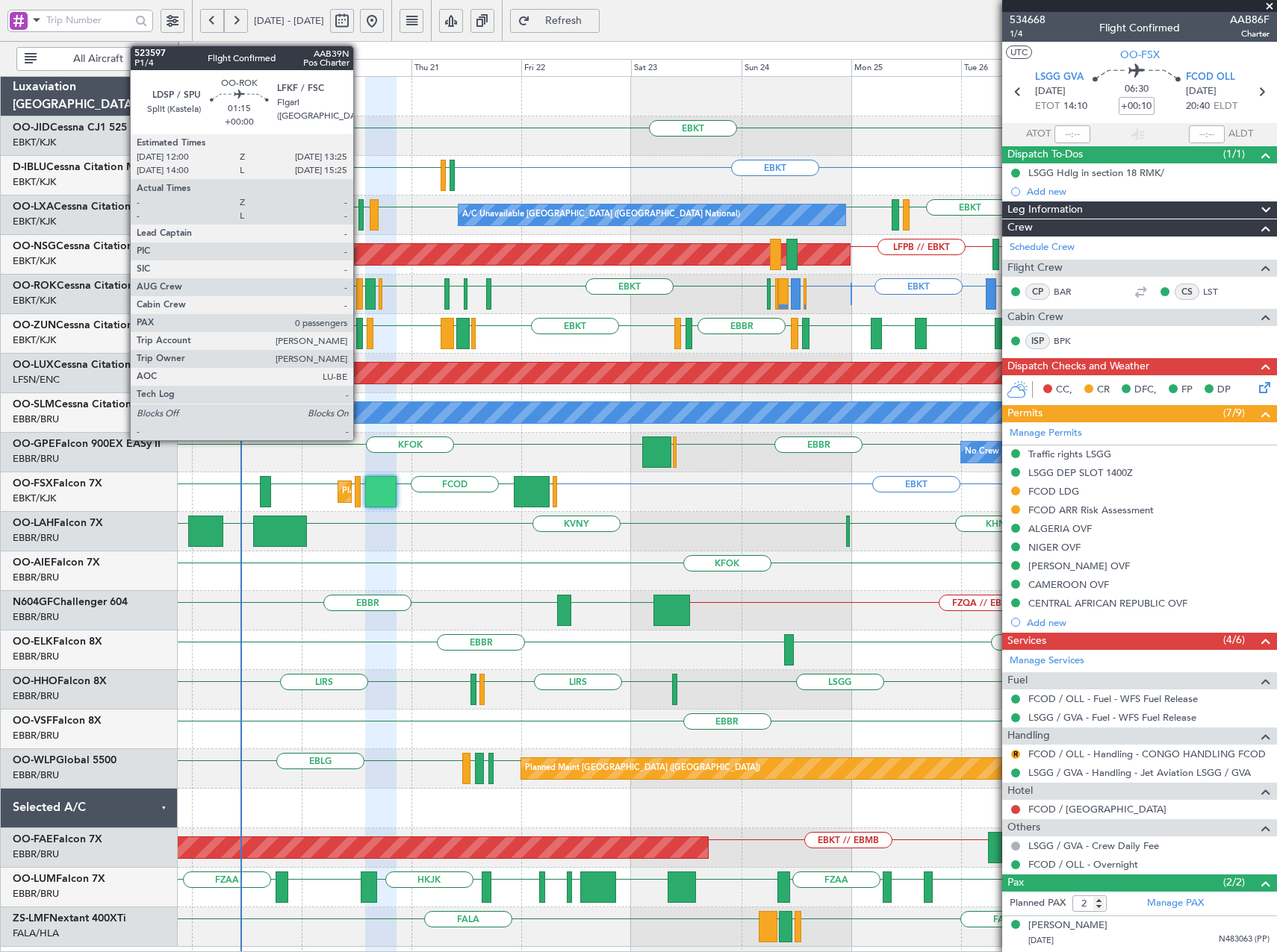
click at [510, 9] on button "Refresh" at bounding box center [554, 20] width 89 height 24
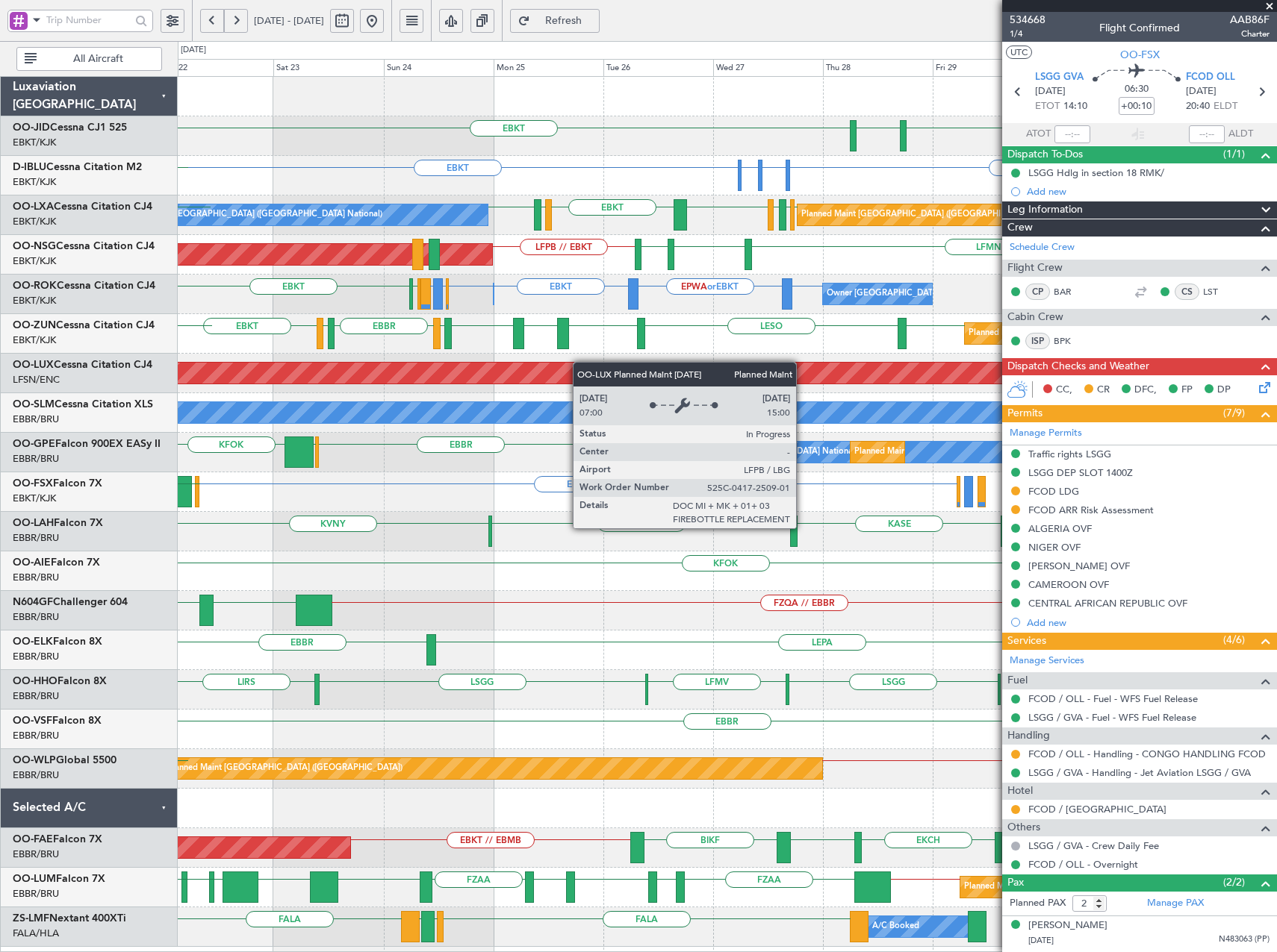
click at [495, 364] on div "EBKT EBKT EGNT Planned Maint Kortrijk-Wevelgem EBKT EBKT EHAM or EBKT ELLX or E…" at bounding box center [727, 512] width 1098 height 870
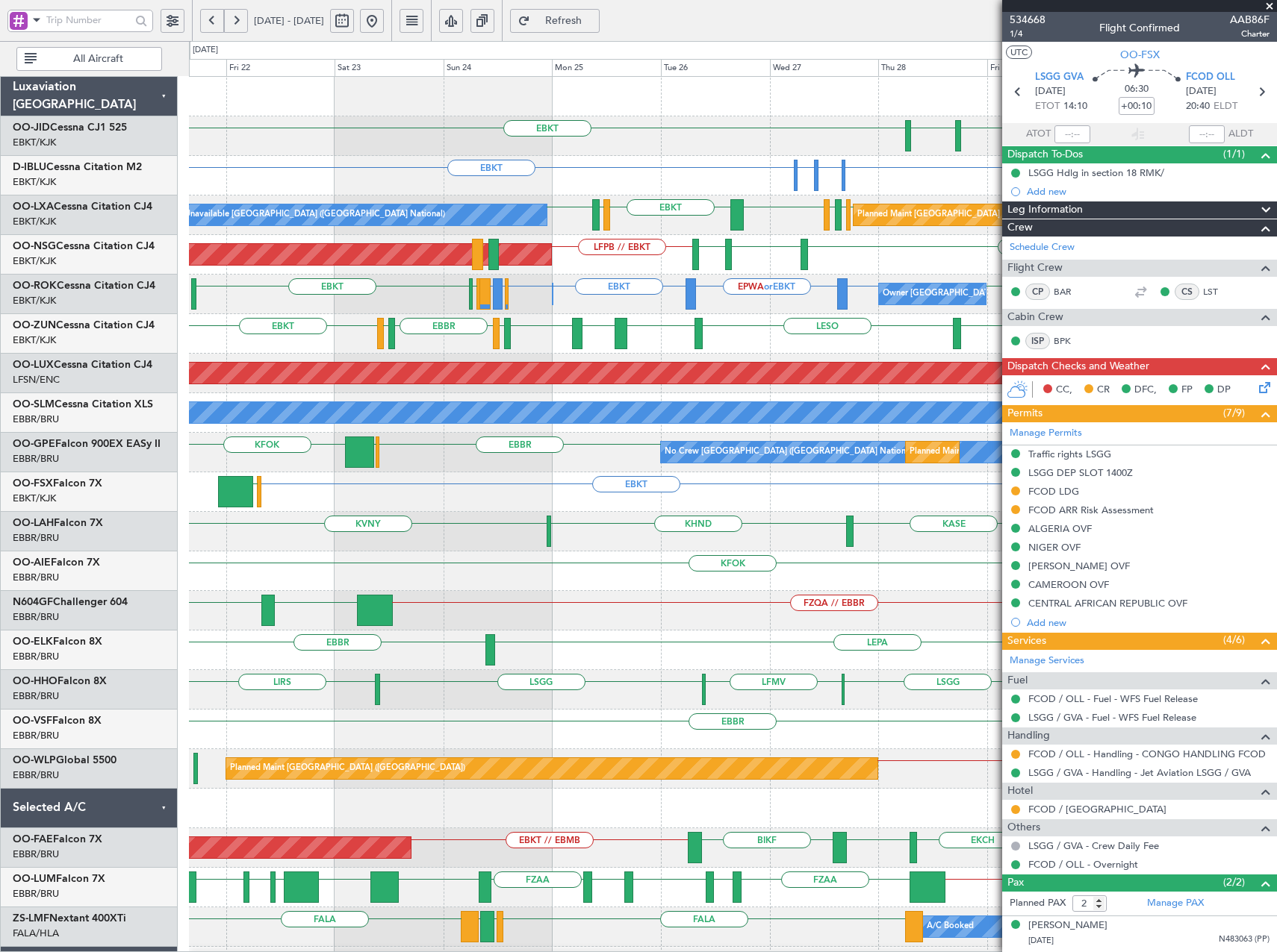
click at [589, 312] on div "Owner Kortrijk-Wevelgem Owner Kortrijk-Wevelgem EBKT EBBR or EBKT EBLG or EBKT …" at bounding box center [732, 294] width 1087 height 39
